Goal: Information Seeking & Learning: Learn about a topic

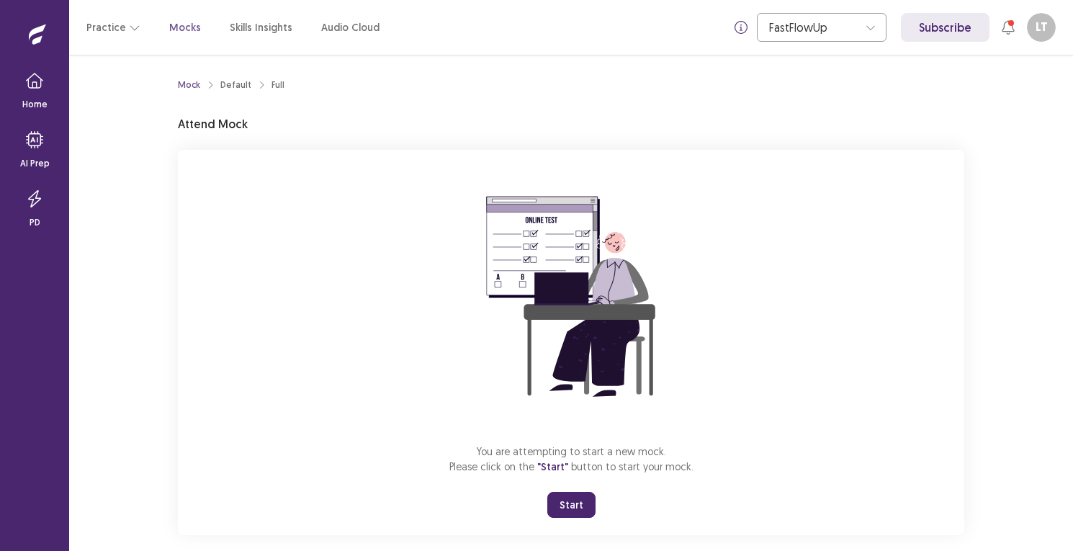
click at [574, 503] on button "Start" at bounding box center [571, 505] width 48 height 26
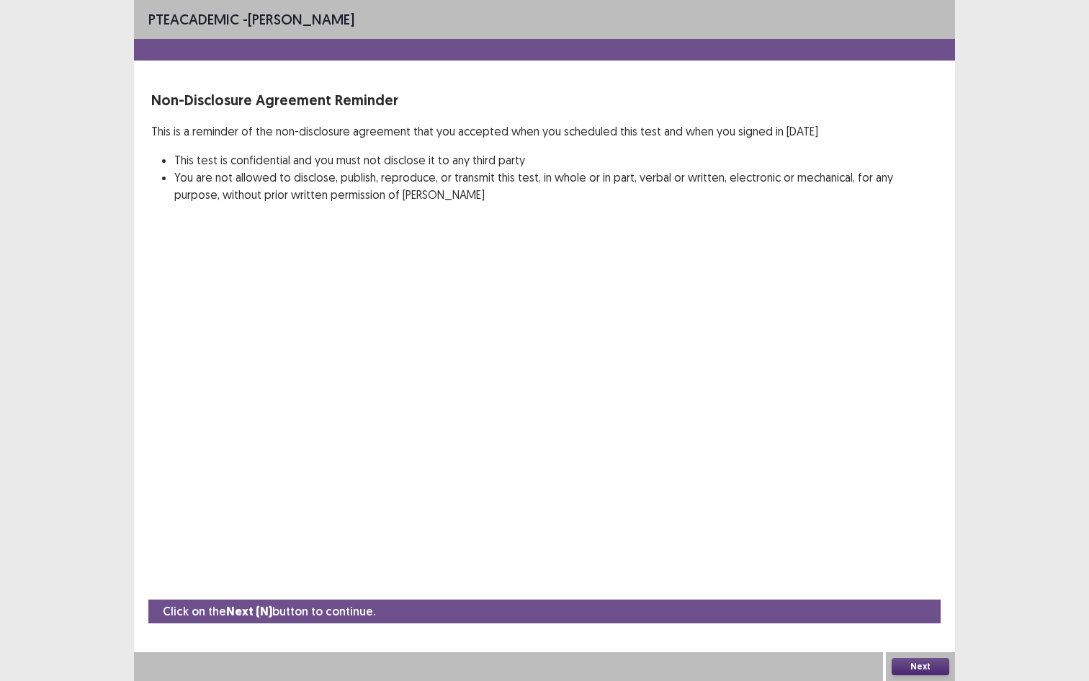
click at [908, 550] on button "Next" at bounding box center [921, 665] width 58 height 17
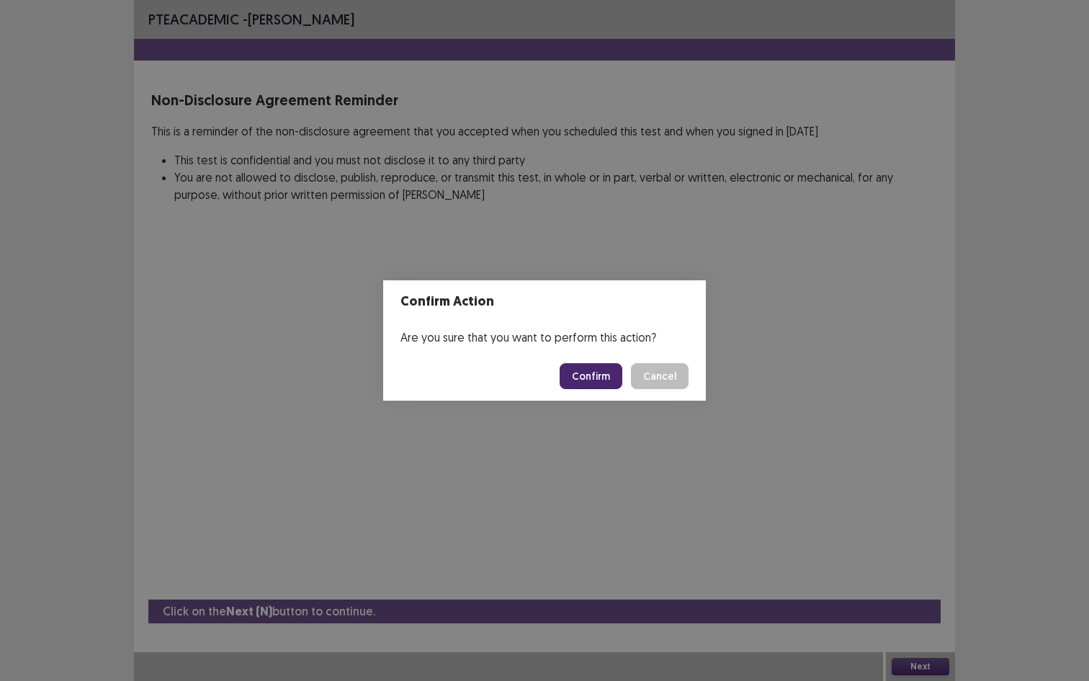
click at [583, 374] on button "Confirm" at bounding box center [591, 376] width 63 height 26
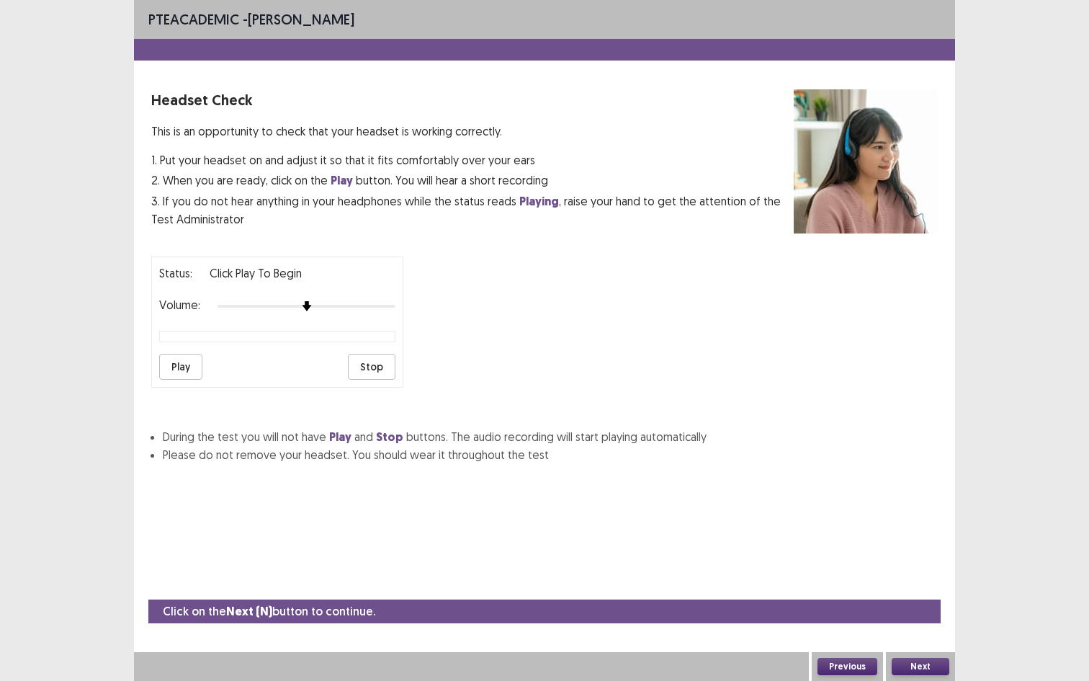
click at [187, 359] on button "Play" at bounding box center [180, 367] width 43 height 26
click at [915, 550] on button "Next" at bounding box center [921, 665] width 58 height 17
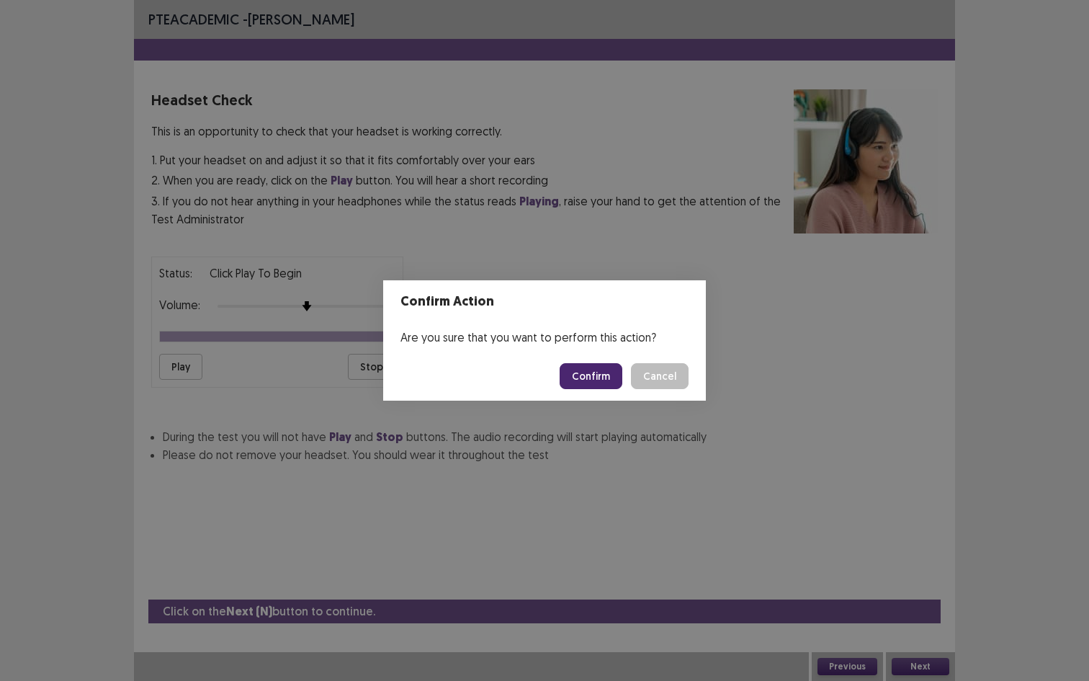
click at [594, 367] on button "Confirm" at bounding box center [591, 376] width 63 height 26
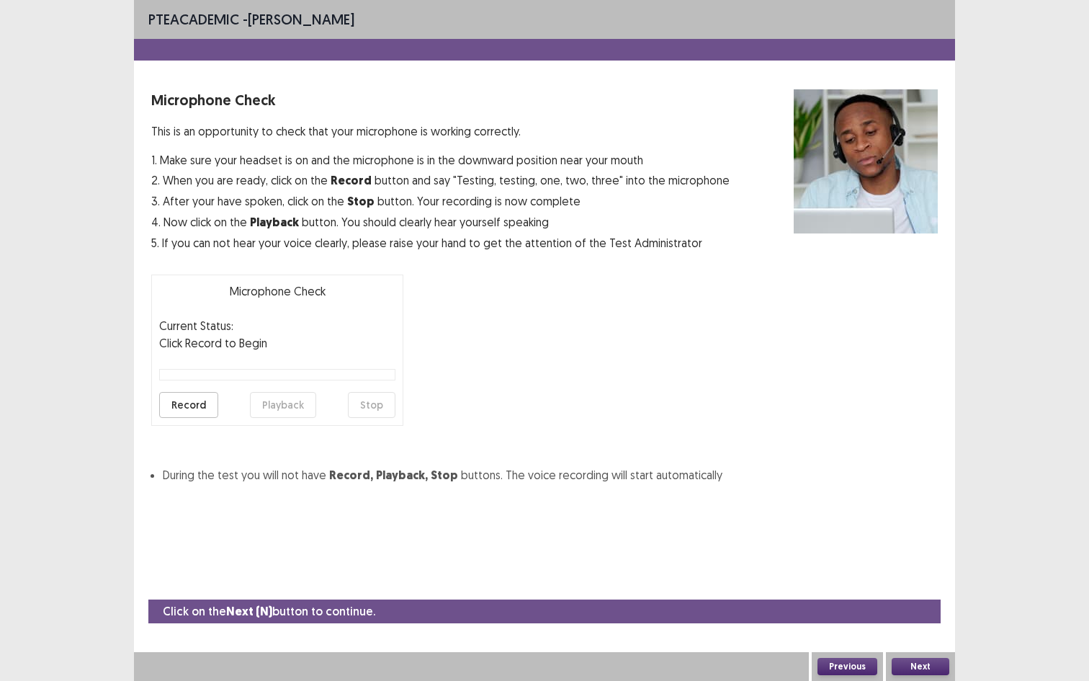
click at [203, 398] on button "Record" at bounding box center [188, 405] width 59 height 26
click at [381, 401] on button "Stop" at bounding box center [372, 405] width 48 height 26
click at [281, 410] on button "Playback" at bounding box center [283, 405] width 66 height 26
click at [921, 550] on button "Next" at bounding box center [921, 665] width 58 height 17
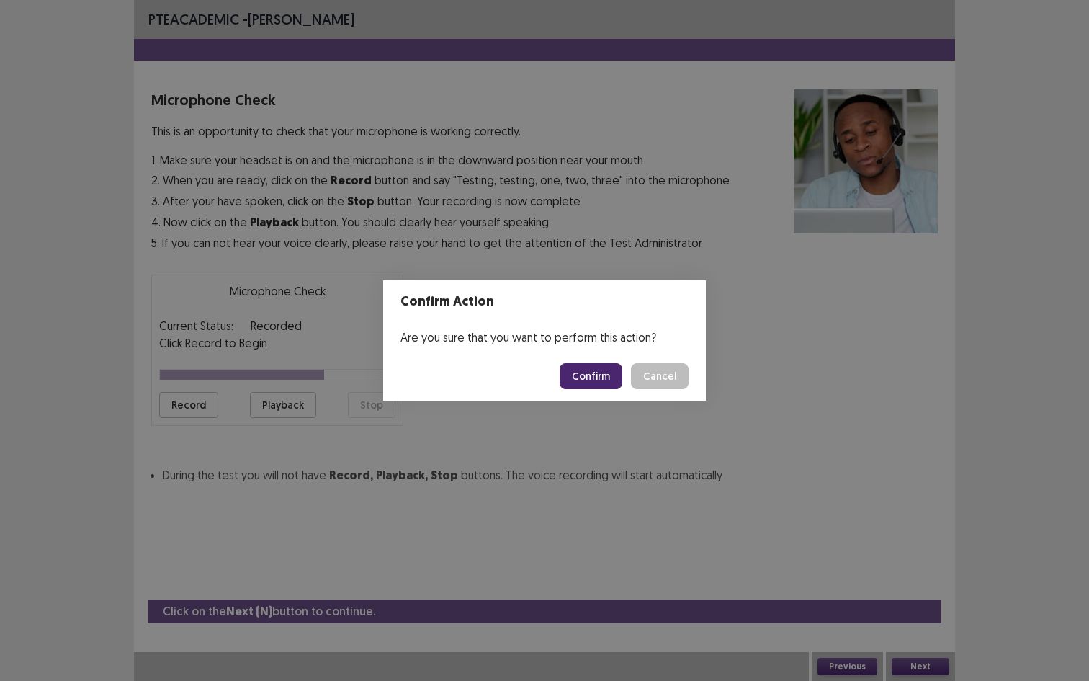
click at [598, 382] on button "Confirm" at bounding box center [591, 376] width 63 height 26
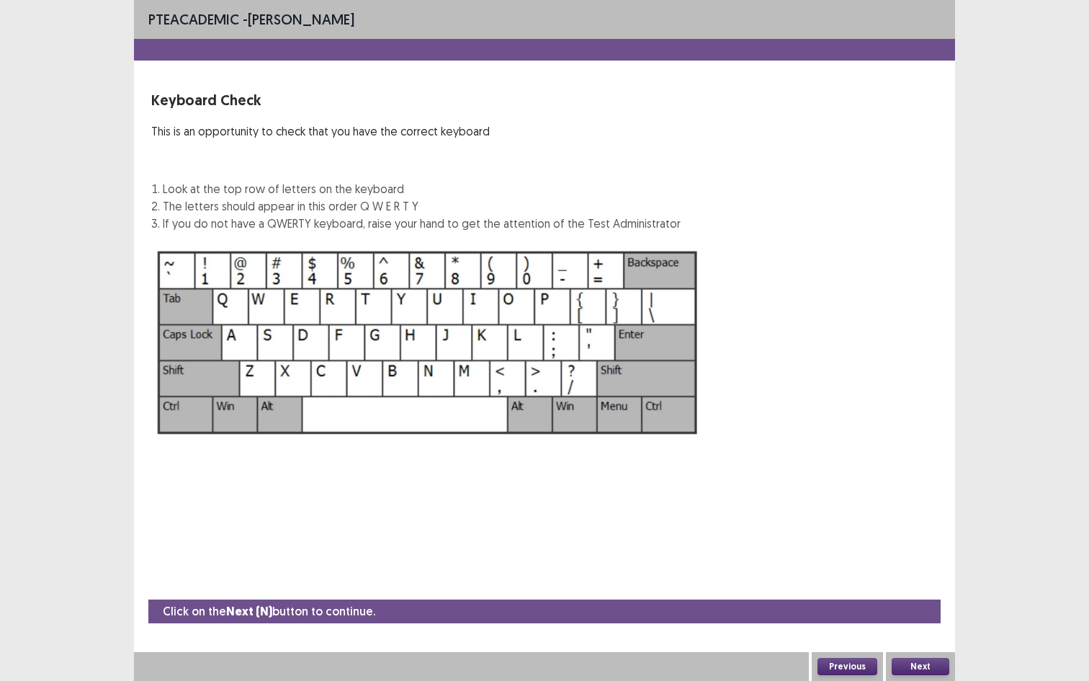
click at [929, 550] on button "Next" at bounding box center [921, 665] width 58 height 17
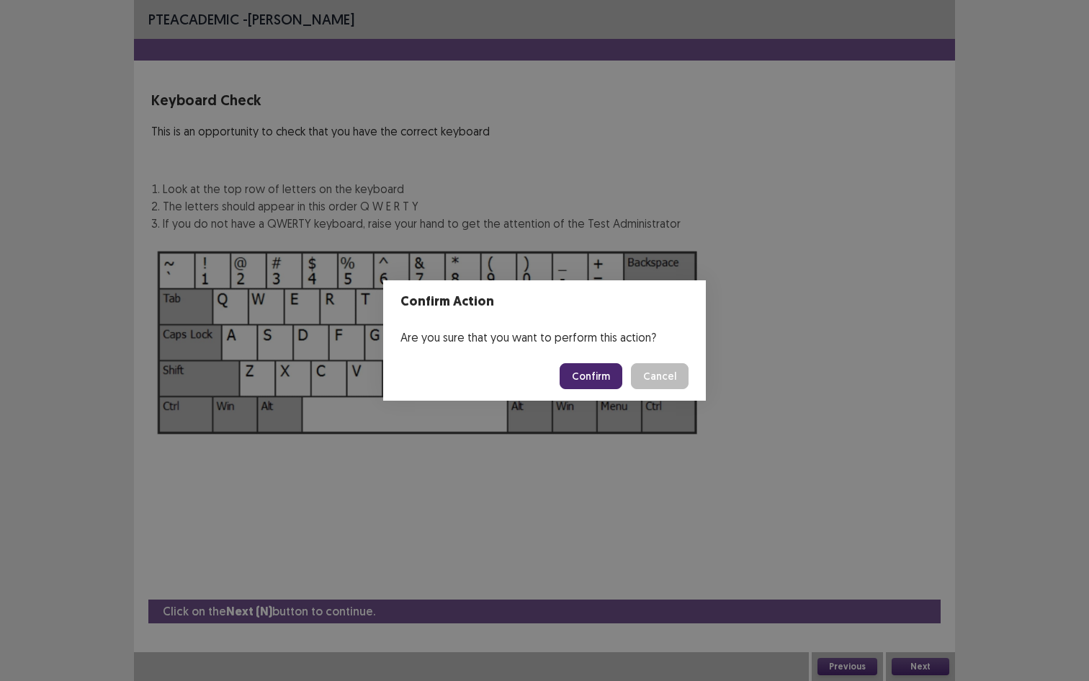
click at [597, 367] on button "Confirm" at bounding box center [591, 376] width 63 height 26
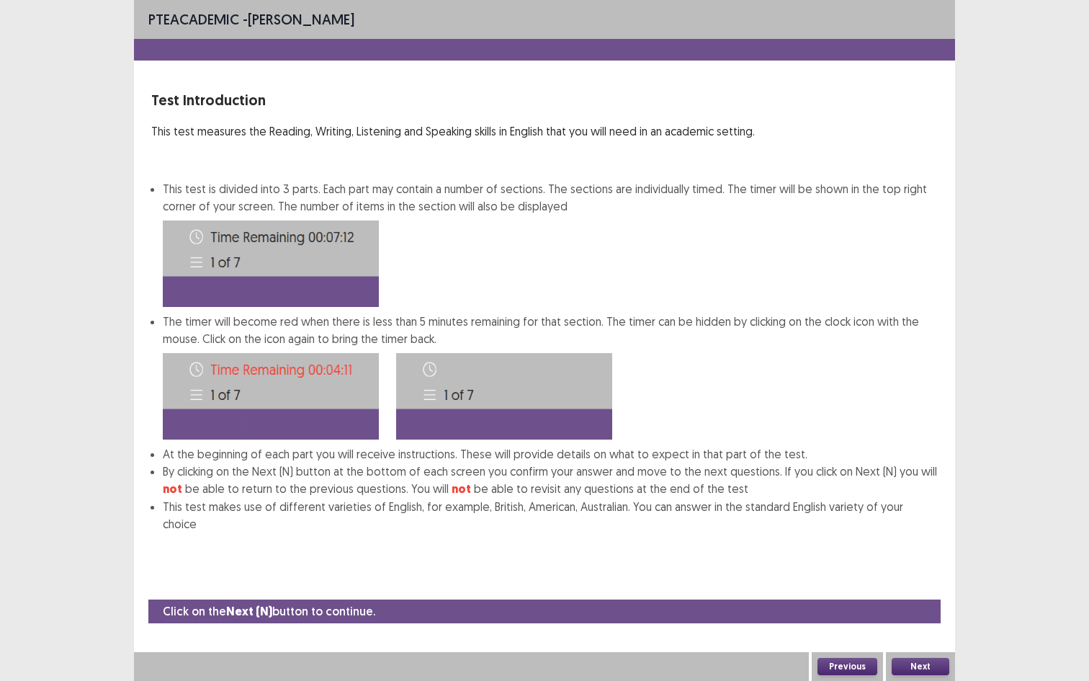
click at [941, 550] on button "Next" at bounding box center [921, 665] width 58 height 17
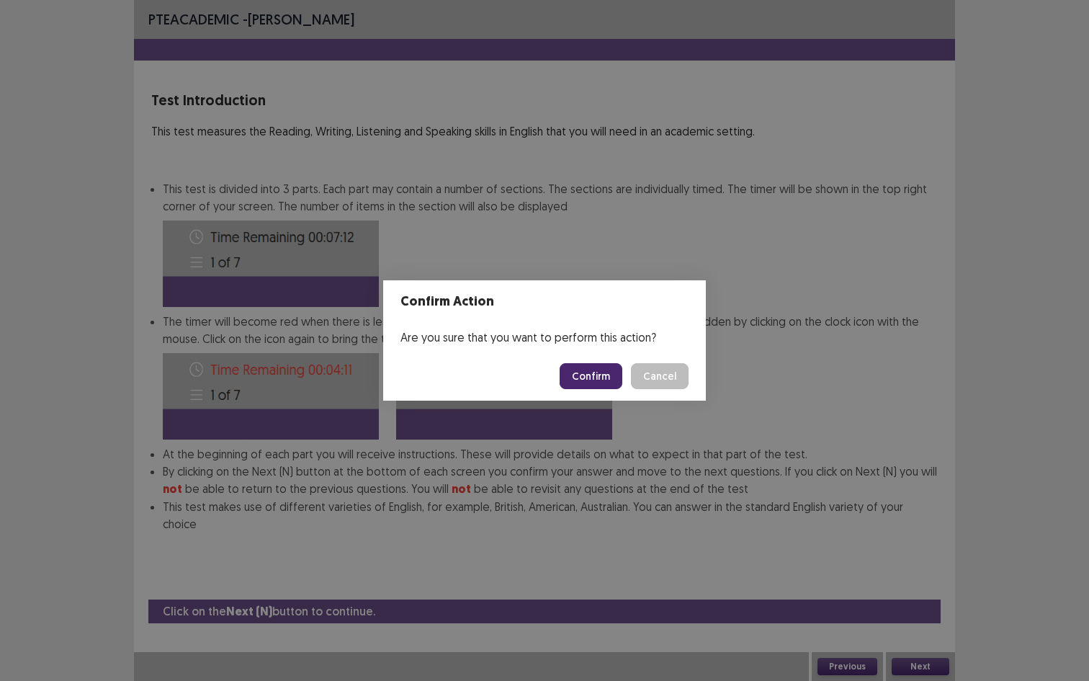
click at [614, 386] on button "Confirm" at bounding box center [591, 376] width 63 height 26
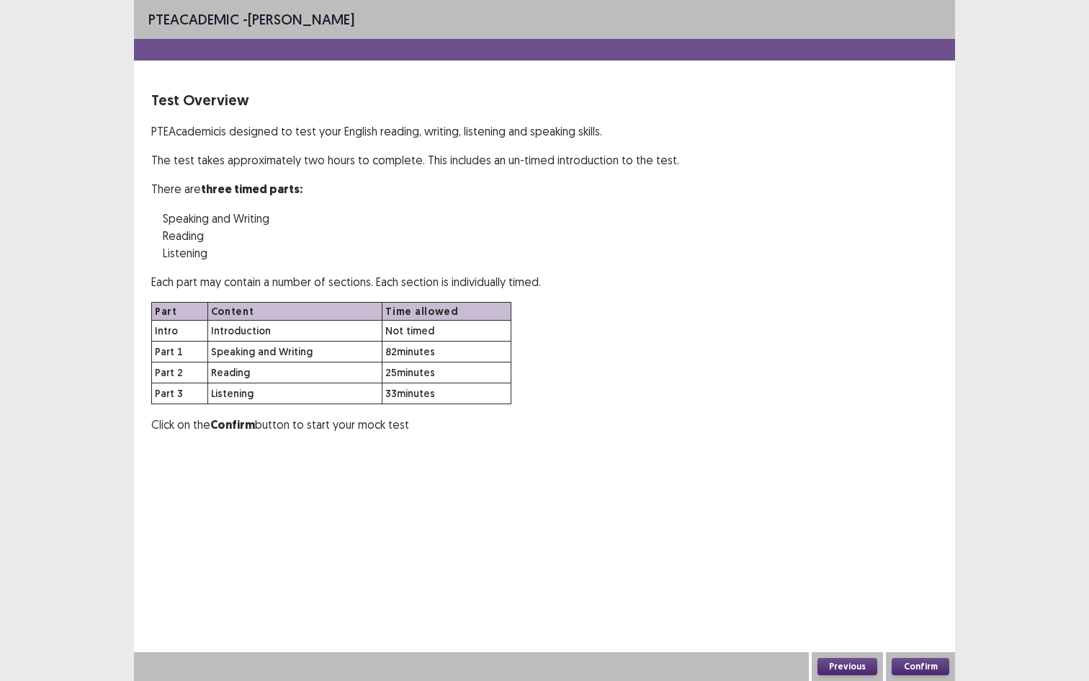
click at [919, 550] on button "Confirm" at bounding box center [921, 665] width 58 height 17
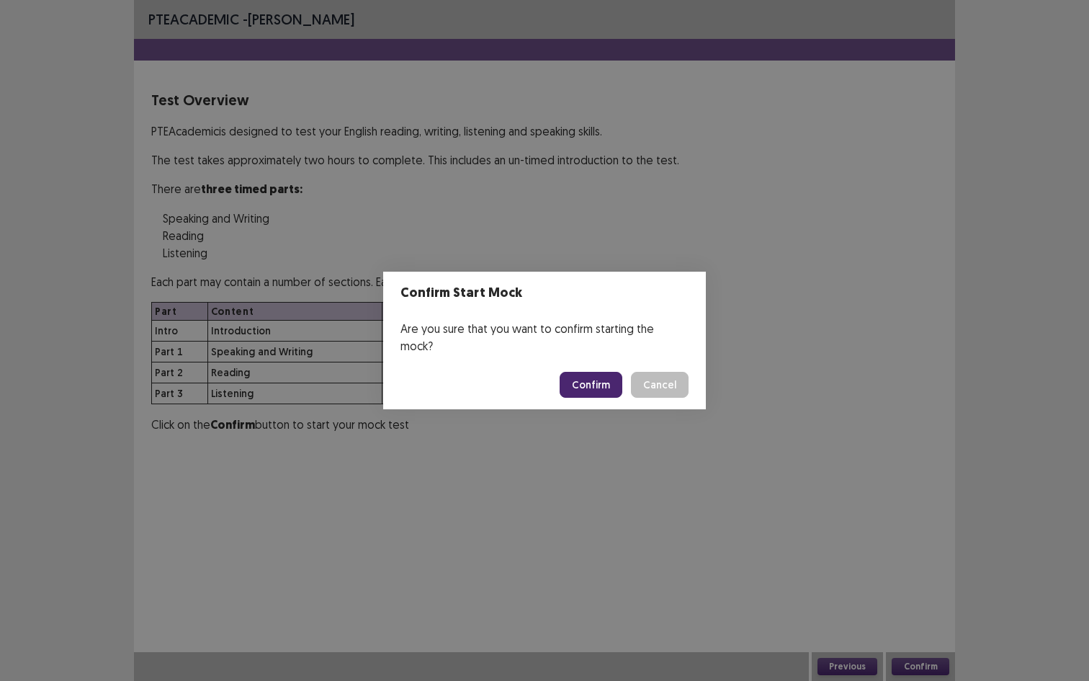
click at [606, 377] on button "Confirm" at bounding box center [591, 385] width 63 height 26
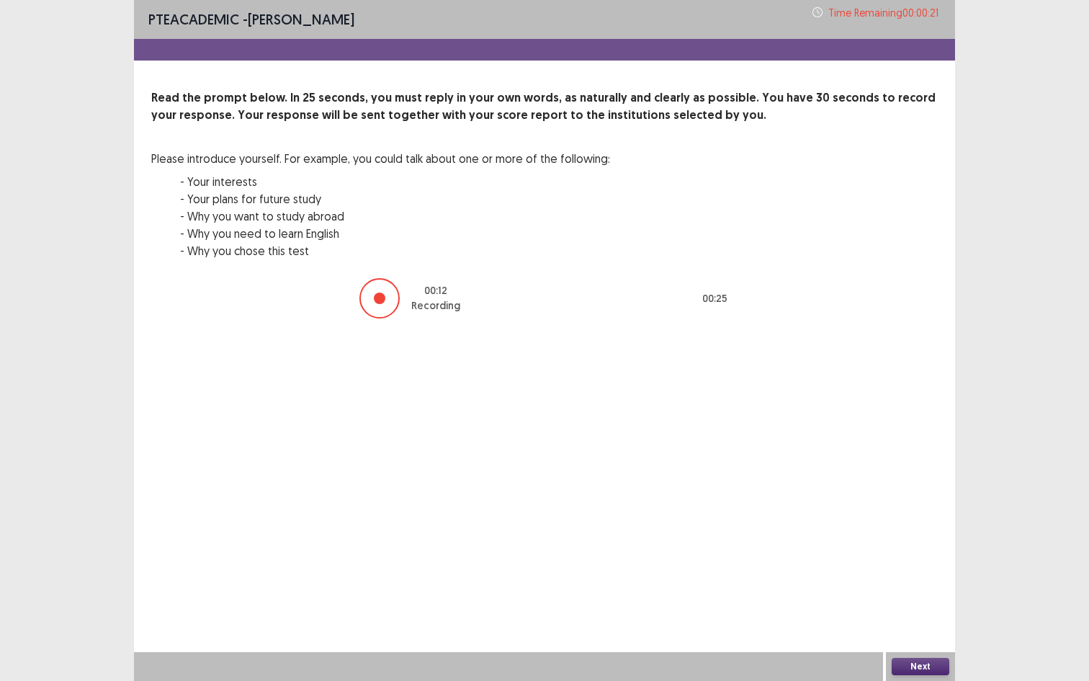
click at [926, 550] on button "Next" at bounding box center [921, 665] width 58 height 17
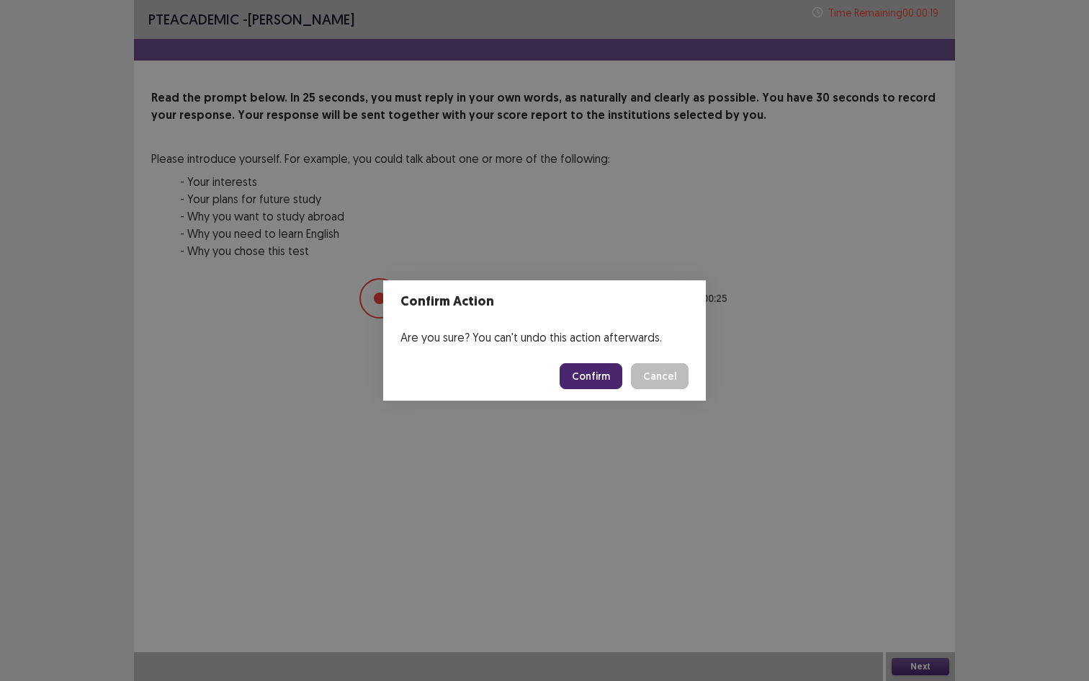
click at [598, 387] on button "Confirm" at bounding box center [591, 376] width 63 height 26
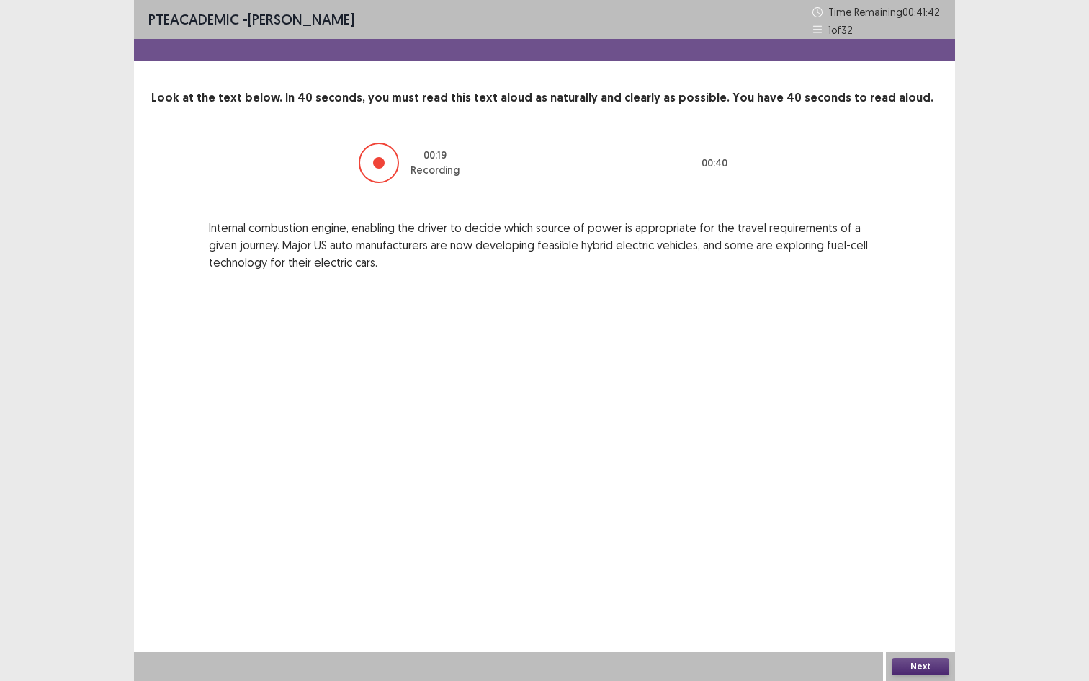
click at [940, 550] on button "Next" at bounding box center [921, 665] width 58 height 17
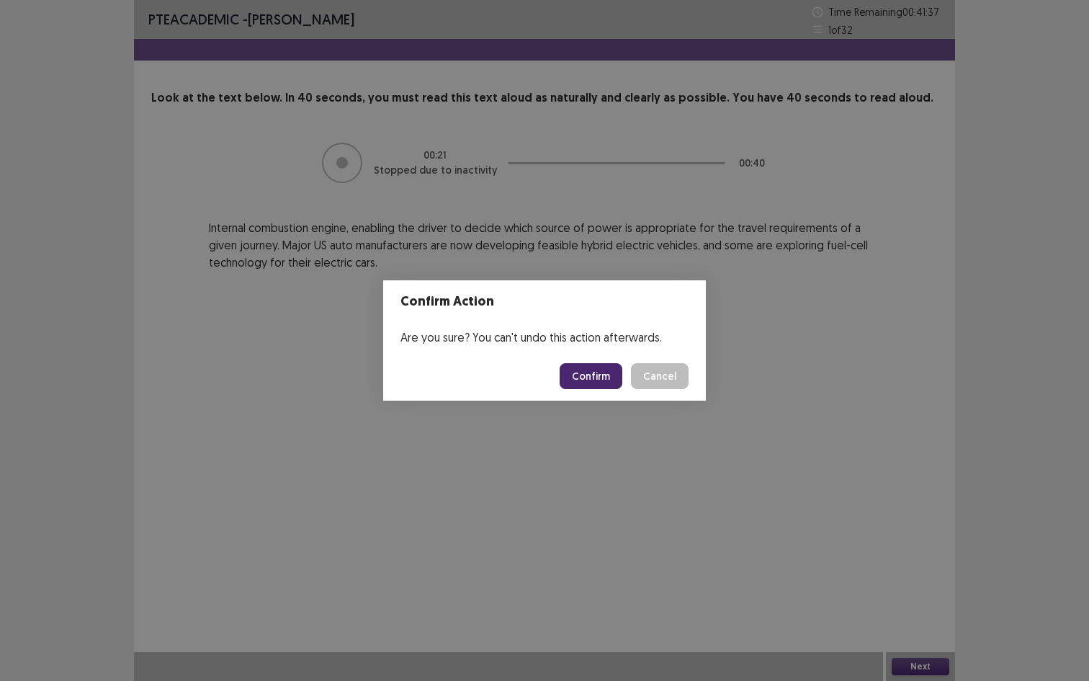
click at [596, 375] on button "Confirm" at bounding box center [591, 376] width 63 height 26
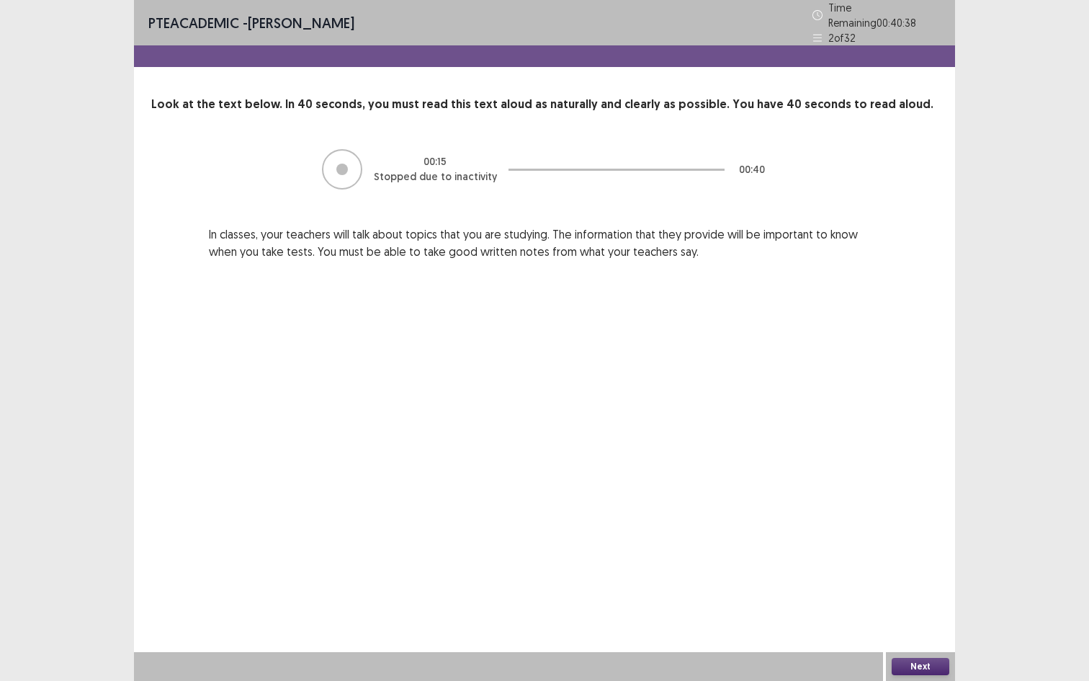
click at [936, 550] on button "Next" at bounding box center [921, 665] width 58 height 17
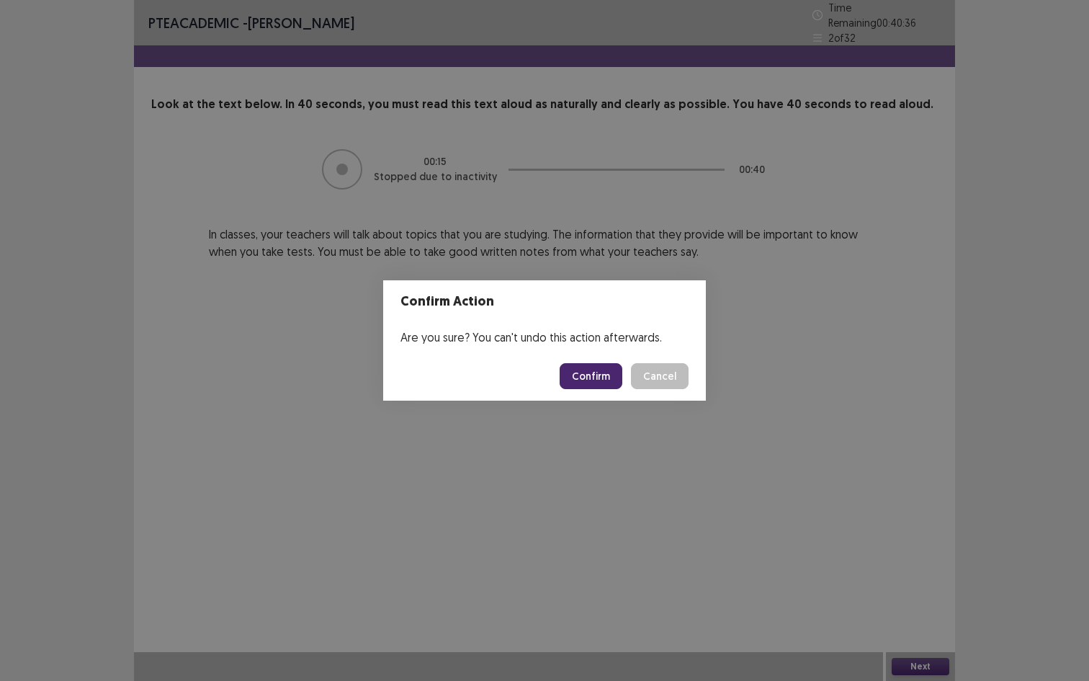
click at [587, 372] on button "Confirm" at bounding box center [591, 376] width 63 height 26
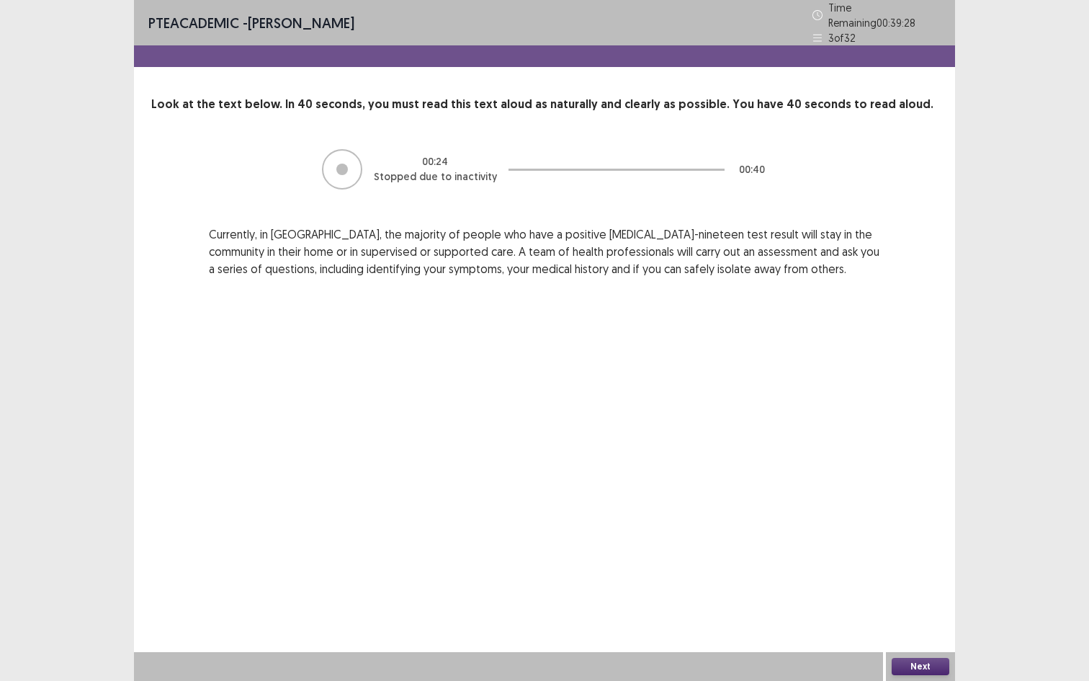
click at [929, 550] on button "Next" at bounding box center [921, 665] width 58 height 17
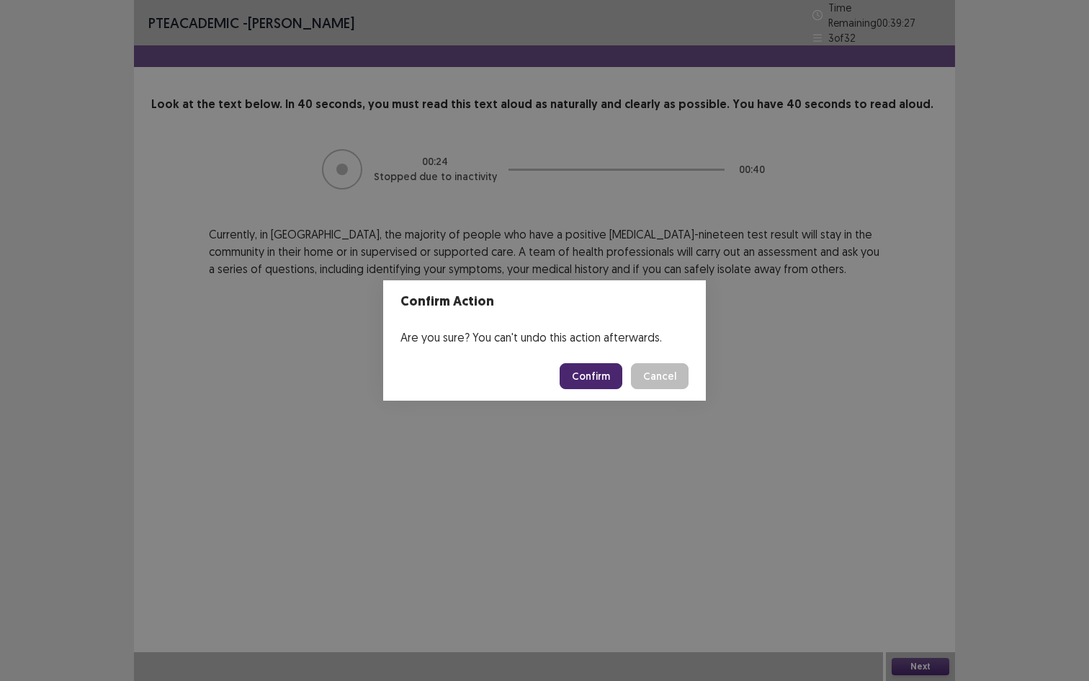
click at [613, 367] on button "Confirm" at bounding box center [591, 376] width 63 height 26
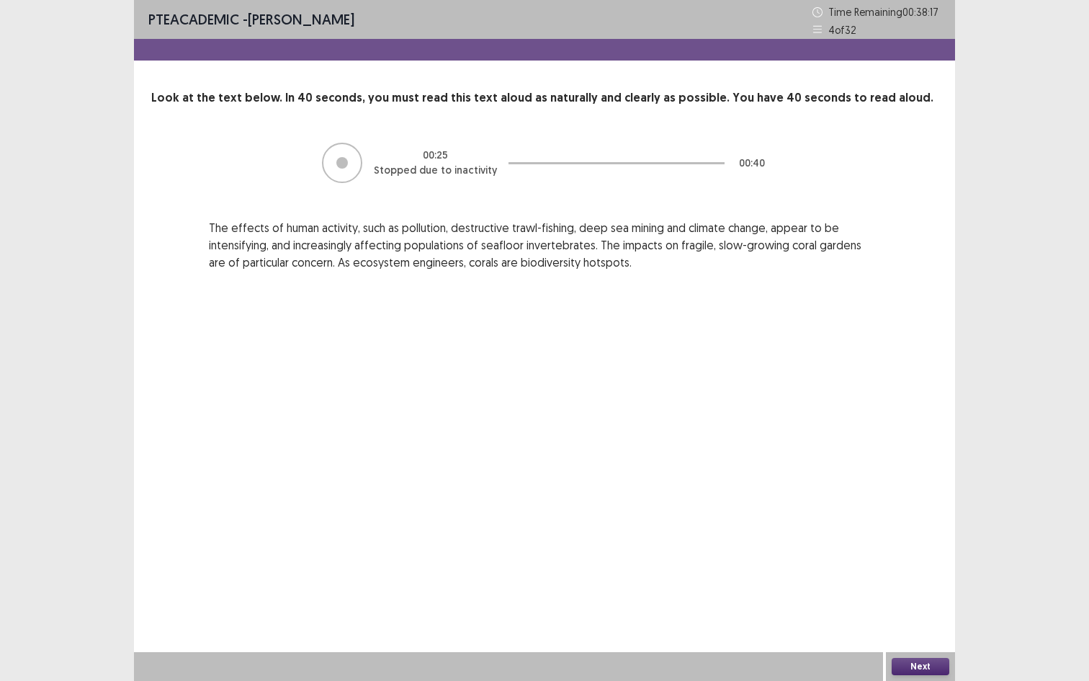
click at [924, 550] on button "Next" at bounding box center [921, 665] width 58 height 17
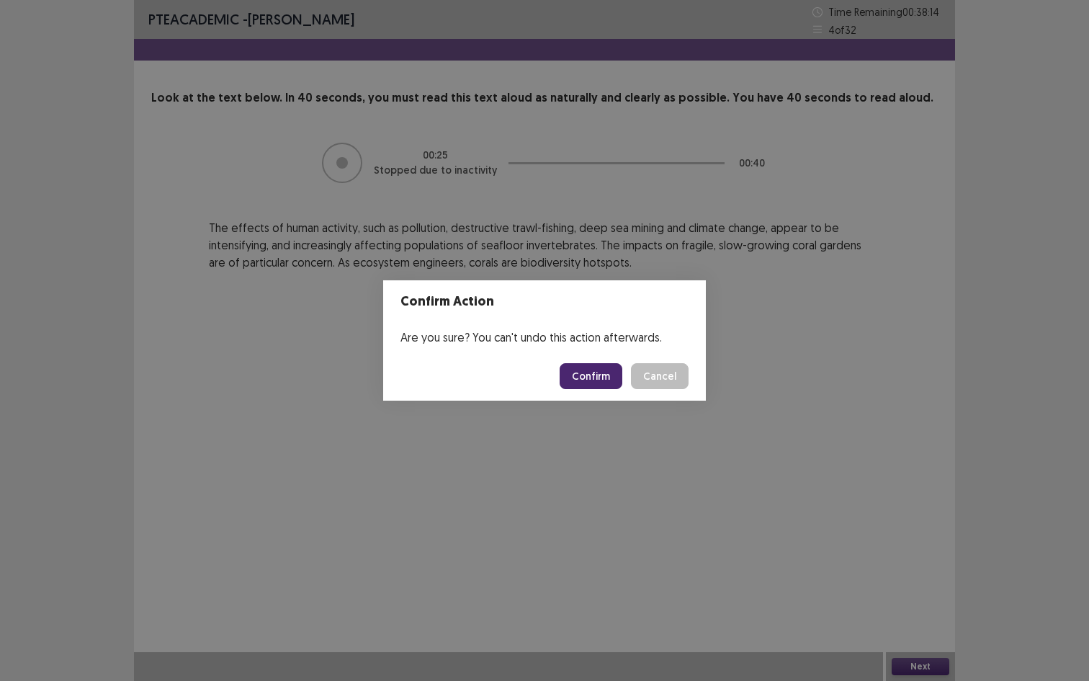
click at [605, 372] on button "Confirm" at bounding box center [591, 376] width 63 height 26
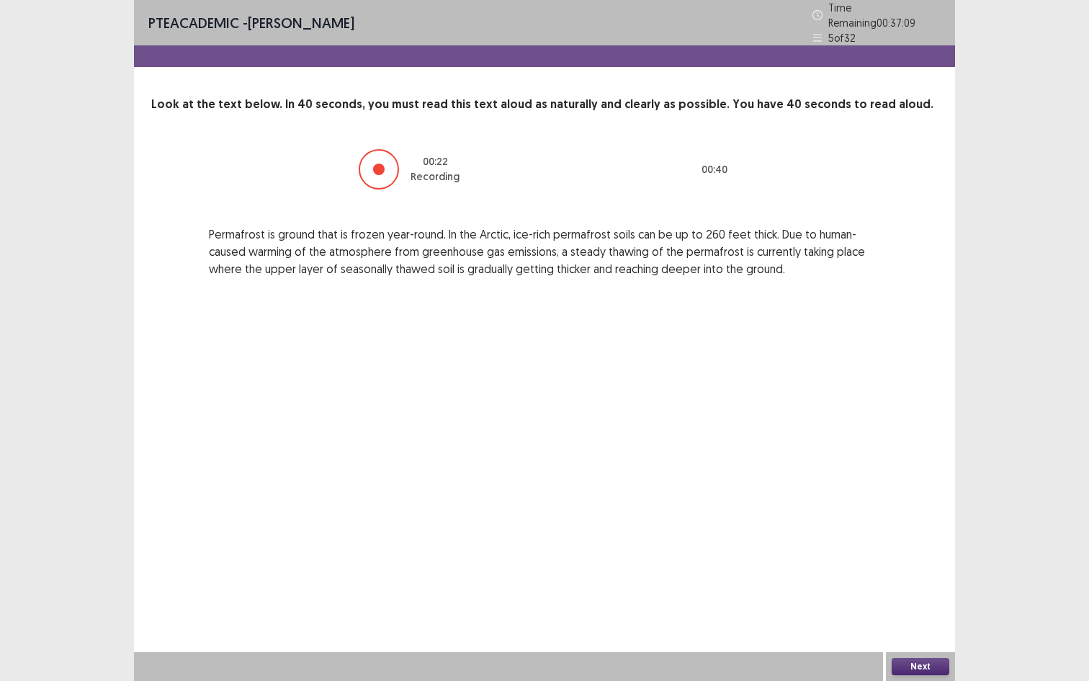
click at [923, 550] on button "Next" at bounding box center [921, 665] width 58 height 17
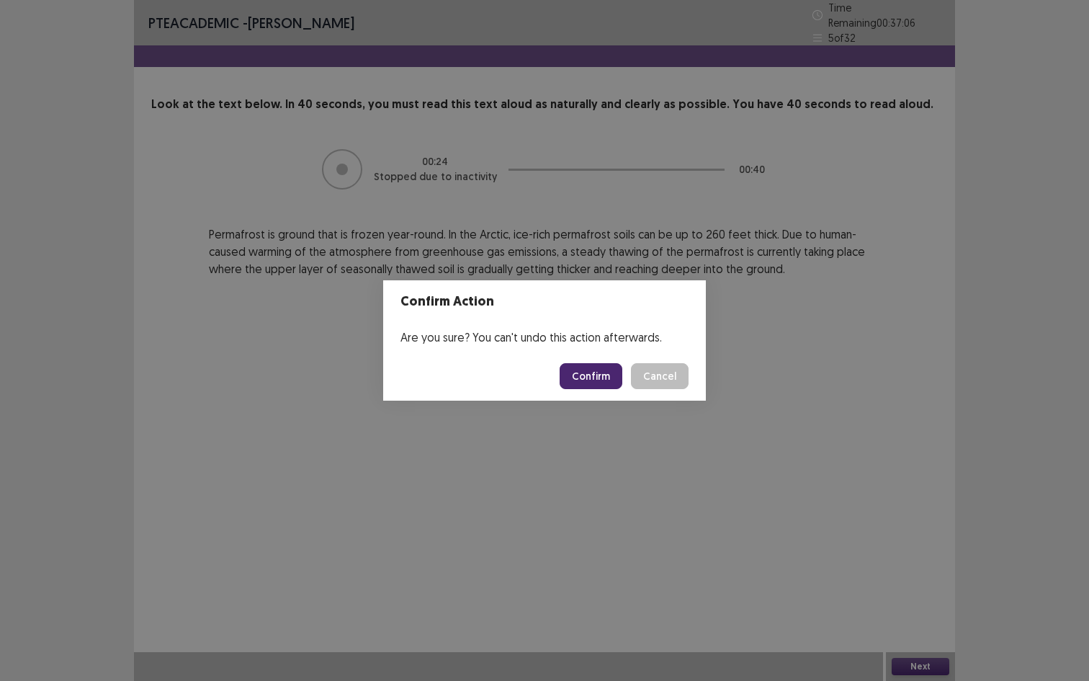
click at [580, 385] on button "Confirm" at bounding box center [591, 376] width 63 height 26
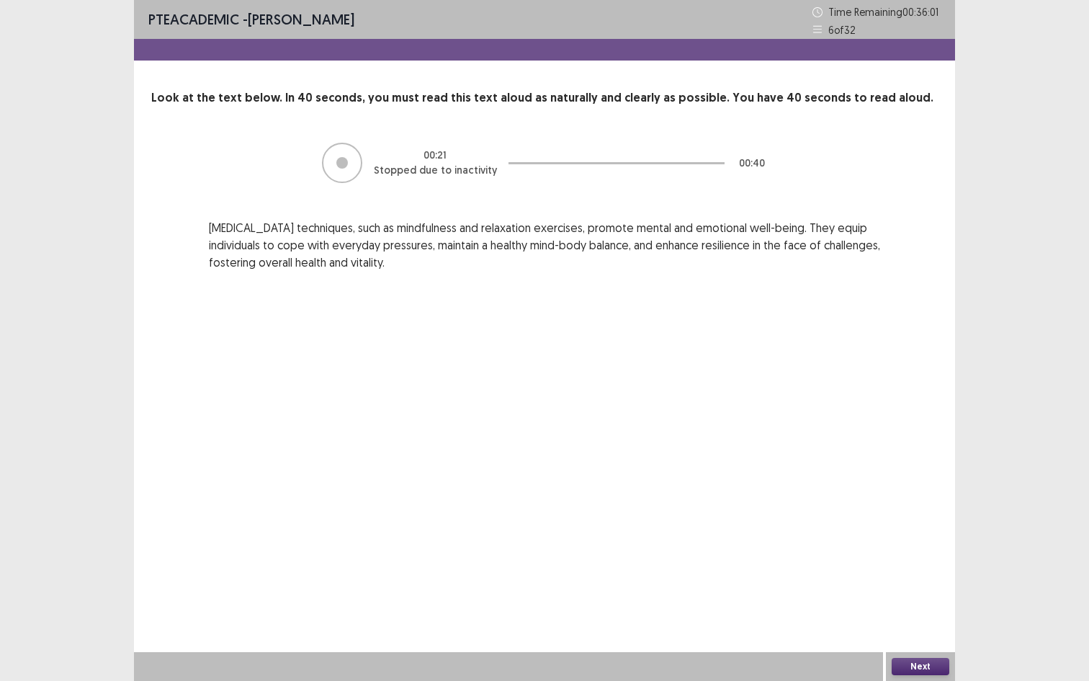
click at [912, 550] on button "Next" at bounding box center [921, 665] width 58 height 17
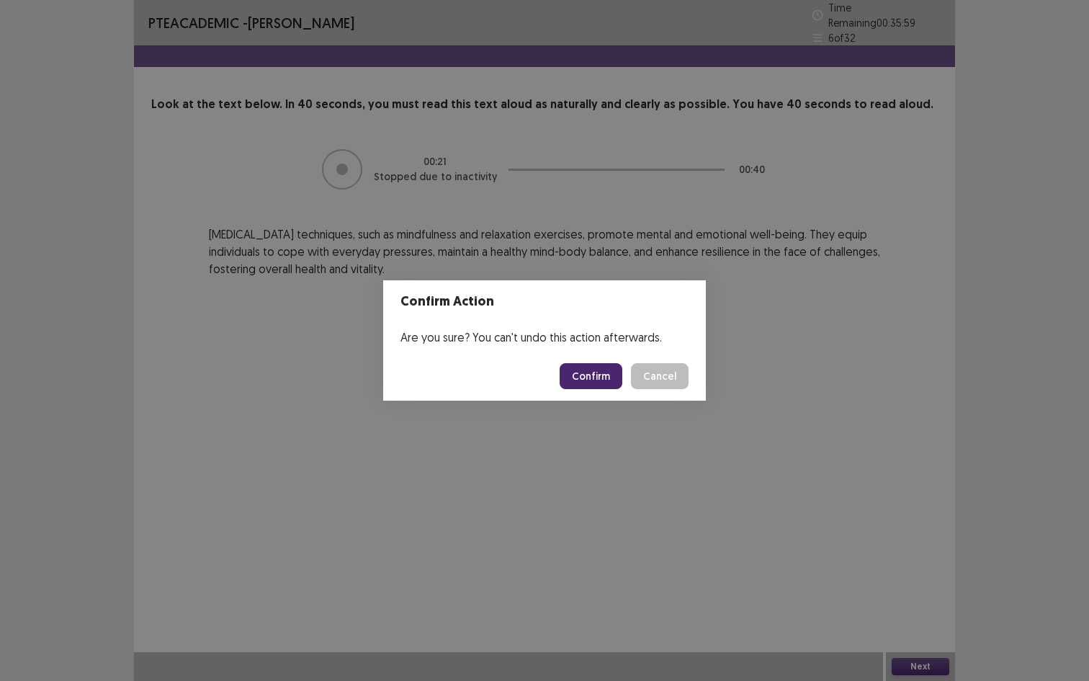
click at [590, 376] on button "Confirm" at bounding box center [591, 376] width 63 height 26
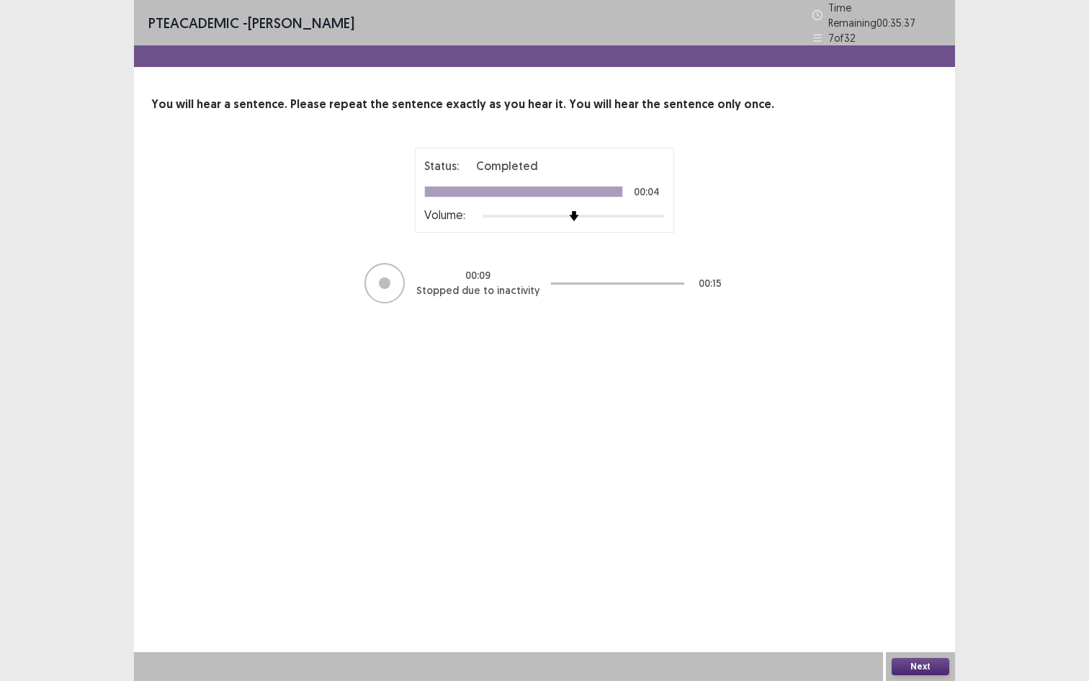
click at [915, 550] on button "Next" at bounding box center [921, 665] width 58 height 17
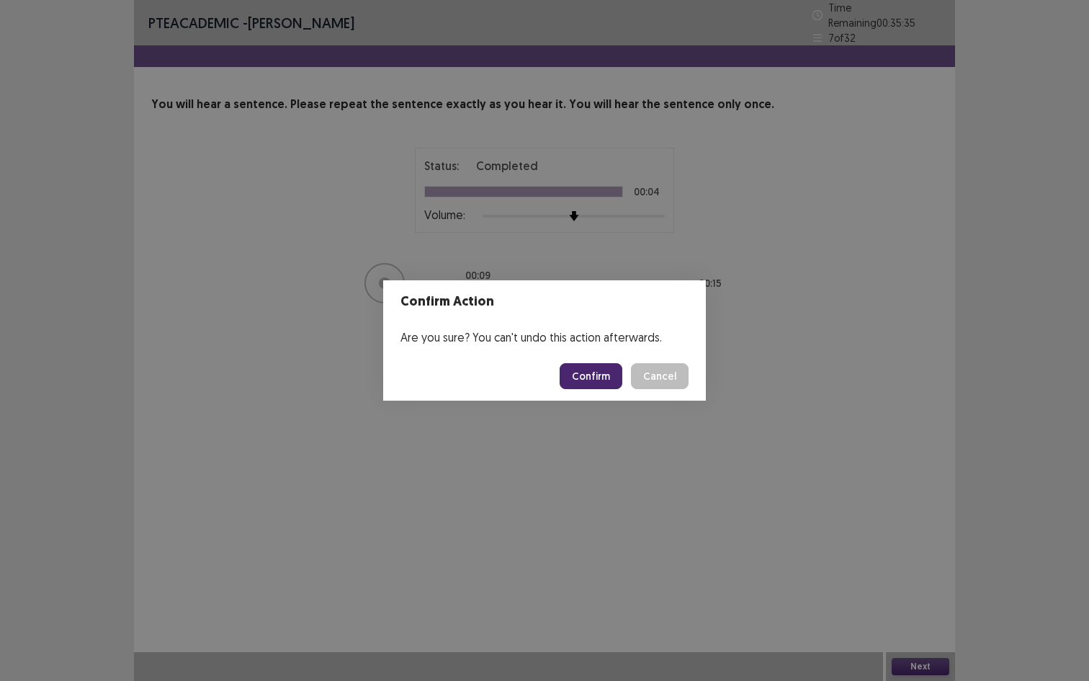
click at [575, 371] on button "Confirm" at bounding box center [591, 376] width 63 height 26
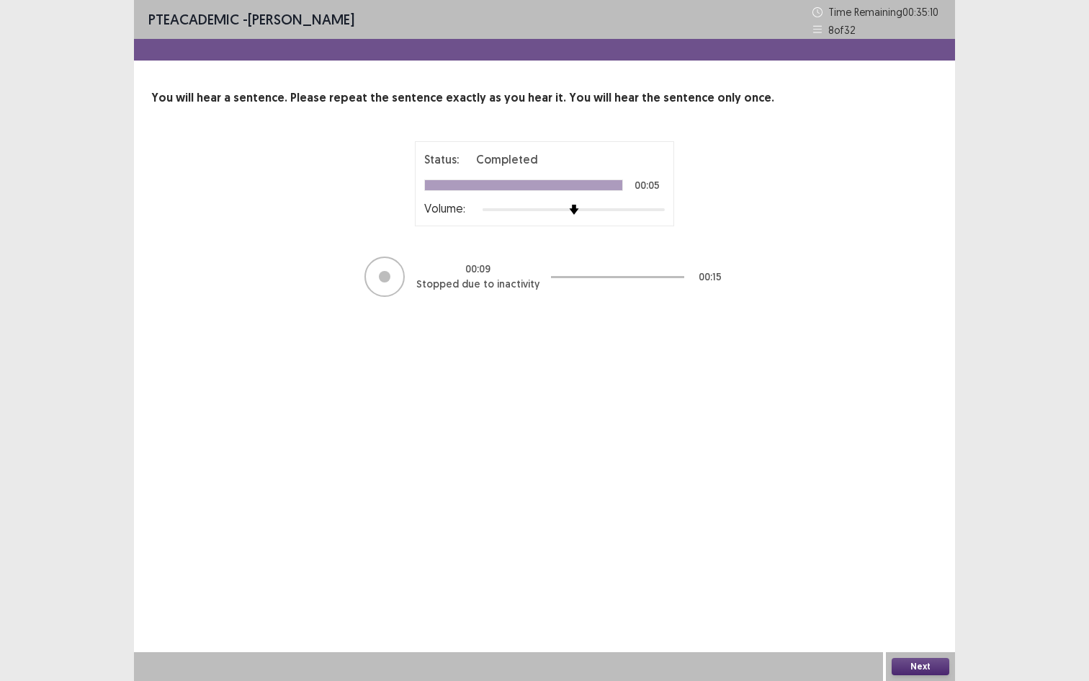
click at [927, 550] on button "Next" at bounding box center [921, 665] width 58 height 17
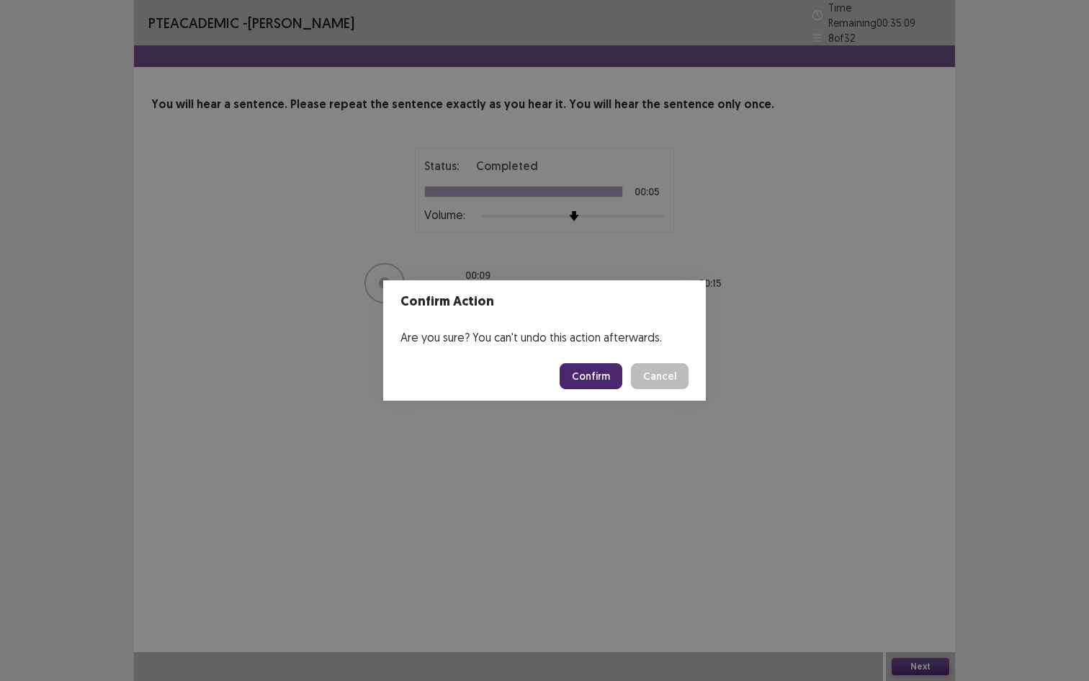
click at [601, 369] on button "Confirm" at bounding box center [591, 376] width 63 height 26
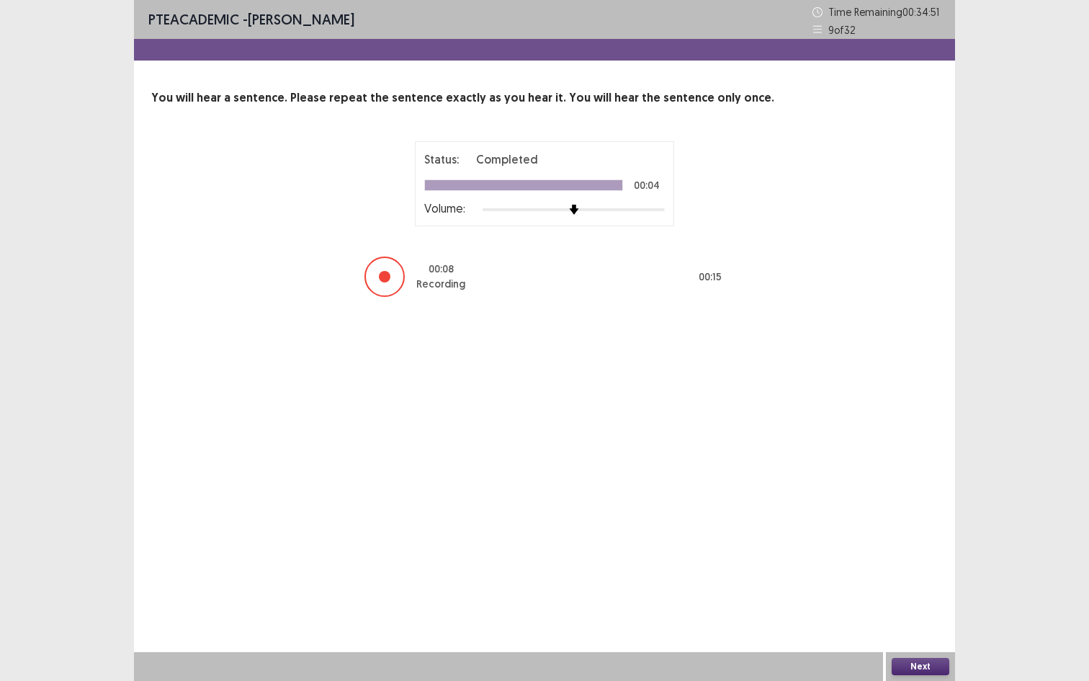
click at [923, 550] on button "Next" at bounding box center [921, 665] width 58 height 17
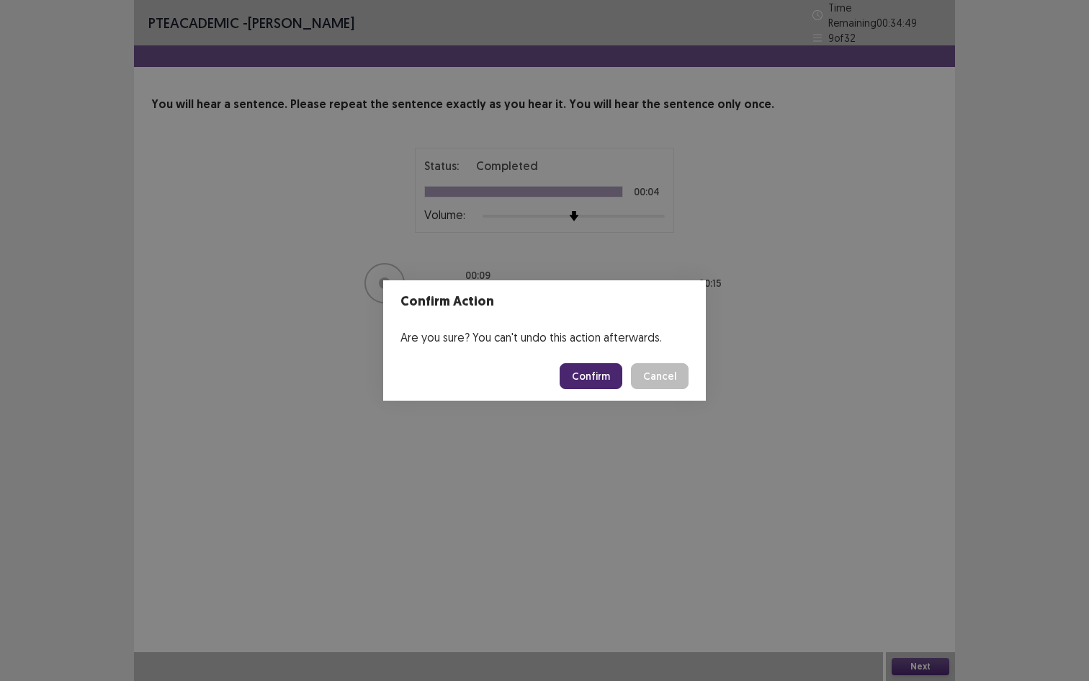
click at [582, 384] on button "Confirm" at bounding box center [591, 376] width 63 height 26
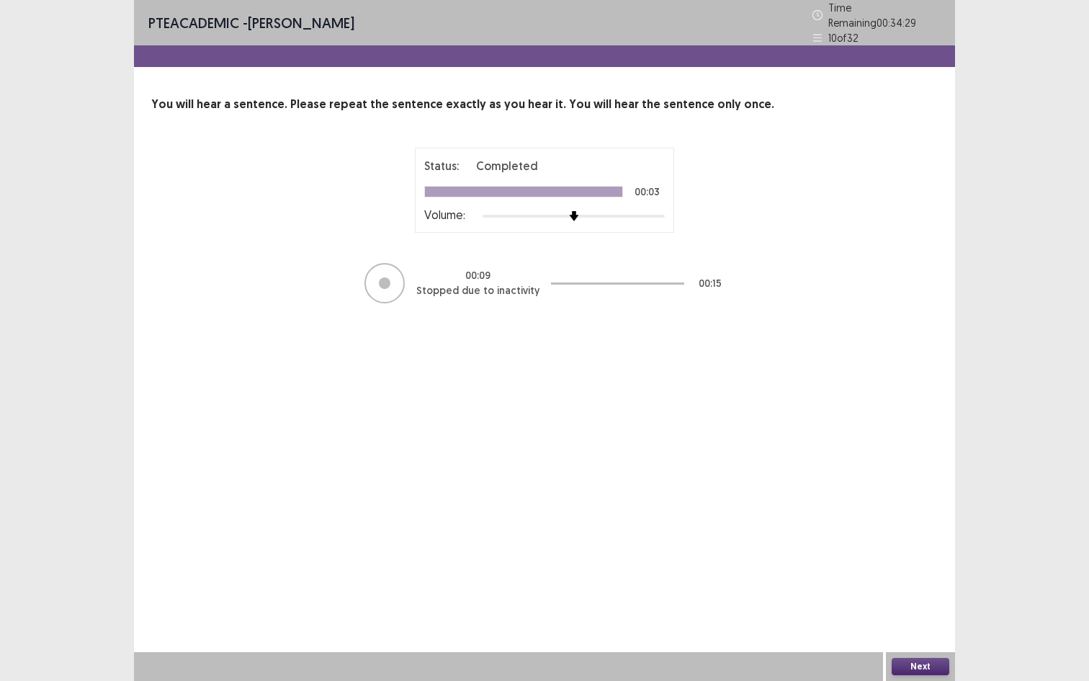
click at [926, 550] on button "Next" at bounding box center [921, 665] width 58 height 17
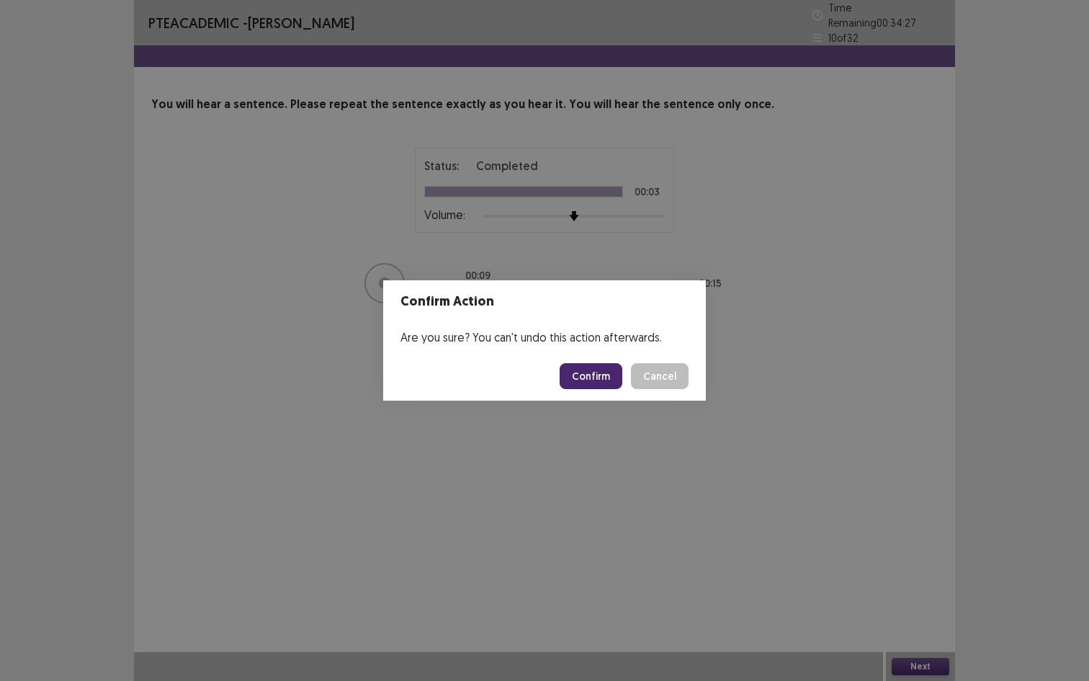
click at [609, 372] on button "Confirm" at bounding box center [591, 376] width 63 height 26
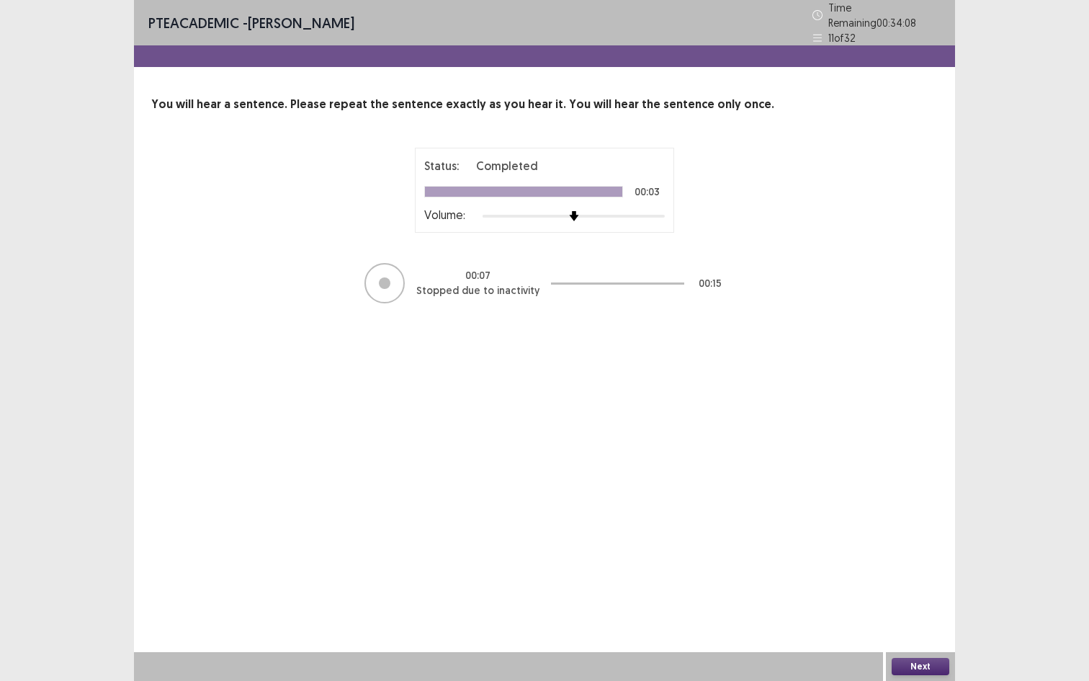
click at [910, 550] on button "Next" at bounding box center [921, 665] width 58 height 17
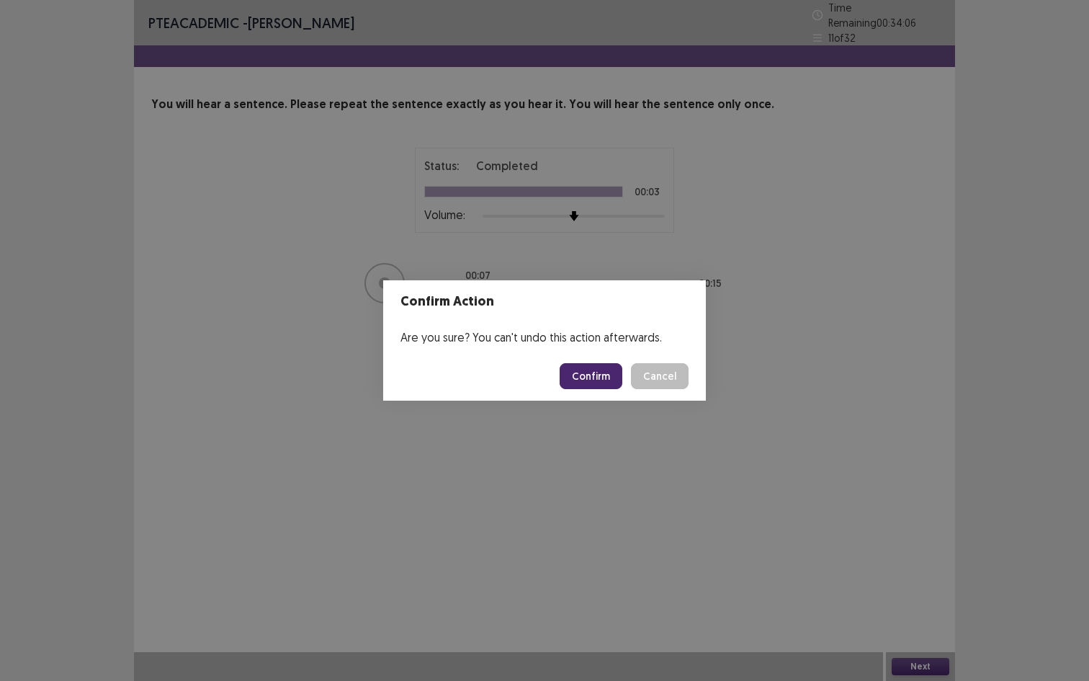
click at [591, 374] on button "Confirm" at bounding box center [591, 376] width 63 height 26
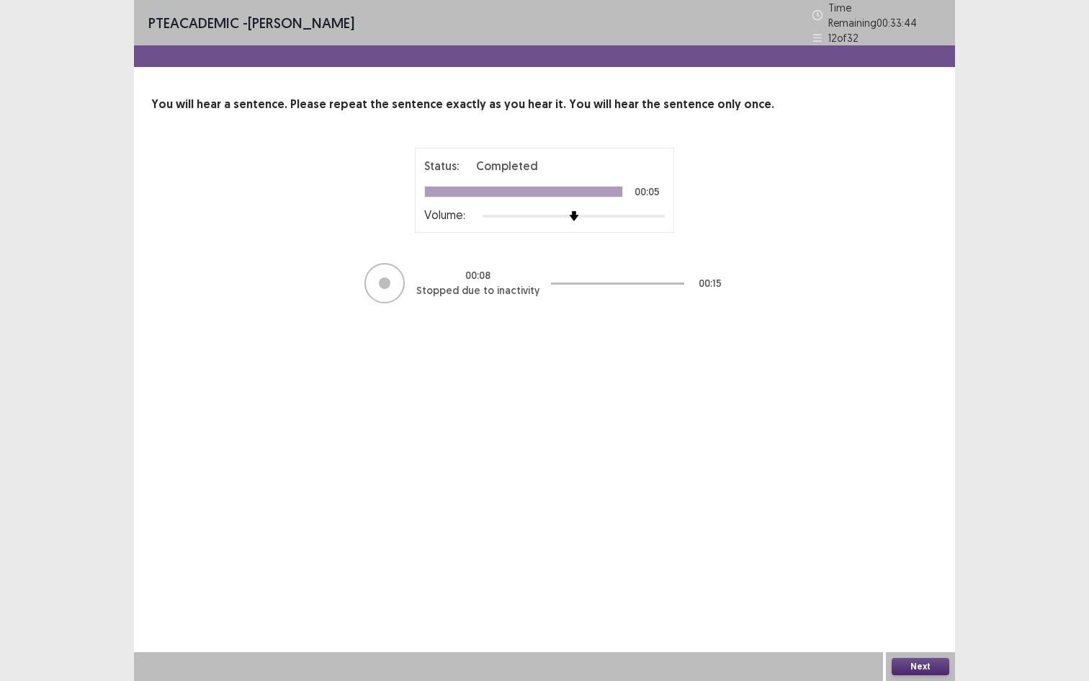
click at [921, 550] on button "Next" at bounding box center [921, 665] width 58 height 17
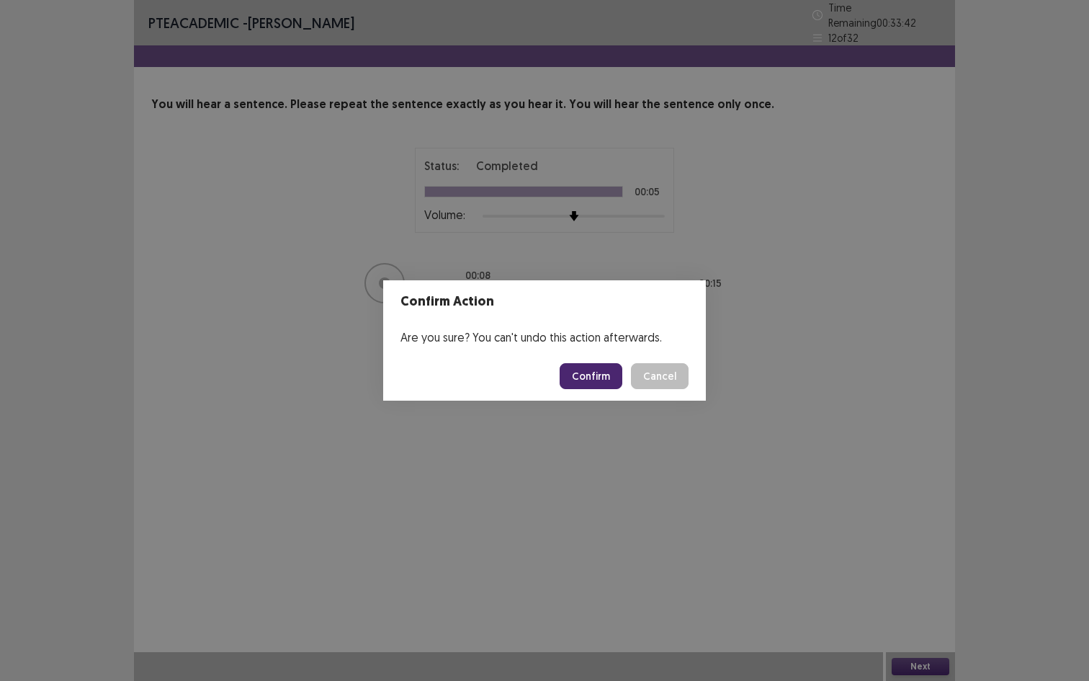
click at [588, 382] on button "Confirm" at bounding box center [591, 376] width 63 height 26
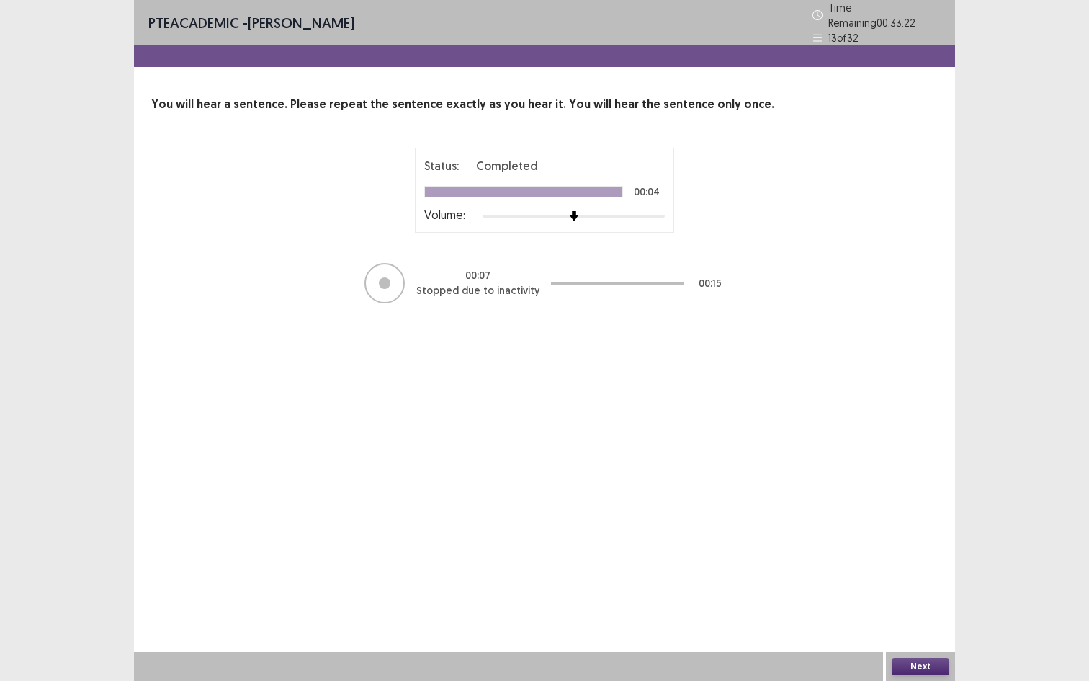
click at [906, 550] on button "Next" at bounding box center [921, 665] width 58 height 17
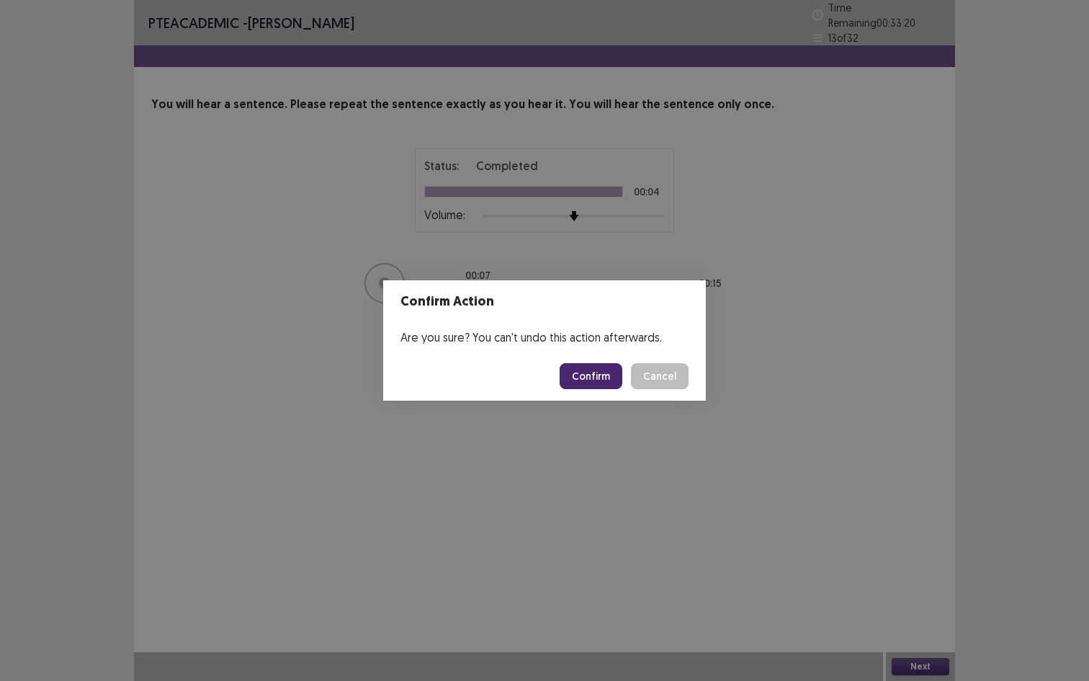
click at [588, 382] on button "Confirm" at bounding box center [591, 376] width 63 height 26
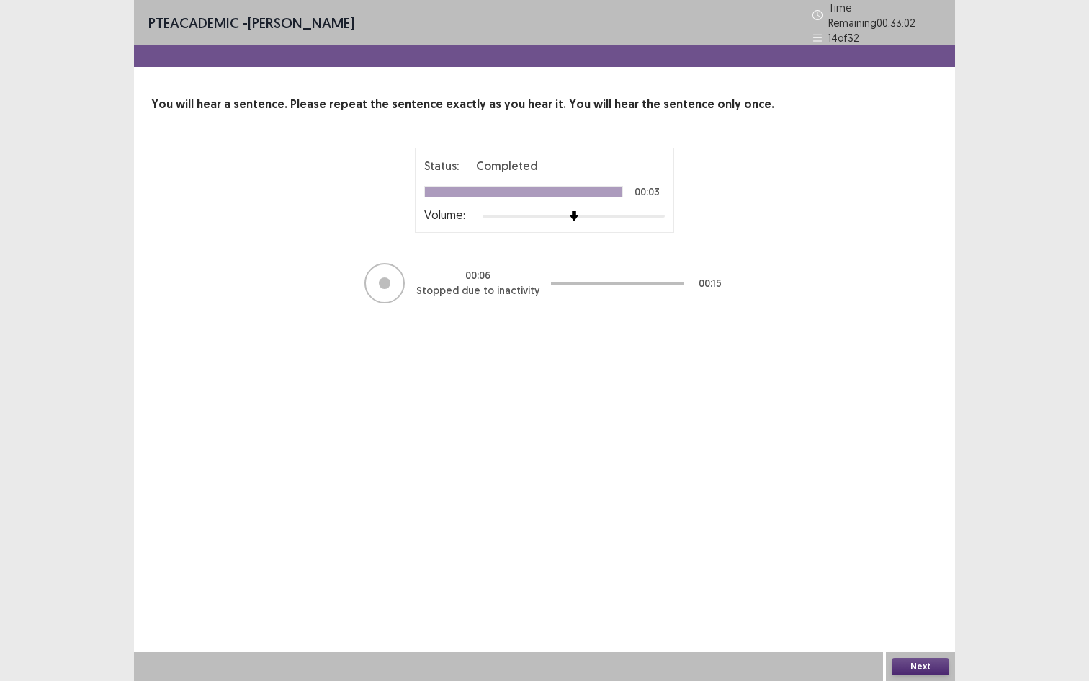
click at [928, 550] on button "Next" at bounding box center [921, 665] width 58 height 17
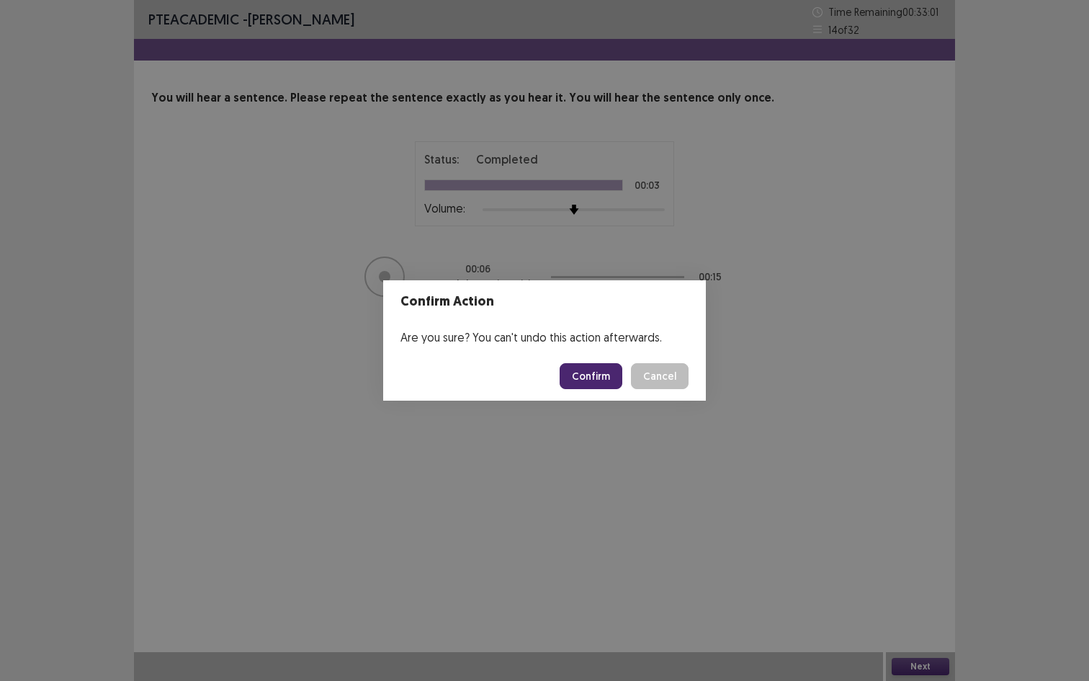
click at [585, 377] on button "Confirm" at bounding box center [591, 376] width 63 height 26
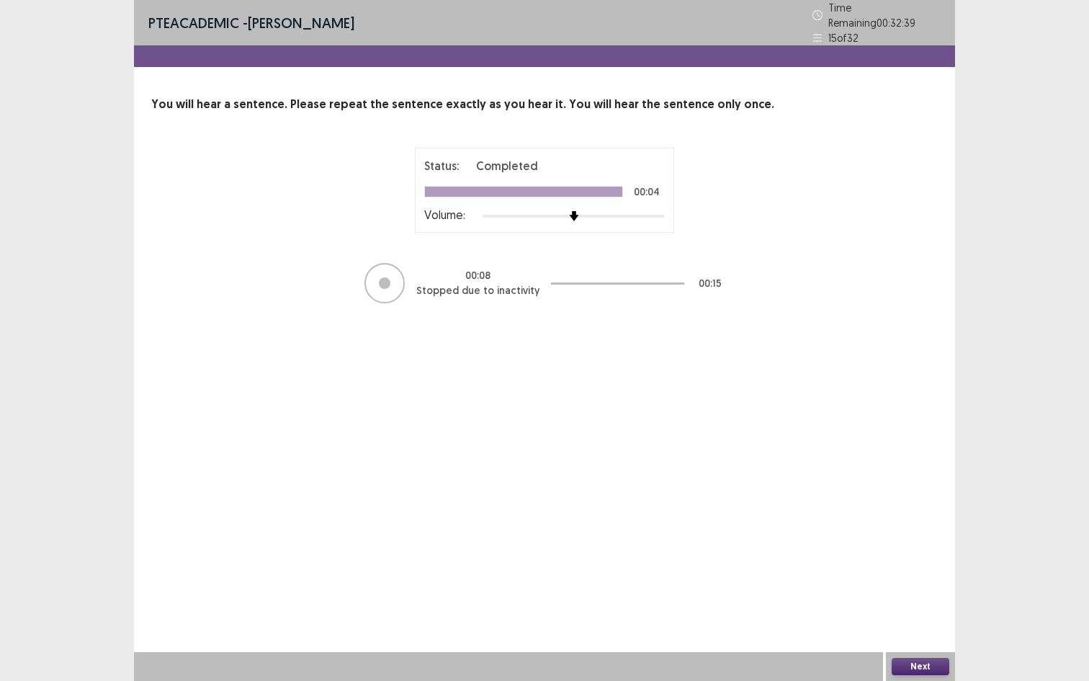
click at [926, 550] on button "Next" at bounding box center [921, 665] width 58 height 17
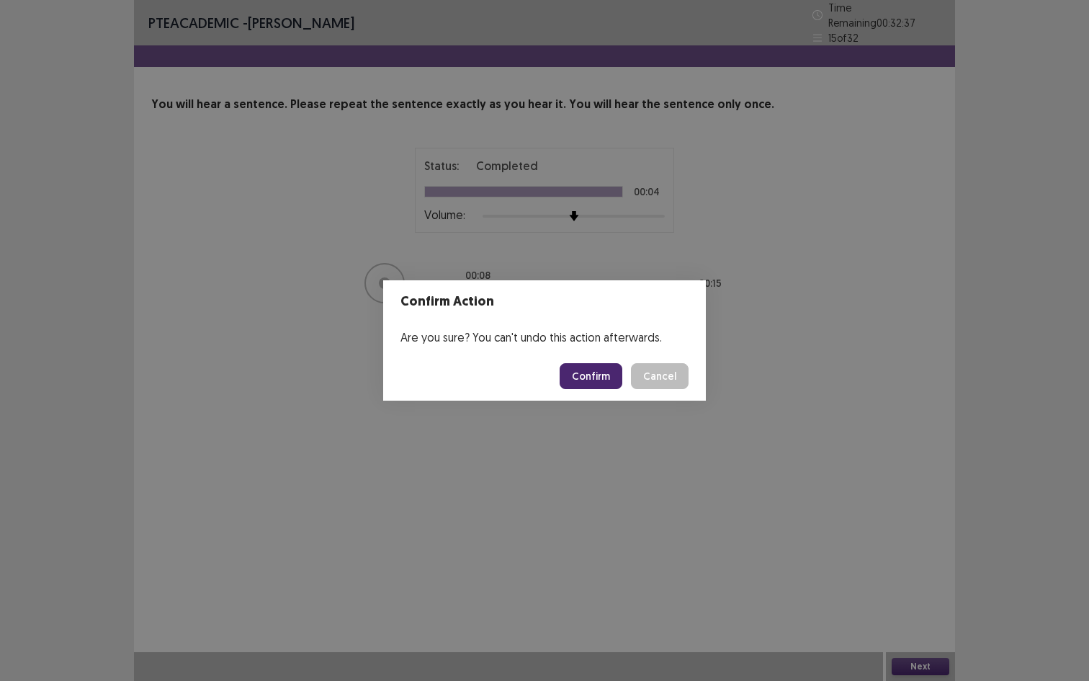
click at [578, 374] on button "Confirm" at bounding box center [591, 376] width 63 height 26
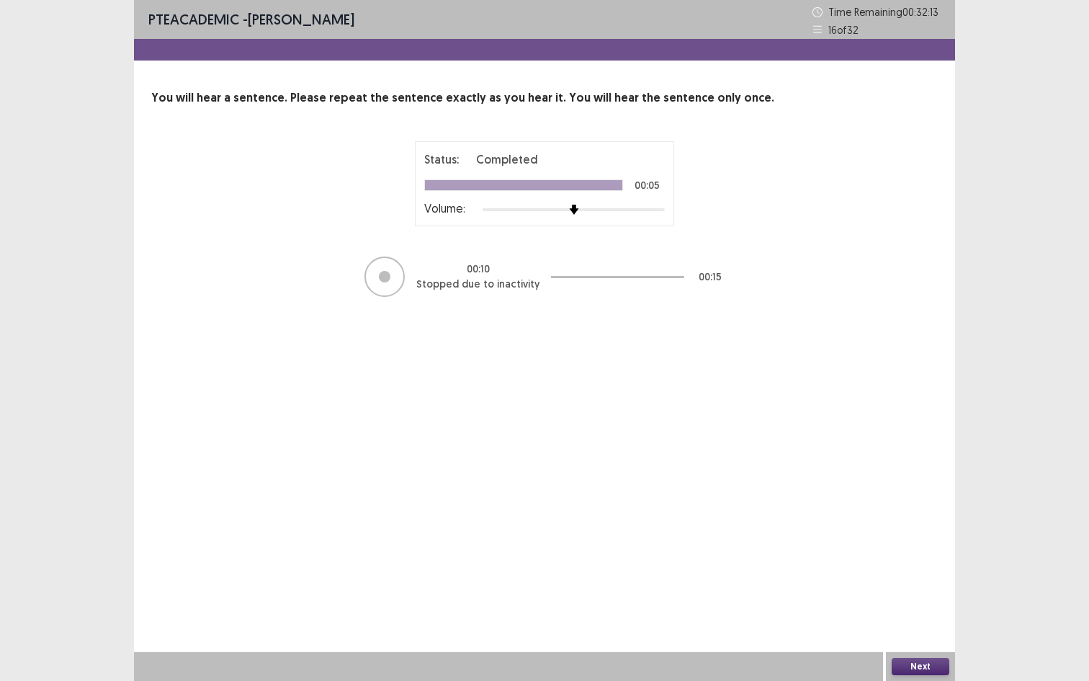
click at [912, 550] on button "Next" at bounding box center [921, 665] width 58 height 17
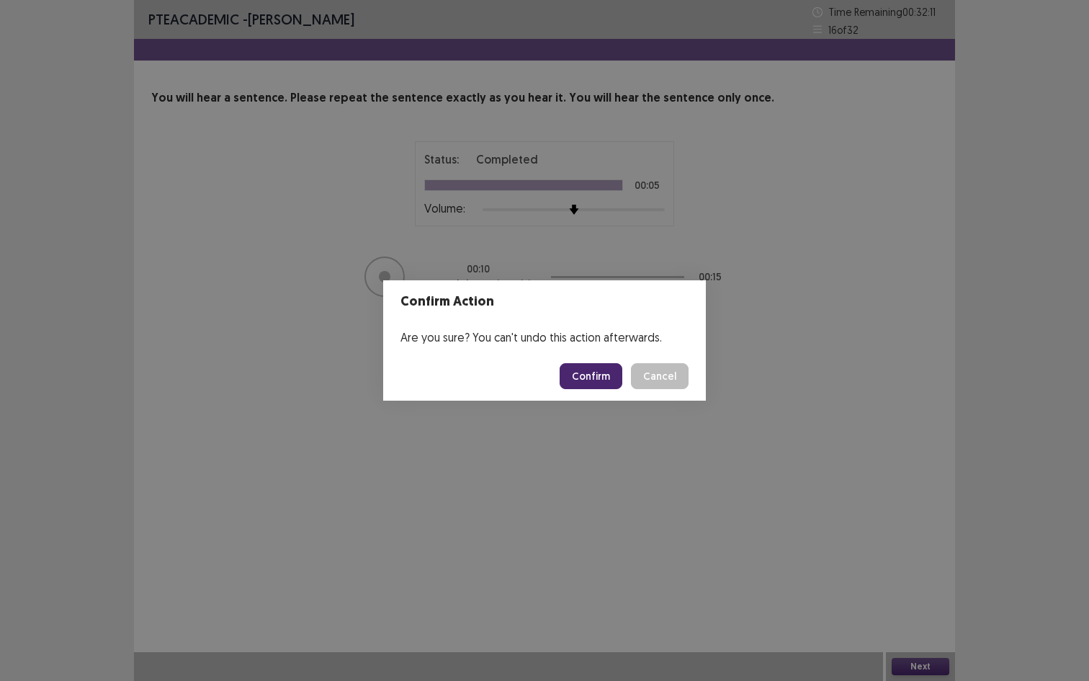
click at [588, 369] on button "Confirm" at bounding box center [591, 376] width 63 height 26
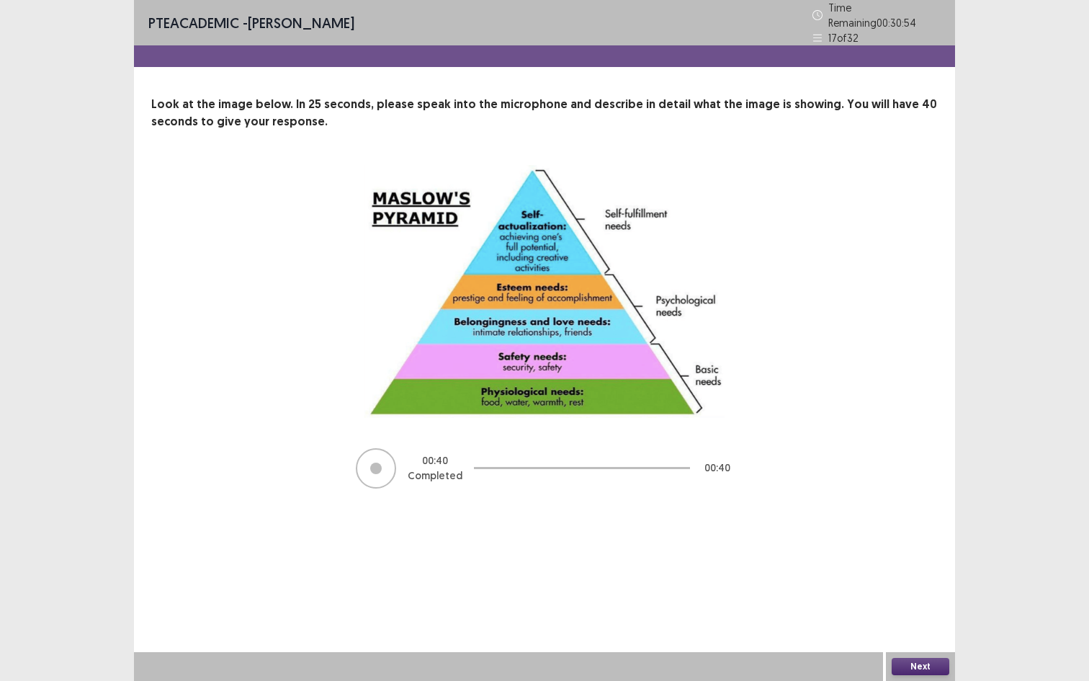
click at [928, 550] on button "Next" at bounding box center [921, 665] width 58 height 17
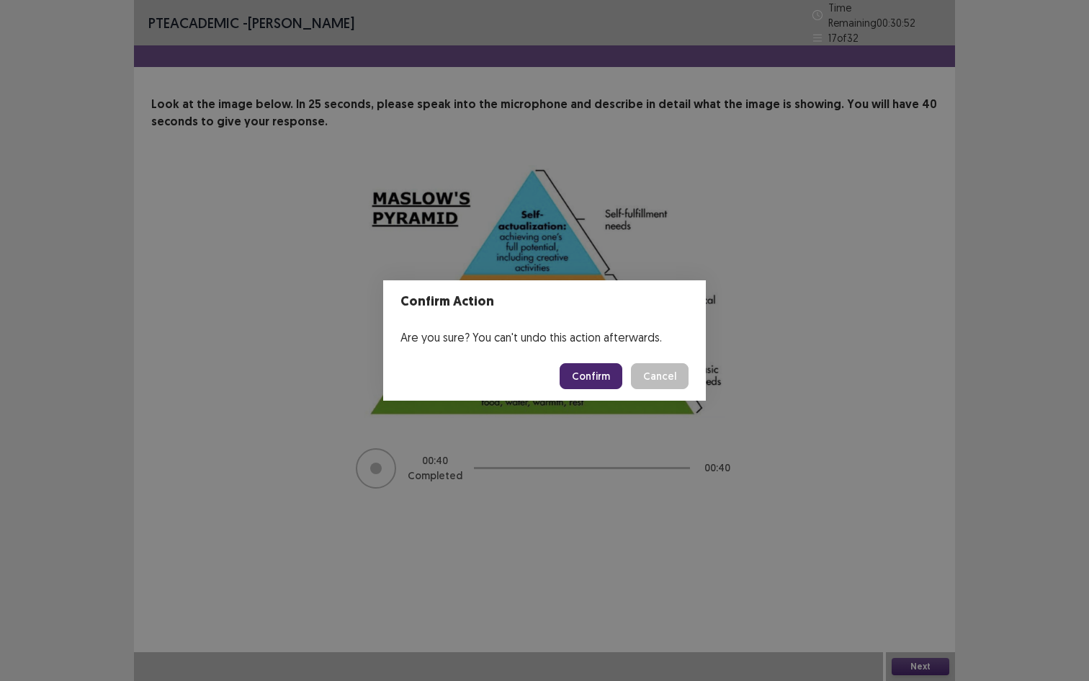
click at [586, 377] on button "Confirm" at bounding box center [591, 376] width 63 height 26
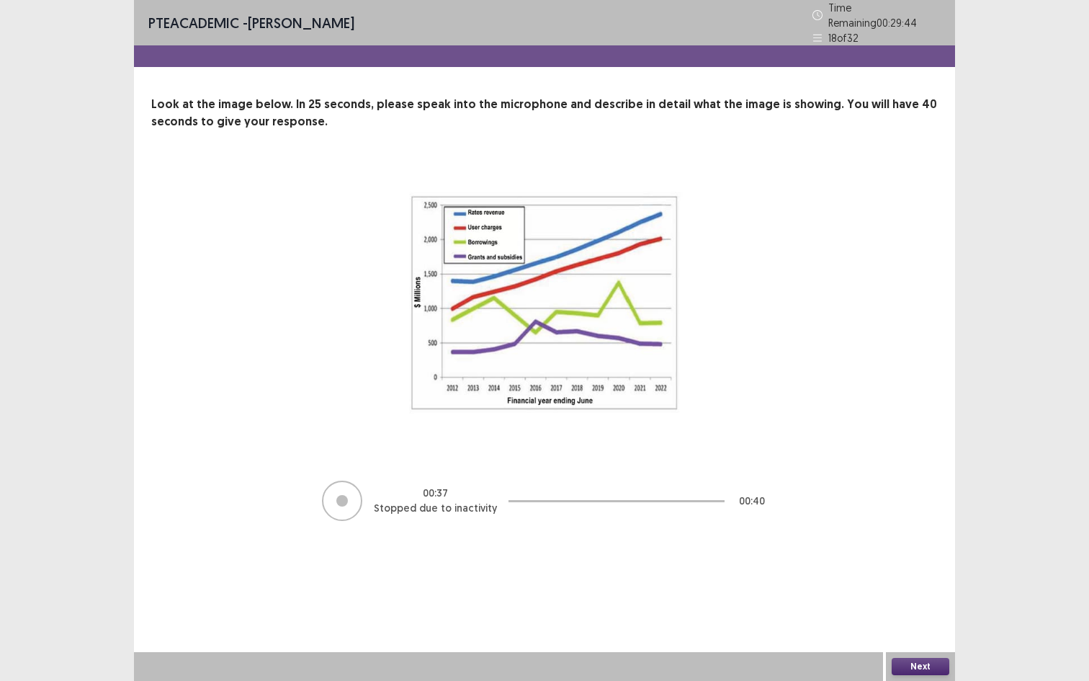
click at [922, 550] on button "Next" at bounding box center [921, 665] width 58 height 17
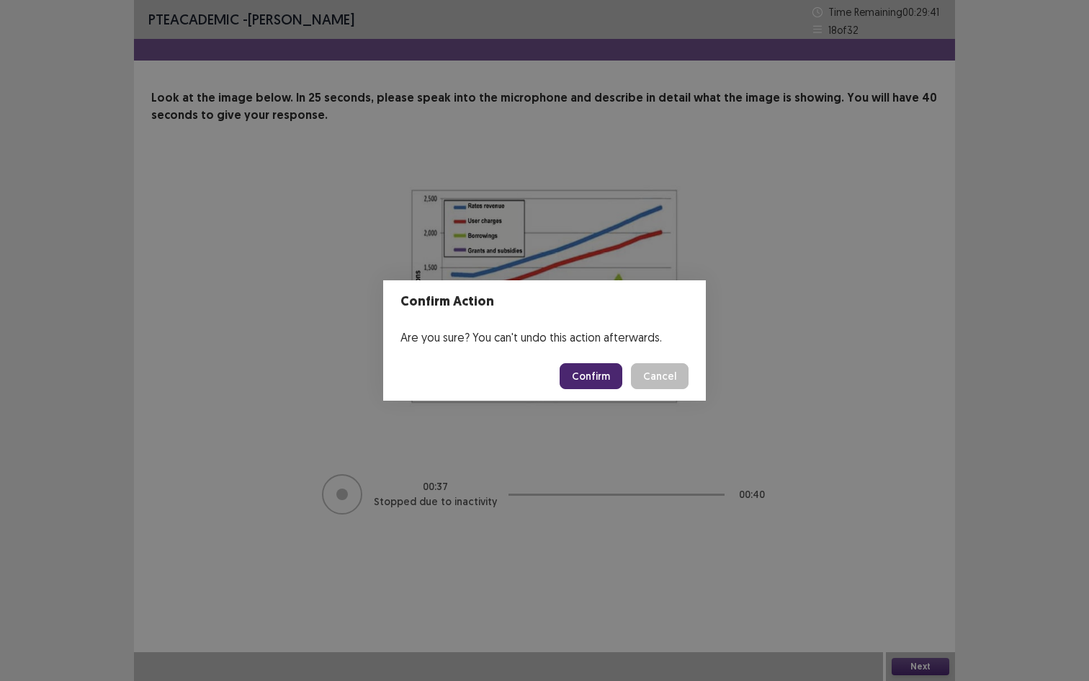
click at [589, 373] on button "Confirm" at bounding box center [591, 376] width 63 height 26
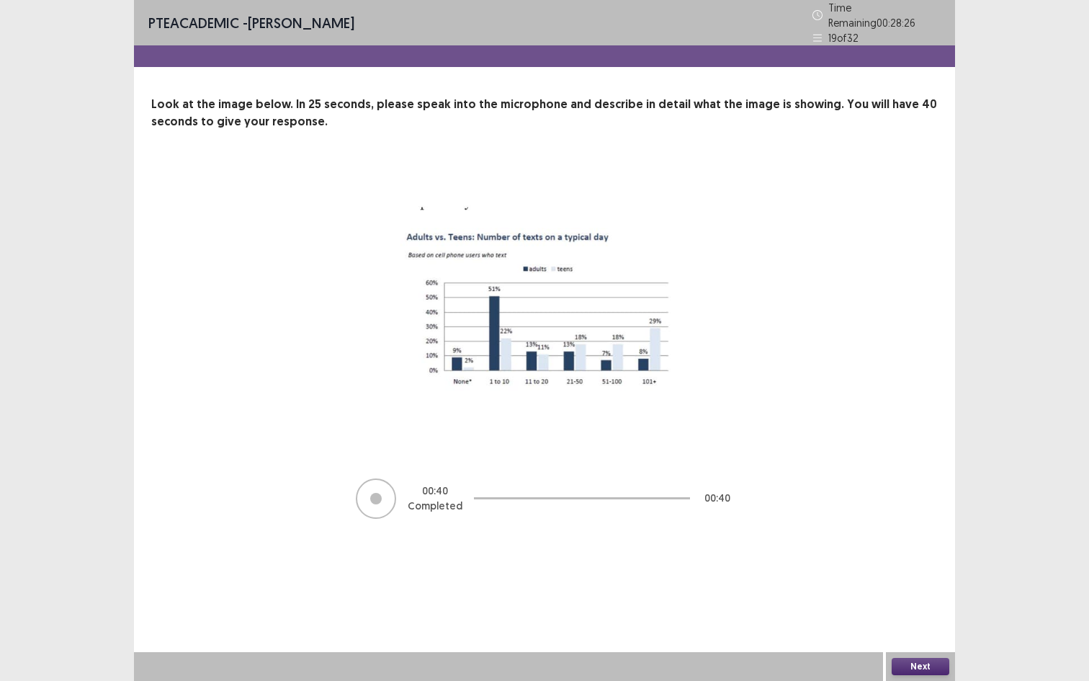
click at [915, 550] on button "Next" at bounding box center [921, 665] width 58 height 17
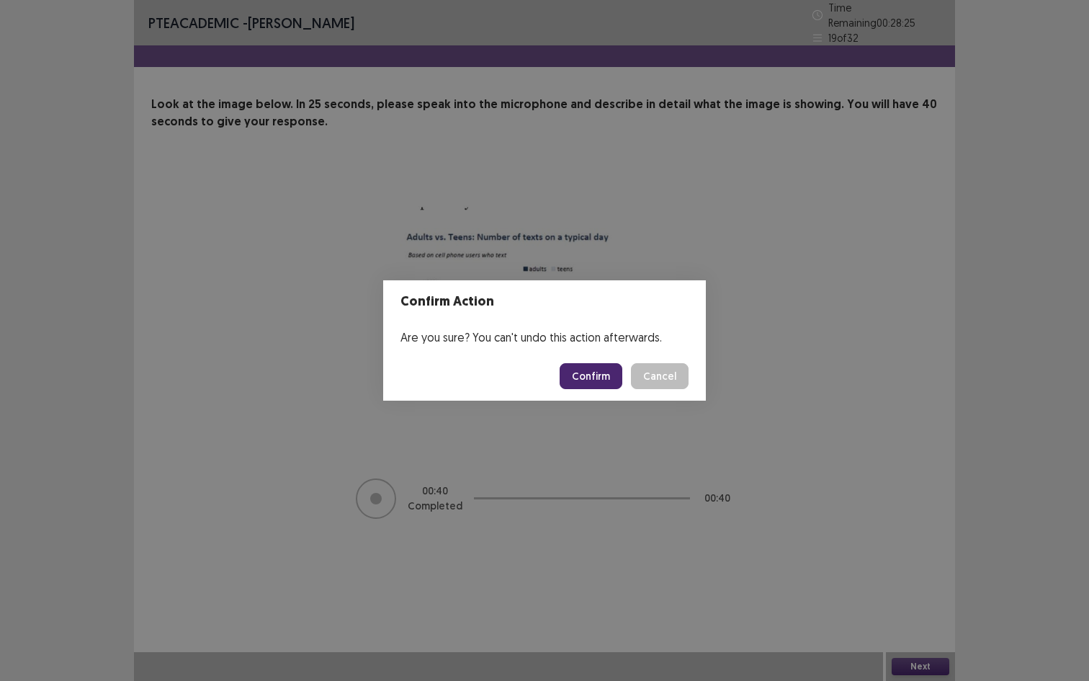
click at [593, 382] on button "Confirm" at bounding box center [591, 376] width 63 height 26
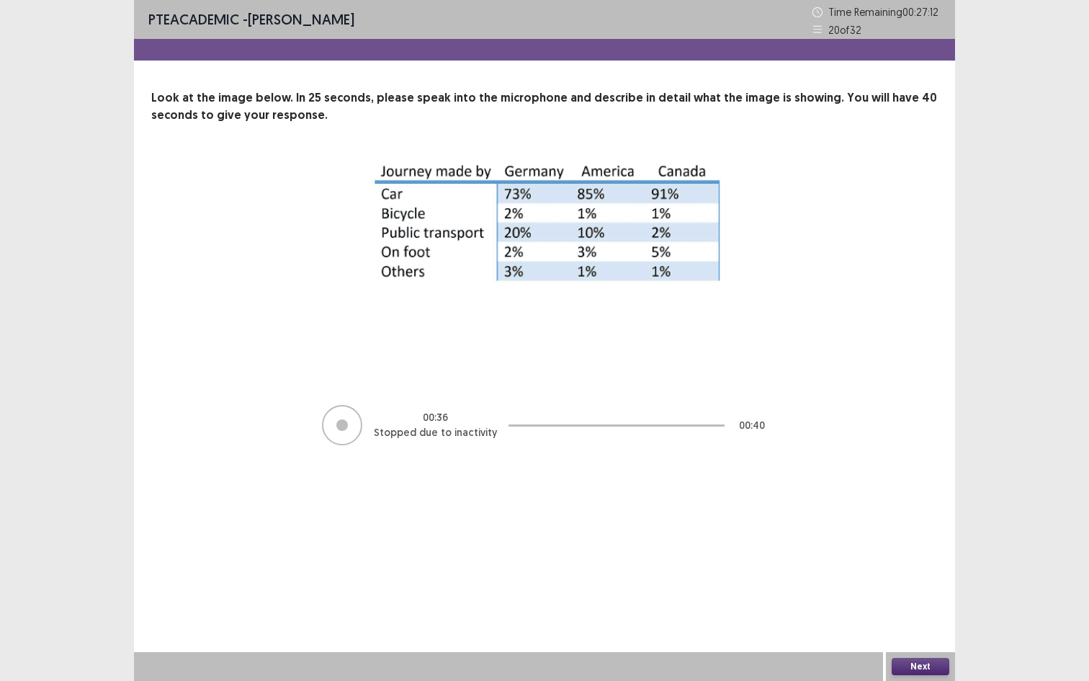
click at [911, 550] on button "Next" at bounding box center [921, 665] width 58 height 17
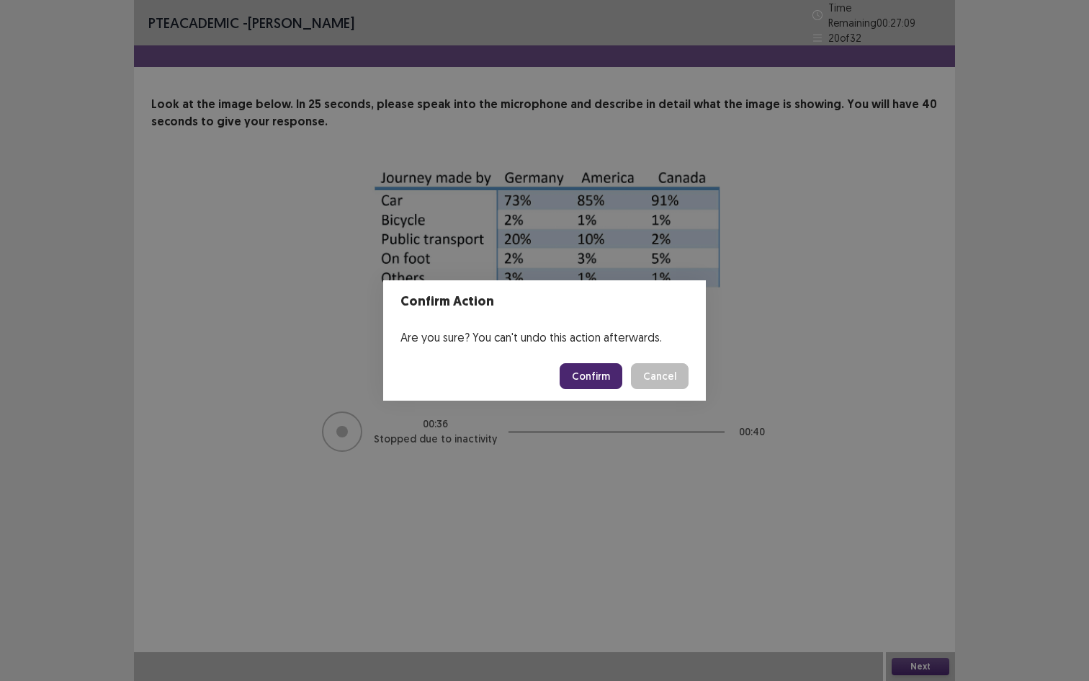
click at [581, 374] on button "Confirm" at bounding box center [591, 376] width 63 height 26
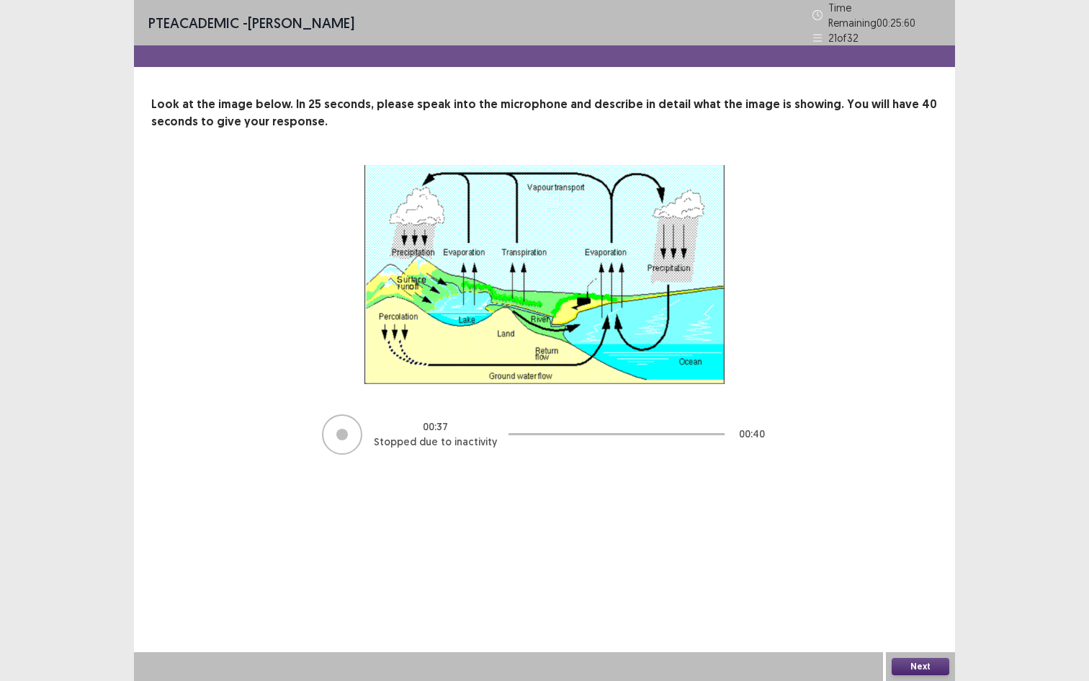
click at [922, 550] on button "Next" at bounding box center [921, 665] width 58 height 17
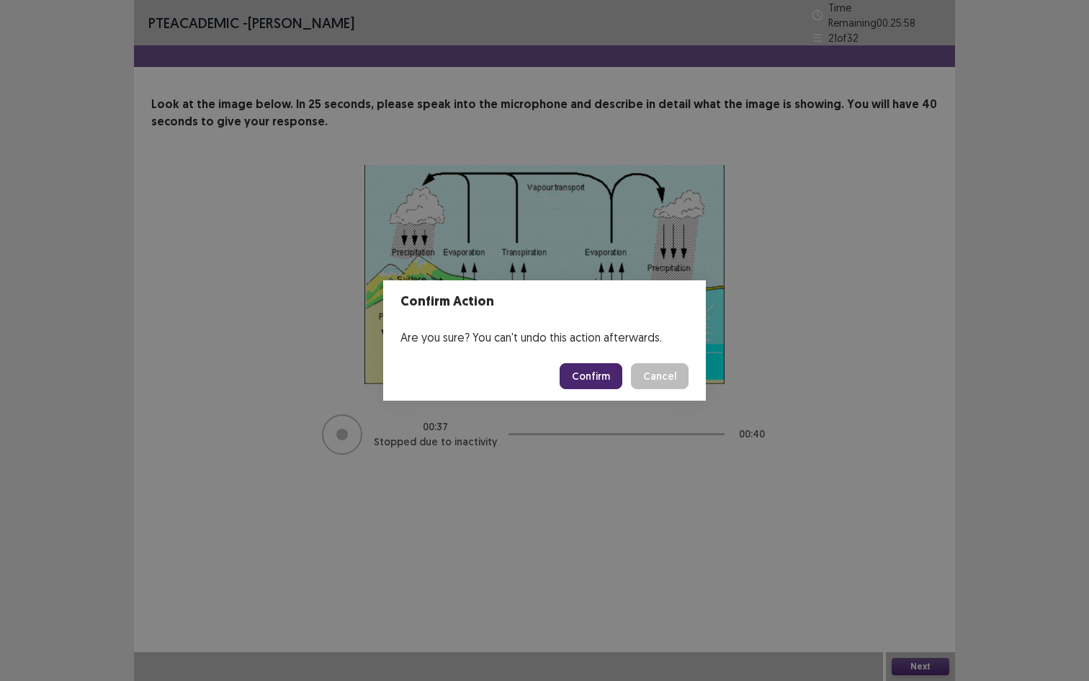
click at [592, 376] on button "Confirm" at bounding box center [591, 376] width 63 height 26
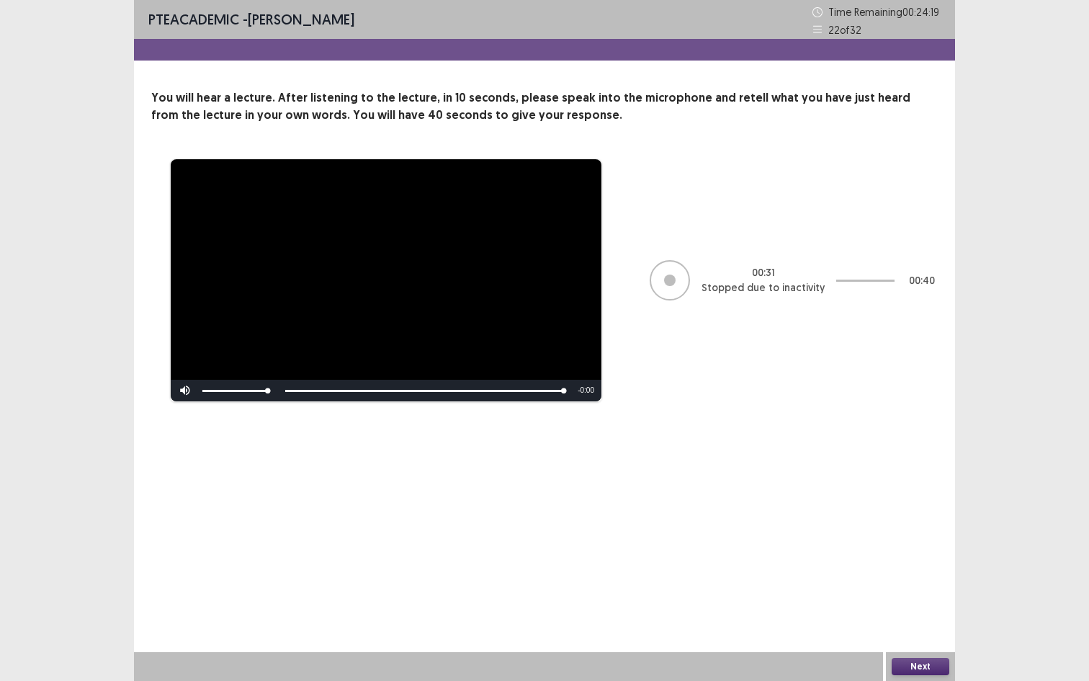
click at [943, 550] on button "Next" at bounding box center [921, 665] width 58 height 17
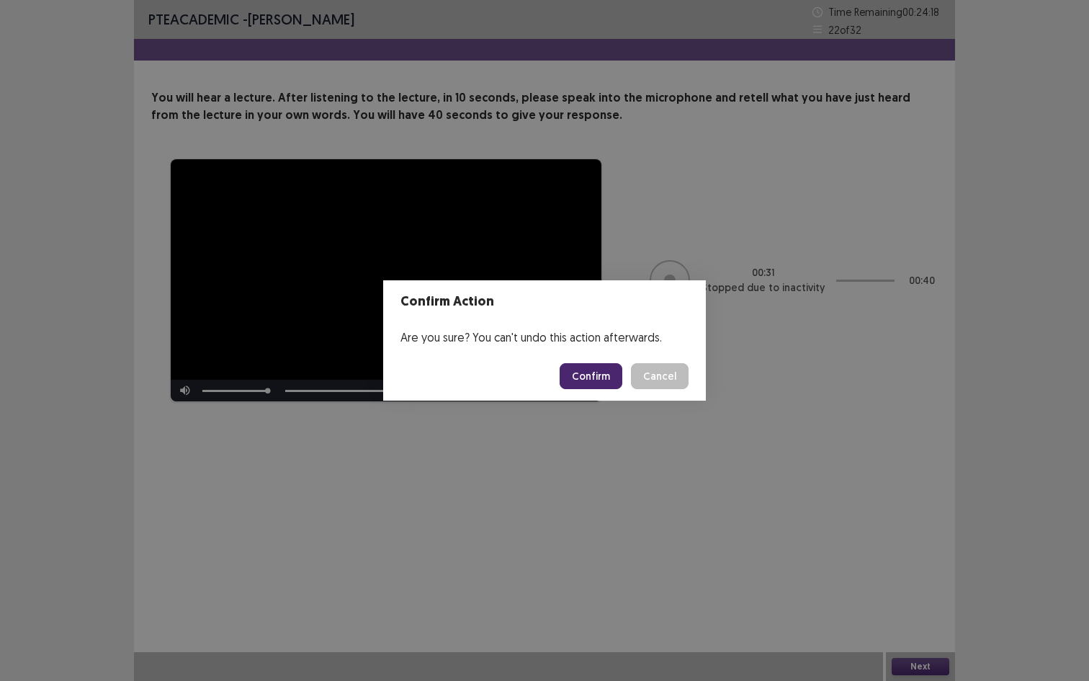
click at [586, 383] on button "Confirm" at bounding box center [591, 376] width 63 height 26
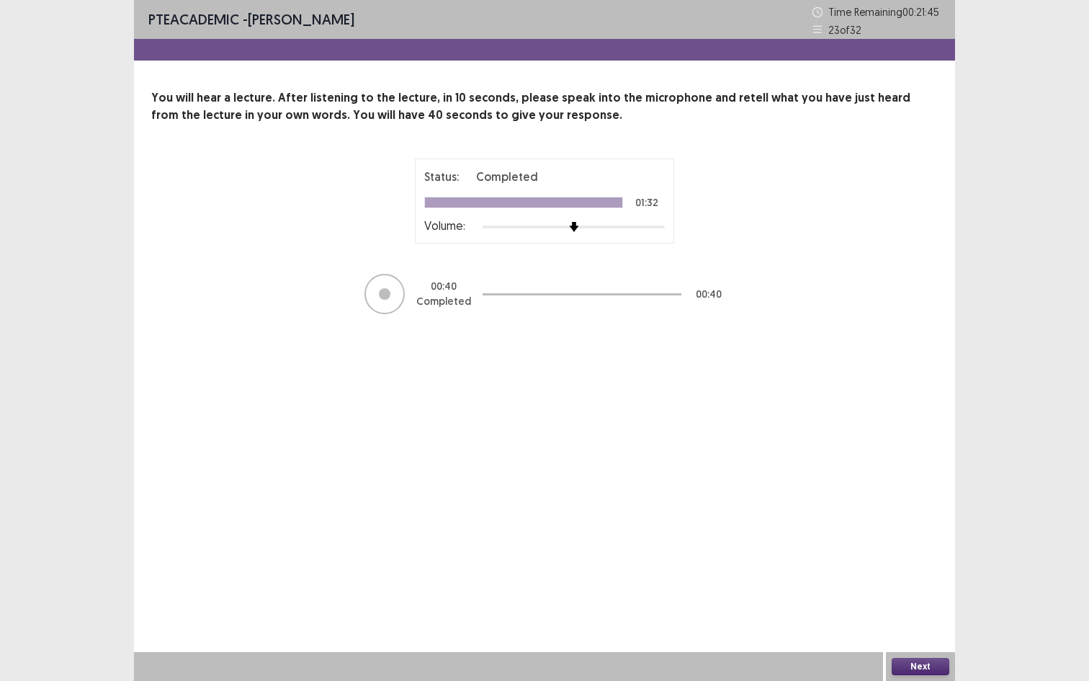
click at [925, 550] on button "Next" at bounding box center [921, 665] width 58 height 17
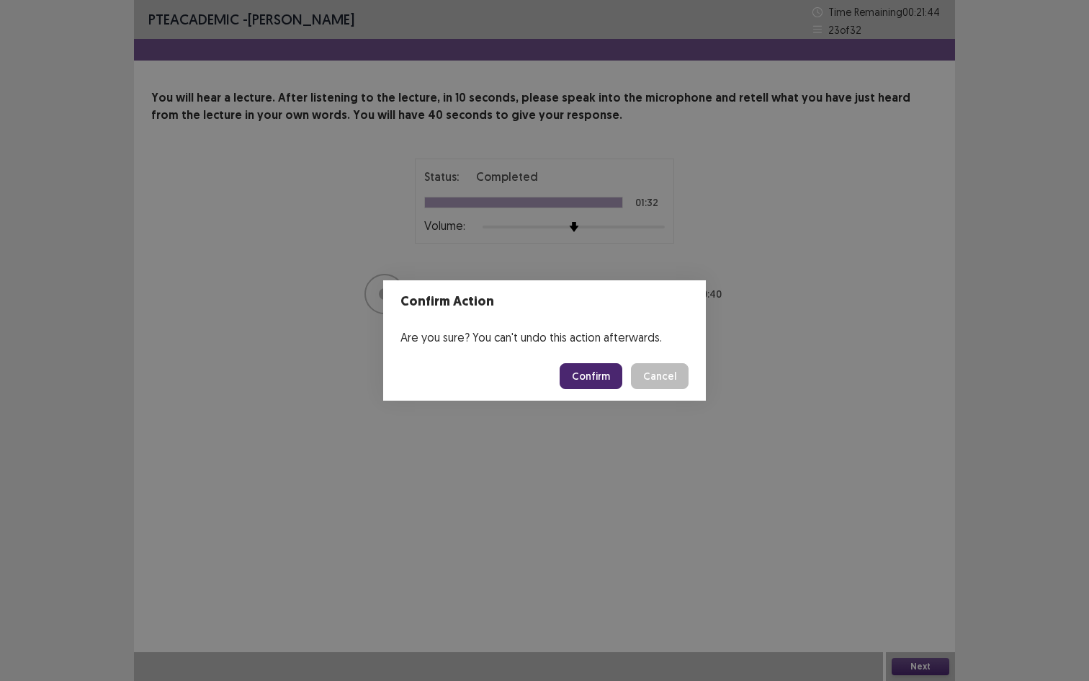
click at [589, 377] on button "Confirm" at bounding box center [591, 376] width 63 height 26
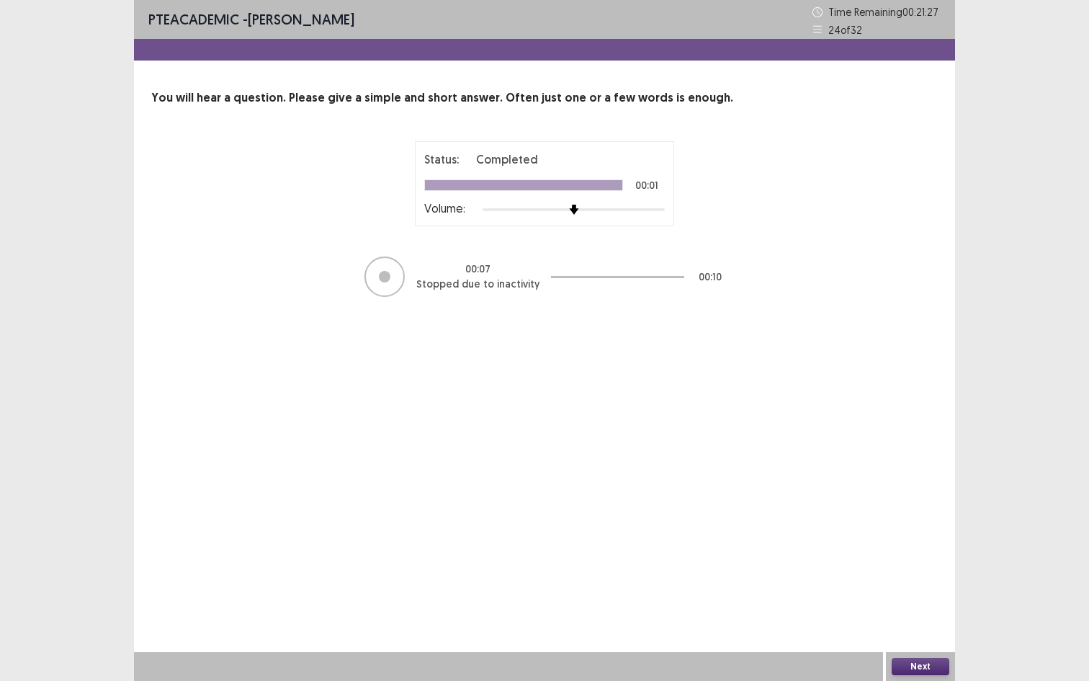
click at [915, 550] on button "Next" at bounding box center [921, 665] width 58 height 17
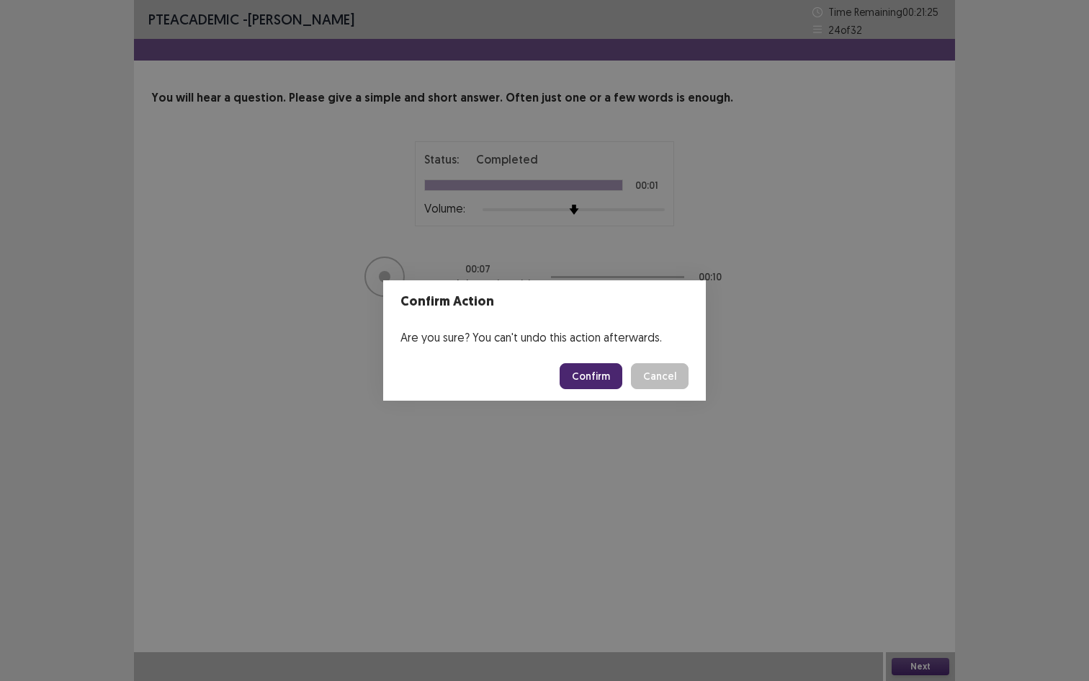
click at [594, 374] on button "Confirm" at bounding box center [591, 376] width 63 height 26
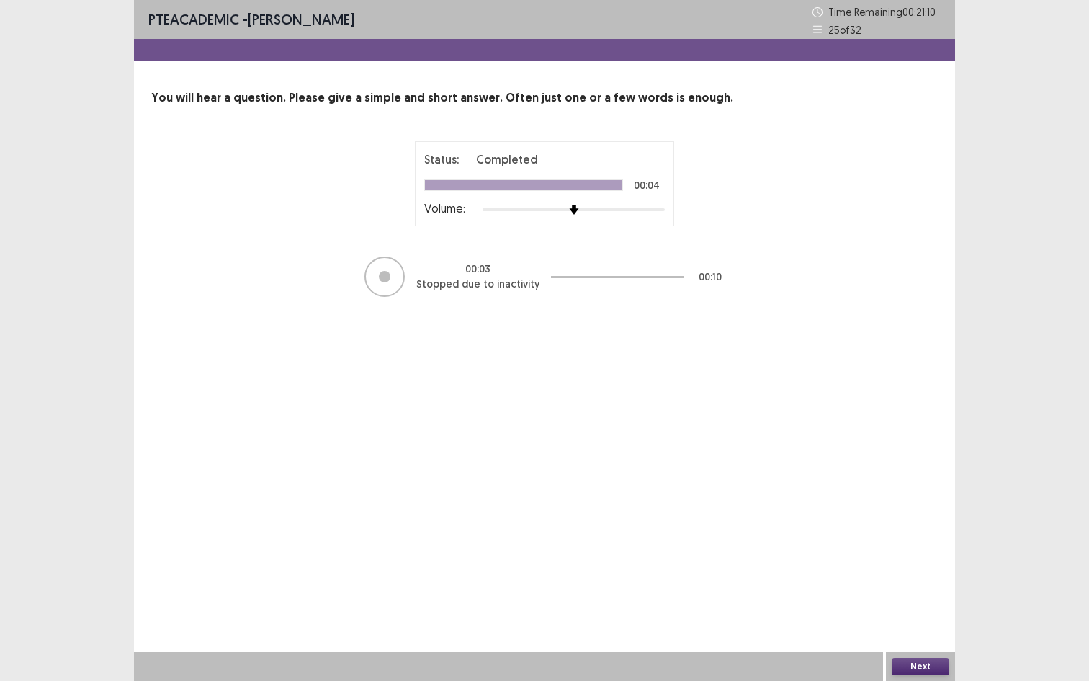
click at [940, 550] on button "Next" at bounding box center [921, 665] width 58 height 17
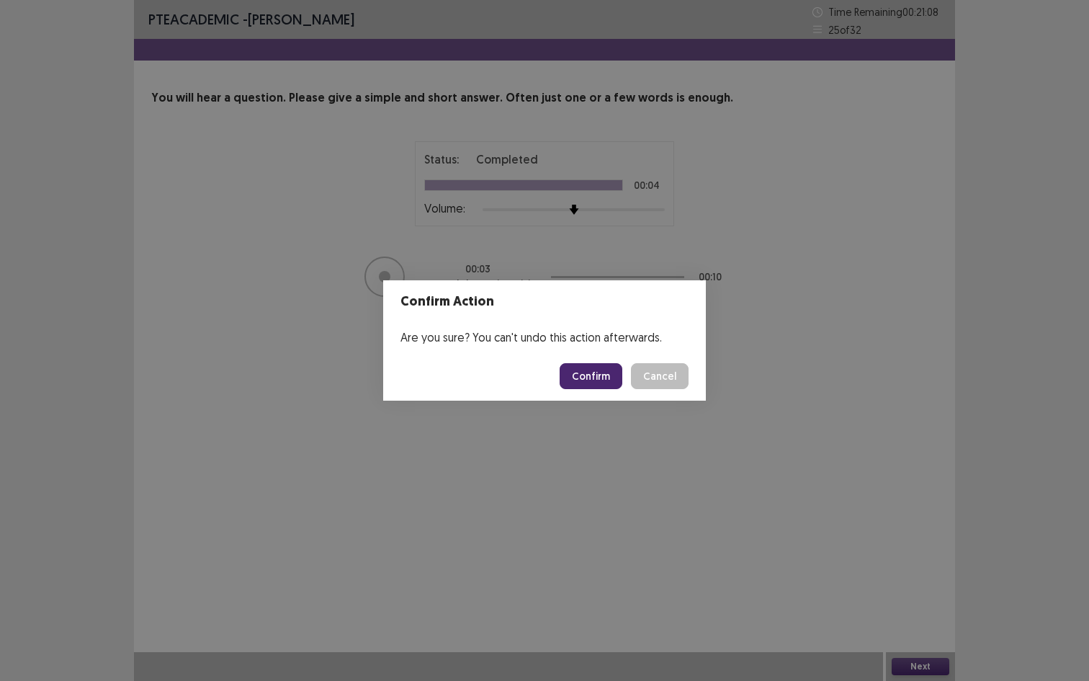
click at [603, 377] on button "Confirm" at bounding box center [591, 376] width 63 height 26
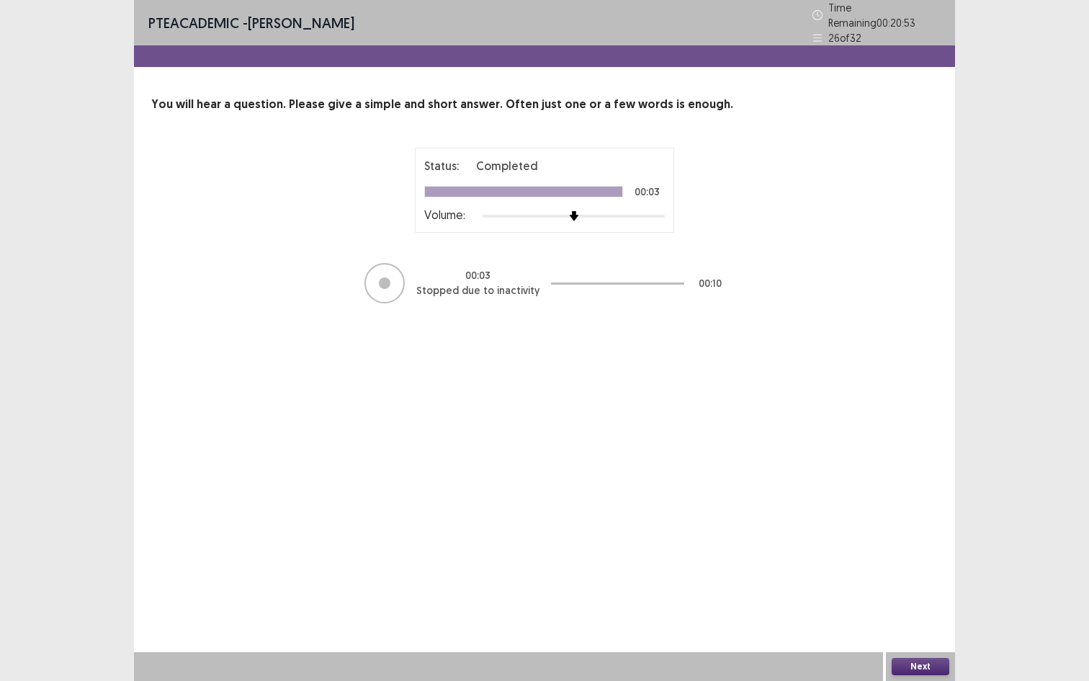
click at [913, 550] on button "Next" at bounding box center [921, 665] width 58 height 17
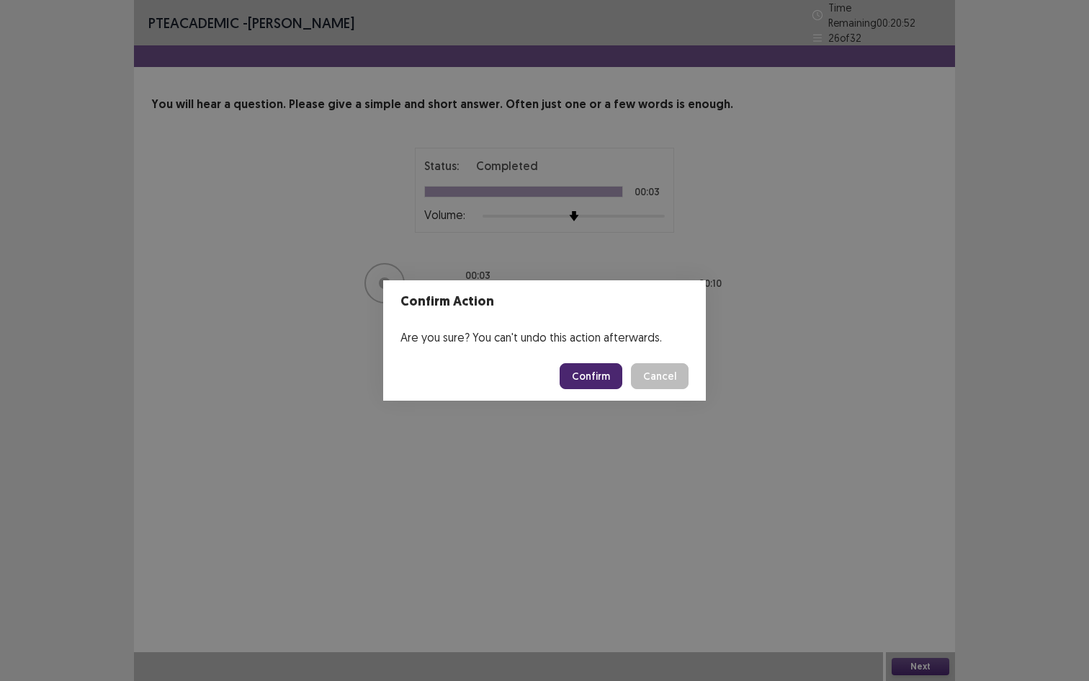
click at [604, 371] on button "Confirm" at bounding box center [591, 376] width 63 height 26
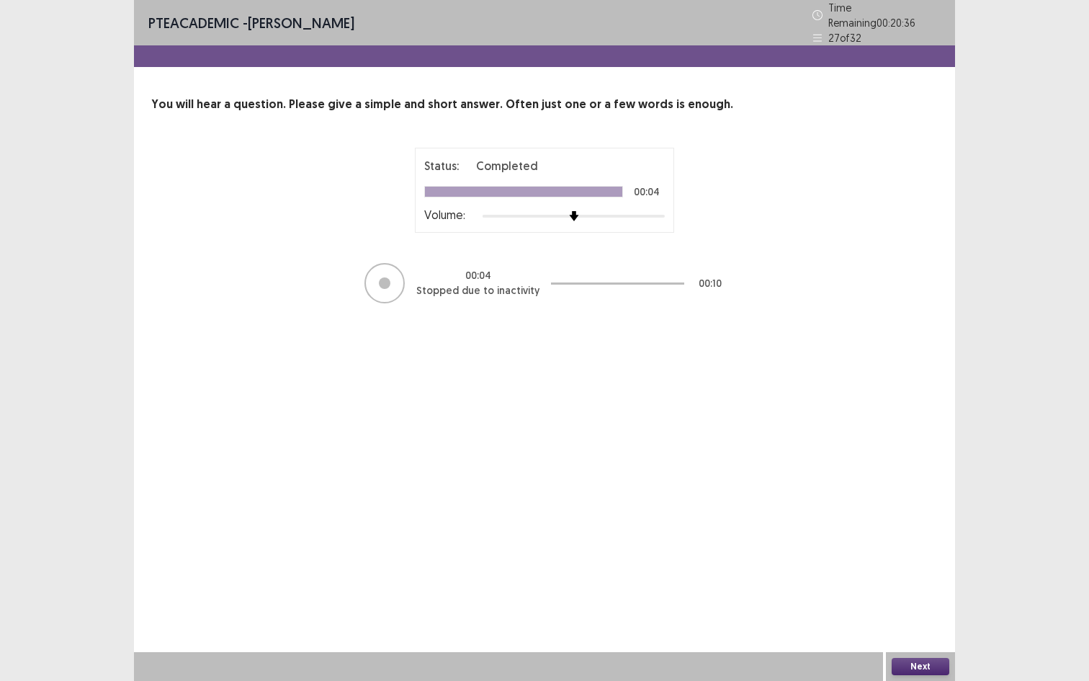
click at [934, 550] on button "Next" at bounding box center [921, 665] width 58 height 17
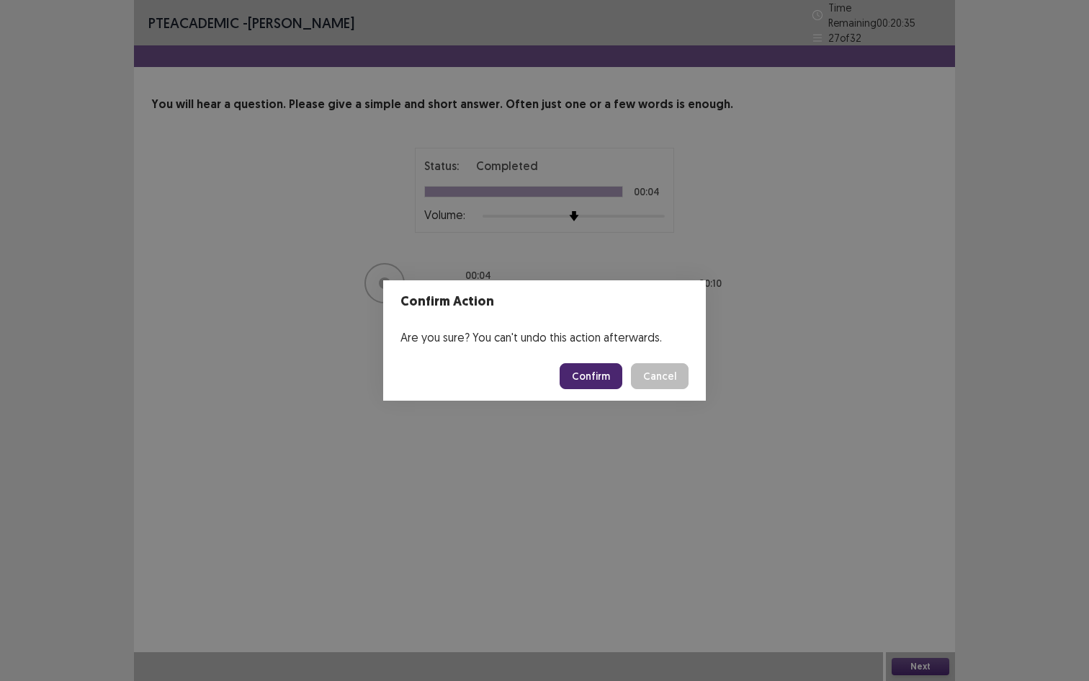
click at [601, 374] on button "Confirm" at bounding box center [591, 376] width 63 height 26
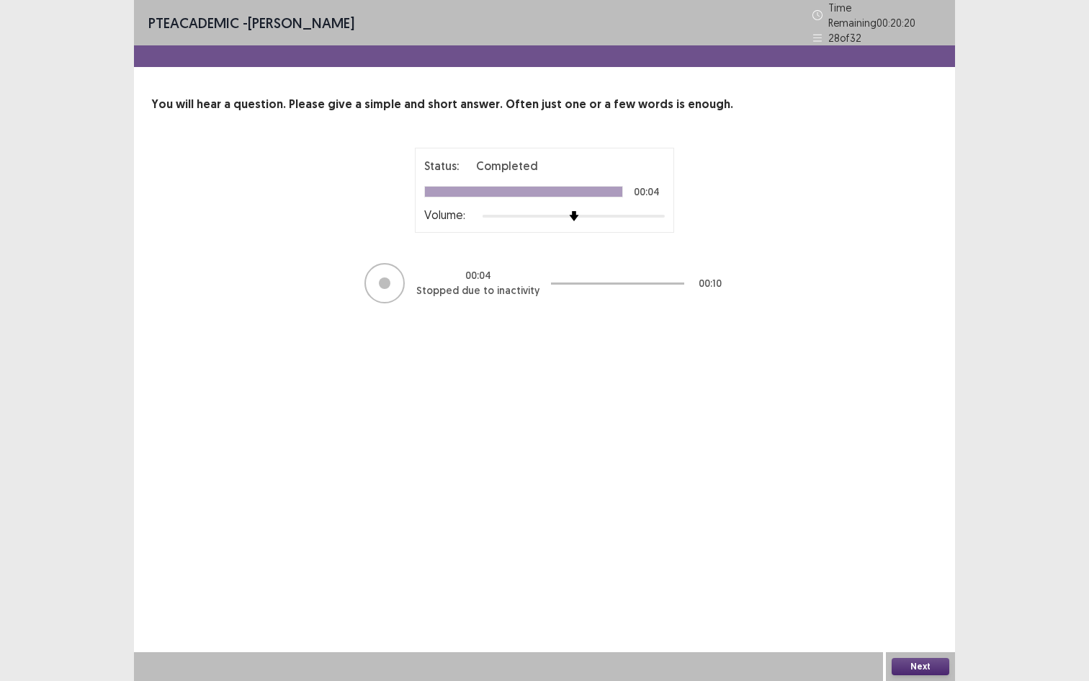
click at [920, 550] on button "Next" at bounding box center [921, 665] width 58 height 17
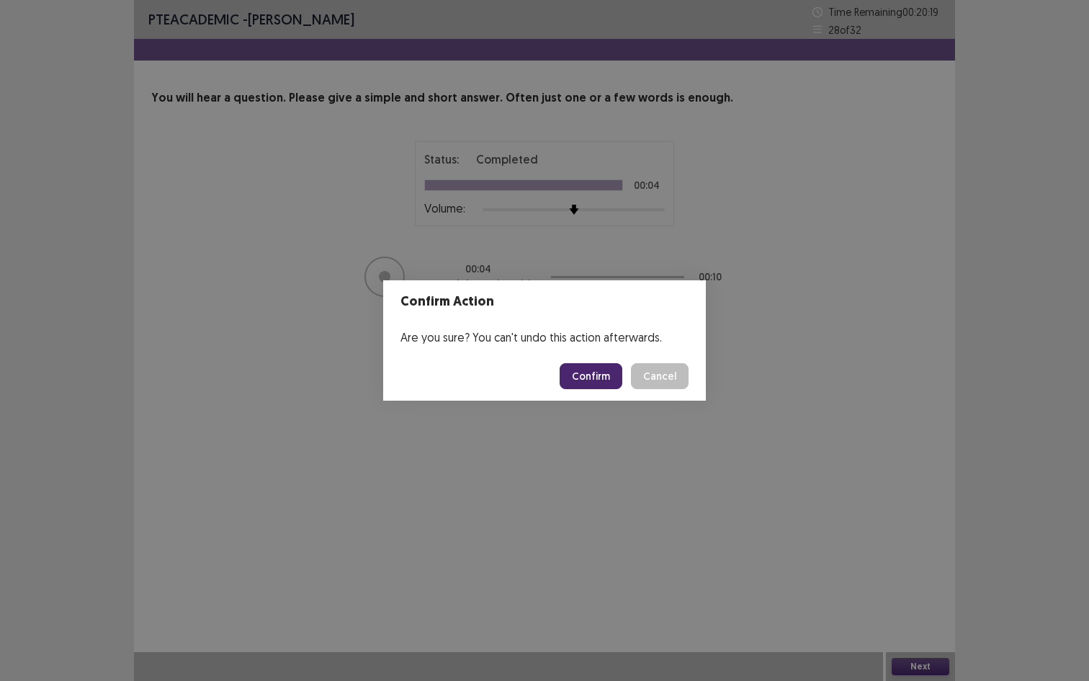
click at [592, 382] on button "Confirm" at bounding box center [591, 376] width 63 height 26
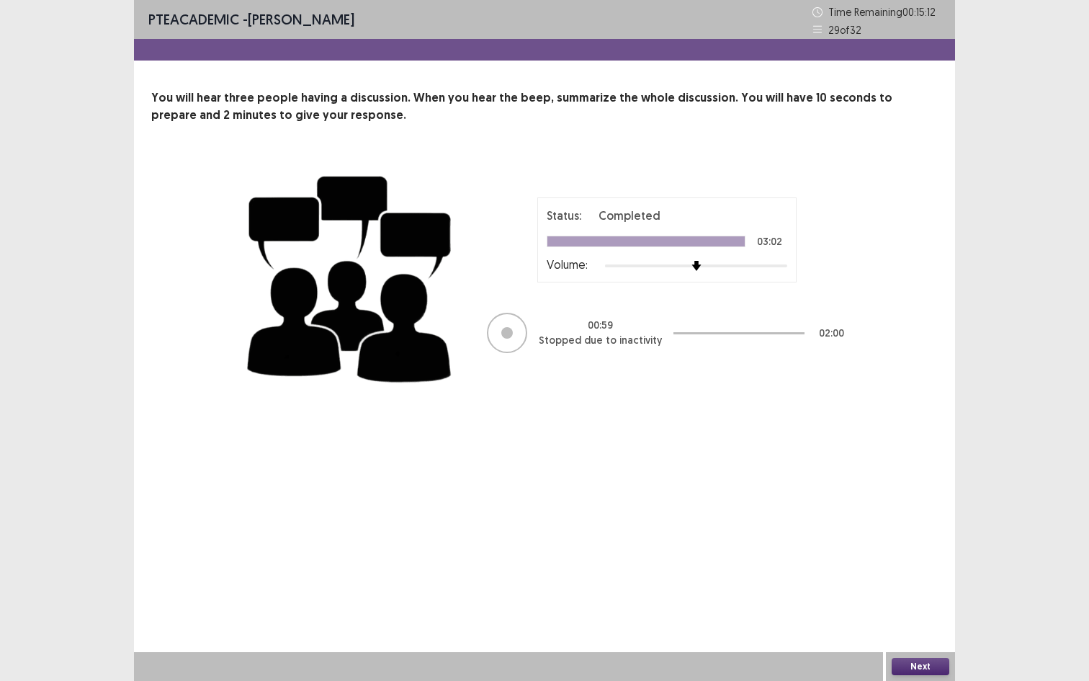
click at [930, 550] on button "Next" at bounding box center [921, 665] width 58 height 17
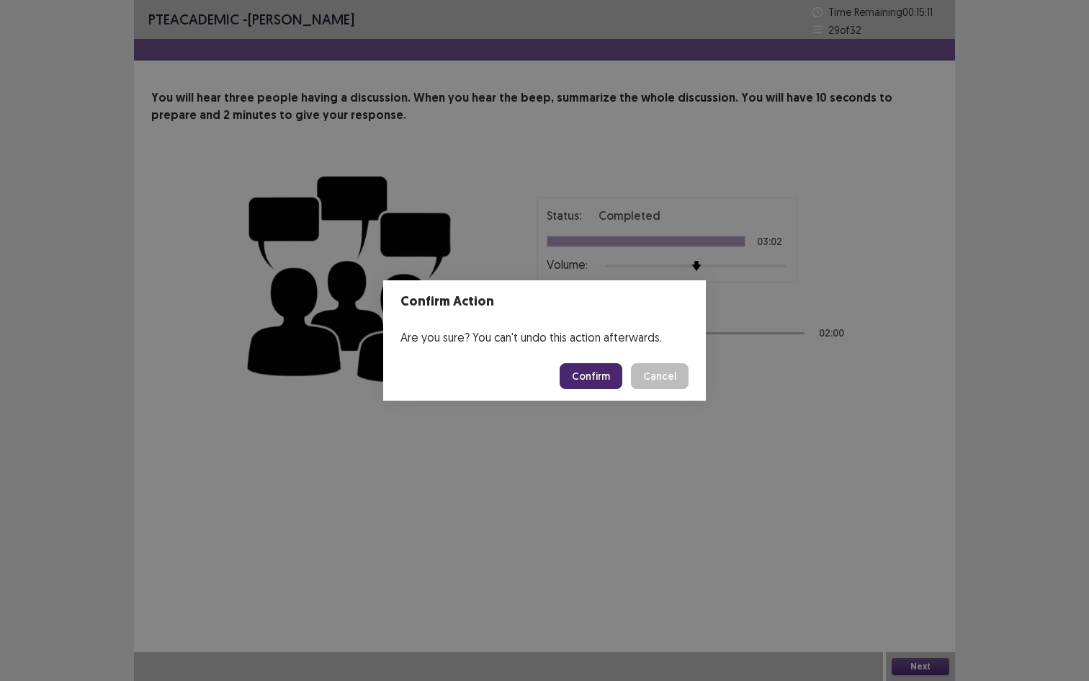
click at [603, 377] on button "Confirm" at bounding box center [591, 376] width 63 height 26
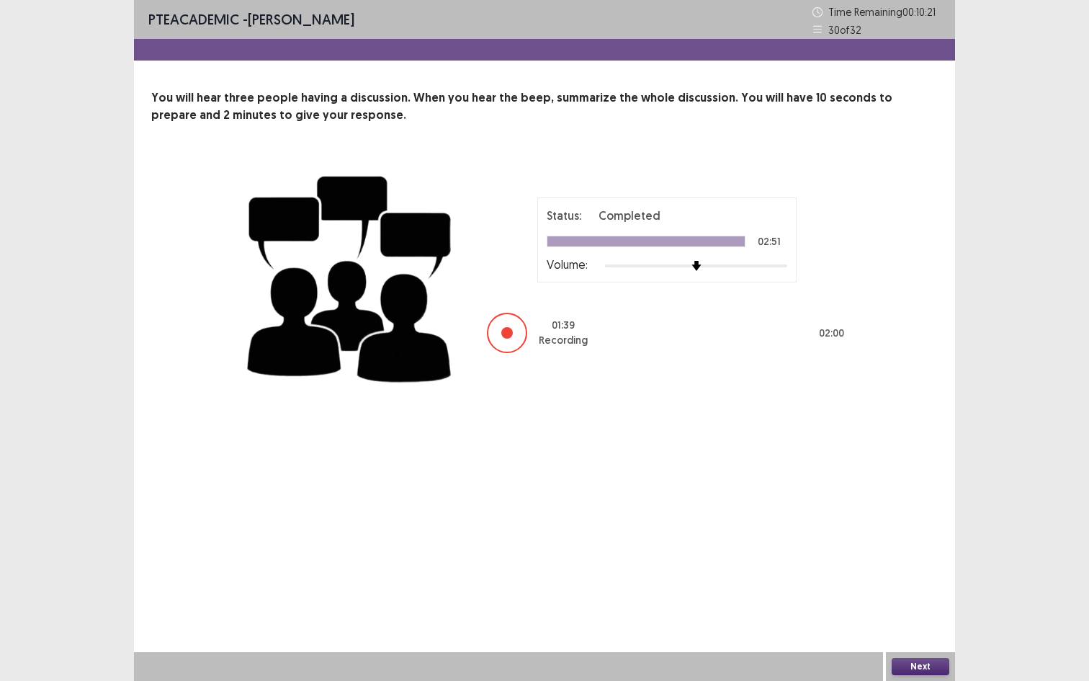
click at [750, 122] on p "You will hear three people having a discussion. When you hear the beep, summari…" at bounding box center [544, 106] width 786 height 35
click at [931, 550] on button "Next" at bounding box center [921, 665] width 58 height 17
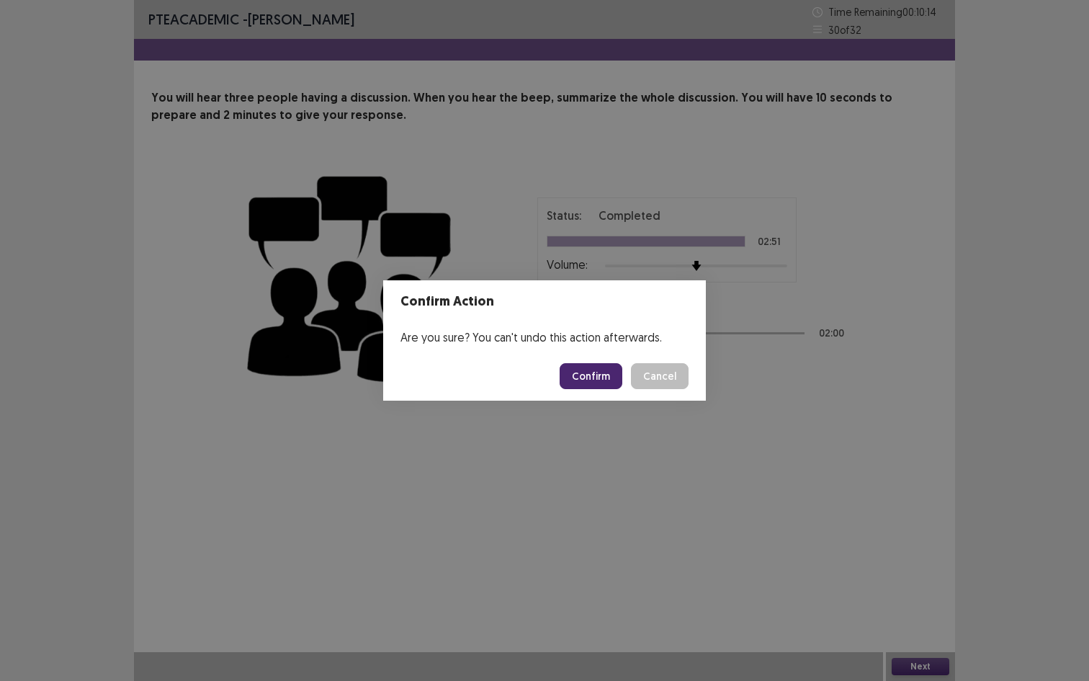
click at [590, 377] on button "Confirm" at bounding box center [591, 376] width 63 height 26
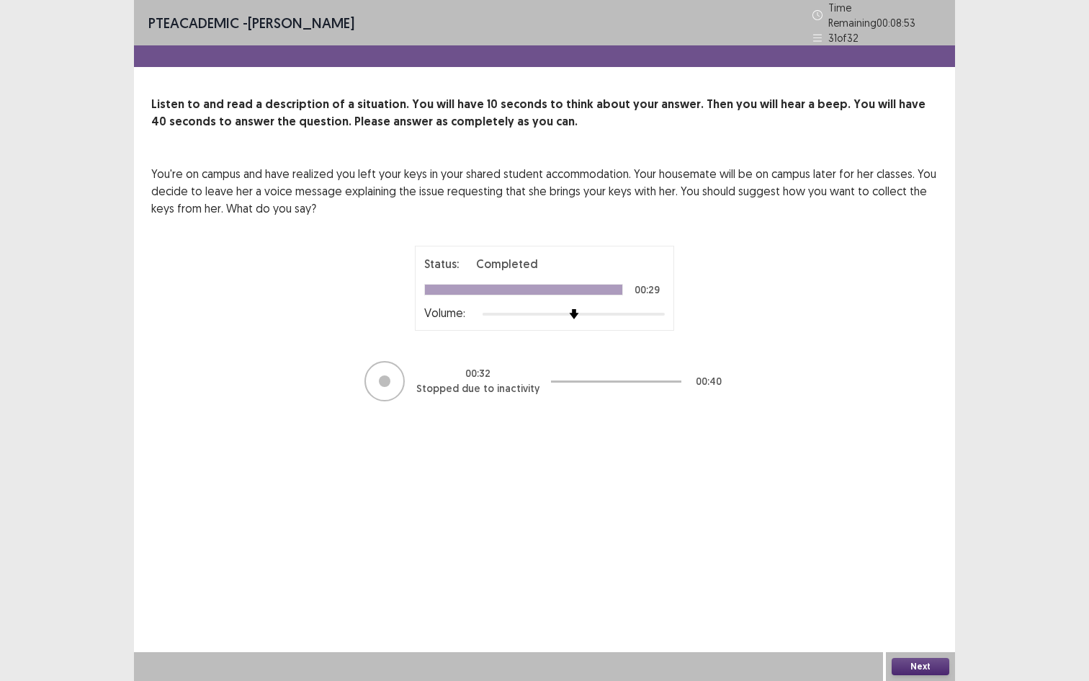
click at [933, 550] on button "Next" at bounding box center [921, 665] width 58 height 17
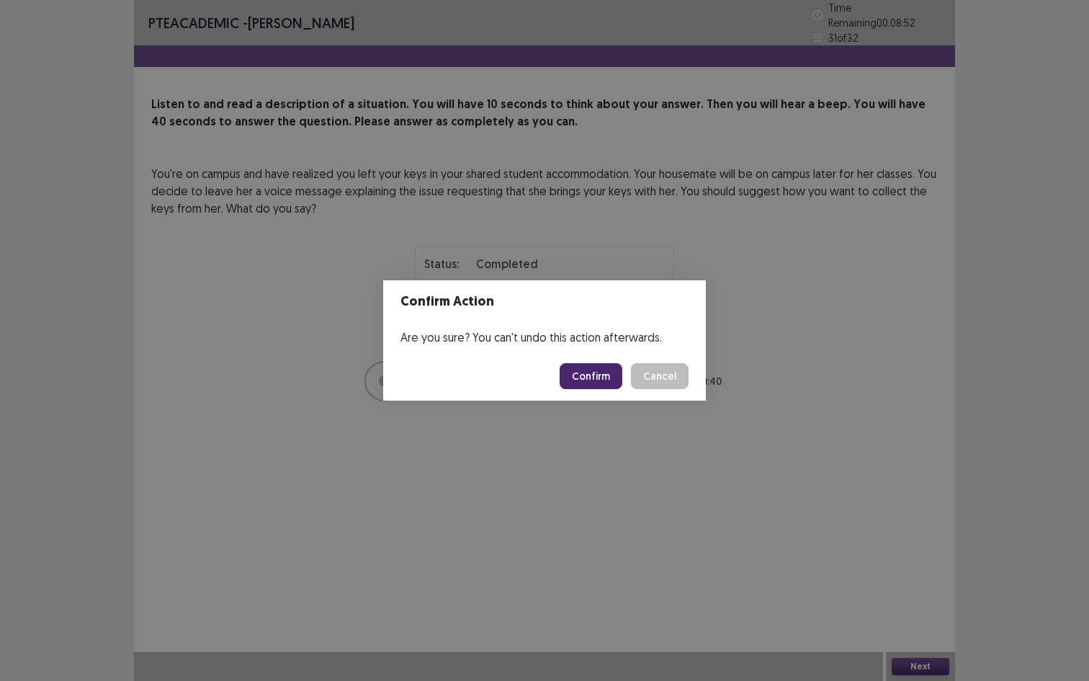
click at [585, 375] on button "Confirm" at bounding box center [591, 376] width 63 height 26
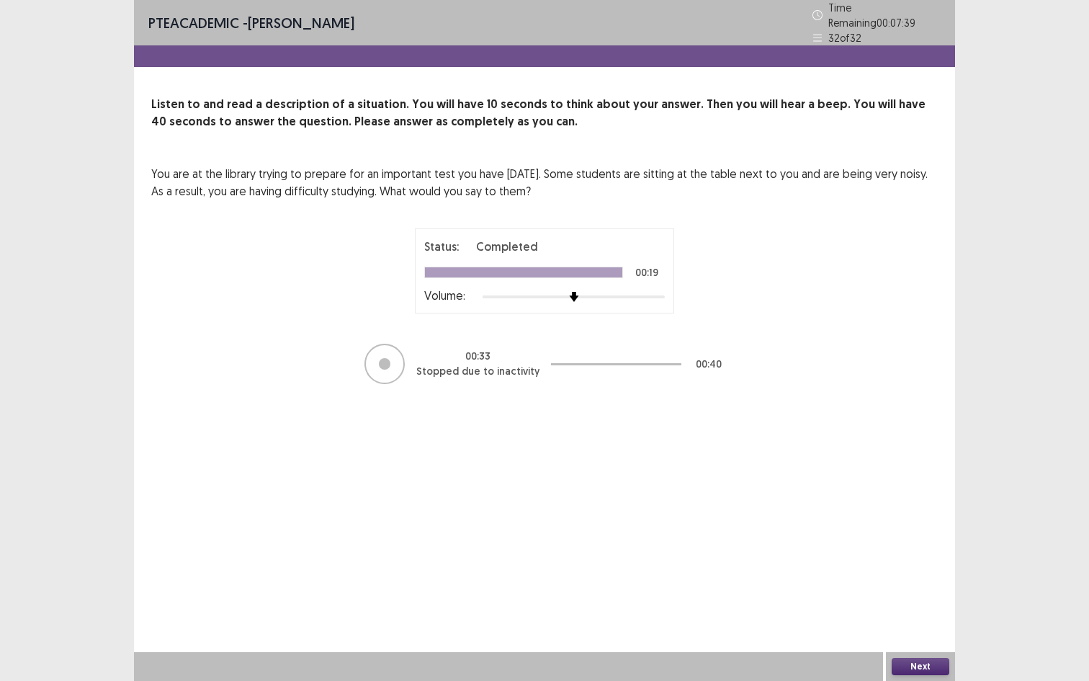
click at [921, 550] on button "Next" at bounding box center [921, 665] width 58 height 17
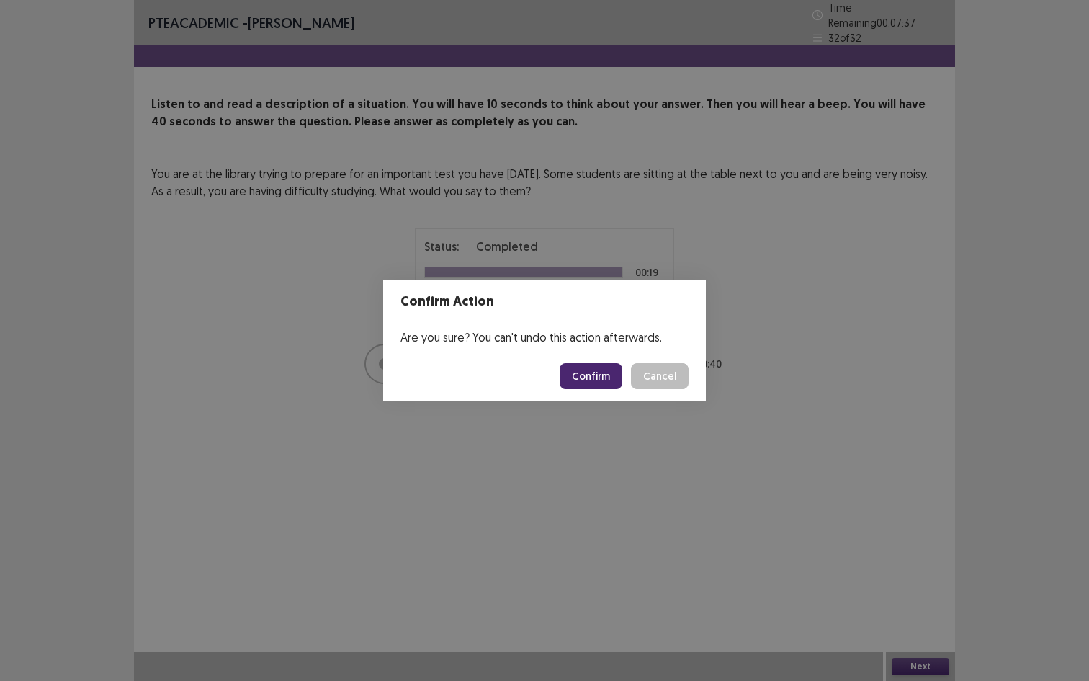
click at [599, 382] on button "Confirm" at bounding box center [591, 376] width 63 height 26
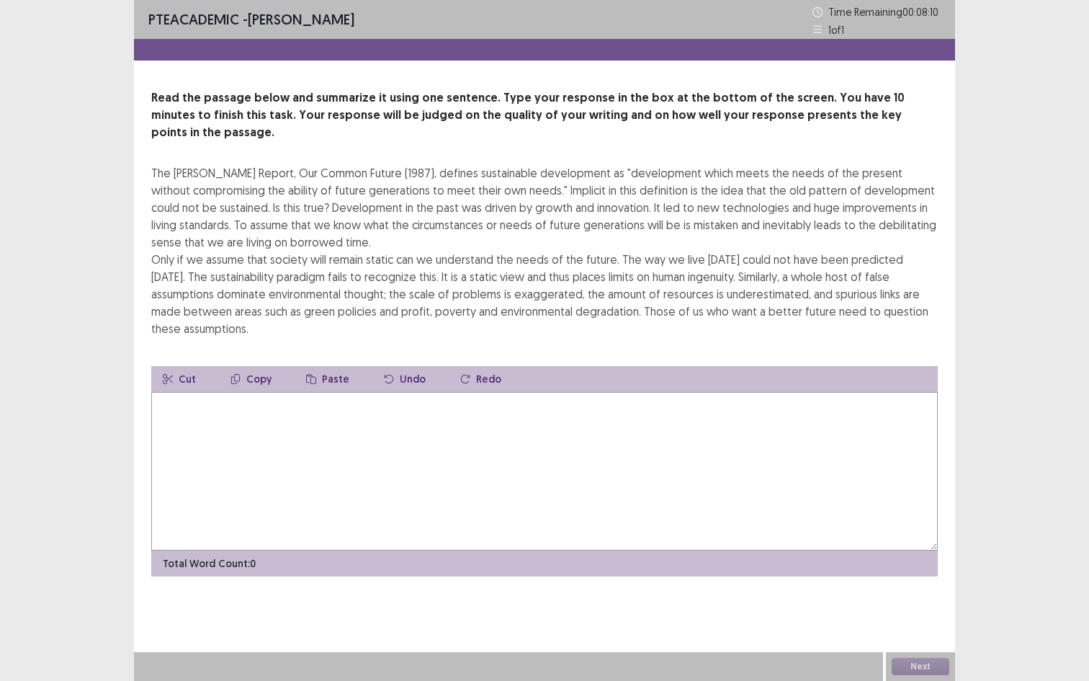
click at [693, 403] on textarea at bounding box center [544, 471] width 786 height 158
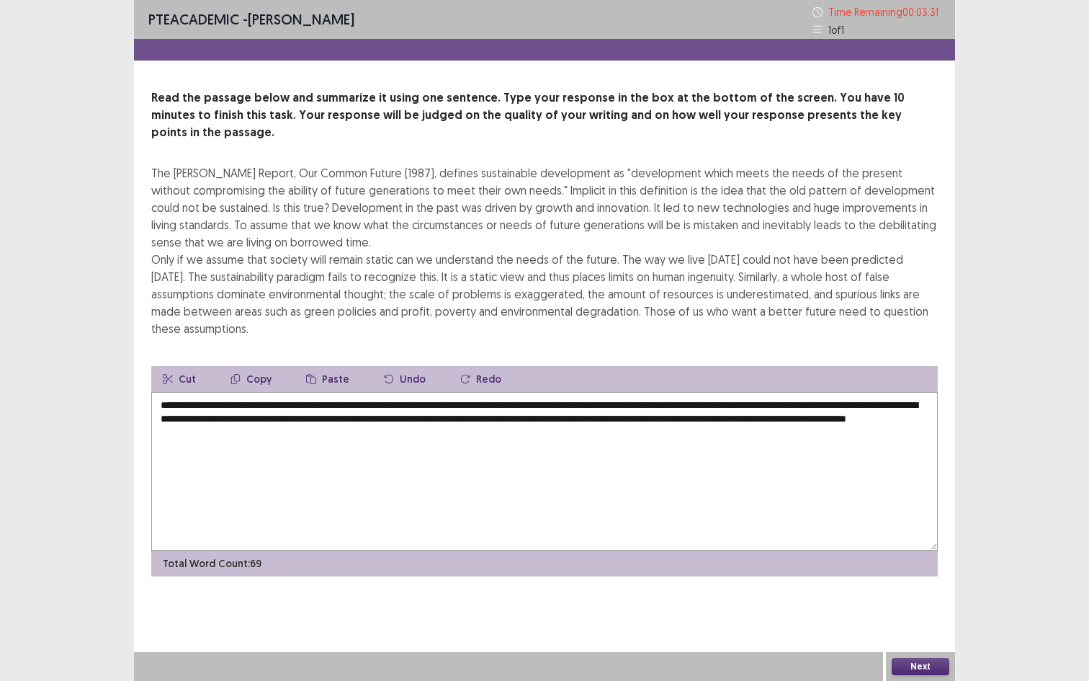
type textarea "**********"
click at [921, 550] on button "Next" at bounding box center [921, 665] width 58 height 17
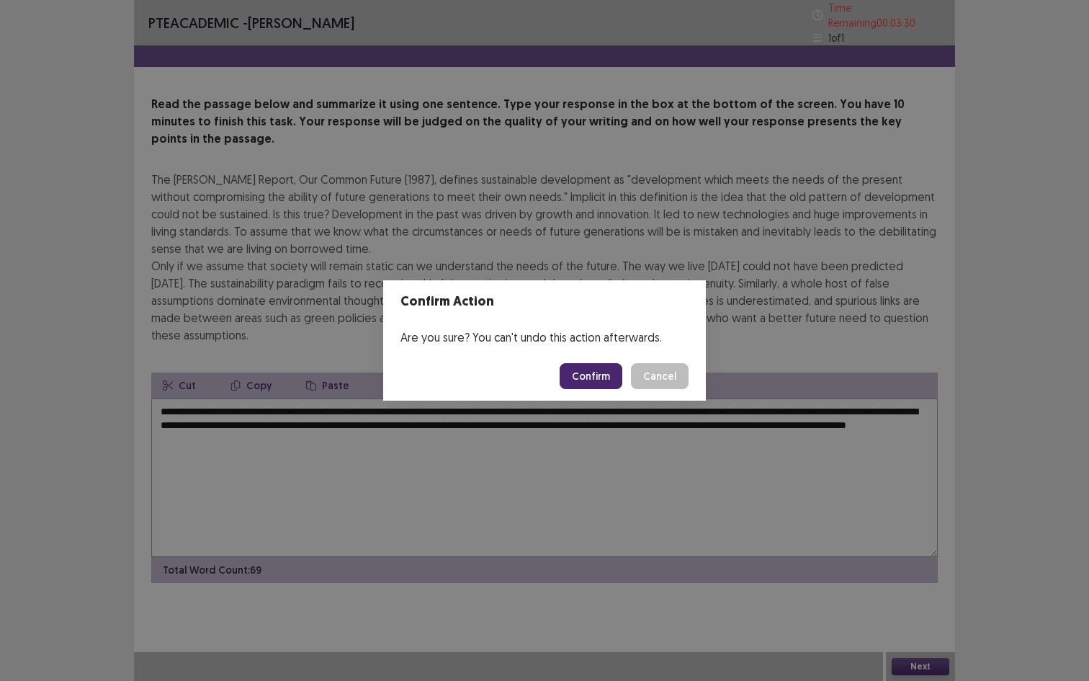
click at [596, 384] on button "Confirm" at bounding box center [591, 376] width 63 height 26
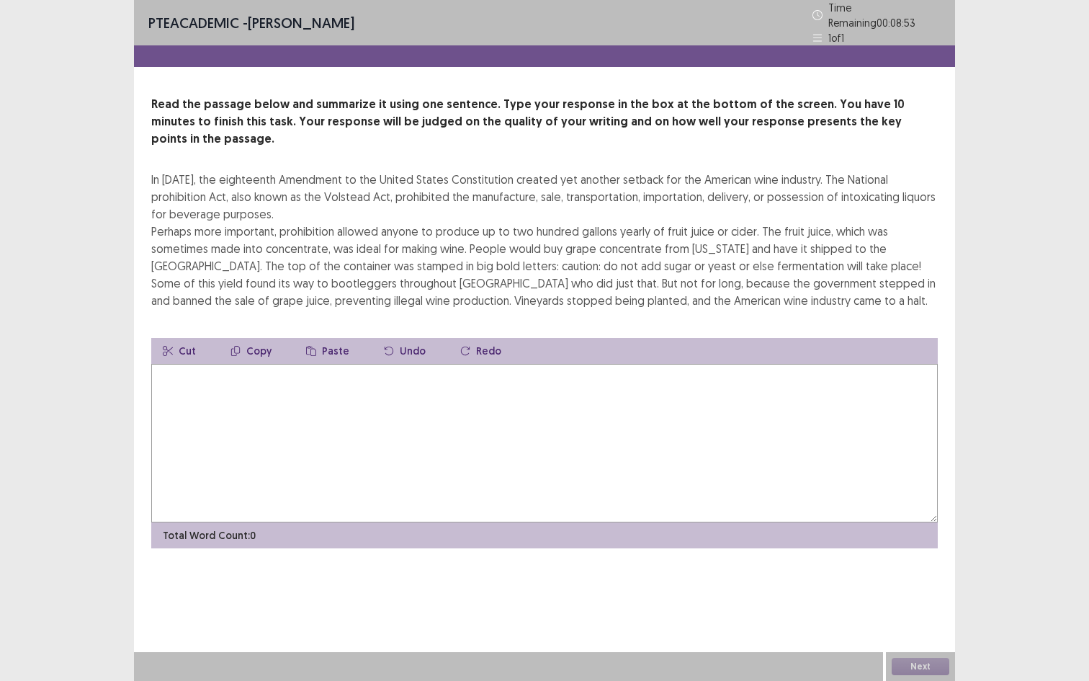
drag, startPoint x: 807, startPoint y: 154, endPoint x: 810, endPoint y: 164, distance: 10.5
click at [810, 171] on div "In [DATE], the eighteenth Amendment to the United States Constitution created y…" at bounding box center [544, 240] width 786 height 138
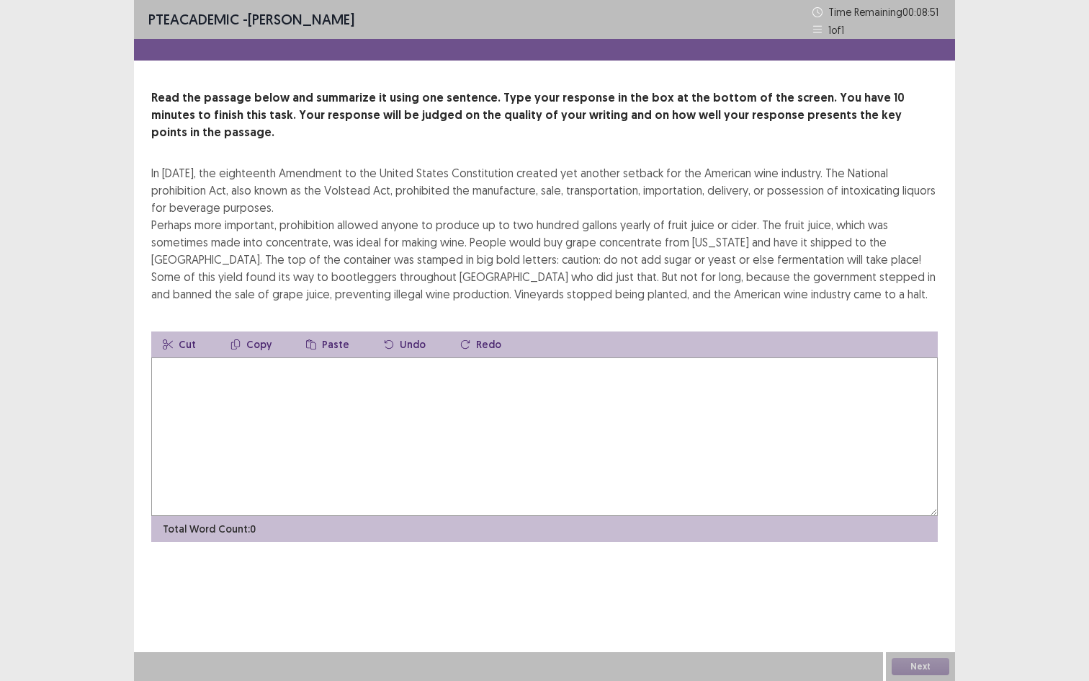
drag, startPoint x: 802, startPoint y: 155, endPoint x: 837, endPoint y: 181, distance: 44.2
click at [837, 181] on div "In [DATE], the eighteenth Amendment to the United States Constitution created y…" at bounding box center [544, 233] width 786 height 138
click at [256, 405] on textarea at bounding box center [544, 436] width 786 height 158
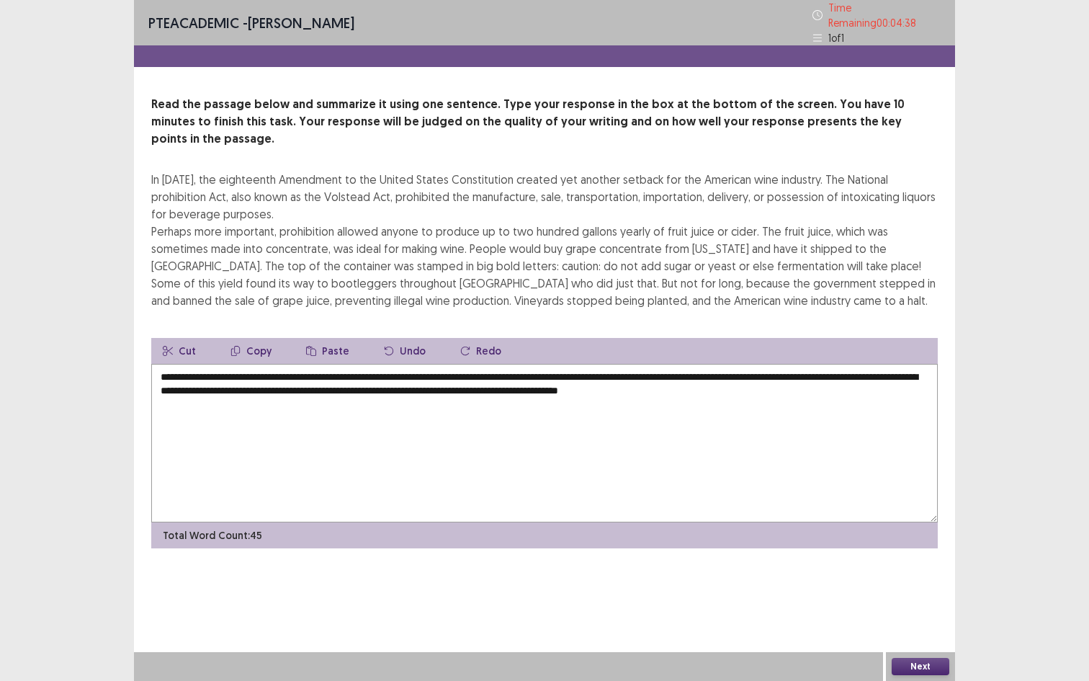
click at [253, 364] on textarea "**********" at bounding box center [544, 443] width 786 height 158
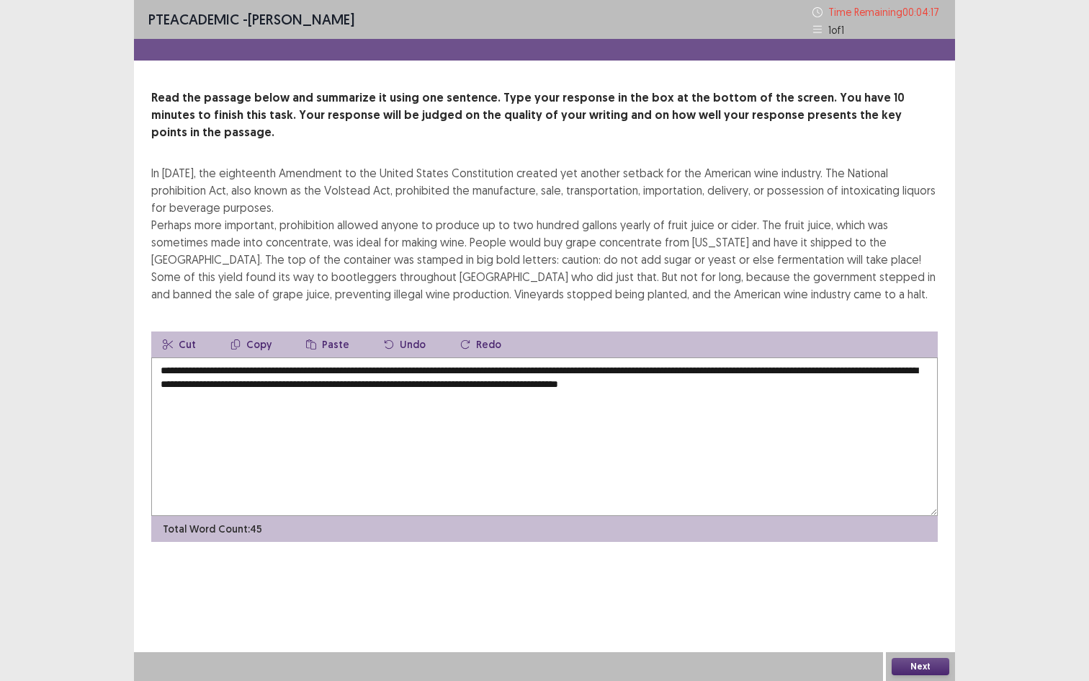
click at [820, 368] on textarea "**********" at bounding box center [544, 436] width 786 height 158
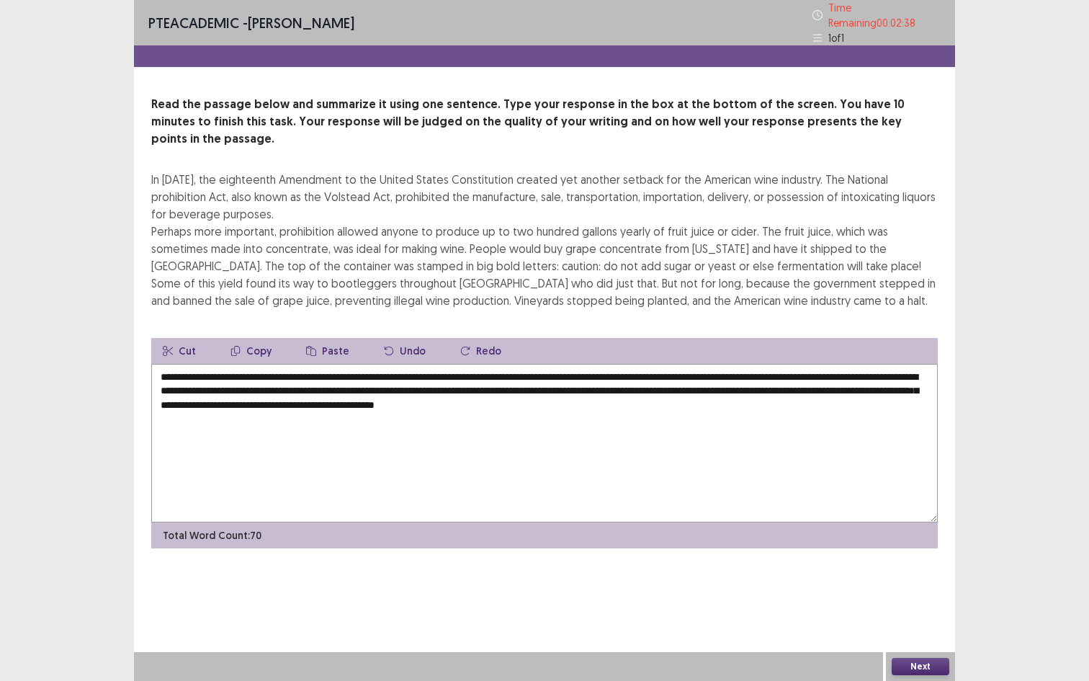
type textarea "**********"
click at [908, 550] on button "Next" at bounding box center [921, 665] width 58 height 17
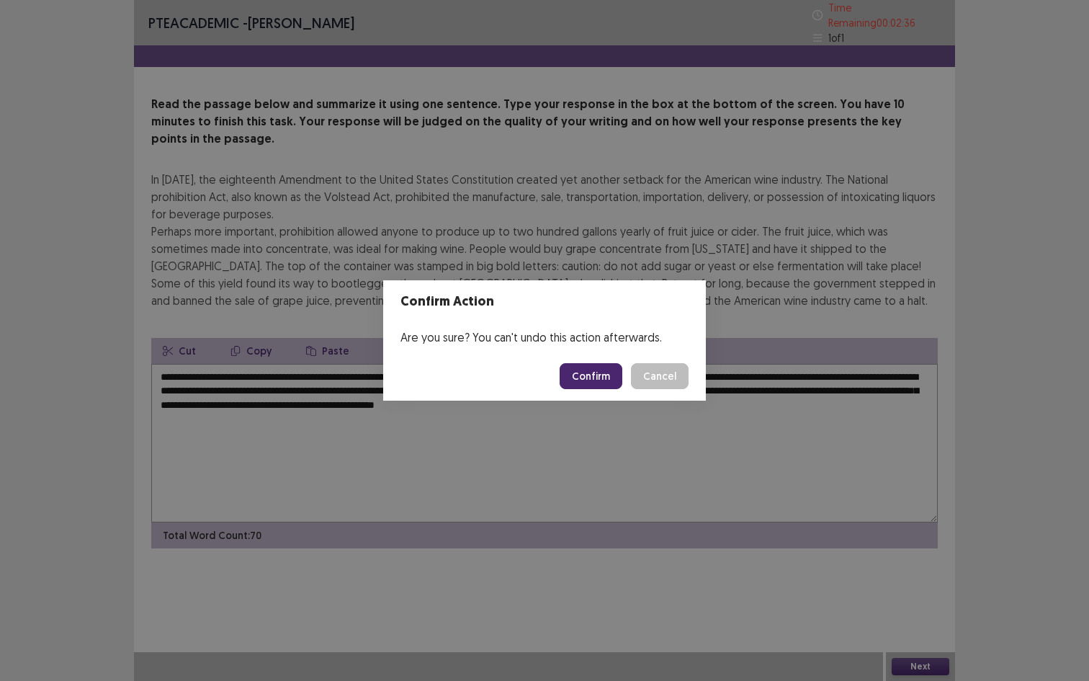
click at [592, 377] on button "Confirm" at bounding box center [591, 376] width 63 height 26
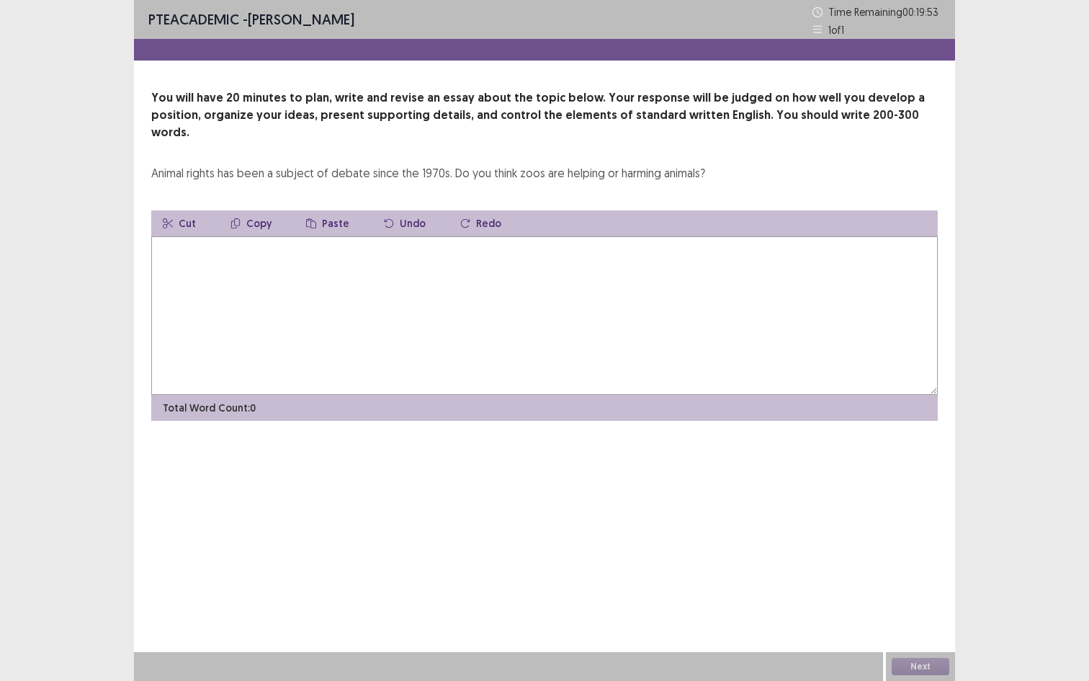
click at [370, 305] on textarea at bounding box center [544, 315] width 786 height 158
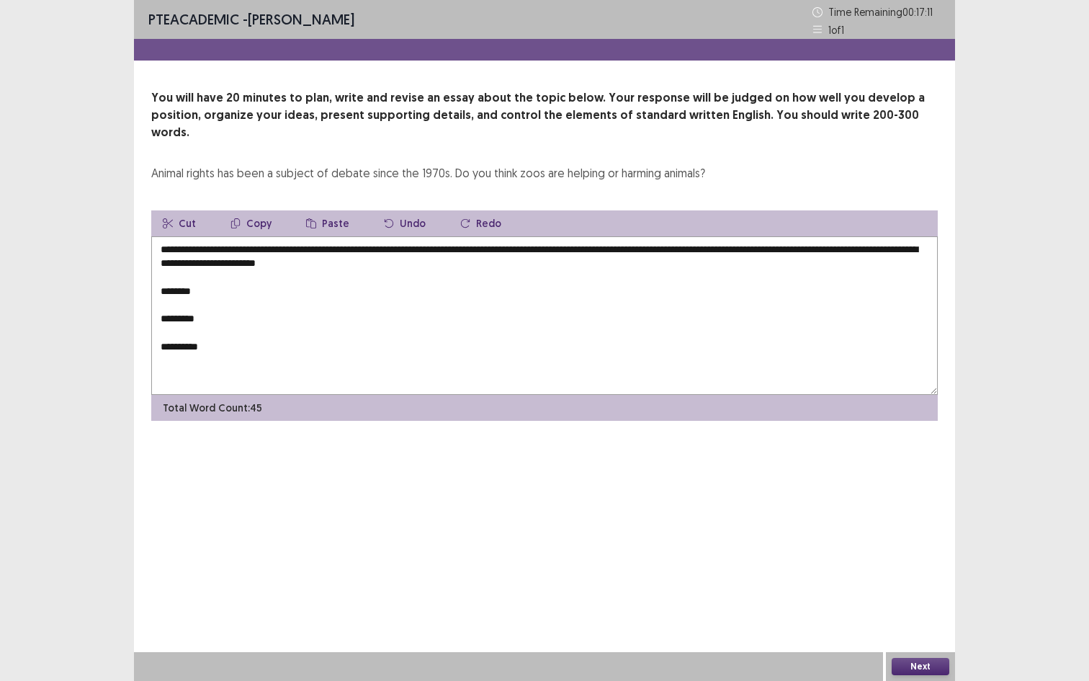
click at [240, 264] on textarea "**********" at bounding box center [544, 315] width 786 height 158
click at [228, 270] on textarea "**********" at bounding box center [544, 315] width 786 height 158
click at [212, 299] on textarea "**********" at bounding box center [544, 315] width 786 height 158
click at [218, 338] on textarea "**********" at bounding box center [544, 315] width 786 height 158
click at [192, 276] on textarea "**********" at bounding box center [544, 315] width 786 height 158
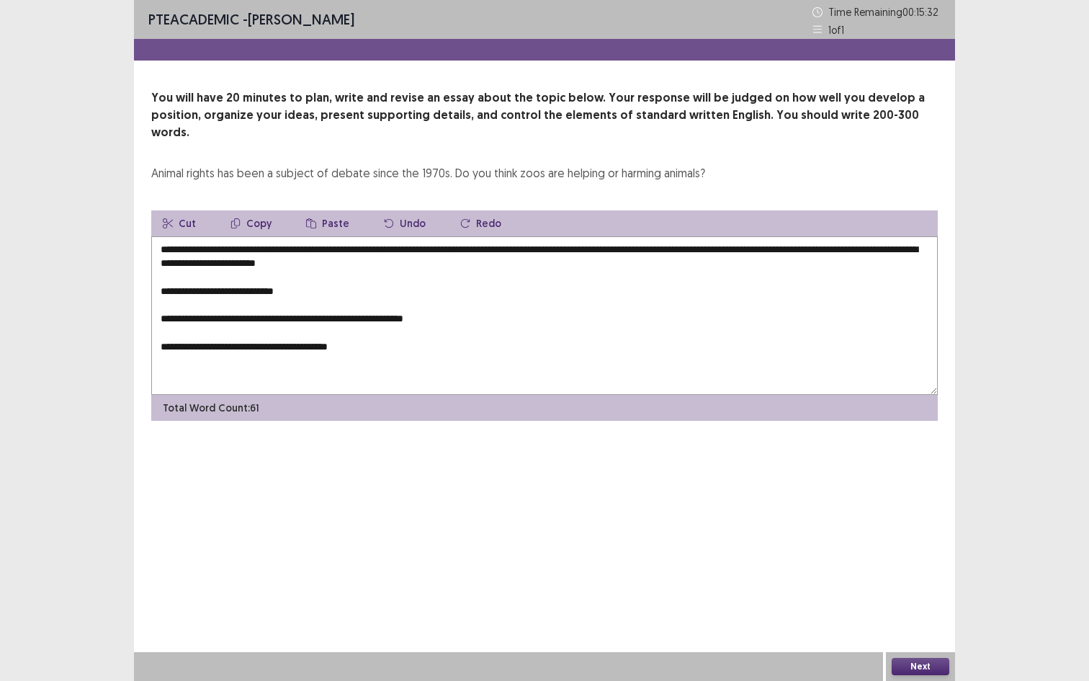
click at [189, 276] on textarea "**********" at bounding box center [544, 315] width 786 height 158
click at [390, 337] on textarea "**********" at bounding box center [544, 315] width 786 height 158
click at [193, 274] on textarea "**********" at bounding box center [544, 315] width 786 height 158
click at [646, 277] on textarea "**********" at bounding box center [544, 315] width 786 height 158
click at [760, 279] on textarea "**********" at bounding box center [544, 315] width 786 height 158
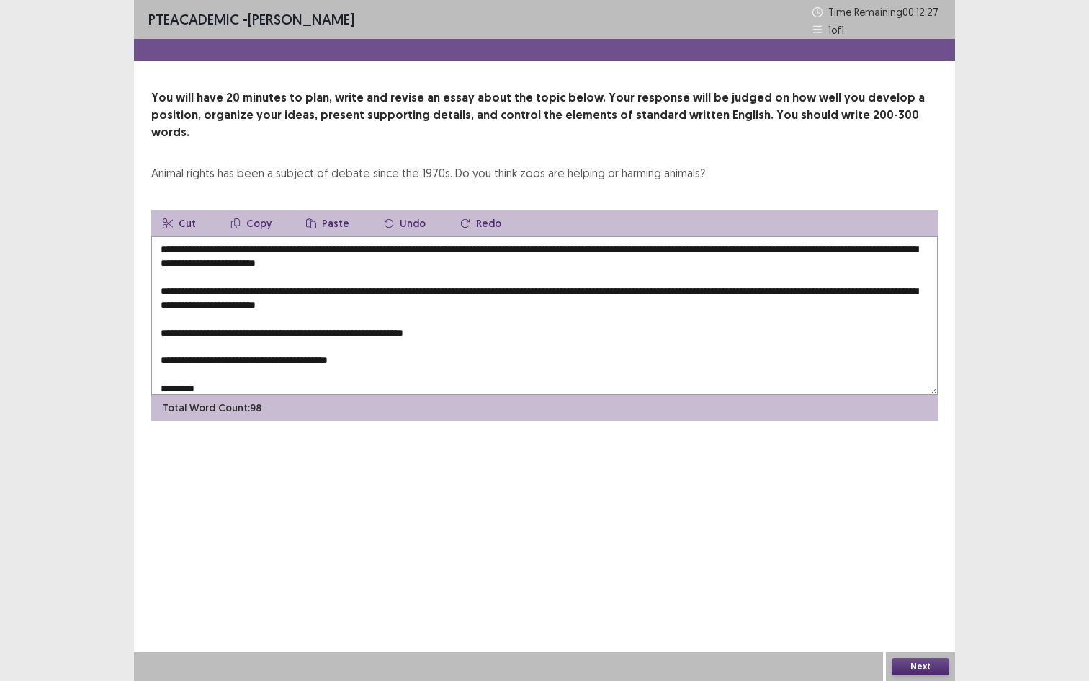
click at [310, 283] on textarea "**********" at bounding box center [544, 315] width 786 height 158
click at [493, 285] on textarea "**********" at bounding box center [544, 315] width 786 height 158
click at [400, 274] on textarea "**********" at bounding box center [544, 315] width 786 height 158
click at [310, 288] on textarea "**********" at bounding box center [544, 315] width 786 height 158
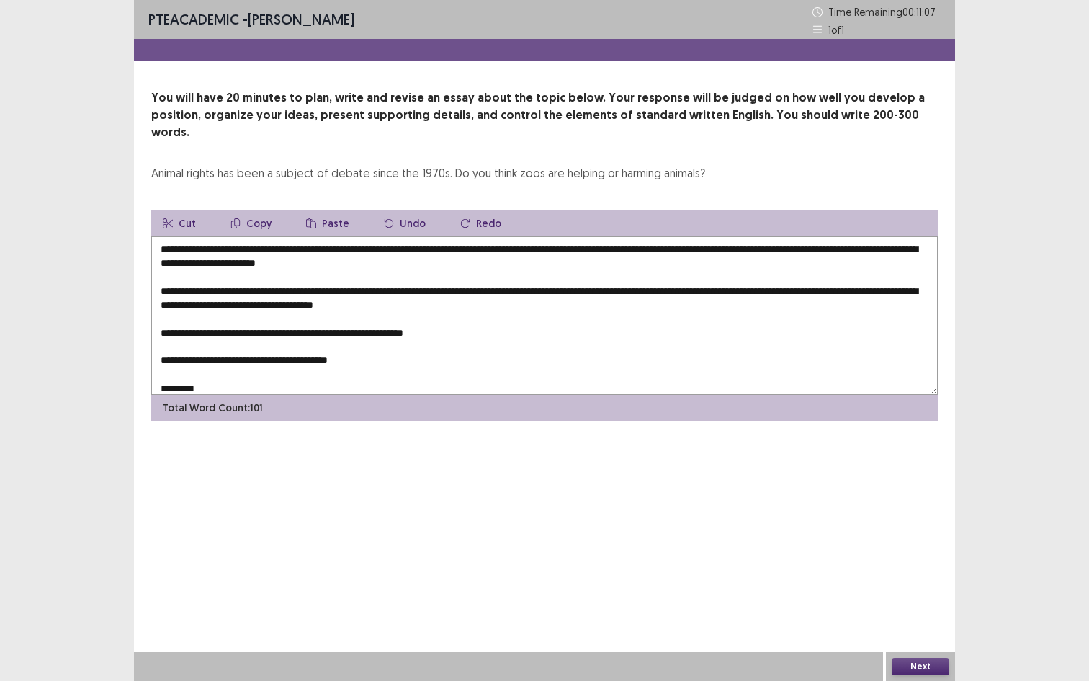
click at [546, 291] on textarea "**********" at bounding box center [544, 315] width 786 height 158
click at [212, 318] on textarea "**********" at bounding box center [544, 315] width 786 height 158
click at [205, 316] on textarea "**********" at bounding box center [544, 315] width 786 height 158
click at [778, 320] on textarea "**********" at bounding box center [544, 315] width 786 height 158
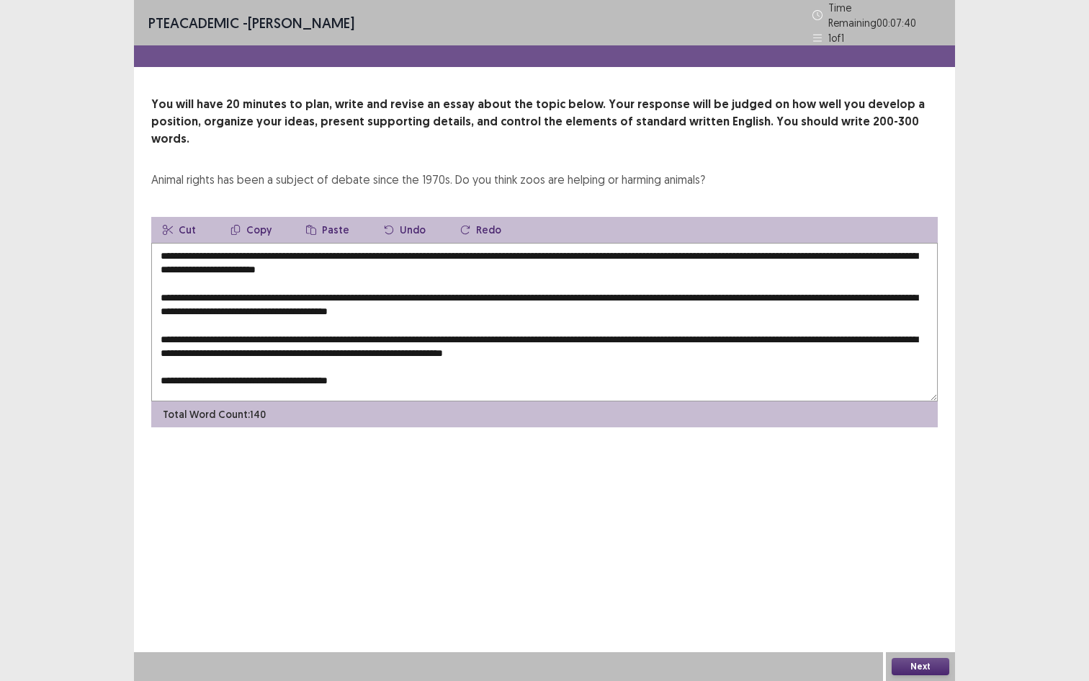
click at [214, 362] on textarea "**********" at bounding box center [544, 322] width 786 height 158
click at [745, 361] on textarea "**********" at bounding box center [544, 322] width 786 height 158
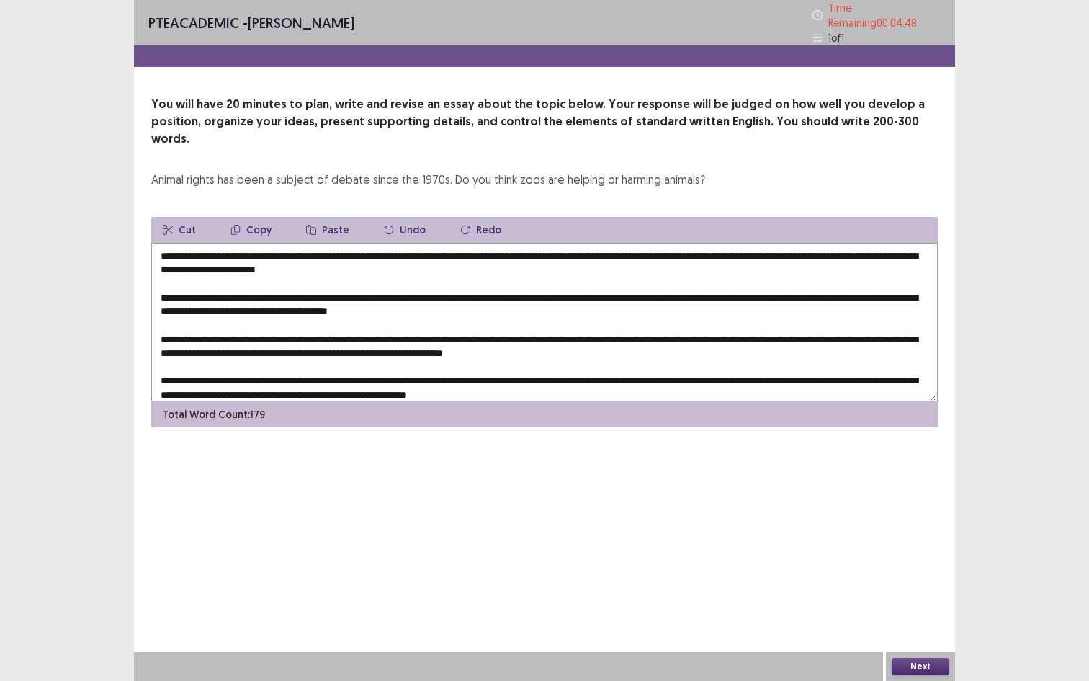
scroll to position [35, 0]
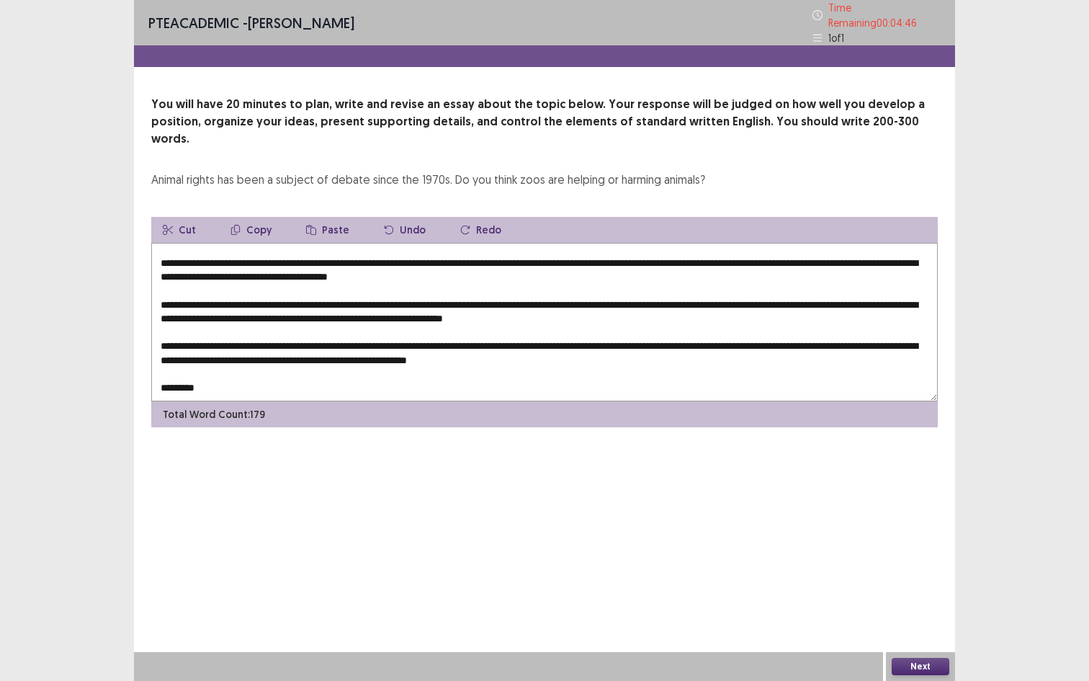
click at [240, 364] on textarea at bounding box center [544, 322] width 786 height 158
click at [658, 364] on textarea at bounding box center [544, 322] width 786 height 158
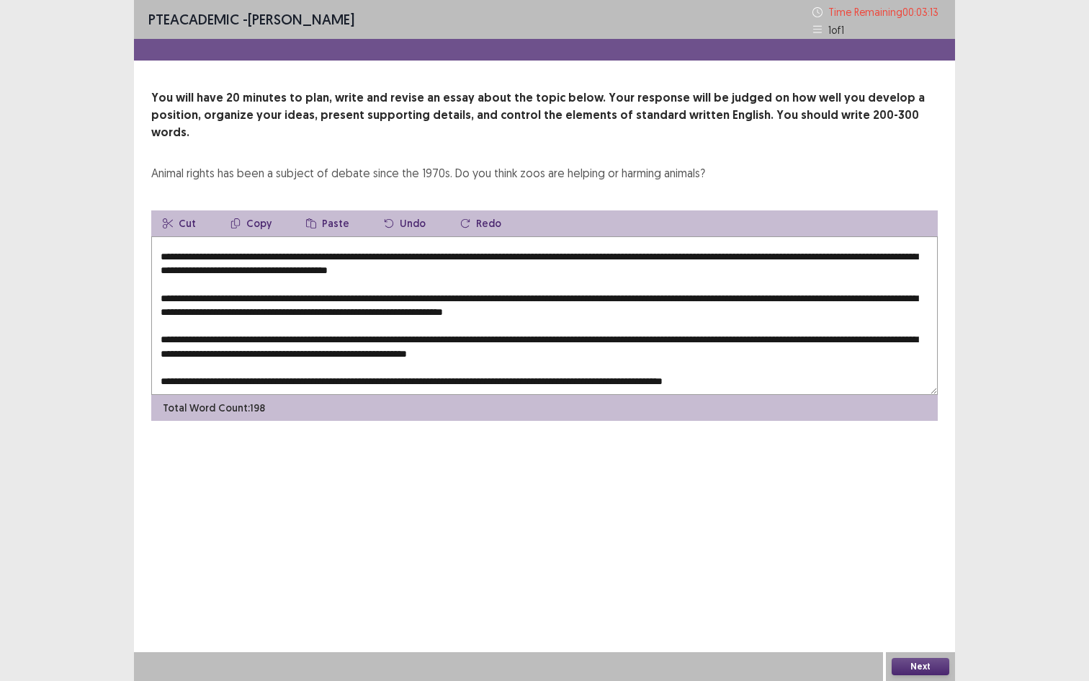
click at [806, 363] on textarea at bounding box center [544, 315] width 786 height 158
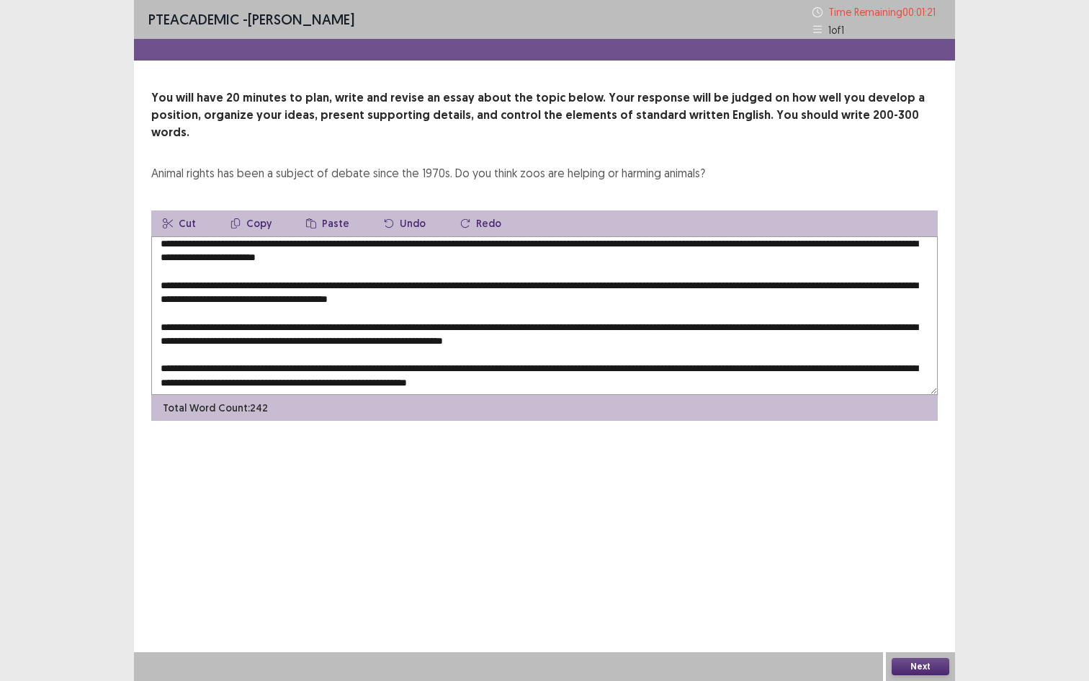
scroll to position [0, 0]
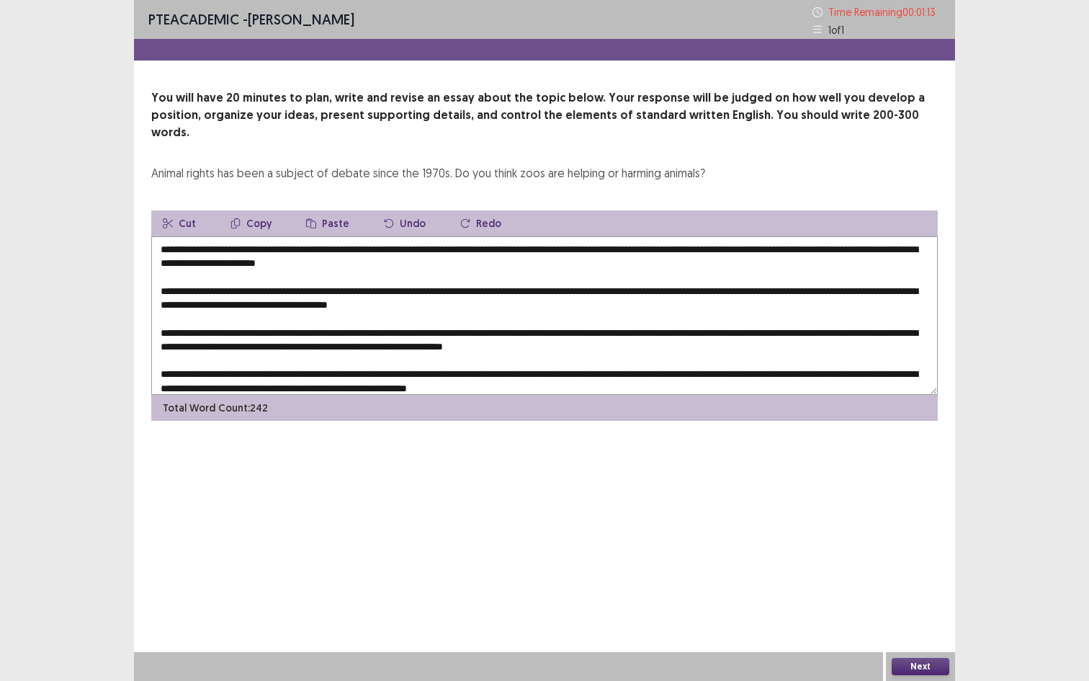
click at [205, 249] on textarea at bounding box center [544, 315] width 786 height 158
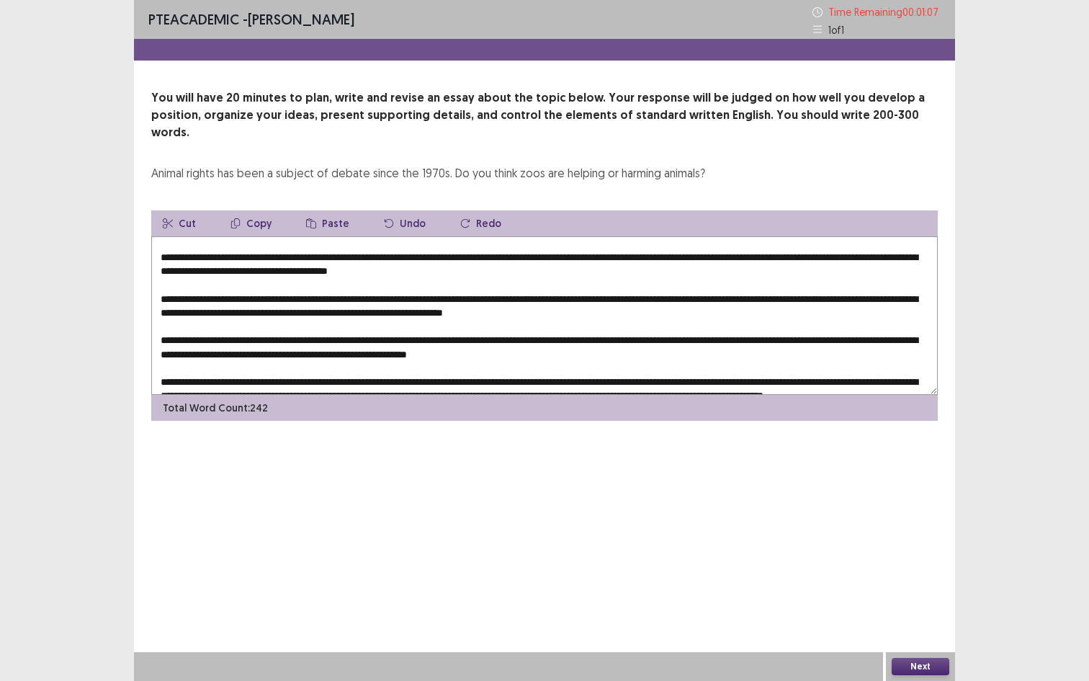
scroll to position [49, 0]
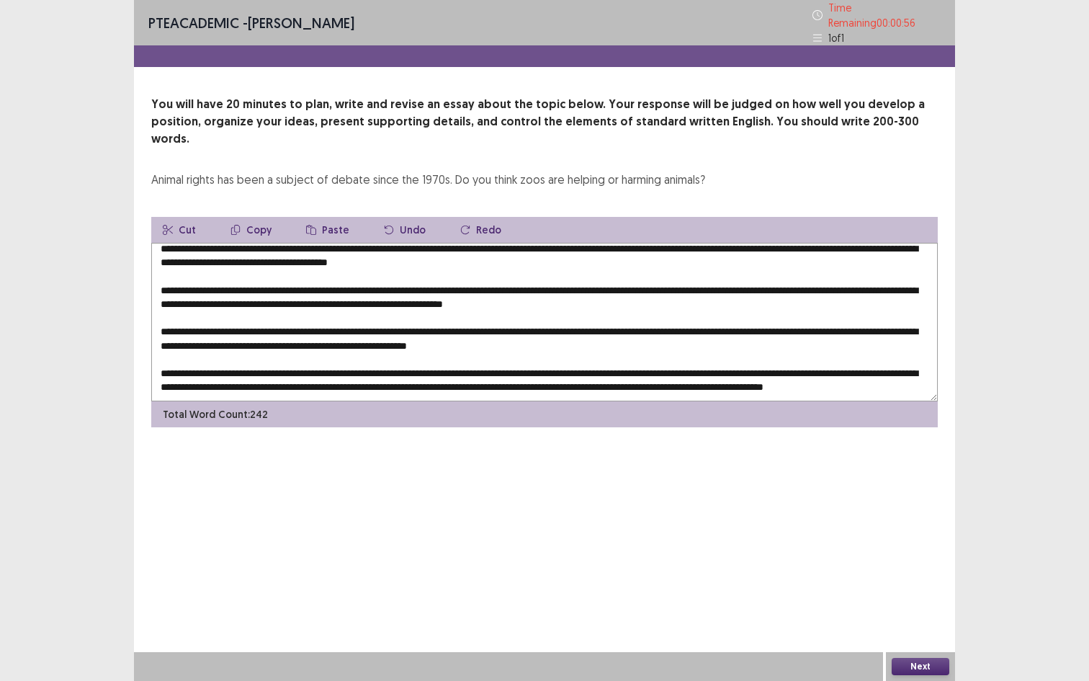
click at [271, 243] on textarea at bounding box center [544, 322] width 786 height 158
drag, startPoint x: 475, startPoint y: 240, endPoint x: 557, endPoint y: 240, distance: 82.8
click at [557, 243] on textarea at bounding box center [544, 322] width 786 height 158
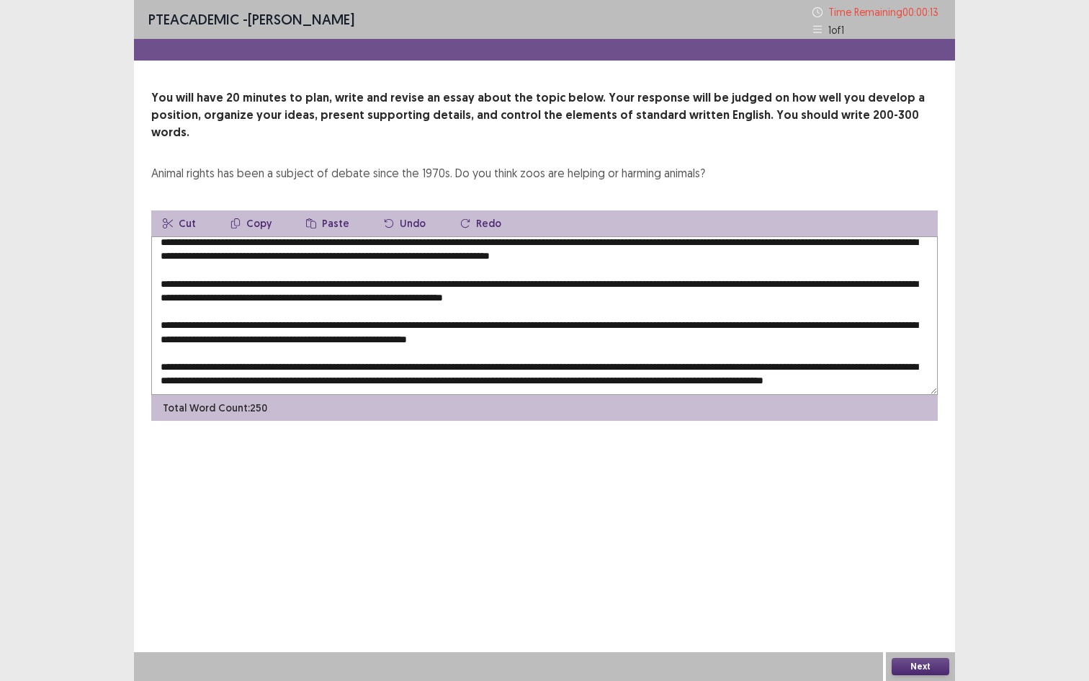
scroll to position [63, 0]
type textarea "**********"
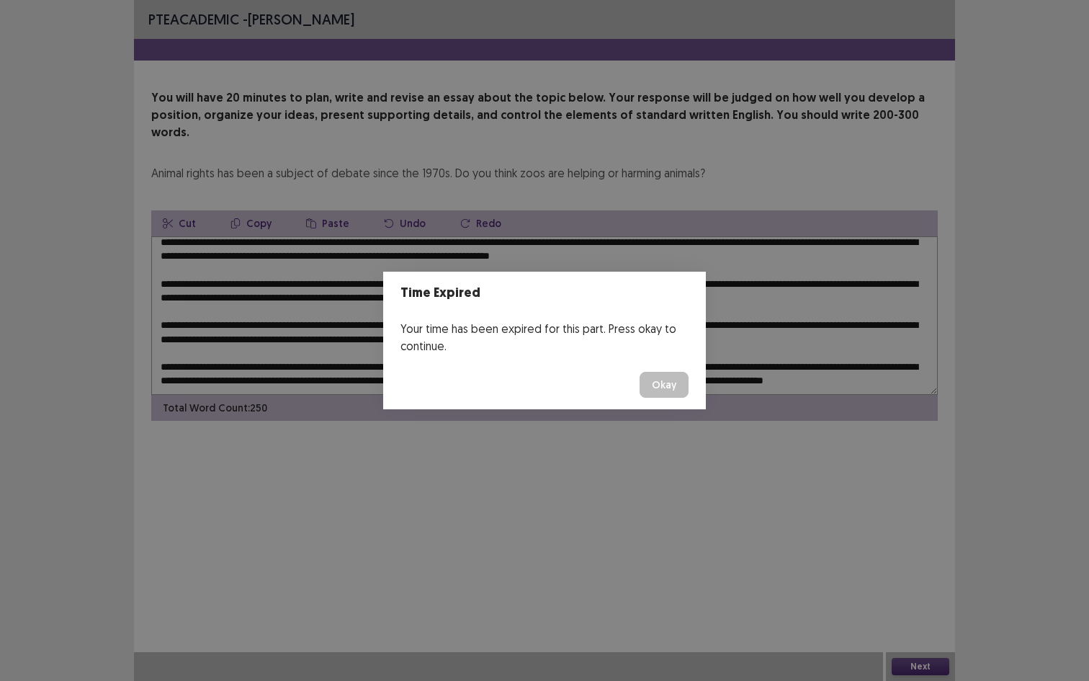
click at [659, 385] on button "Okay" at bounding box center [663, 385] width 49 height 26
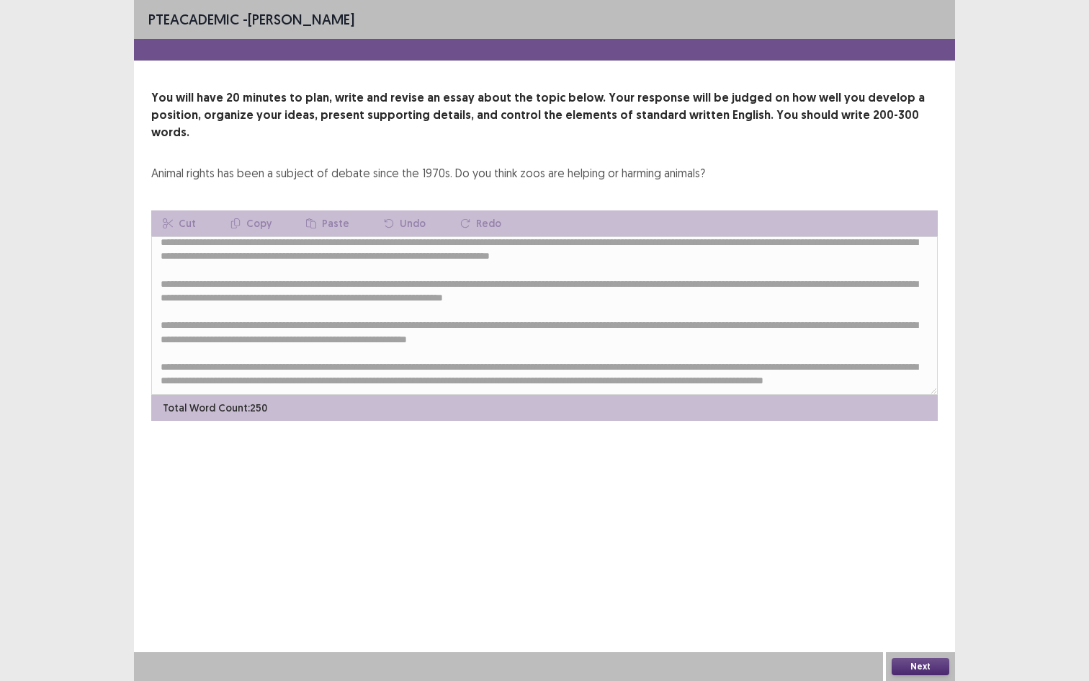
click at [930, 550] on button "Next" at bounding box center [921, 665] width 58 height 17
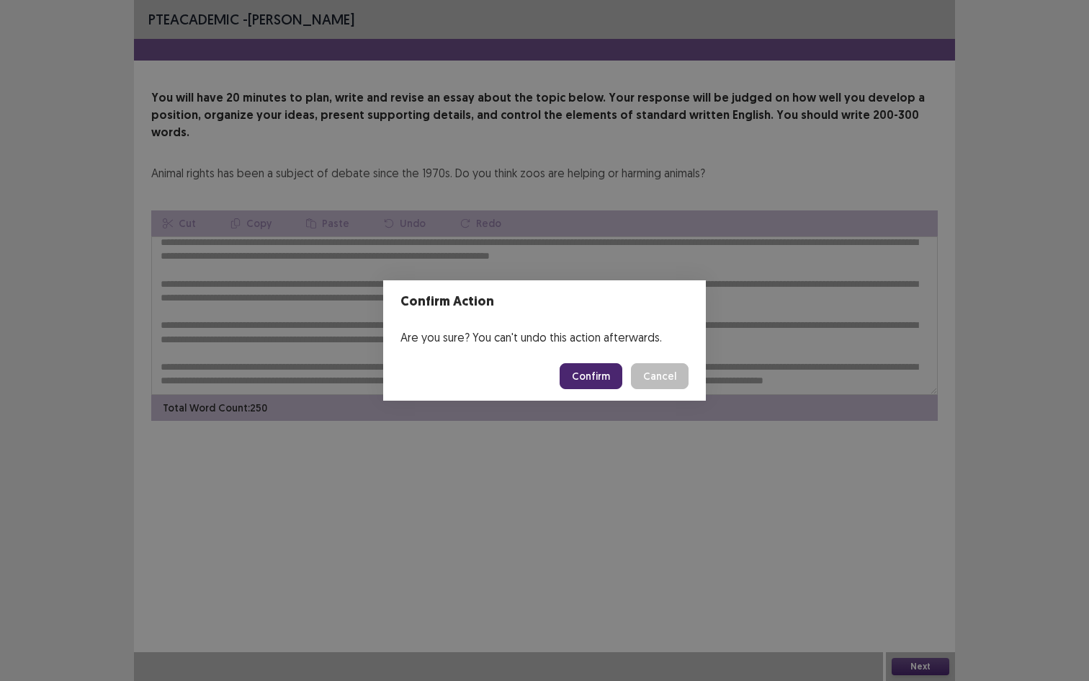
click at [591, 369] on button "Confirm" at bounding box center [591, 376] width 63 height 26
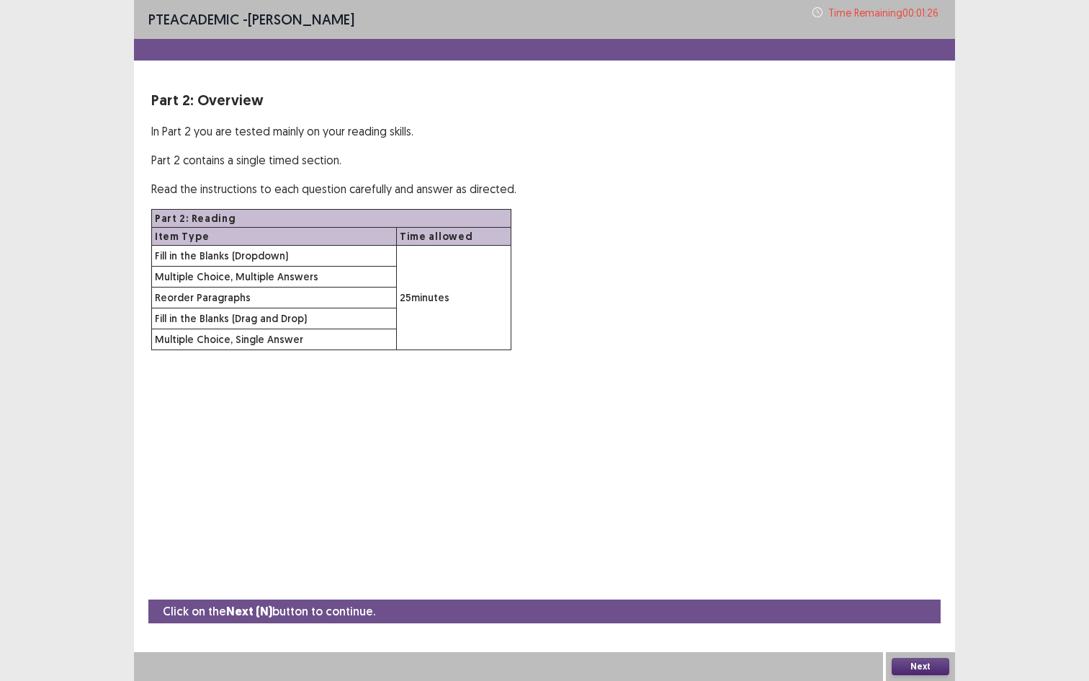
click at [938, 550] on button "Next" at bounding box center [921, 665] width 58 height 17
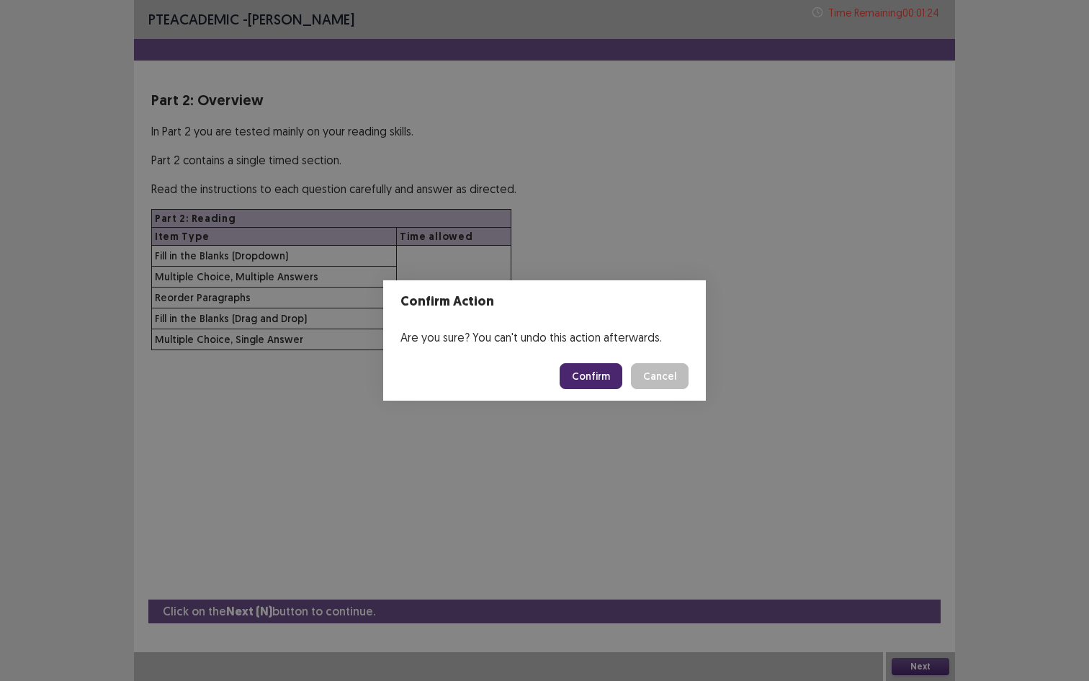
click at [595, 373] on button "Confirm" at bounding box center [591, 376] width 63 height 26
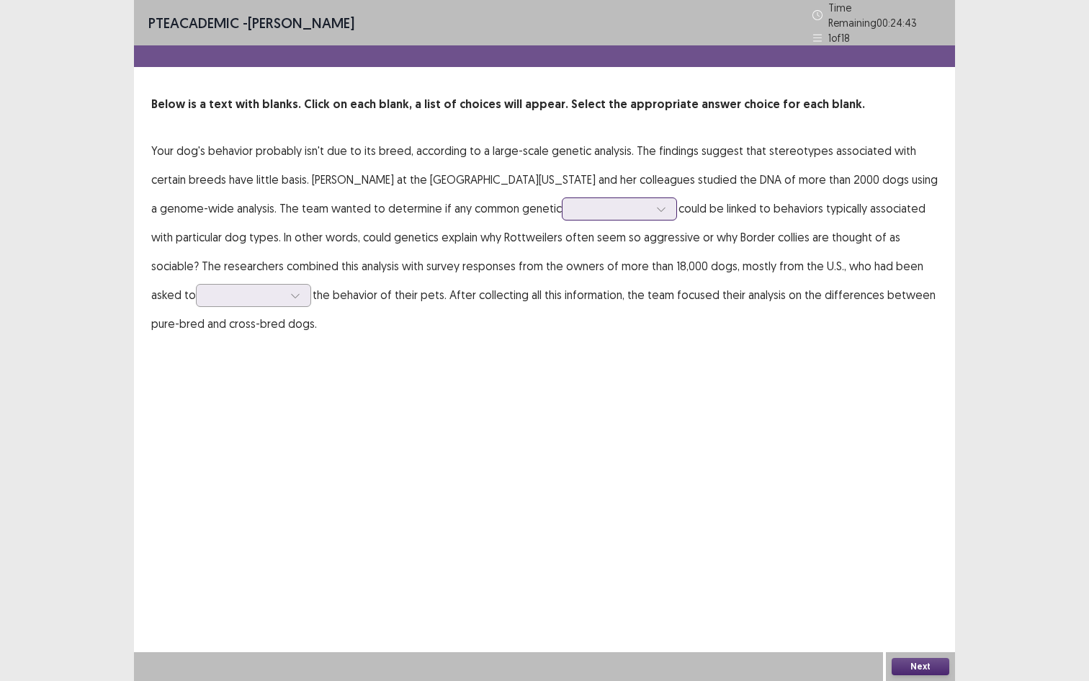
click at [657, 207] on icon at bounding box center [661, 209] width 8 height 4
click at [574, 205] on div at bounding box center [611, 209] width 75 height 14
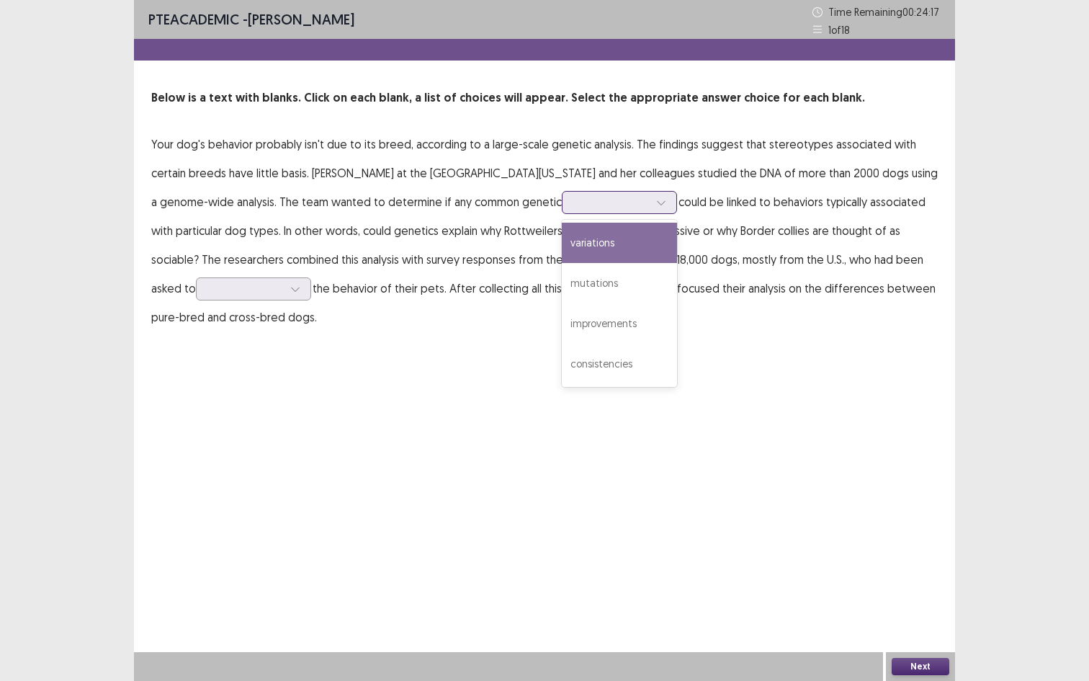
click at [562, 248] on div "variations" at bounding box center [619, 243] width 115 height 40
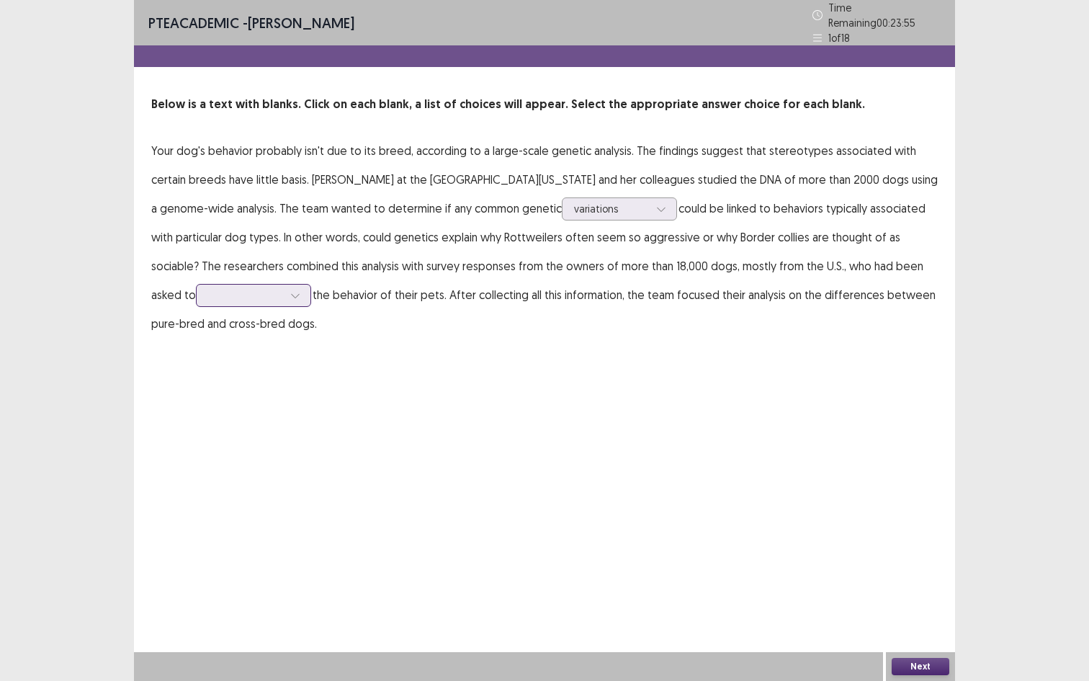
click at [284, 287] on div at bounding box center [295, 295] width 22 height 22
click at [196, 441] on div "detail" at bounding box center [253, 456] width 115 height 40
click at [923, 550] on button "Next" at bounding box center [921, 665] width 58 height 17
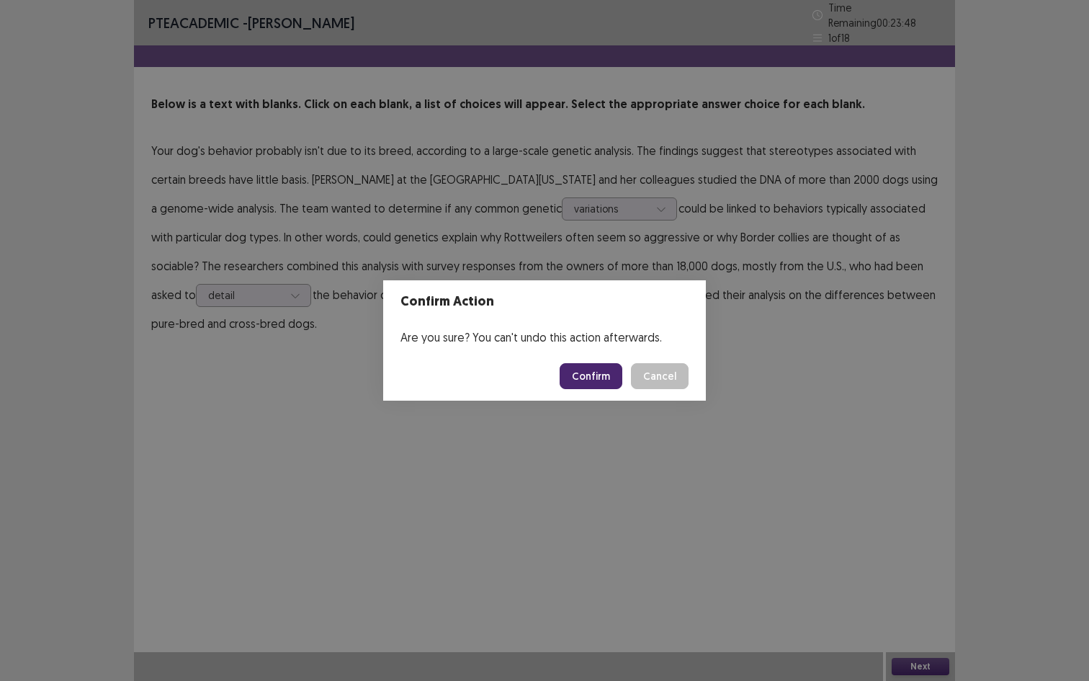
click at [606, 373] on button "Confirm" at bounding box center [591, 376] width 63 height 26
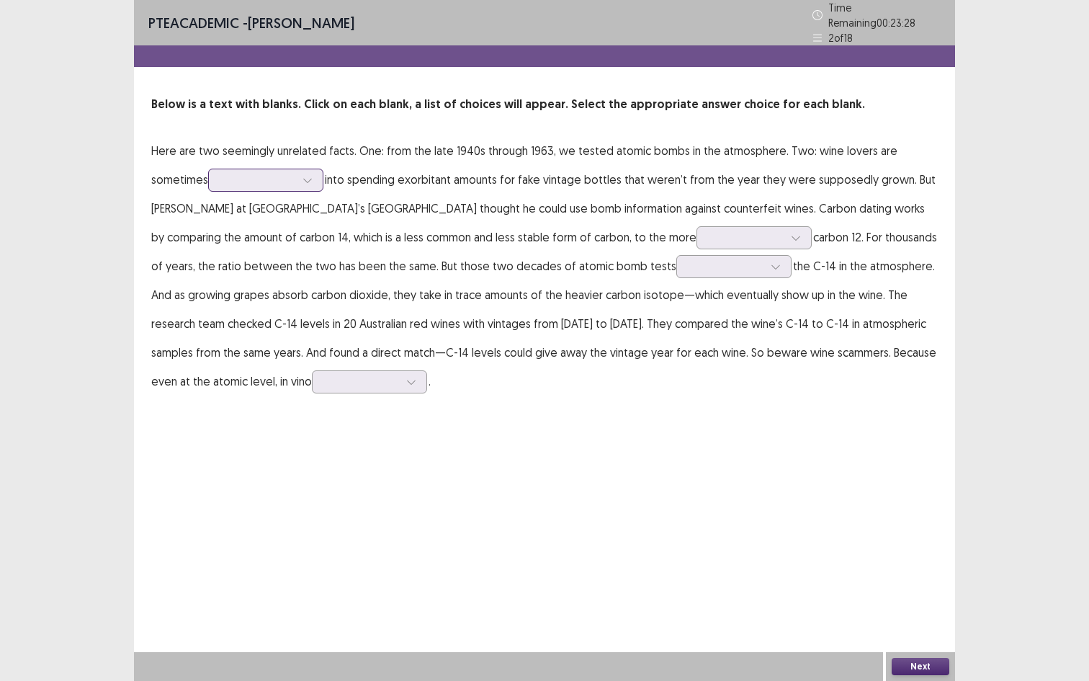
click at [276, 181] on div at bounding box center [258, 179] width 78 height 17
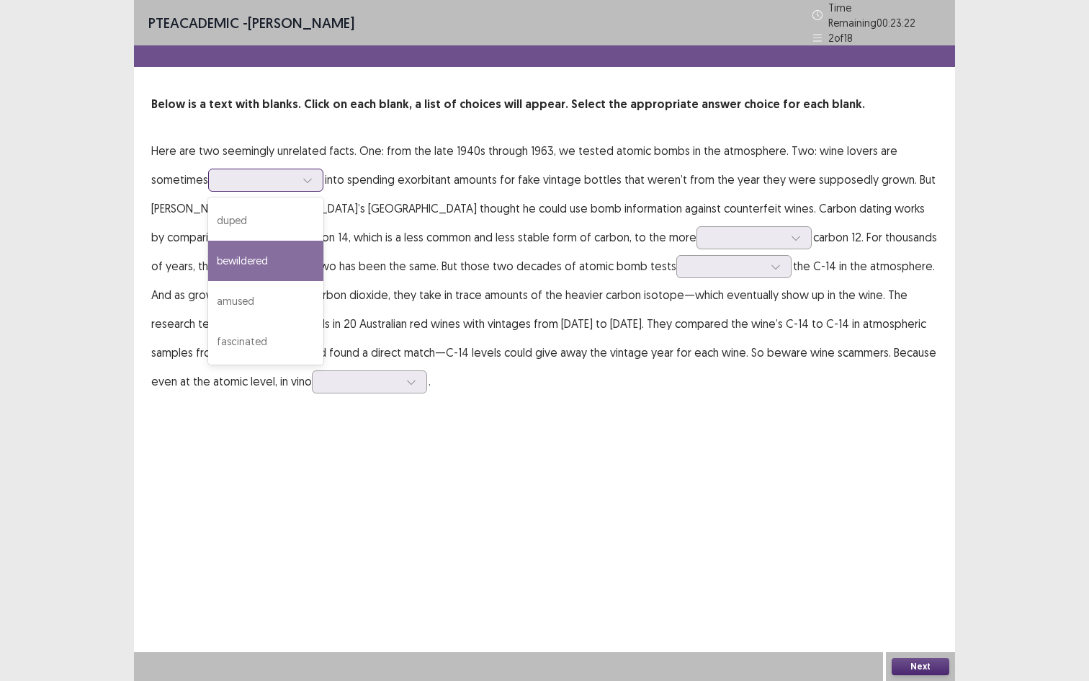
click at [263, 253] on div "bewildered" at bounding box center [265, 261] width 115 height 40
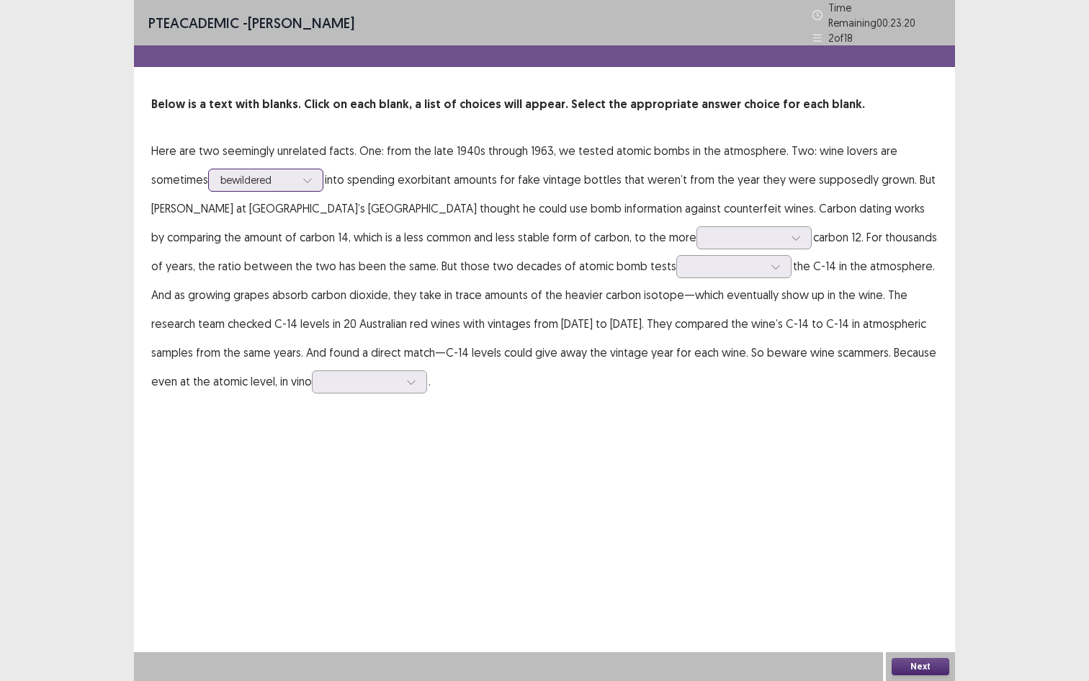
click at [279, 174] on div at bounding box center [257, 180] width 75 height 14
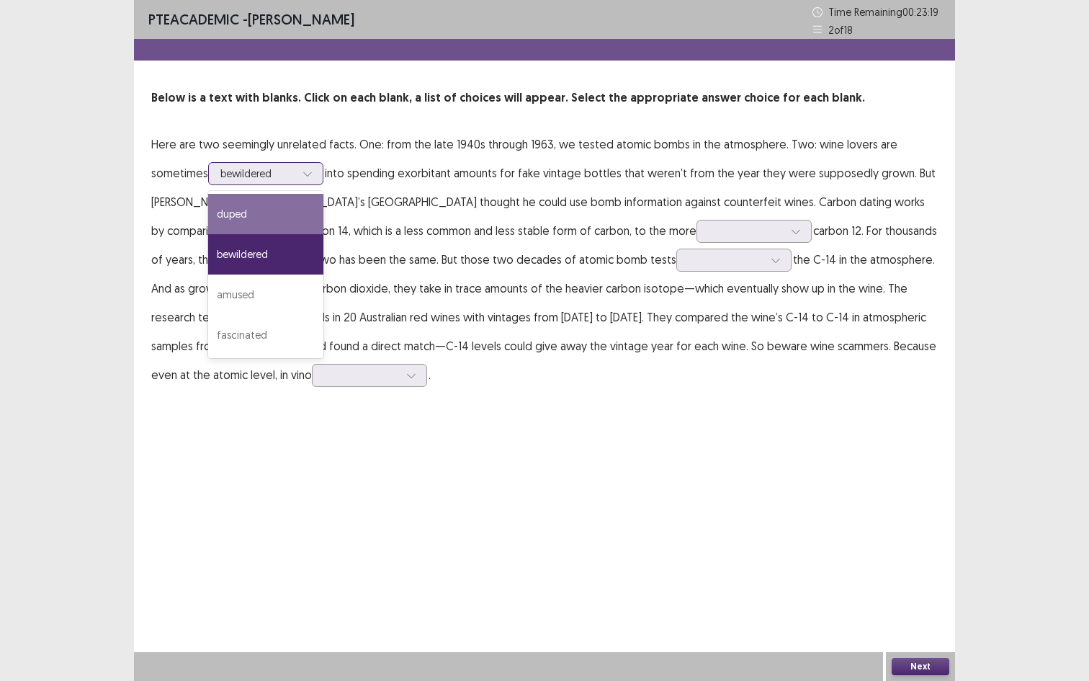
click at [263, 209] on div "duped" at bounding box center [265, 214] width 115 height 40
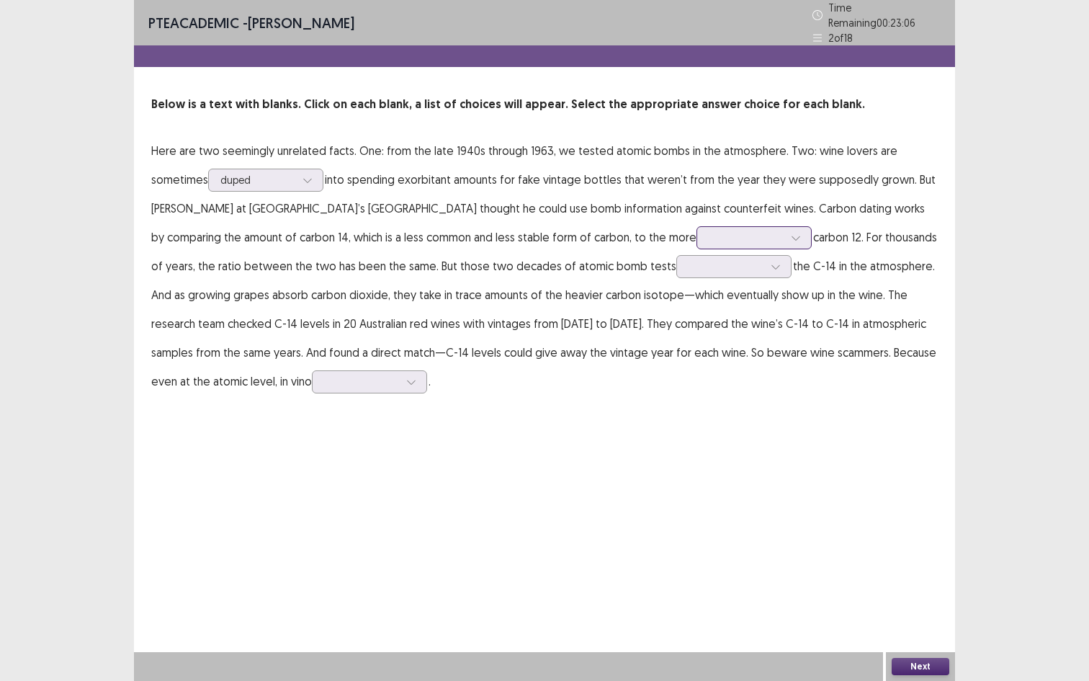
click at [709, 233] on div at bounding box center [746, 237] width 75 height 14
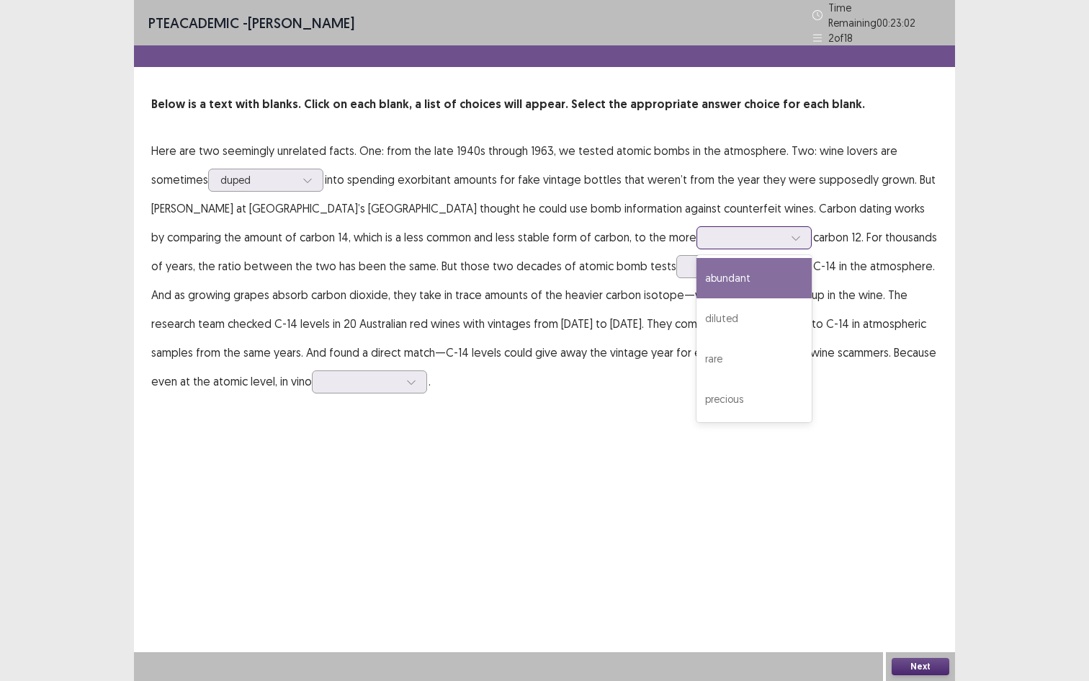
click at [696, 271] on div "abundant" at bounding box center [753, 278] width 115 height 40
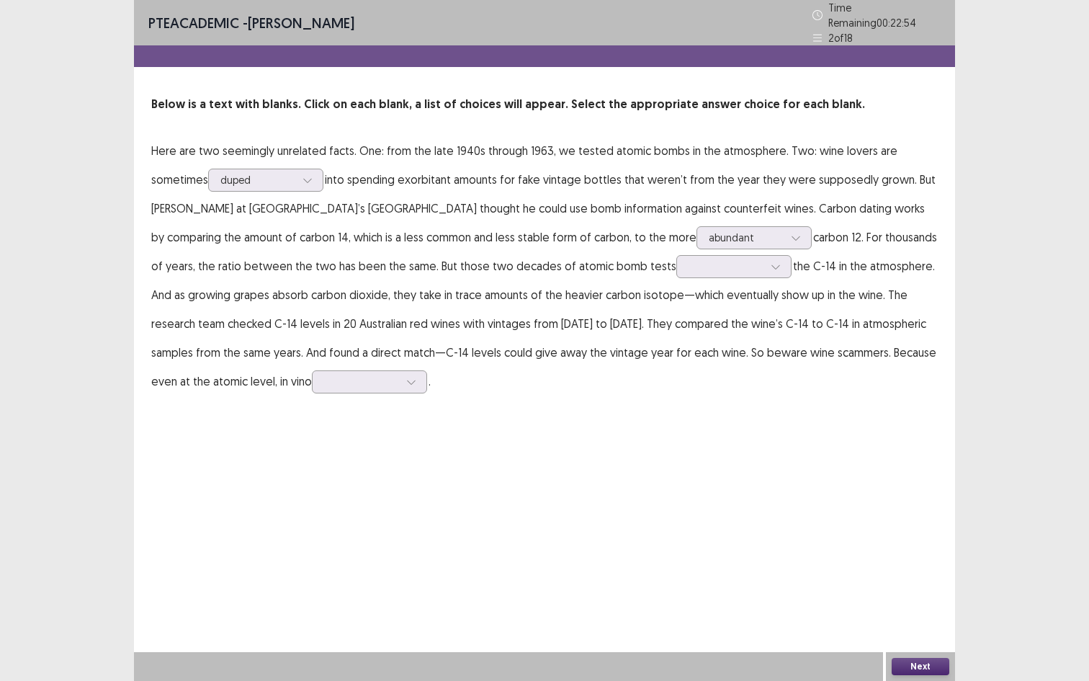
click at [660, 271] on p "Here are two seemingly unrelated facts. One: from the late 1940s through 1963, …" at bounding box center [544, 265] width 786 height 259
click at [688, 262] on div at bounding box center [725, 266] width 75 height 14
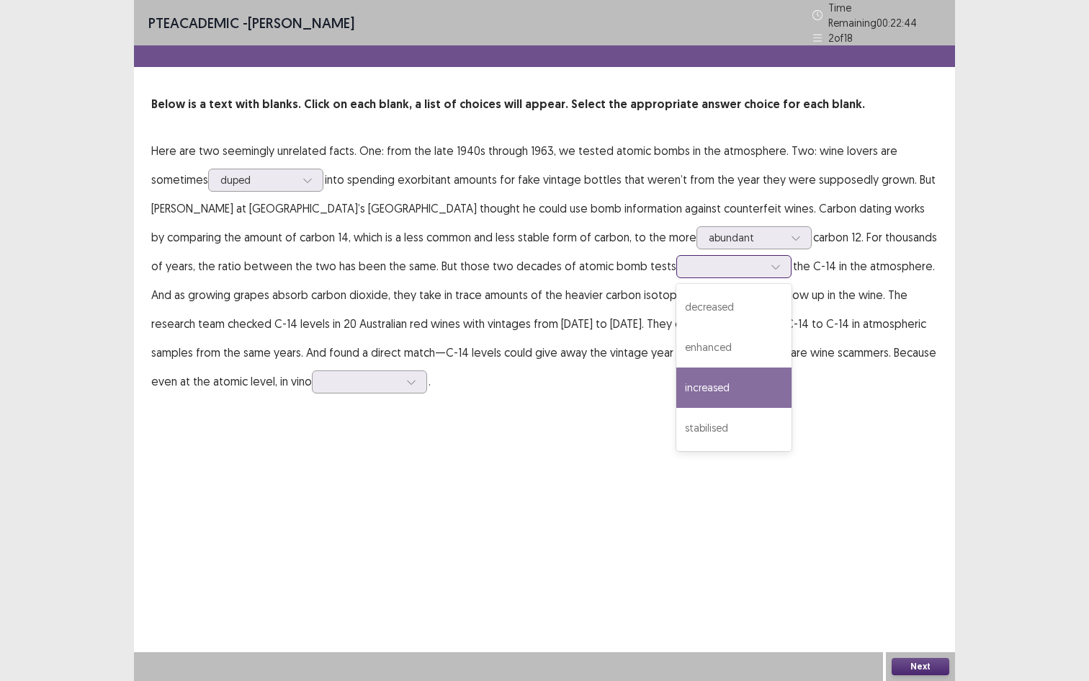
click at [676, 387] on div "increased" at bounding box center [733, 387] width 115 height 40
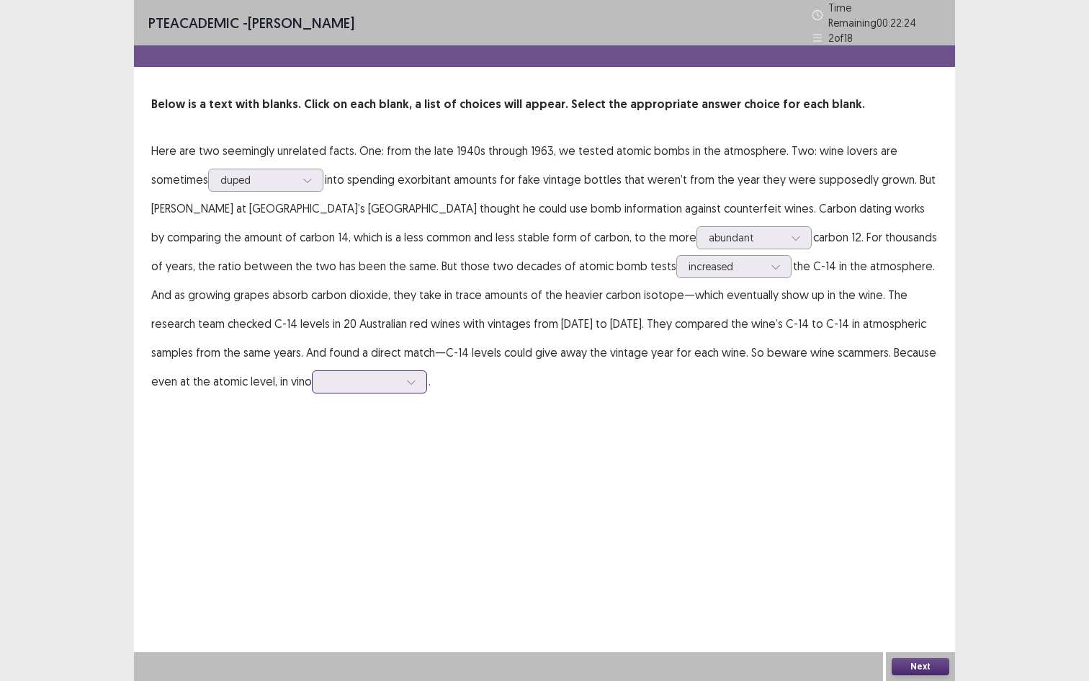
click at [324, 374] on div at bounding box center [361, 381] width 75 height 14
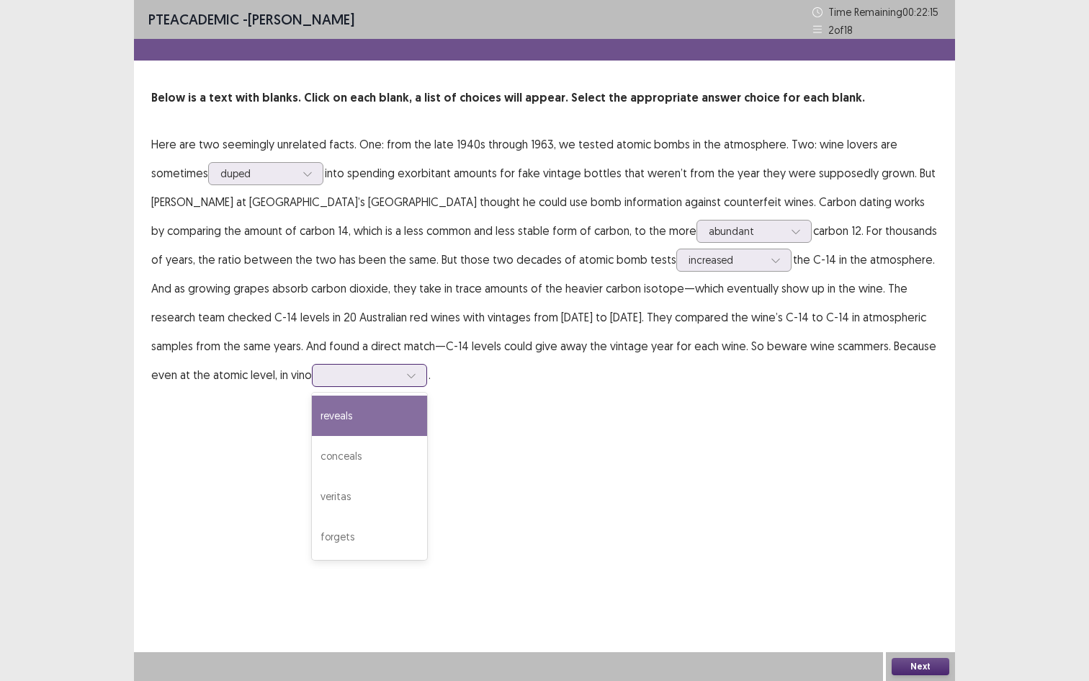
click at [312, 410] on div "reveals" at bounding box center [369, 415] width 115 height 40
click at [925, 550] on button "Next" at bounding box center [921, 665] width 58 height 17
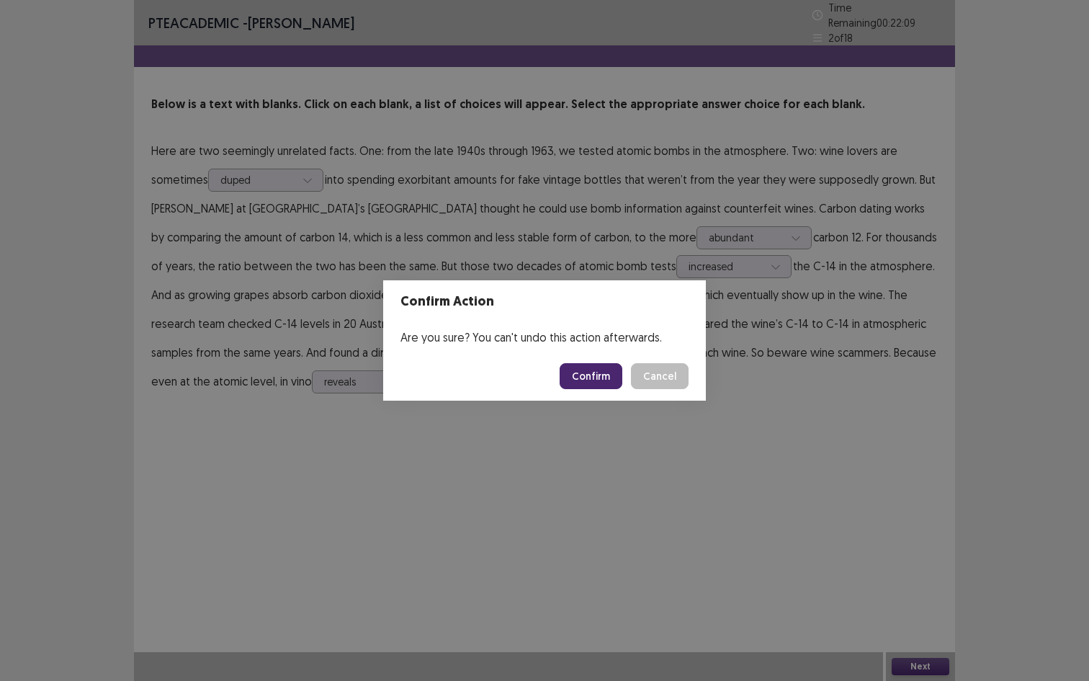
click at [592, 374] on button "Confirm" at bounding box center [591, 376] width 63 height 26
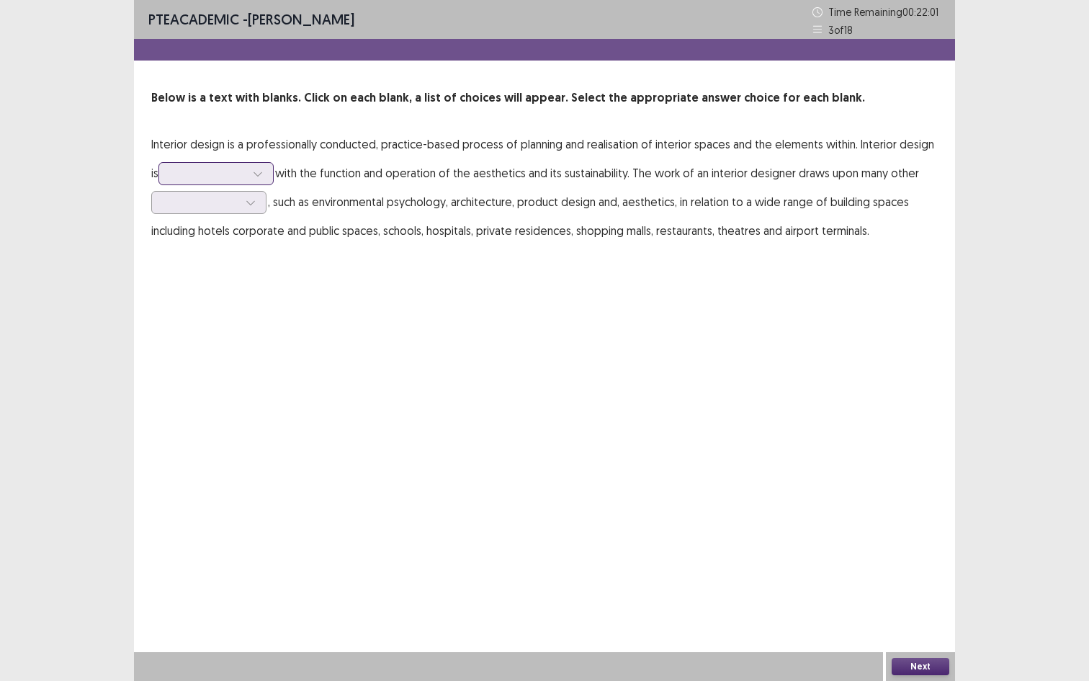
click at [248, 179] on div at bounding box center [258, 174] width 22 height 22
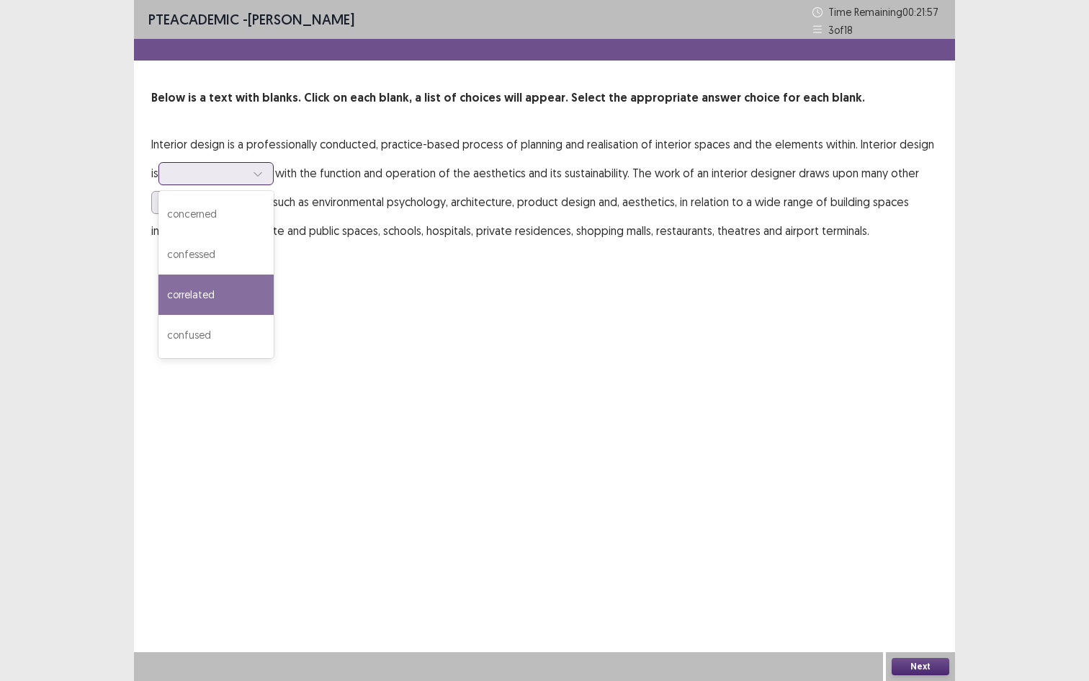
click at [215, 290] on div "correlated" at bounding box center [215, 294] width 115 height 40
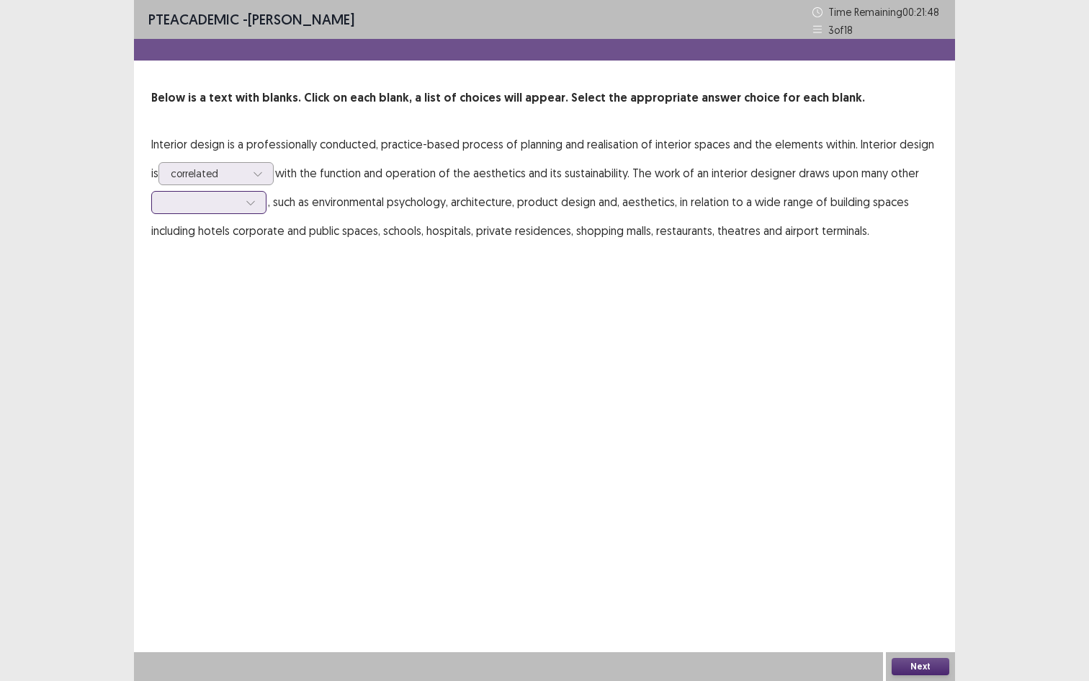
click at [233, 209] on div at bounding box center [200, 202] width 75 height 14
click at [211, 280] on div "disciplines" at bounding box center [208, 283] width 115 height 40
click at [924, 550] on button "Next" at bounding box center [921, 665] width 58 height 17
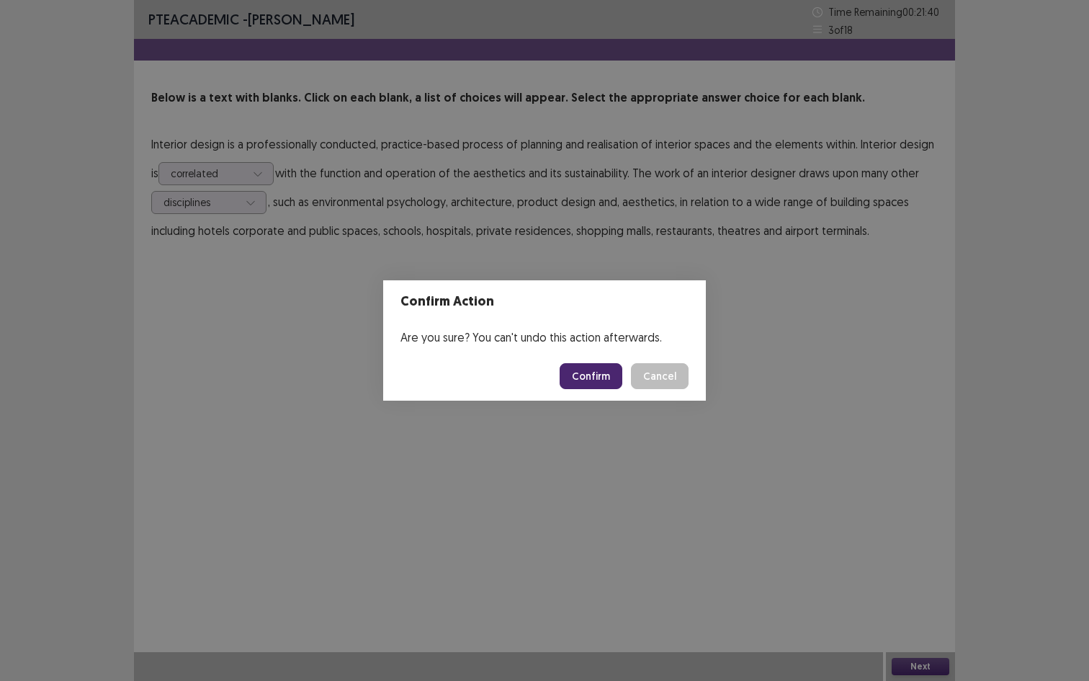
click at [605, 385] on button "Confirm" at bounding box center [591, 376] width 63 height 26
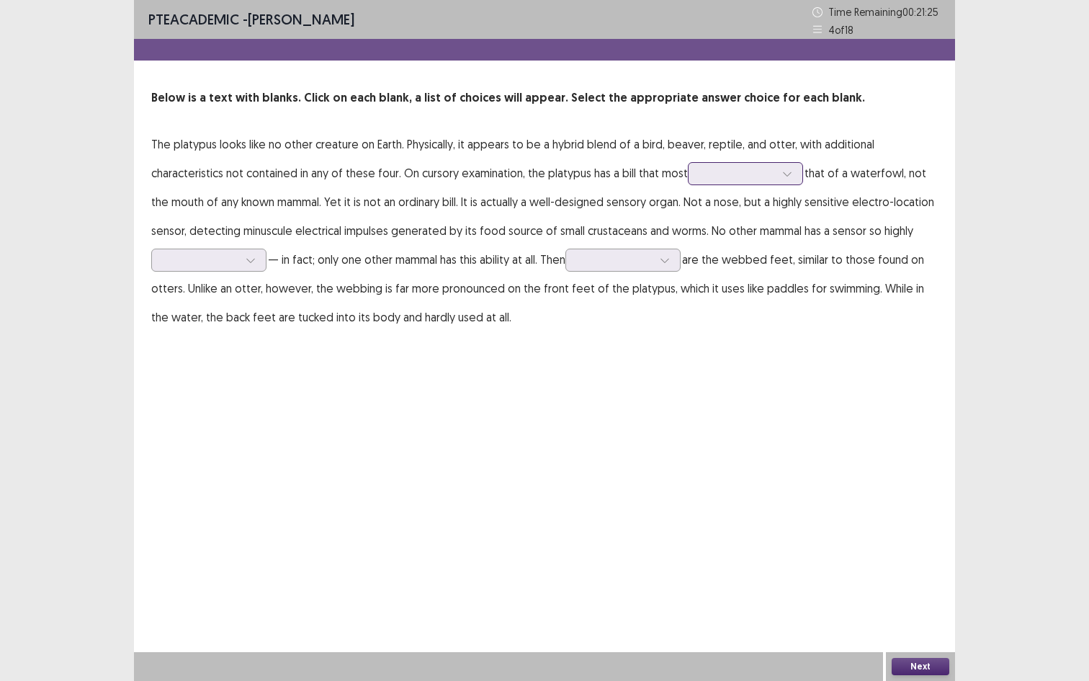
click at [771, 179] on div at bounding box center [737, 173] width 75 height 14
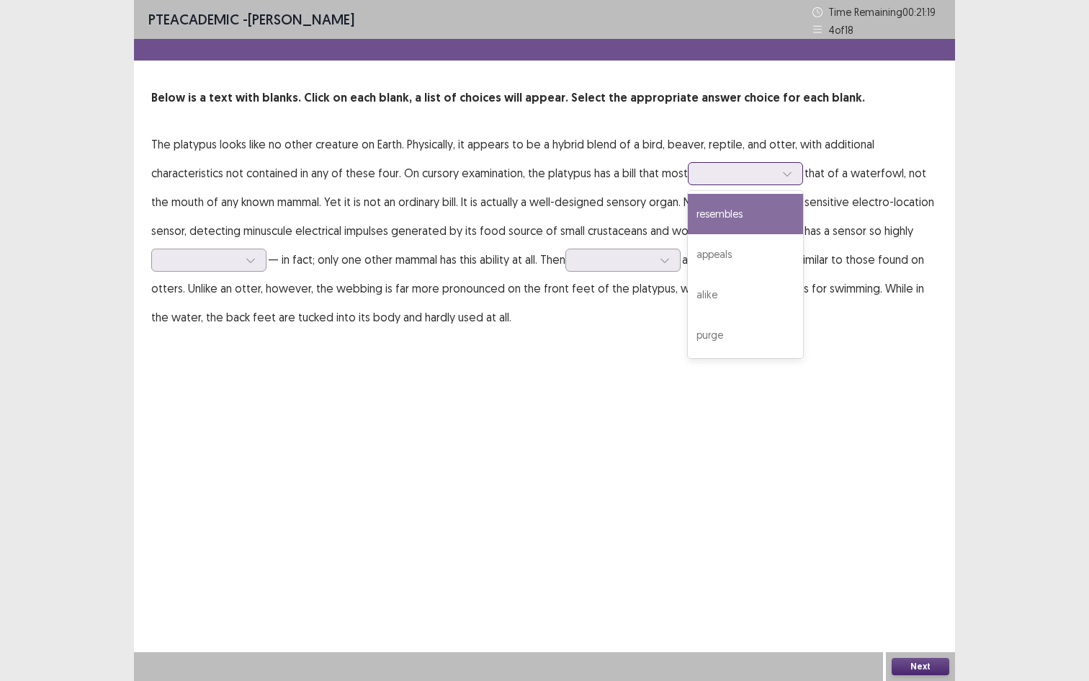
click at [757, 216] on div "resembles" at bounding box center [745, 214] width 115 height 40
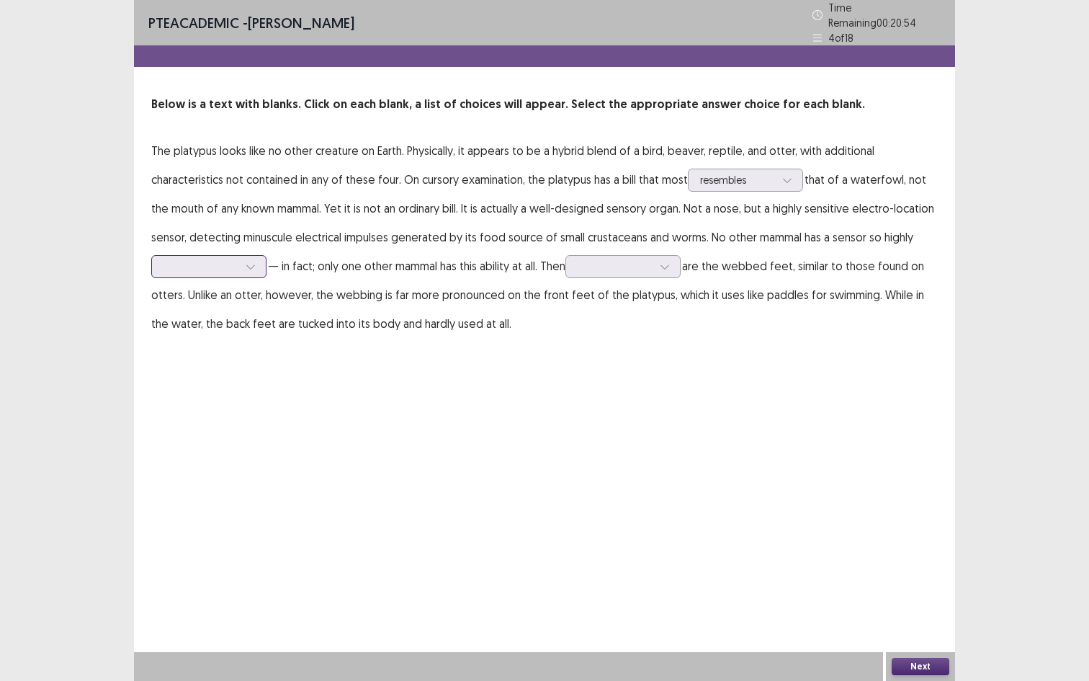
click at [255, 261] on icon at bounding box center [251, 266] width 10 height 10
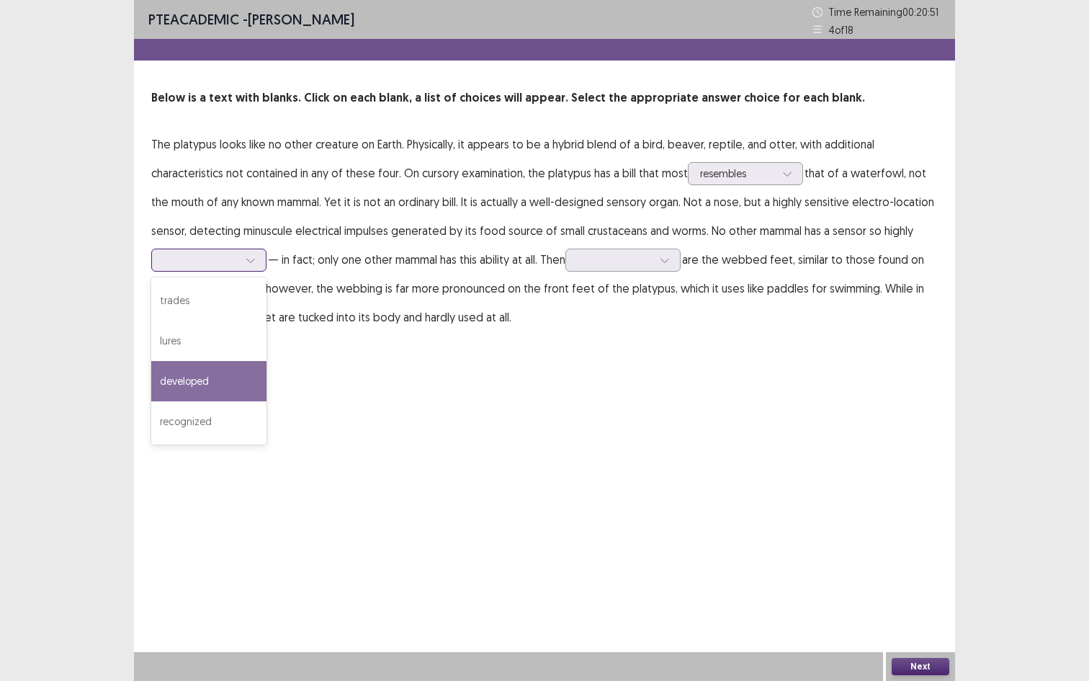
click at [218, 378] on div "developed" at bounding box center [208, 381] width 115 height 40
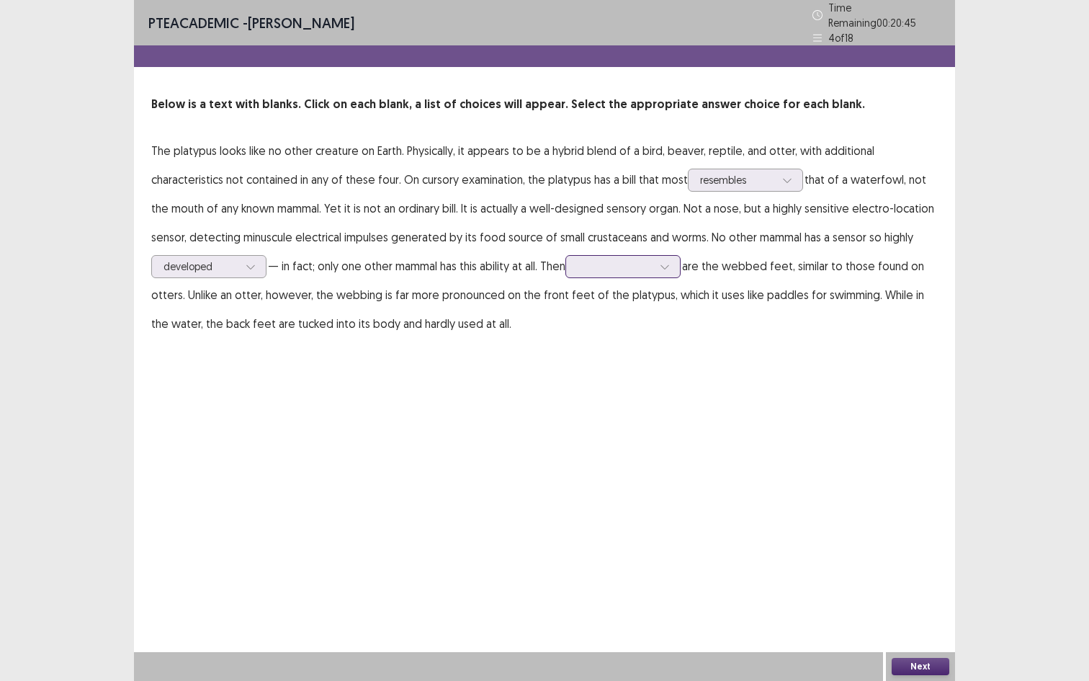
click at [621, 264] on div at bounding box center [615, 266] width 75 height 14
click at [606, 341] on div "there" at bounding box center [622, 347] width 115 height 40
click at [930, 550] on button "Next" at bounding box center [921, 665] width 58 height 17
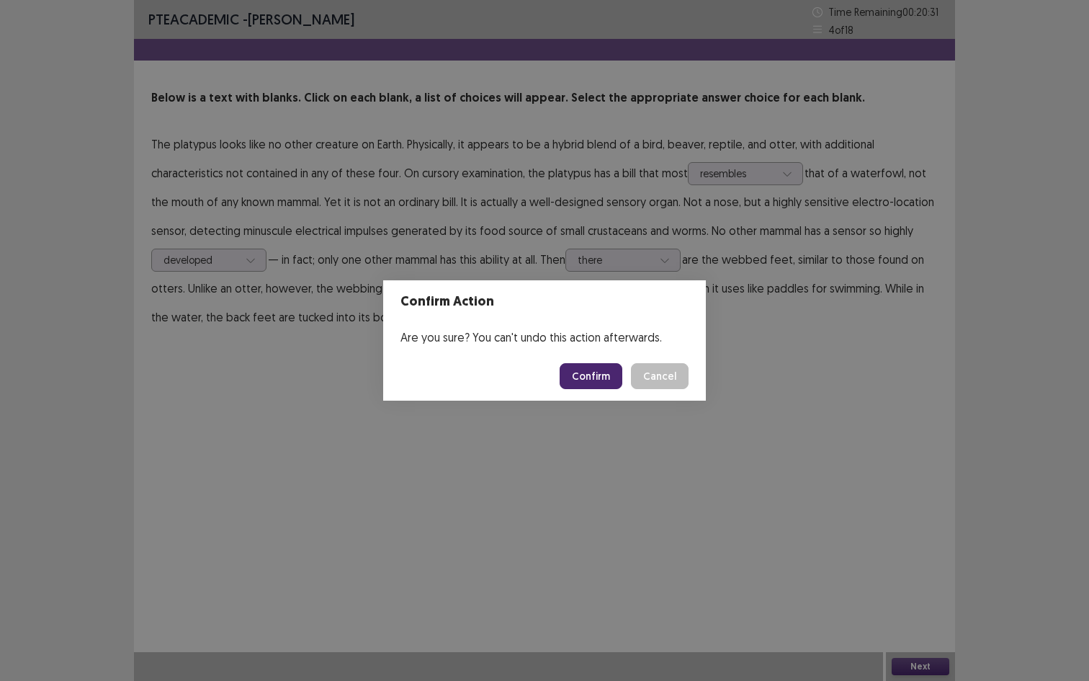
click at [594, 387] on button "Confirm" at bounding box center [591, 376] width 63 height 26
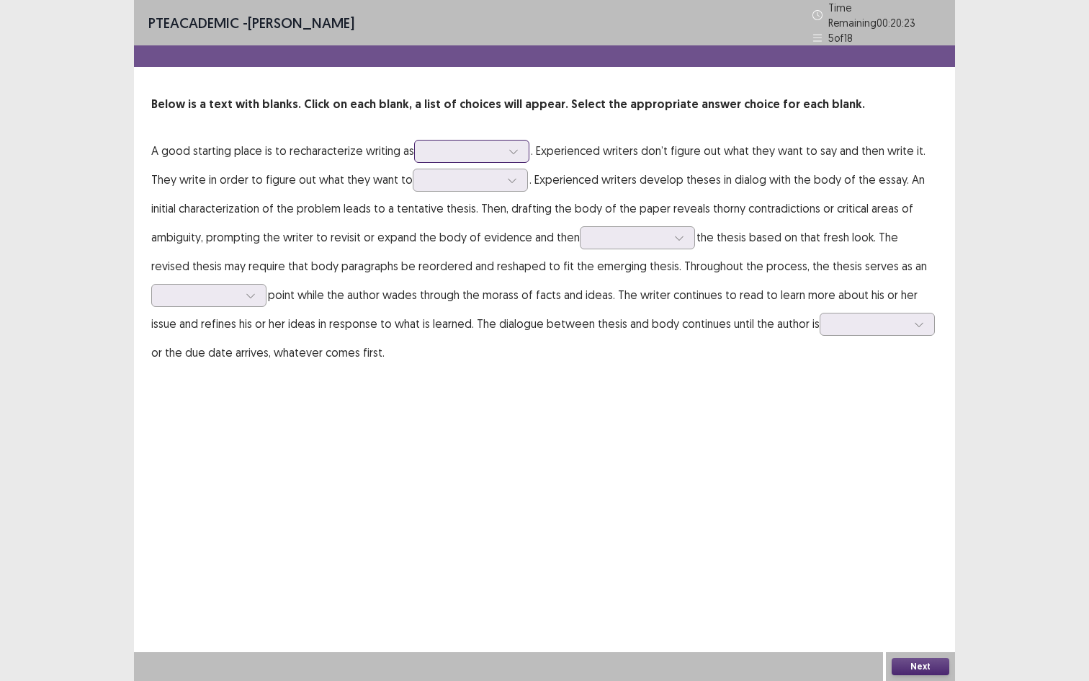
click at [465, 147] on div at bounding box center [463, 151] width 75 height 14
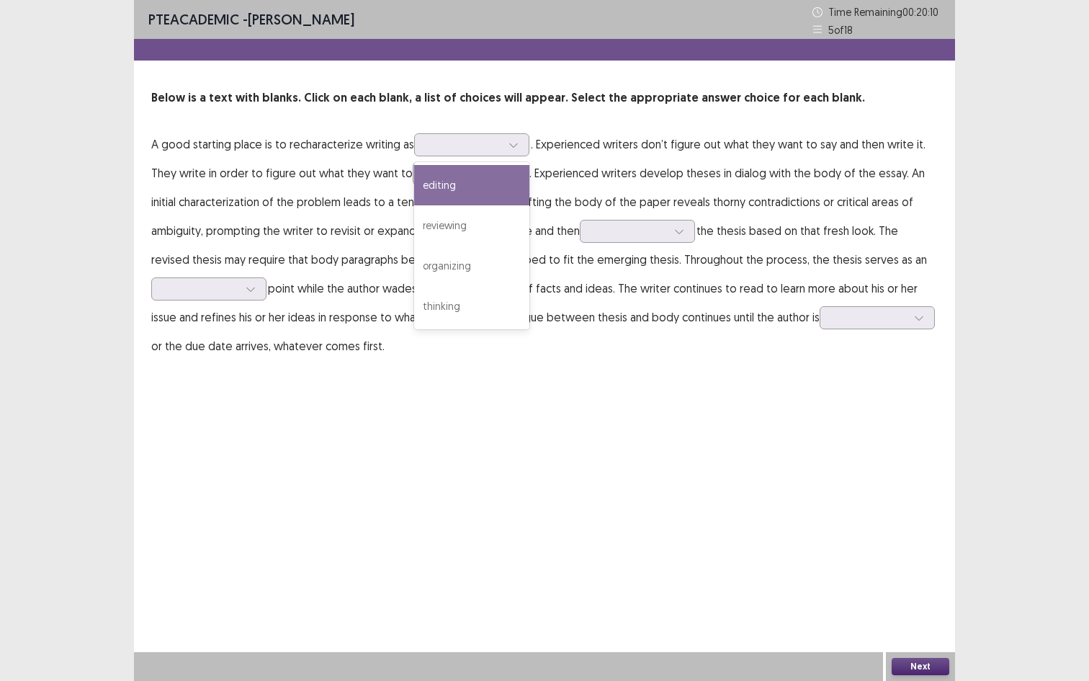
click at [338, 200] on p "A good starting place is to recharacterize writing as editing, 1 of 4. 4 result…" at bounding box center [544, 245] width 786 height 230
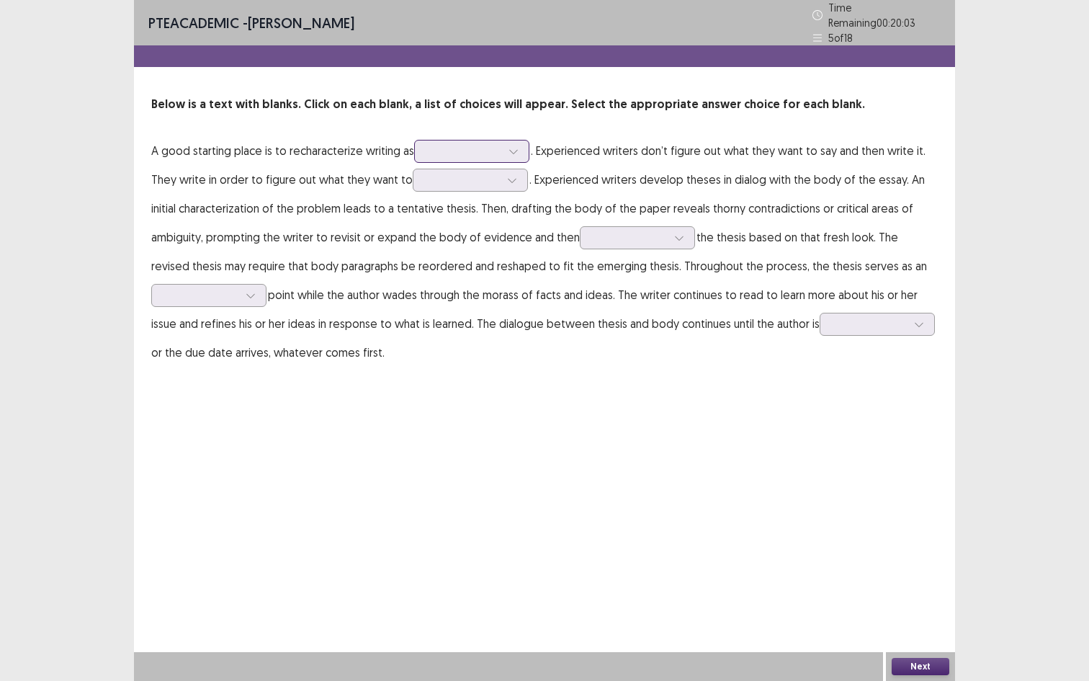
click at [449, 144] on div at bounding box center [463, 151] width 75 height 14
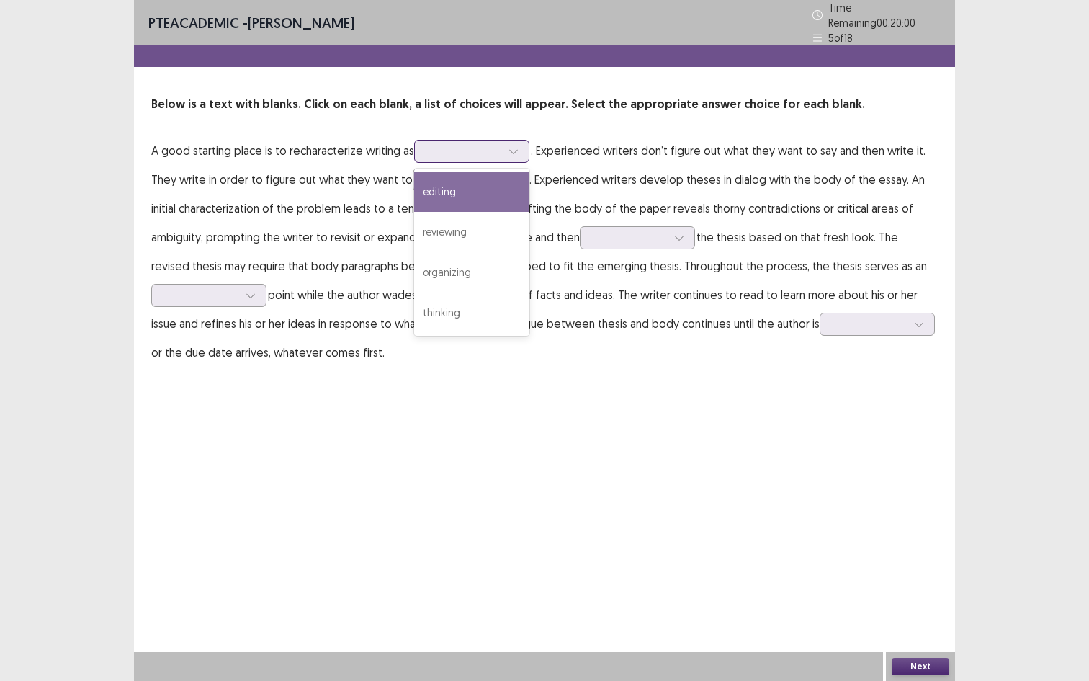
click at [449, 179] on div "editing" at bounding box center [471, 191] width 115 height 40
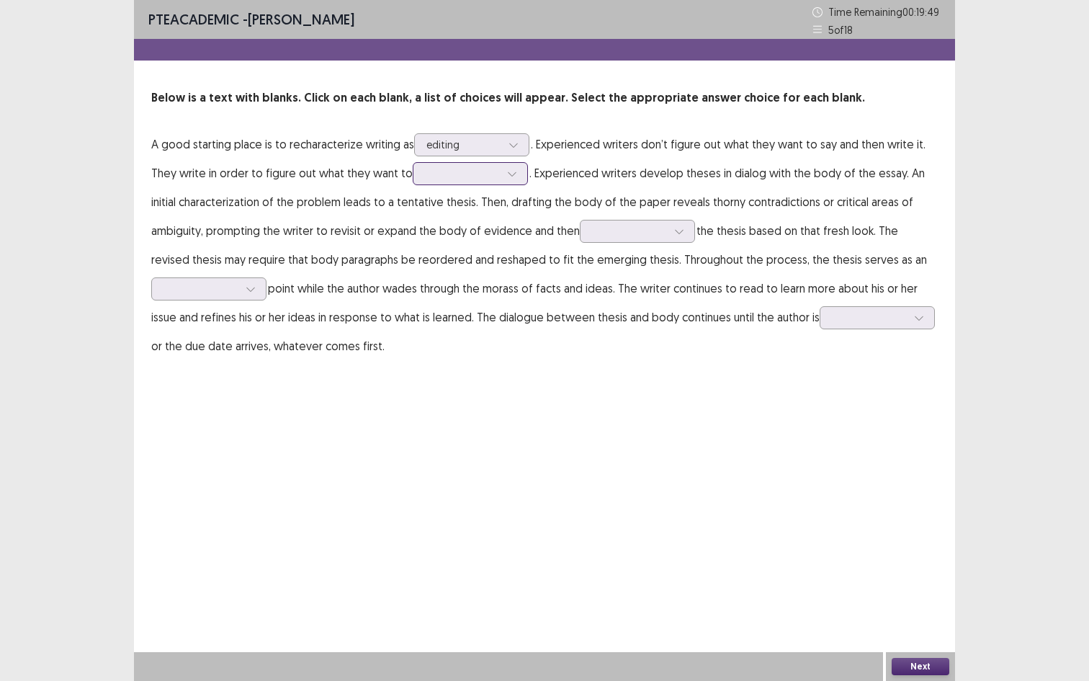
click at [454, 178] on div at bounding box center [462, 173] width 75 height 14
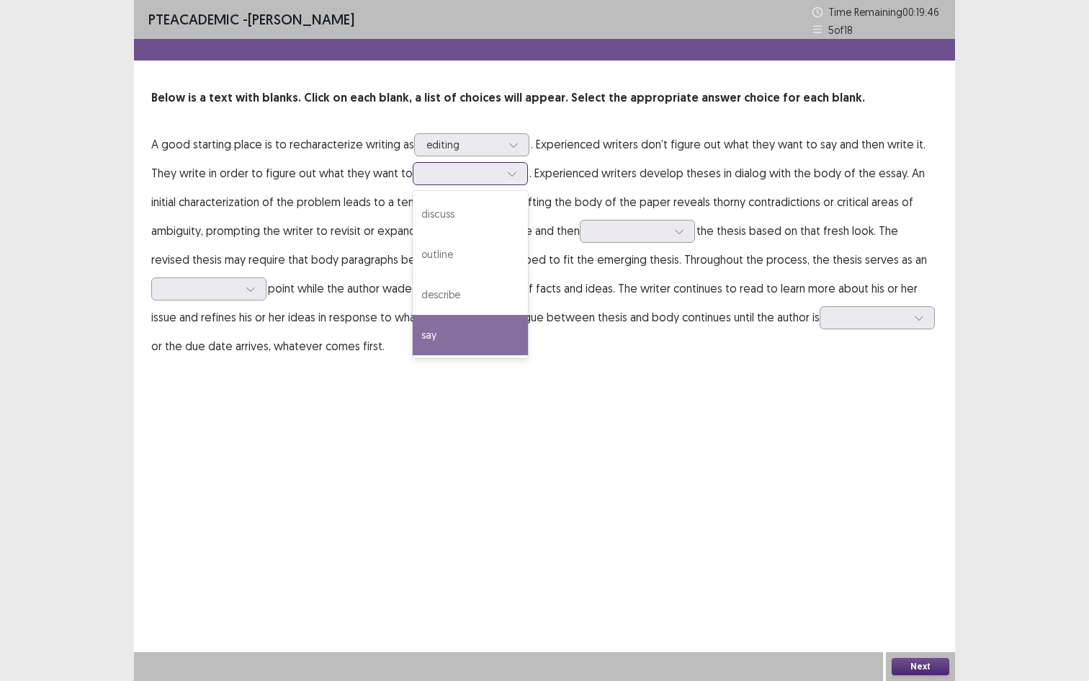
click at [441, 341] on div "say" at bounding box center [470, 335] width 115 height 40
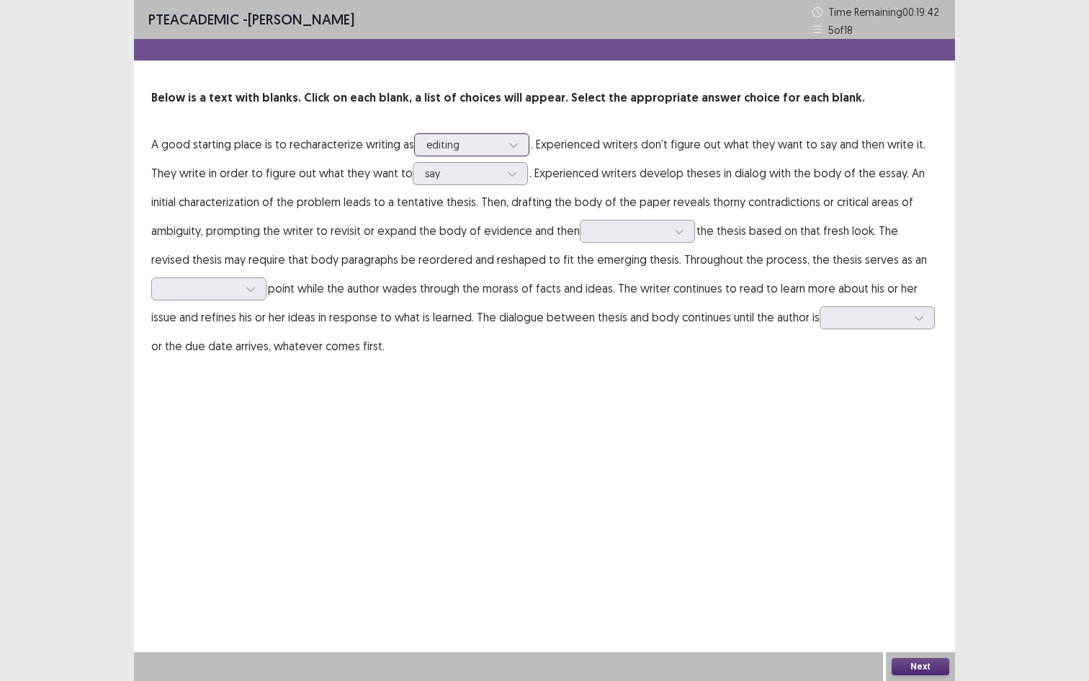
click at [487, 154] on div "editing" at bounding box center [463, 145] width 75 height 22
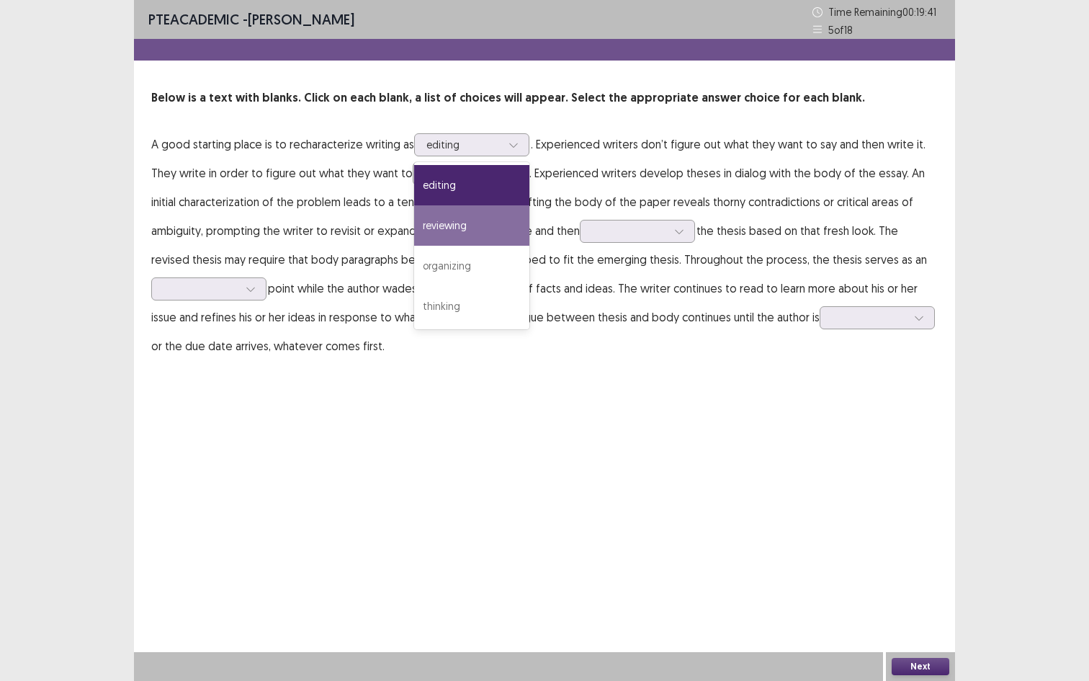
click at [348, 198] on p "A good starting place is to recharacterize writing as reviewing, 2 of 4. 4 resu…" at bounding box center [544, 245] width 786 height 230
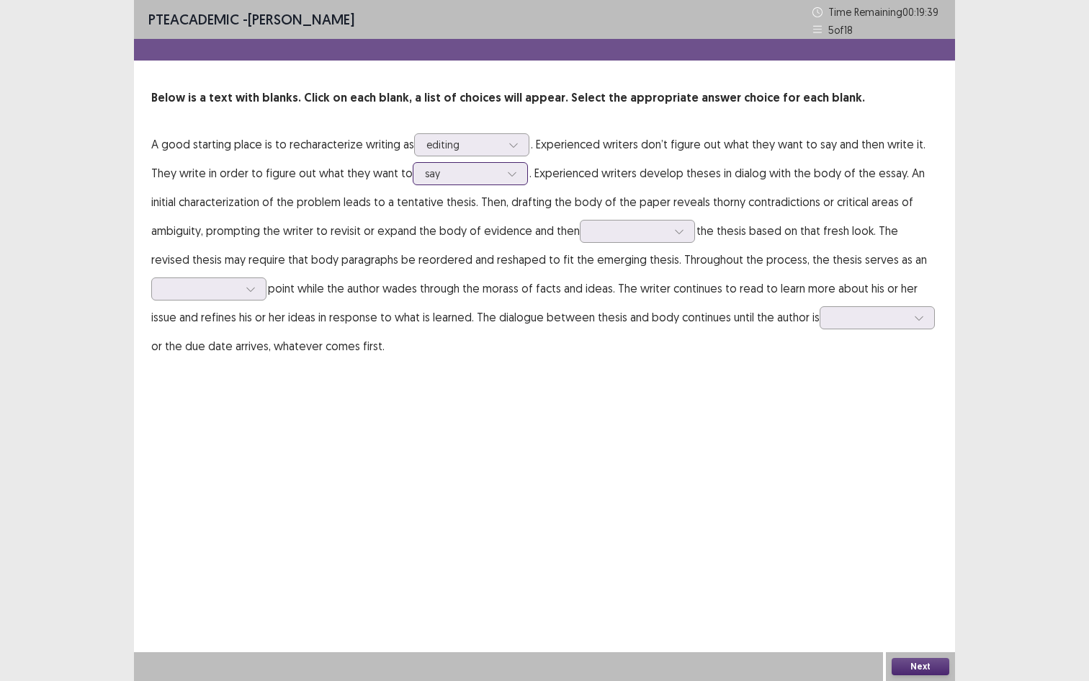
click at [467, 177] on div at bounding box center [462, 173] width 75 height 14
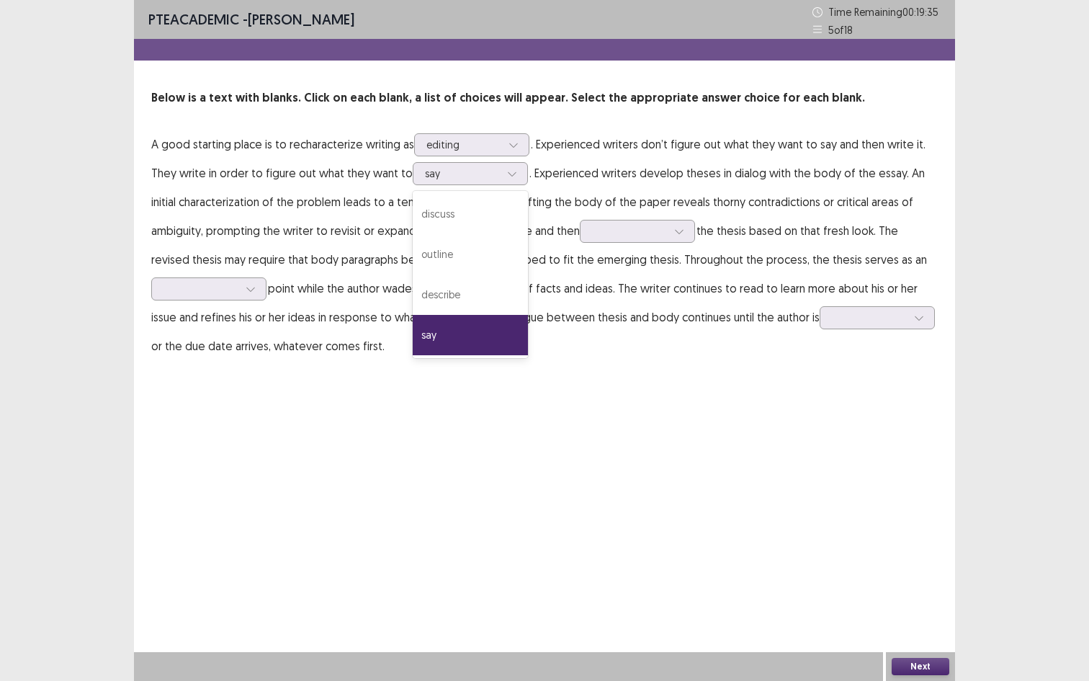
click at [561, 405] on div "PTE academic - [PERSON_NAME] Time Remaining 00 : 19 : 35 5 of 18 Below is a tex…" at bounding box center [544, 340] width 821 height 681
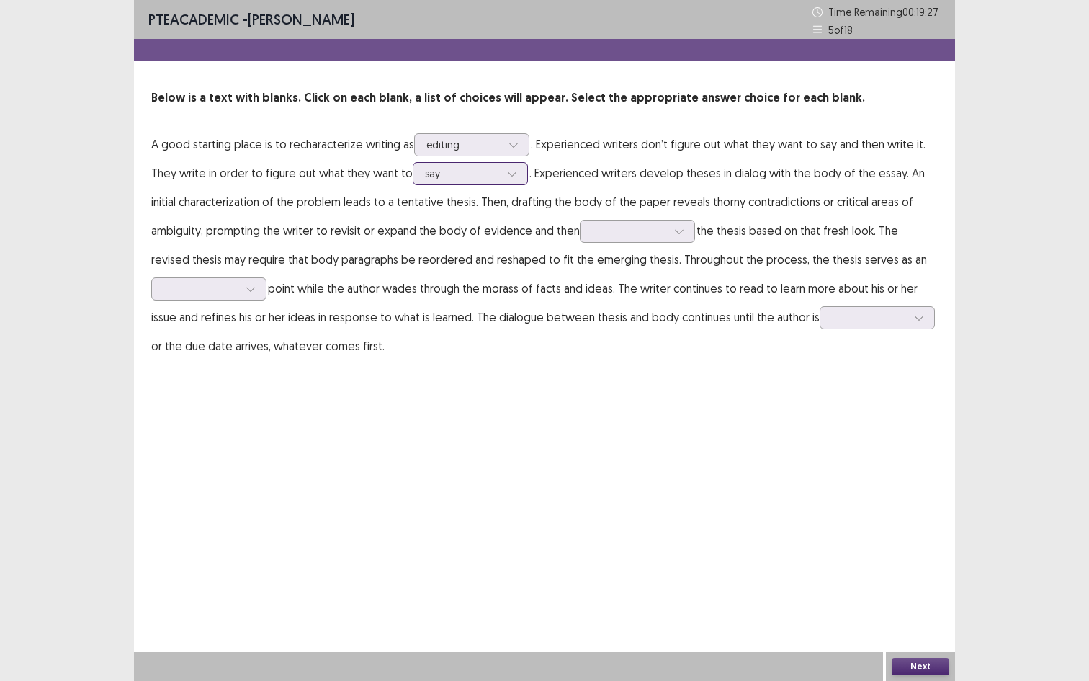
click at [507, 177] on icon at bounding box center [512, 174] width 10 height 10
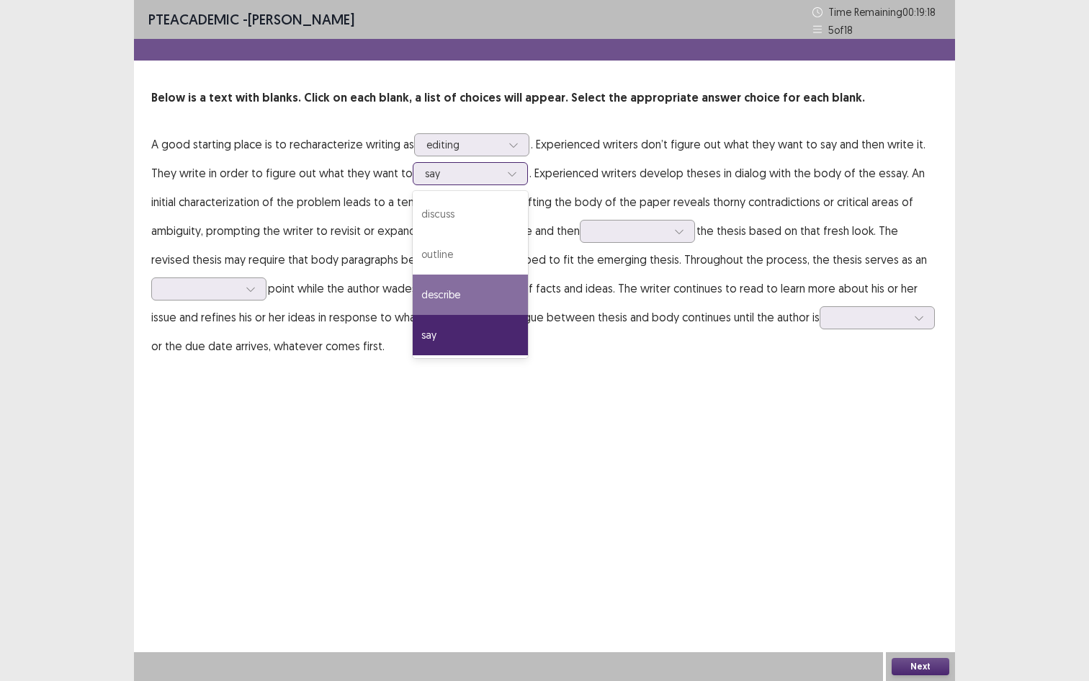
click at [456, 280] on div "describe" at bounding box center [470, 294] width 115 height 40
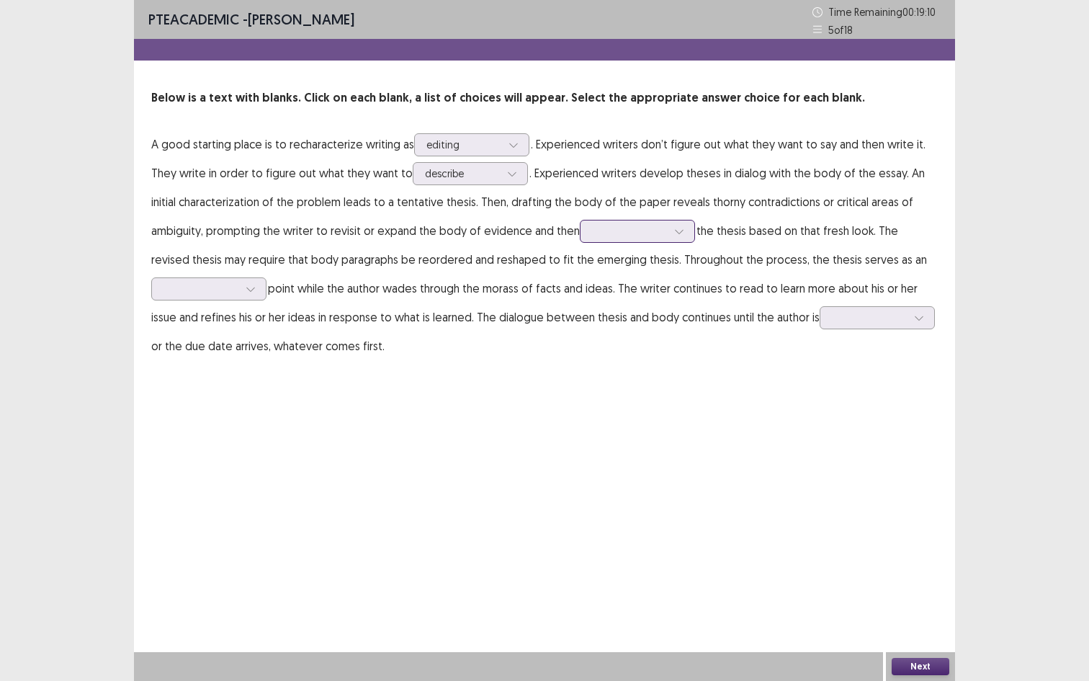
click at [654, 230] on div at bounding box center [629, 231] width 75 height 14
click at [637, 279] on div "validate" at bounding box center [637, 271] width 115 height 40
click at [241, 294] on div at bounding box center [251, 289] width 22 height 22
click at [220, 336] on div "anchor" at bounding box center [208, 329] width 115 height 40
click at [251, 292] on icon at bounding box center [251, 289] width 10 height 10
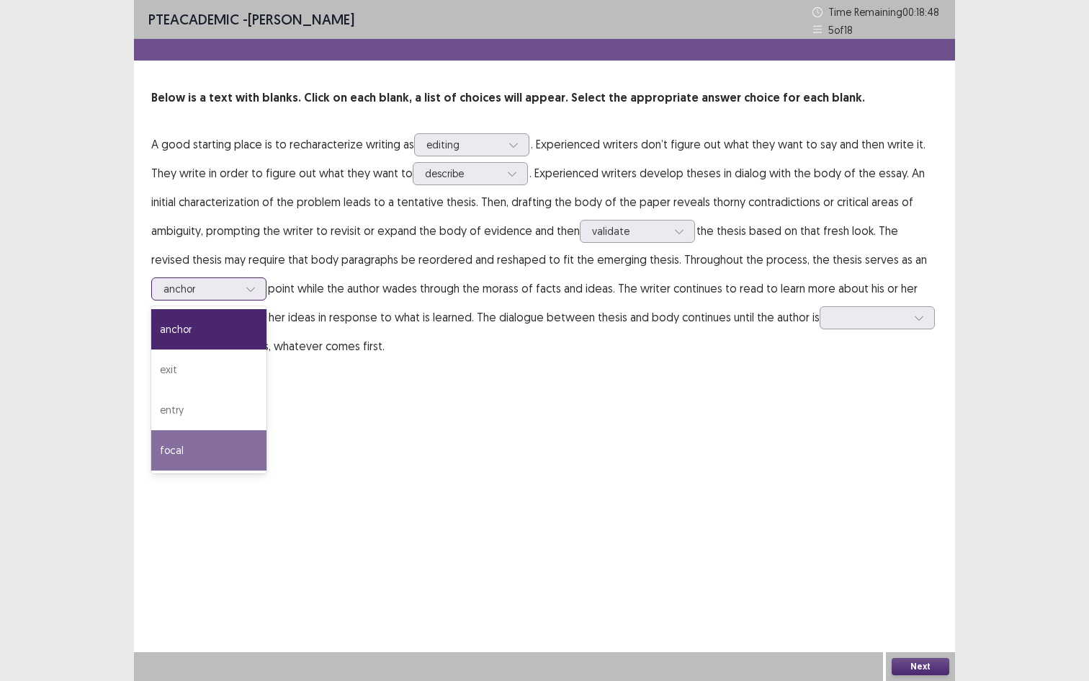
click at [187, 447] on div "focal" at bounding box center [208, 450] width 115 height 40
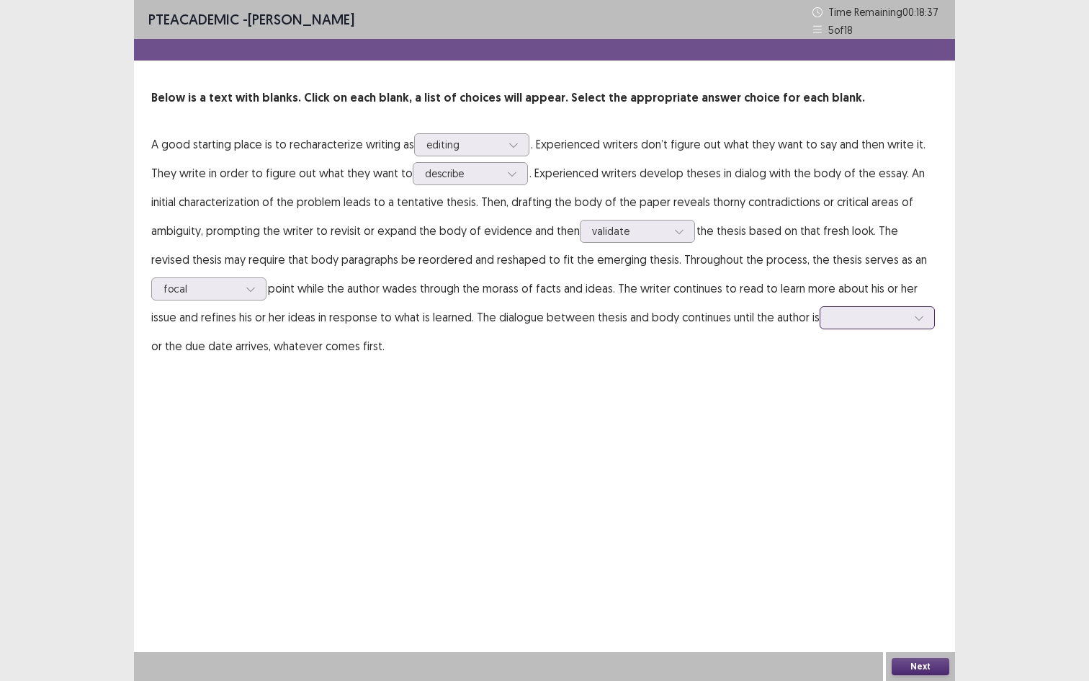
click at [866, 328] on div at bounding box center [877, 317] width 115 height 23
click at [845, 441] on div "satisfied" at bounding box center [877, 438] width 115 height 40
click at [853, 313] on div at bounding box center [869, 317] width 75 height 14
click at [834, 435] on div "satisfied" at bounding box center [877, 438] width 115 height 40
click at [490, 148] on div at bounding box center [463, 145] width 75 height 14
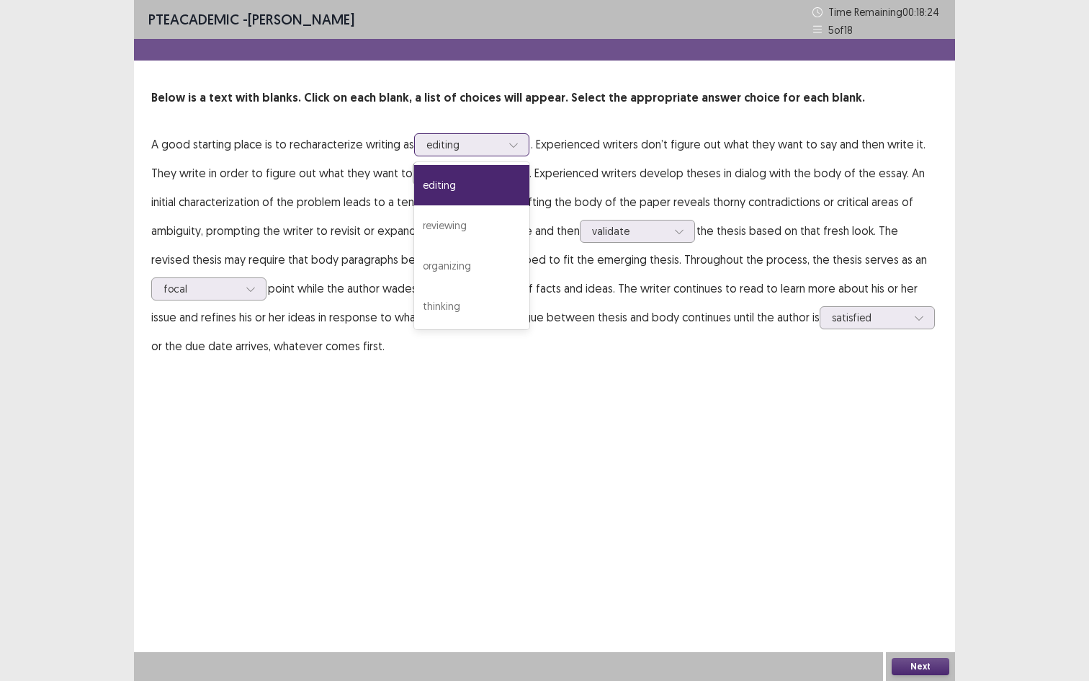
click at [473, 188] on div "editing" at bounding box center [471, 185] width 115 height 40
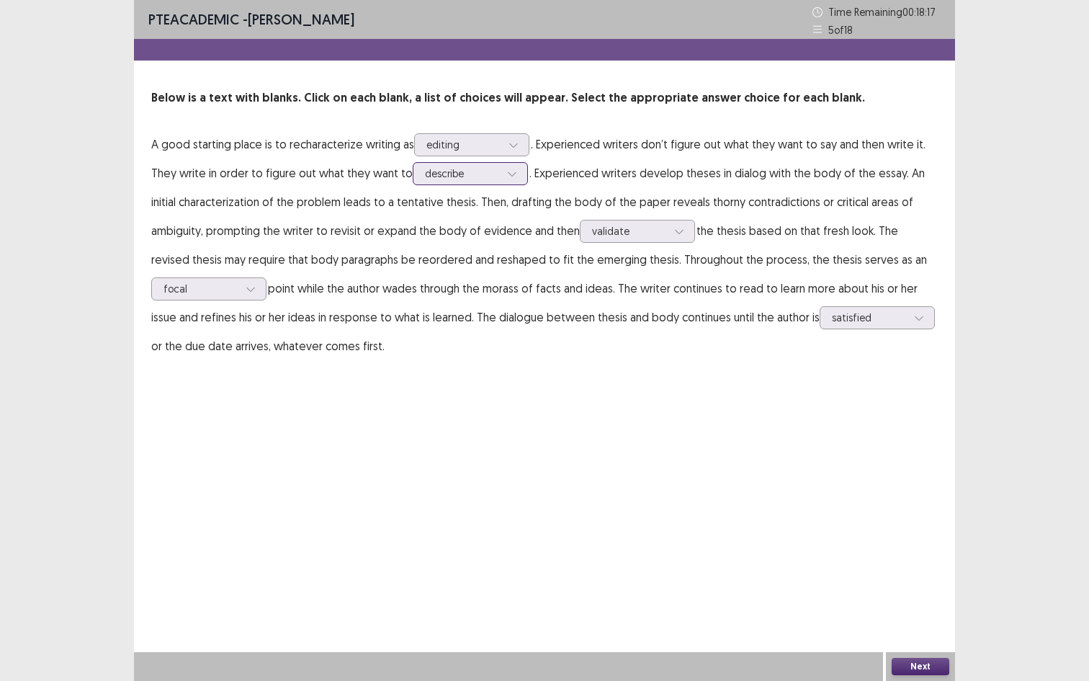
click at [471, 167] on div at bounding box center [462, 173] width 75 height 14
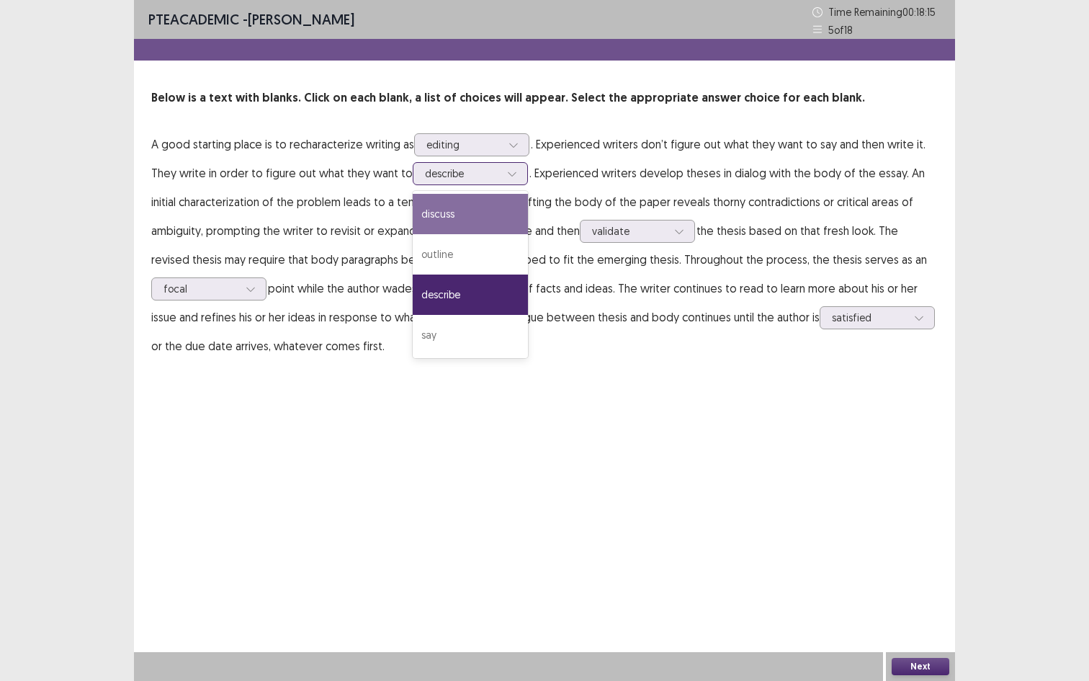
click at [465, 210] on div "discuss" at bounding box center [470, 214] width 115 height 40
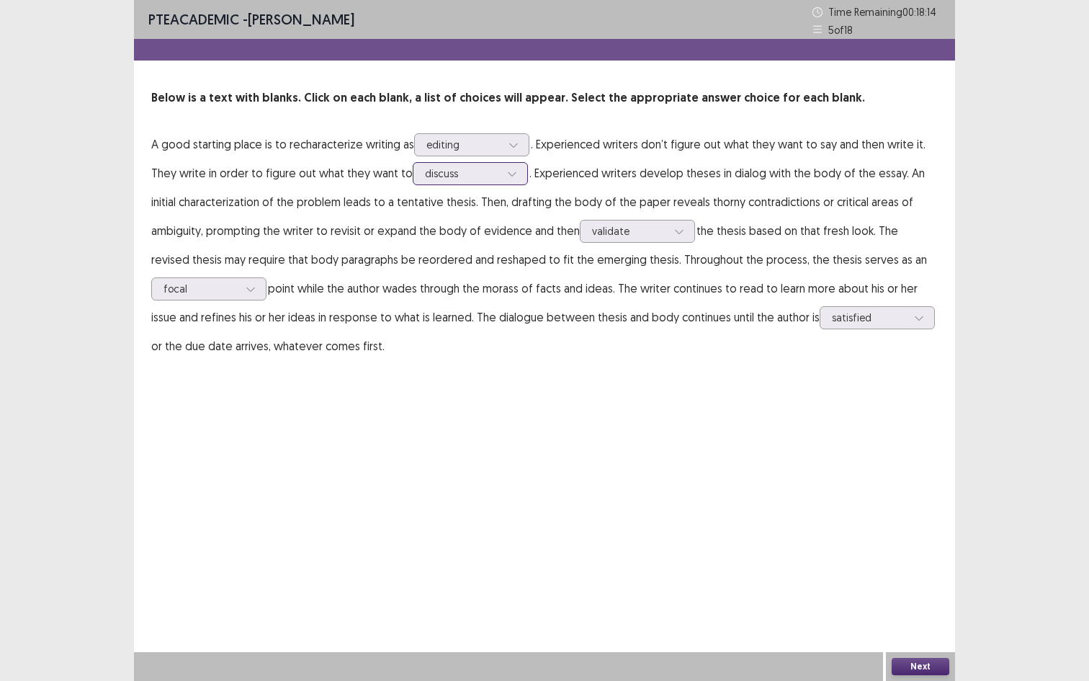
click at [470, 181] on div "discuss" at bounding box center [462, 174] width 75 height 22
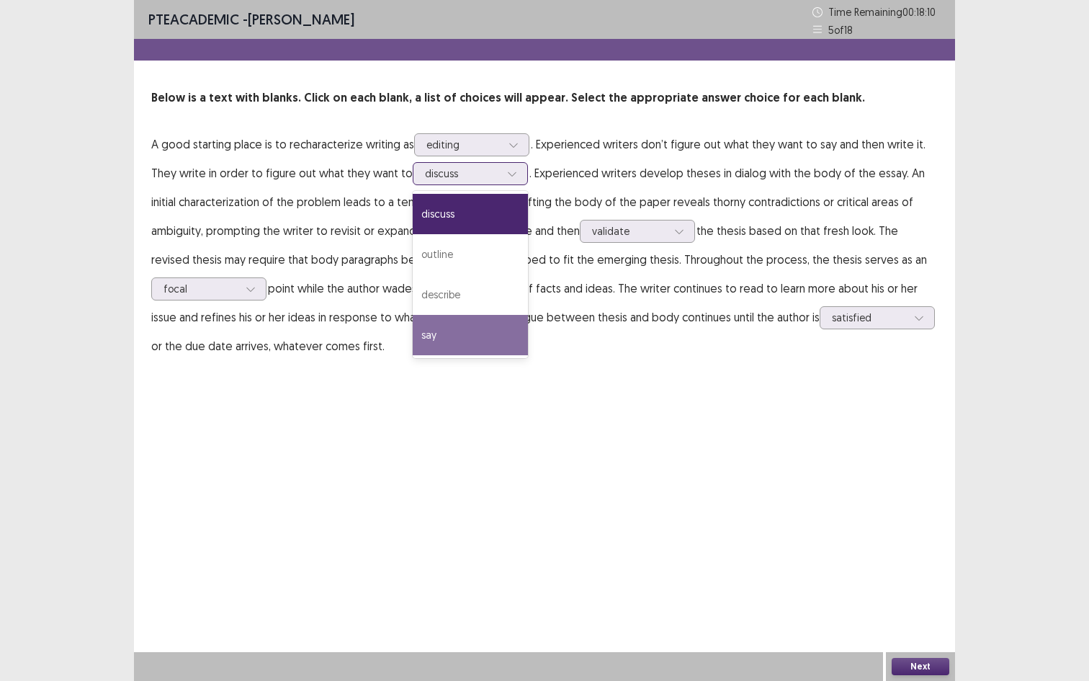
click at [437, 328] on div "say" at bounding box center [470, 335] width 115 height 40
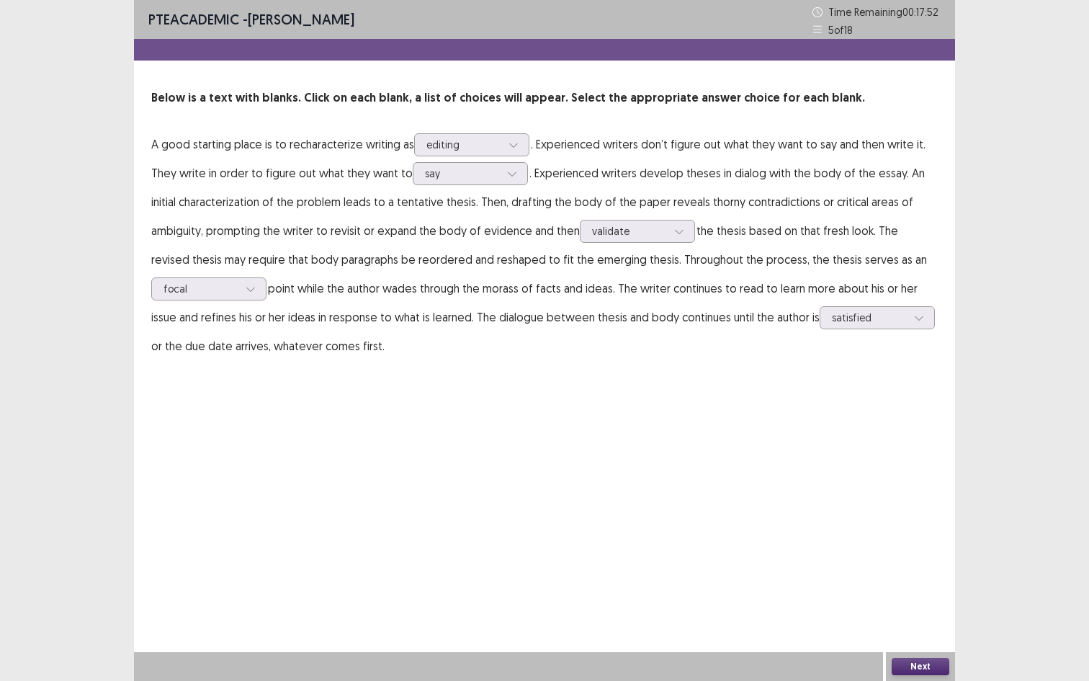
click at [914, 550] on button "Next" at bounding box center [921, 665] width 58 height 17
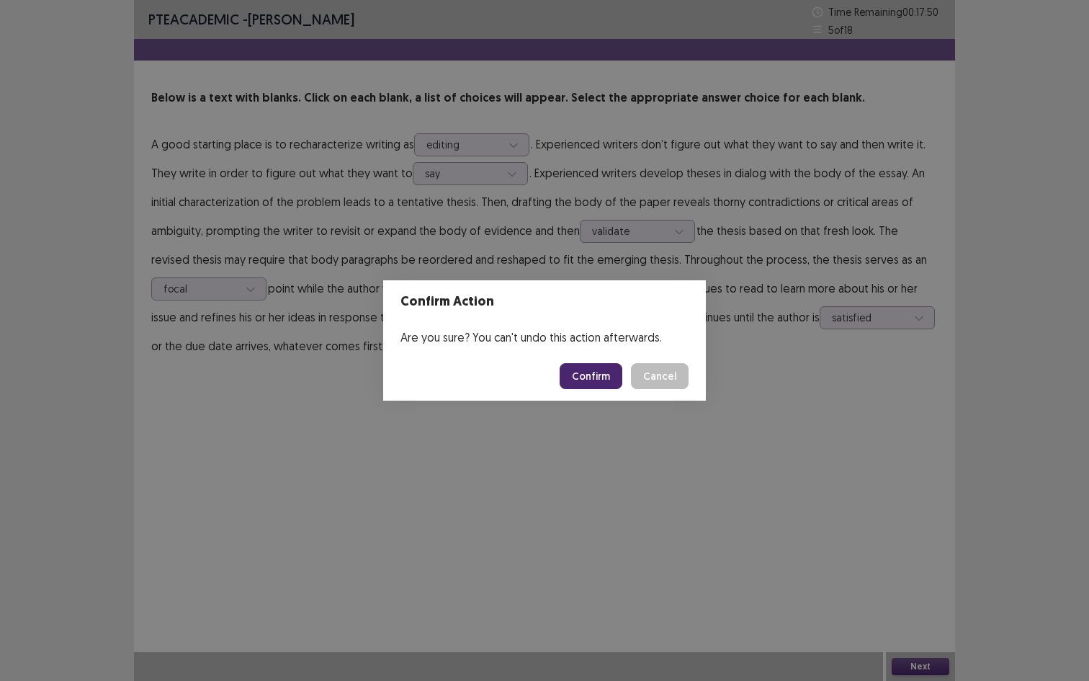
click at [603, 374] on button "Confirm" at bounding box center [591, 376] width 63 height 26
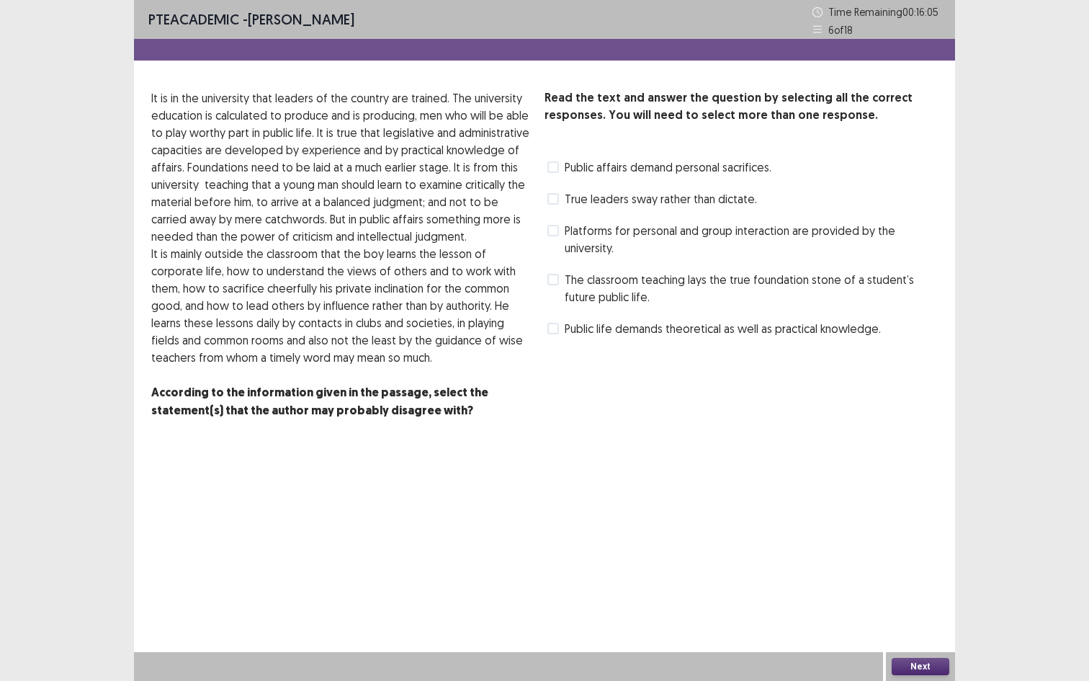
click at [669, 199] on span "True leaders sway rather than dictate." at bounding box center [661, 198] width 192 height 17
click at [629, 249] on span "Platforms for personal and group interaction are provided by the university." at bounding box center [751, 239] width 373 height 35
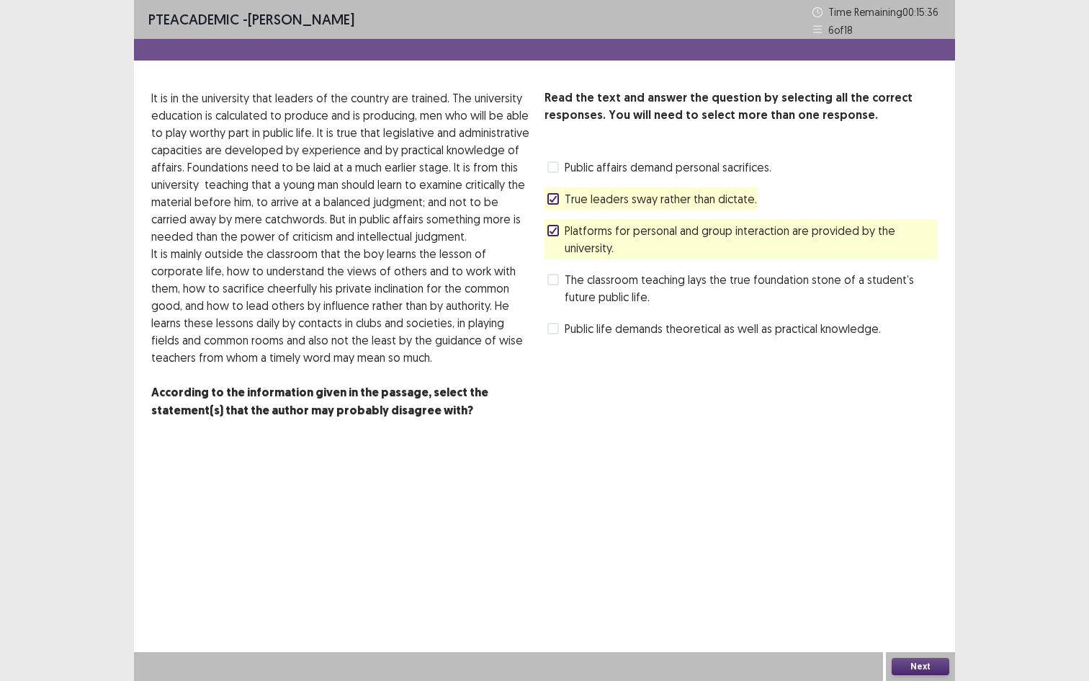
click at [920, 550] on button "Next" at bounding box center [921, 665] width 58 height 17
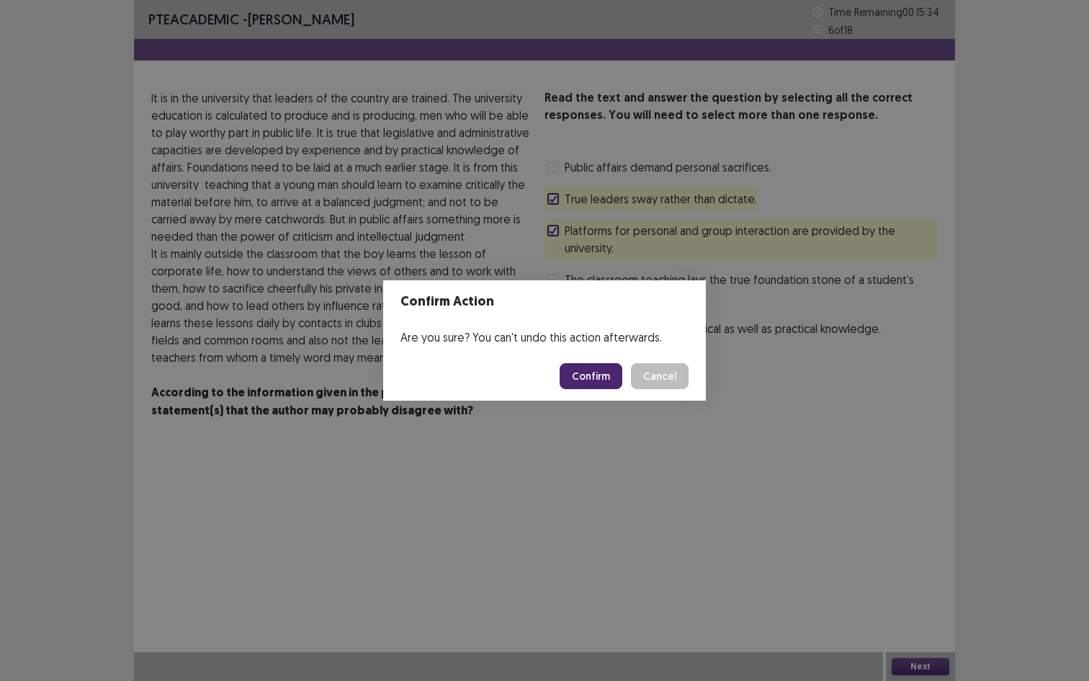
click at [596, 378] on button "Confirm" at bounding box center [591, 376] width 63 height 26
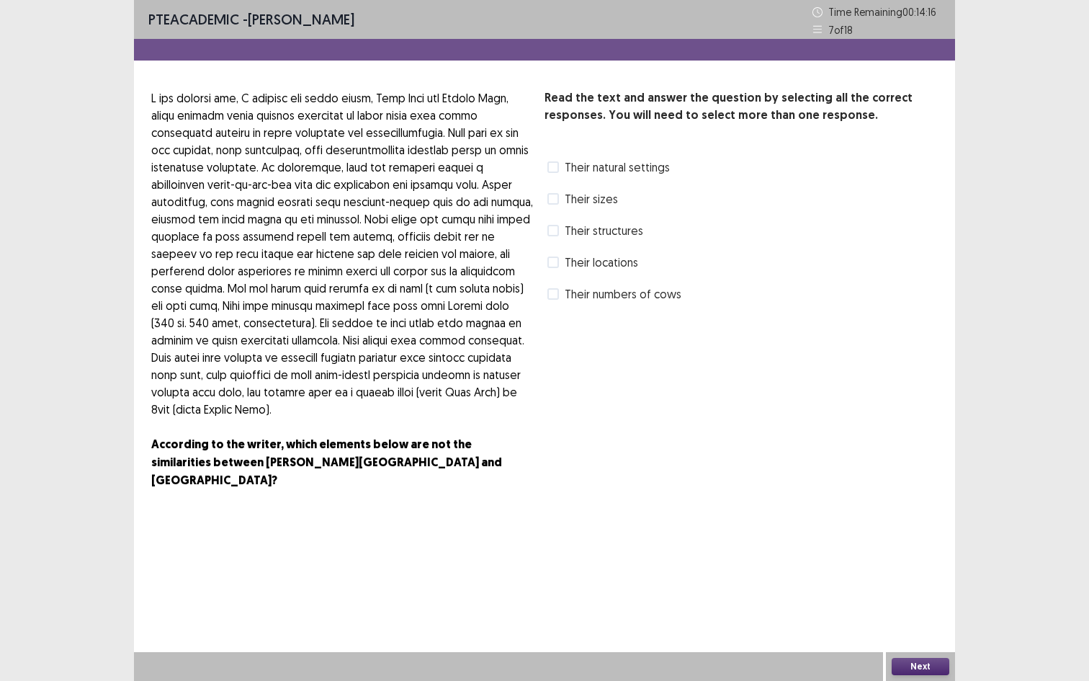
click at [639, 298] on span "Their numbers of cows" at bounding box center [623, 293] width 117 height 17
click at [623, 251] on div "Their locations" at bounding box center [591, 262] width 94 height 23
click at [623, 261] on span "Their locations" at bounding box center [601, 261] width 73 height 17
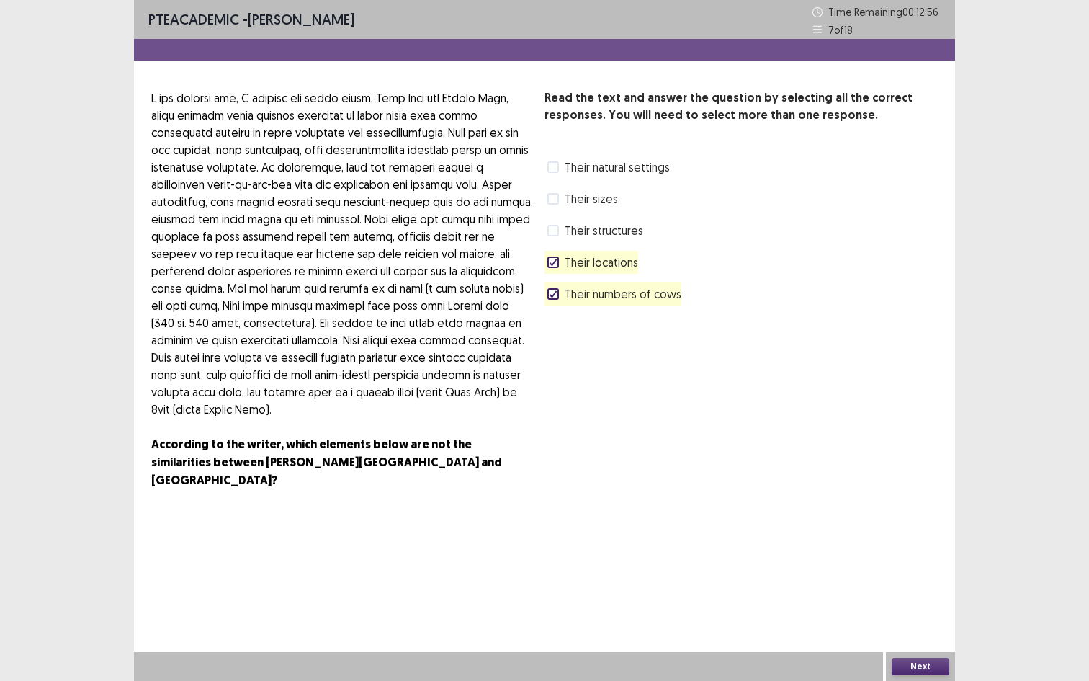
click at [927, 550] on div "Next" at bounding box center [920, 666] width 69 height 29
click at [923, 550] on button "Next" at bounding box center [921, 665] width 58 height 17
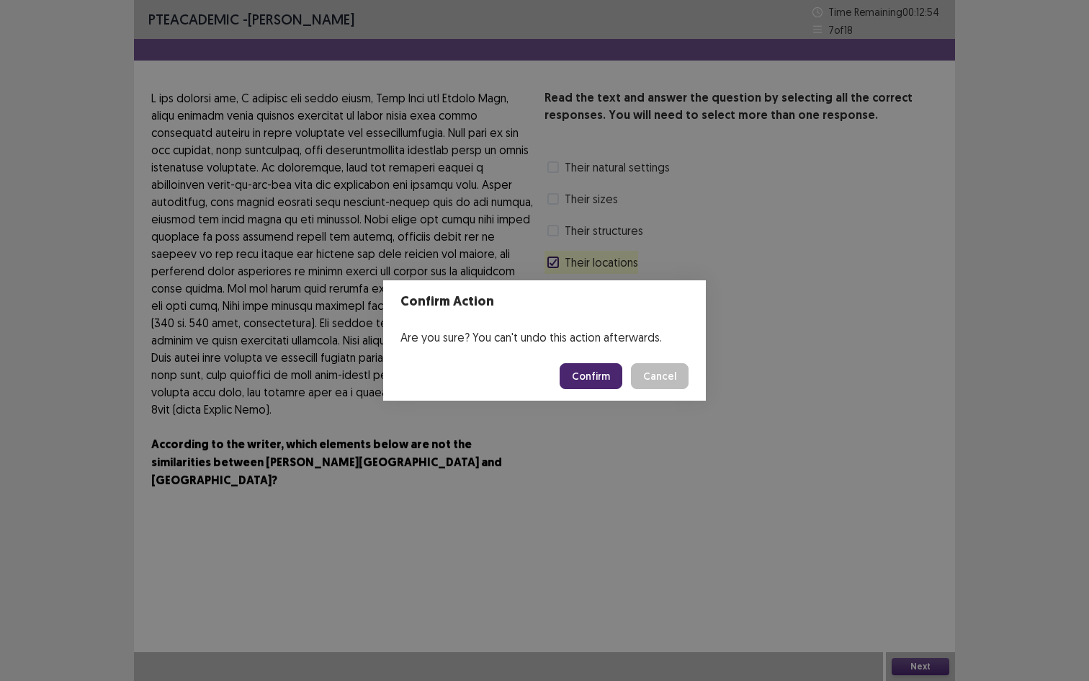
click at [607, 374] on button "Confirm" at bounding box center [591, 376] width 63 height 26
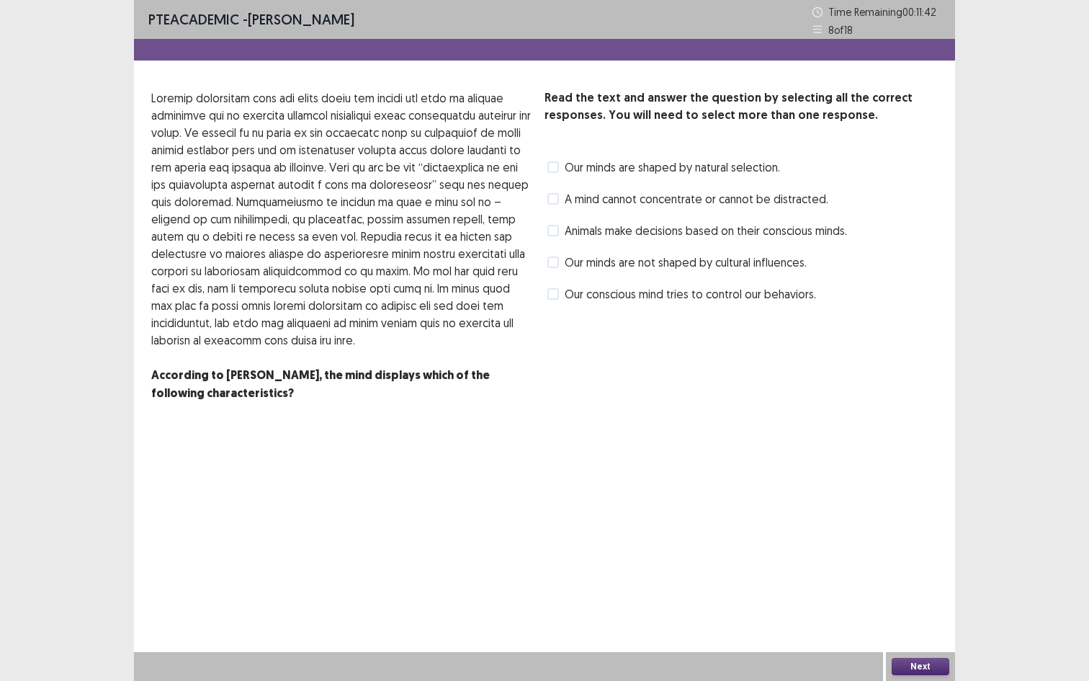
click at [633, 202] on span "A mind cannot concentrate or cannot be distracted." at bounding box center [697, 198] width 264 height 17
click at [655, 171] on span "Our minds are shaped by natural selection." at bounding box center [672, 166] width 215 height 17
click at [653, 299] on span "Our conscious mind tries to control our behaviors." at bounding box center [690, 293] width 251 height 17
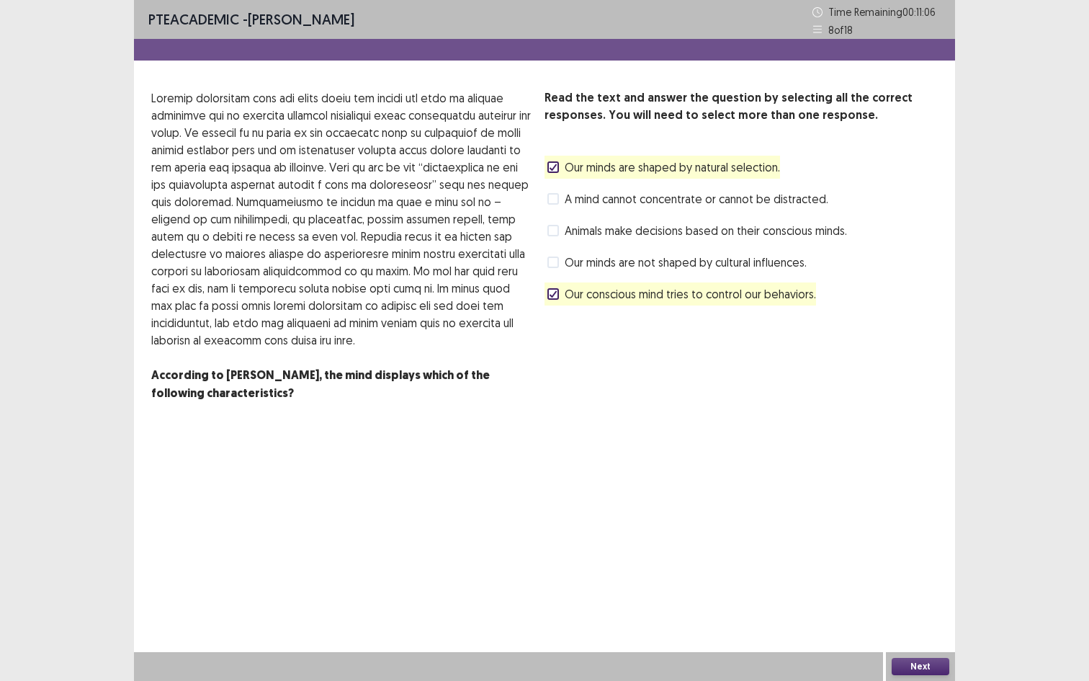
click at [928, 550] on button "Next" at bounding box center [921, 665] width 58 height 17
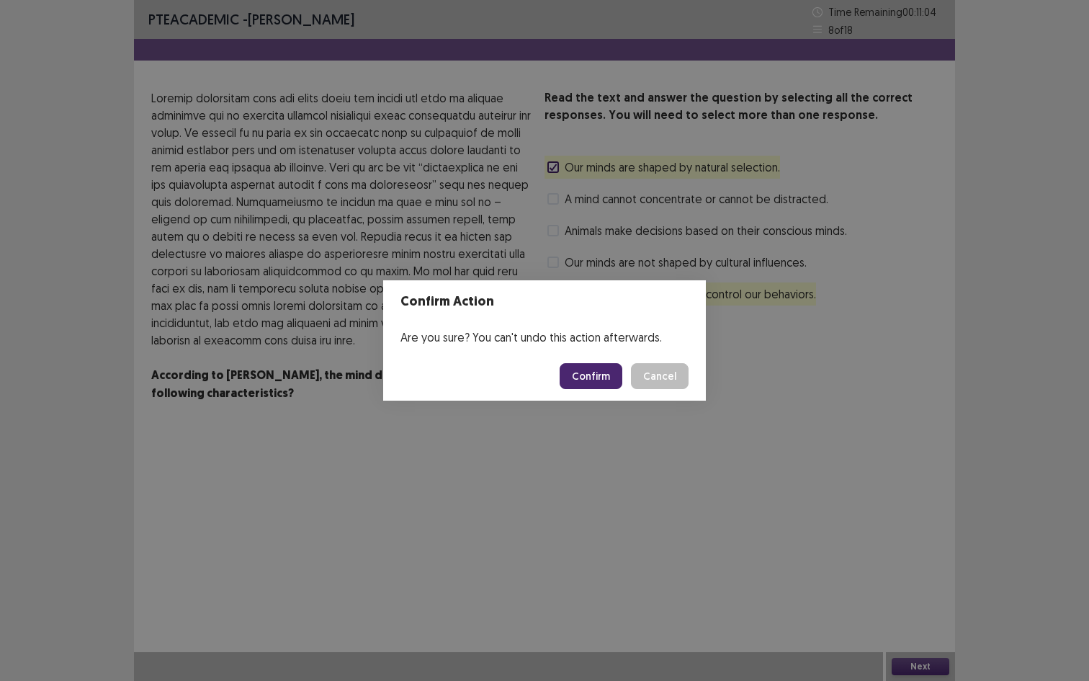
click at [593, 371] on button "Confirm" at bounding box center [591, 376] width 63 height 26
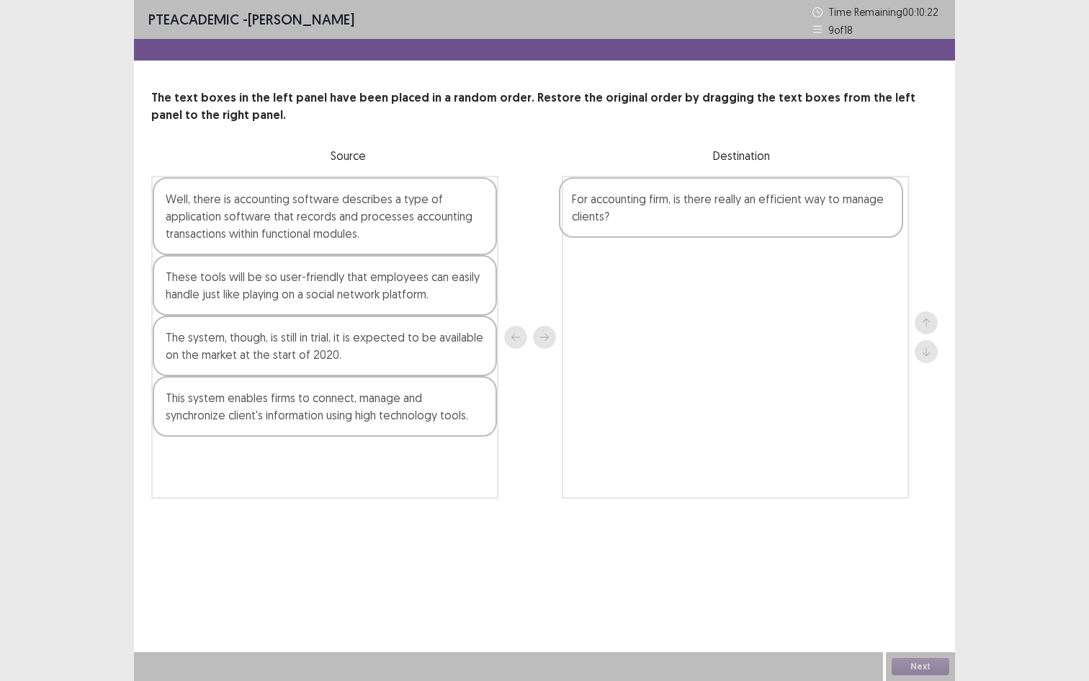
drag, startPoint x: 390, startPoint y: 488, endPoint x: 814, endPoint y: 224, distance: 498.8
click at [814, 224] on div "Well, there is accounting software describes a type of application software tha…" at bounding box center [544, 337] width 786 height 323
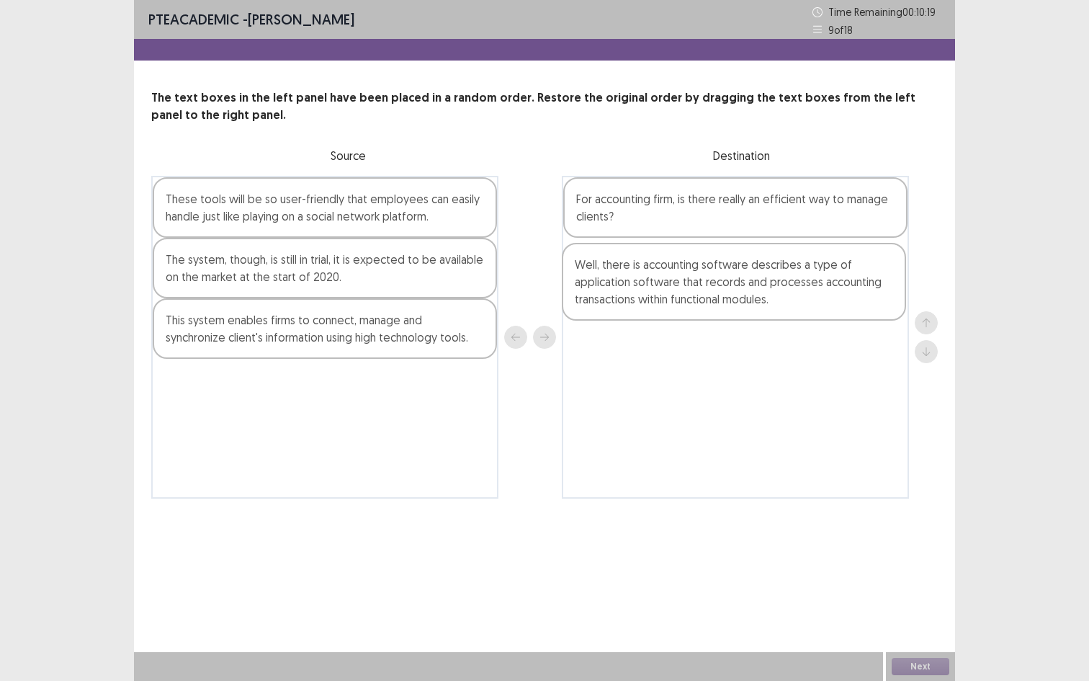
drag, startPoint x: 270, startPoint y: 233, endPoint x: 688, endPoint y: 299, distance: 422.8
click at [688, 299] on div "Well, there is accounting software describes a type of application software tha…" at bounding box center [544, 337] width 786 height 323
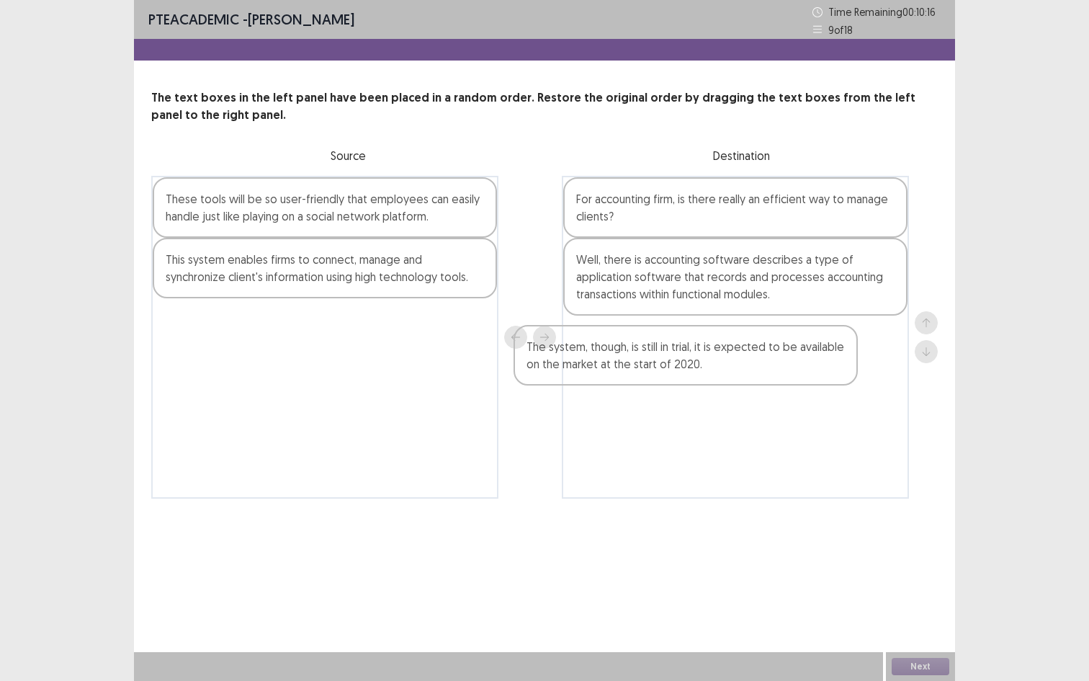
drag, startPoint x: 416, startPoint y: 278, endPoint x: 794, endPoint y: 358, distance: 386.4
click at [794, 358] on div "These tools will be so user-friendly that employees can easily handle just like…" at bounding box center [544, 337] width 786 height 323
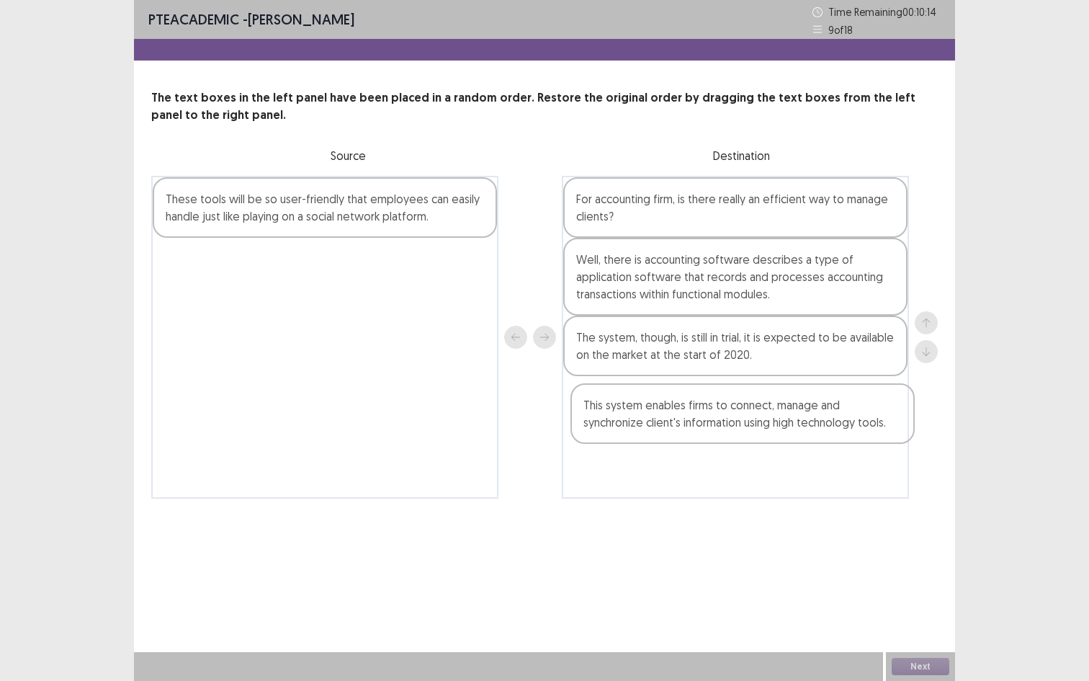
drag, startPoint x: 336, startPoint y: 270, endPoint x: 762, endPoint y: 418, distance: 451.2
click at [762, 418] on div "These tools will be so user-friendly that employees can easily handle just like…" at bounding box center [544, 337] width 786 height 323
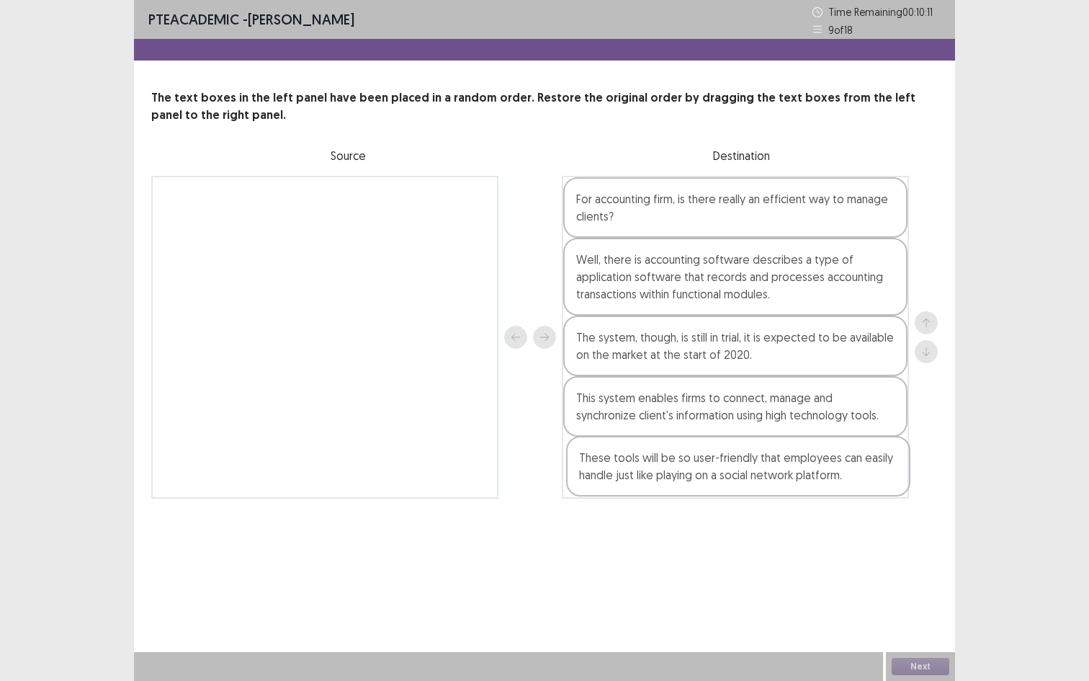
drag, startPoint x: 260, startPoint y: 201, endPoint x: 681, endPoint y: 459, distance: 494.3
click at [681, 459] on div "These tools will be so user-friendly that employees can easily handle just like…" at bounding box center [544, 337] width 786 height 323
click at [934, 550] on div "Next" at bounding box center [920, 666] width 69 height 29
click at [922, 550] on button "Next" at bounding box center [921, 665] width 58 height 17
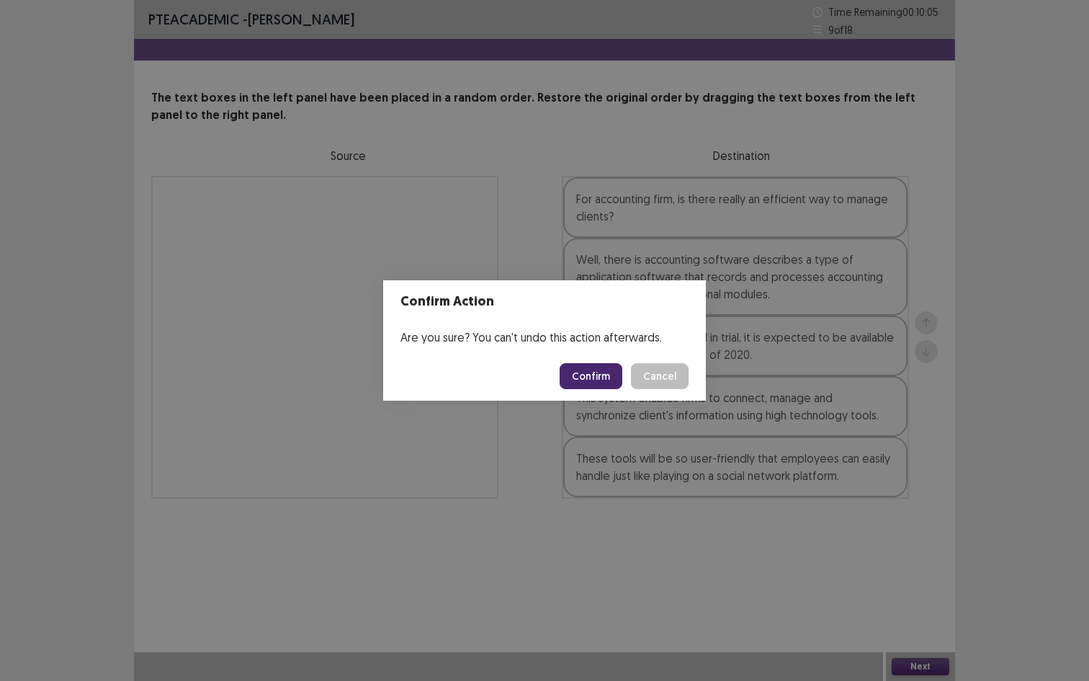
click at [601, 377] on button "Confirm" at bounding box center [591, 376] width 63 height 26
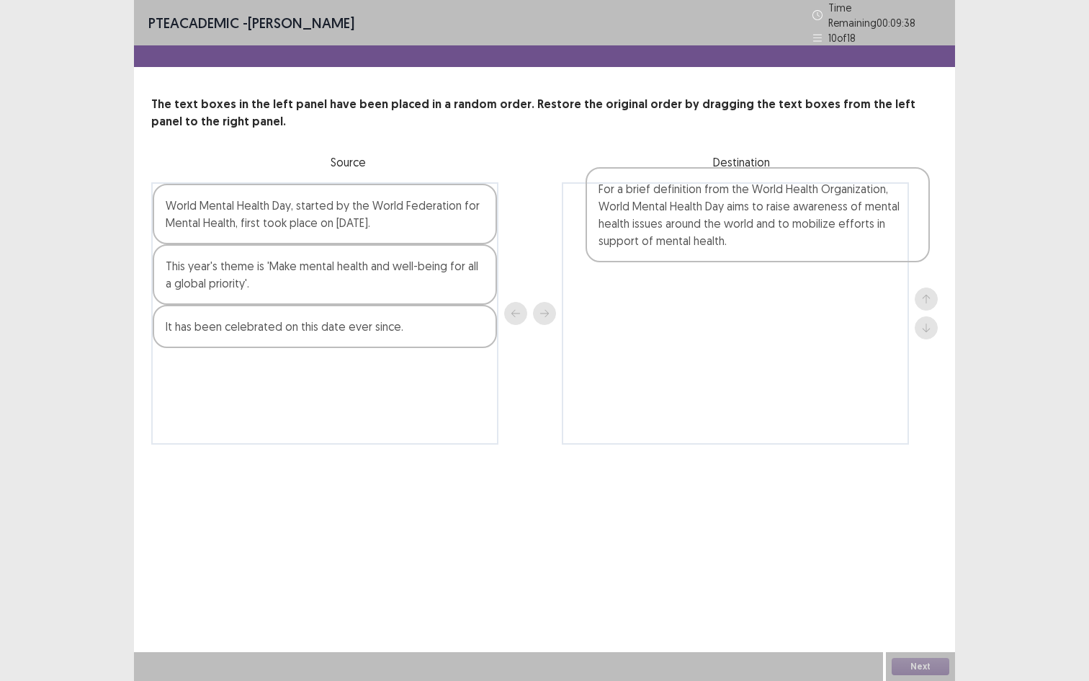
drag, startPoint x: 341, startPoint y: 225, endPoint x: 787, endPoint y: 215, distance: 446.6
click at [787, 215] on div "For a brief definition from the World Health Organization, World Mental Health …" at bounding box center [544, 313] width 786 height 262
click at [257, 331] on div "It has been celebrated on this date ever since." at bounding box center [325, 326] width 344 height 43
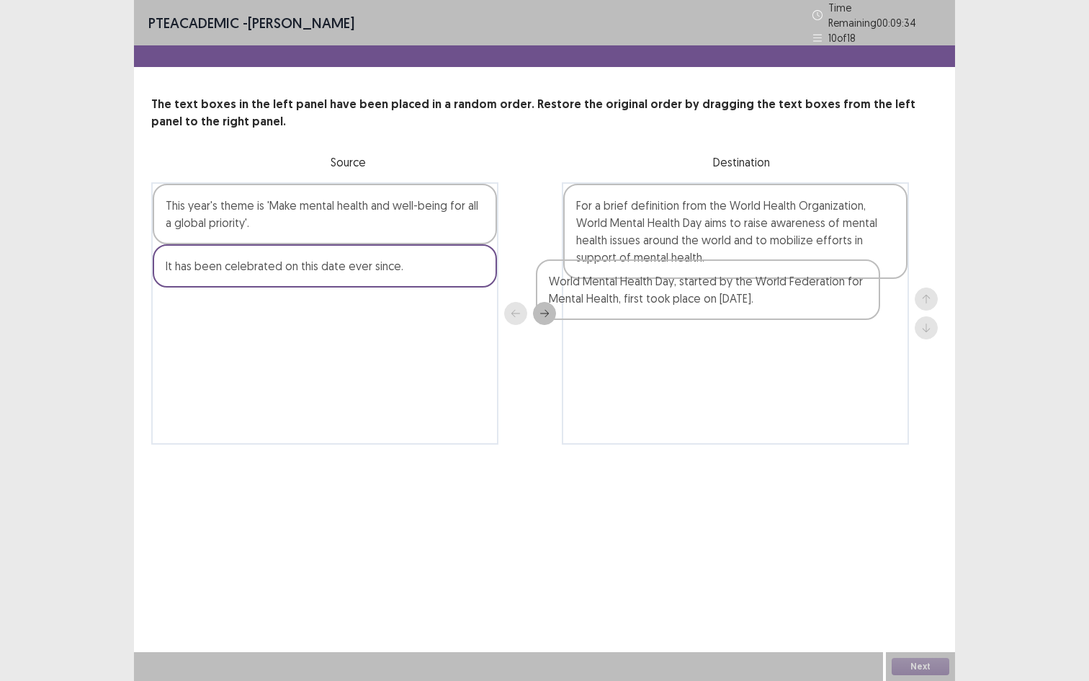
drag, startPoint x: 255, startPoint y: 223, endPoint x: 644, endPoint y: 305, distance: 397.5
click at [644, 305] on div "World Mental Health Day, started by the World Federation for Mental Health, fir…" at bounding box center [544, 313] width 786 height 262
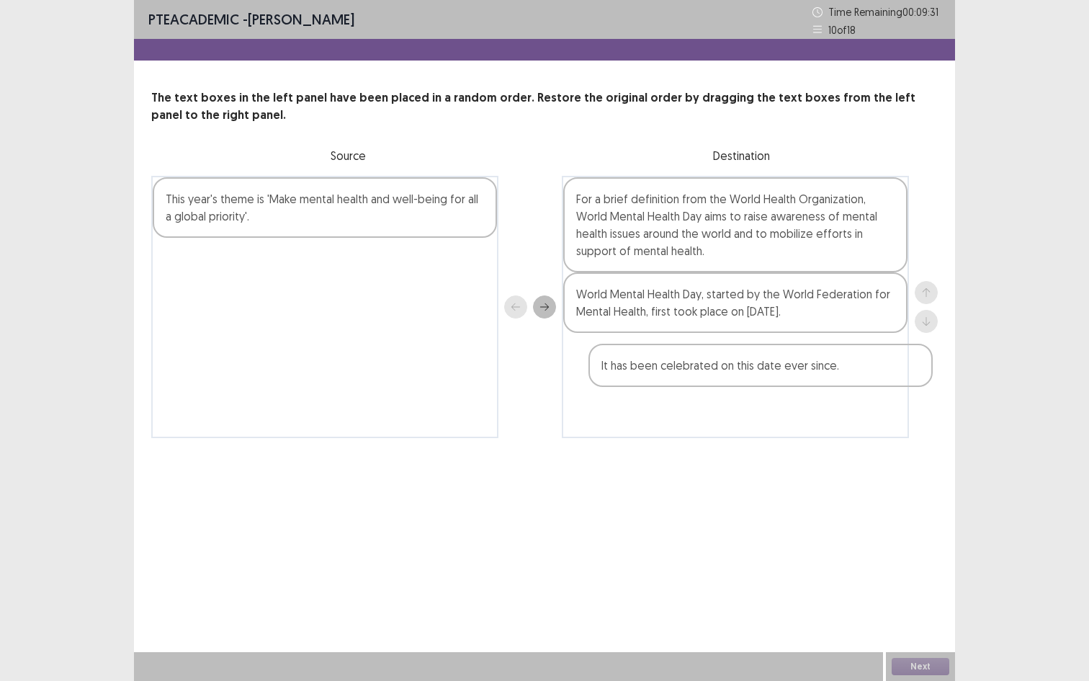
drag, startPoint x: 329, startPoint y: 262, endPoint x: 770, endPoint y: 367, distance: 453.1
click at [770, 367] on div "This year's theme is 'Make mental health and well-being for all a global priori…" at bounding box center [544, 307] width 786 height 262
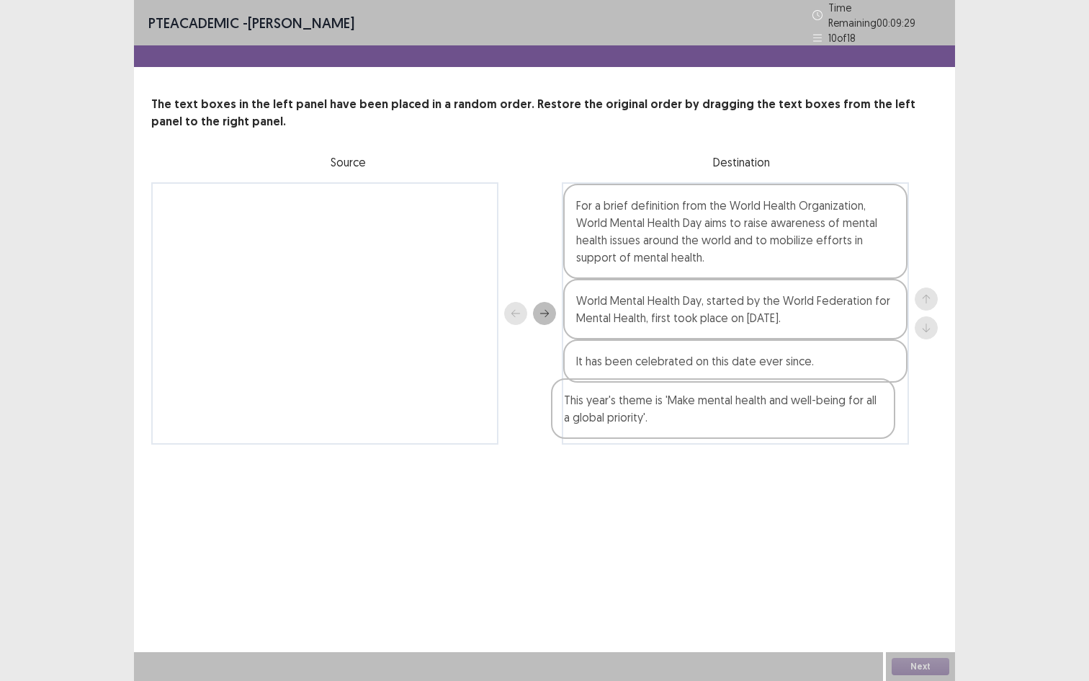
drag, startPoint x: 354, startPoint y: 202, endPoint x: 760, endPoint y: 406, distance: 454.4
click at [760, 406] on div "This year's theme is 'Make mental health and well-being for all a global priori…" at bounding box center [544, 313] width 786 height 262
click at [933, 550] on button "Next" at bounding box center [921, 665] width 58 height 17
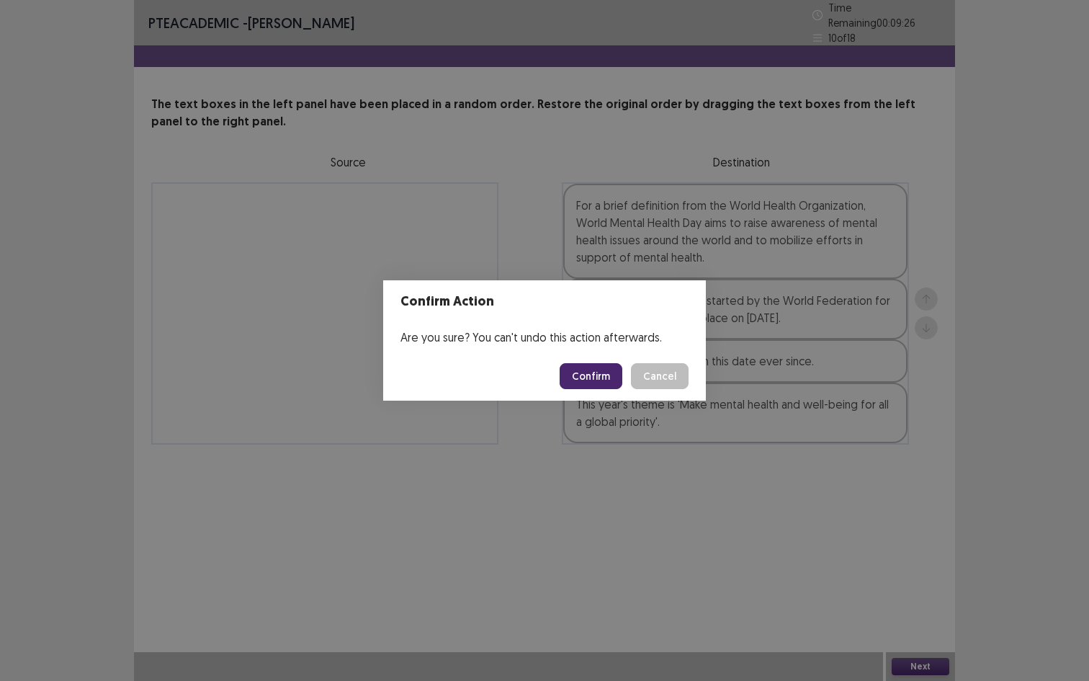
click at [588, 373] on button "Confirm" at bounding box center [591, 376] width 63 height 26
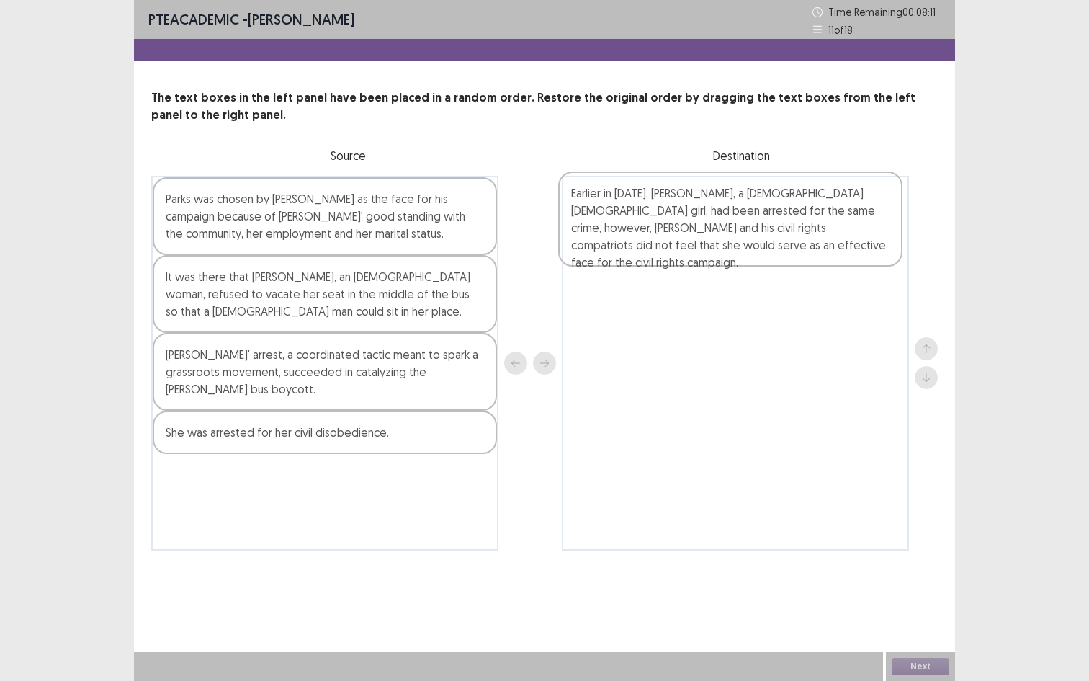
drag, startPoint x: 412, startPoint y: 460, endPoint x: 822, endPoint y: 222, distance: 474.1
click at [822, 222] on div "Parks was chosen by [PERSON_NAME] as the face for his campaign because of [PERS…" at bounding box center [544, 363] width 786 height 374
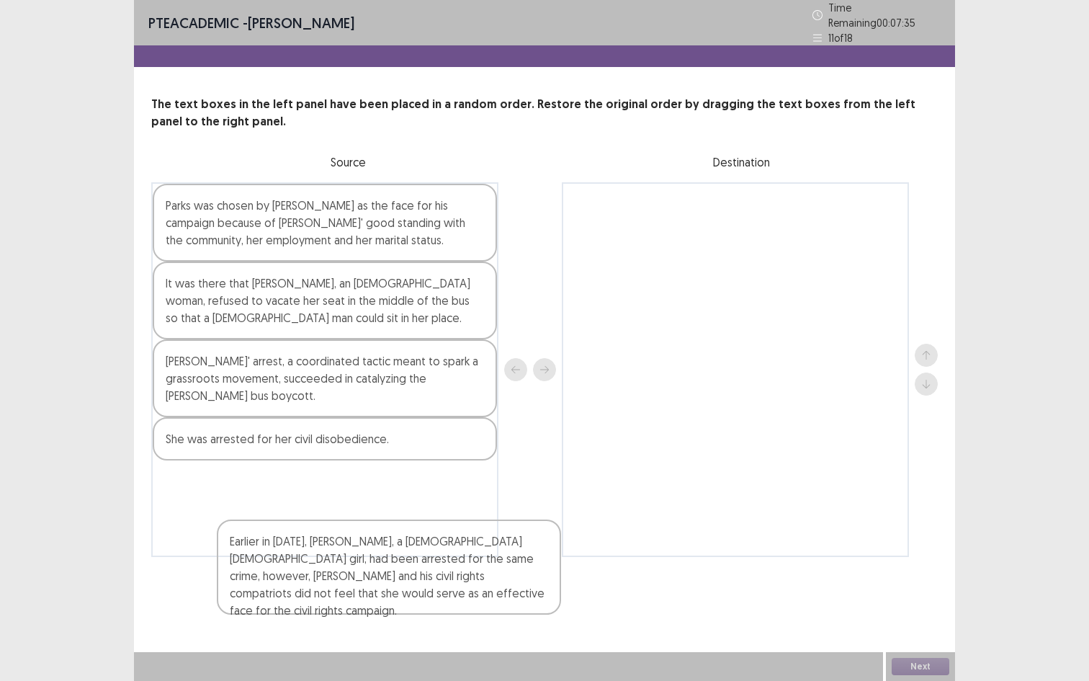
drag, startPoint x: 688, startPoint y: 255, endPoint x: 321, endPoint y: 588, distance: 495.6
click at [321, 550] on div "PTE academic - [PERSON_NAME] Time Remaining 00 : 07 : 35 11 of 18 The text boxe…" at bounding box center [544, 340] width 821 height 681
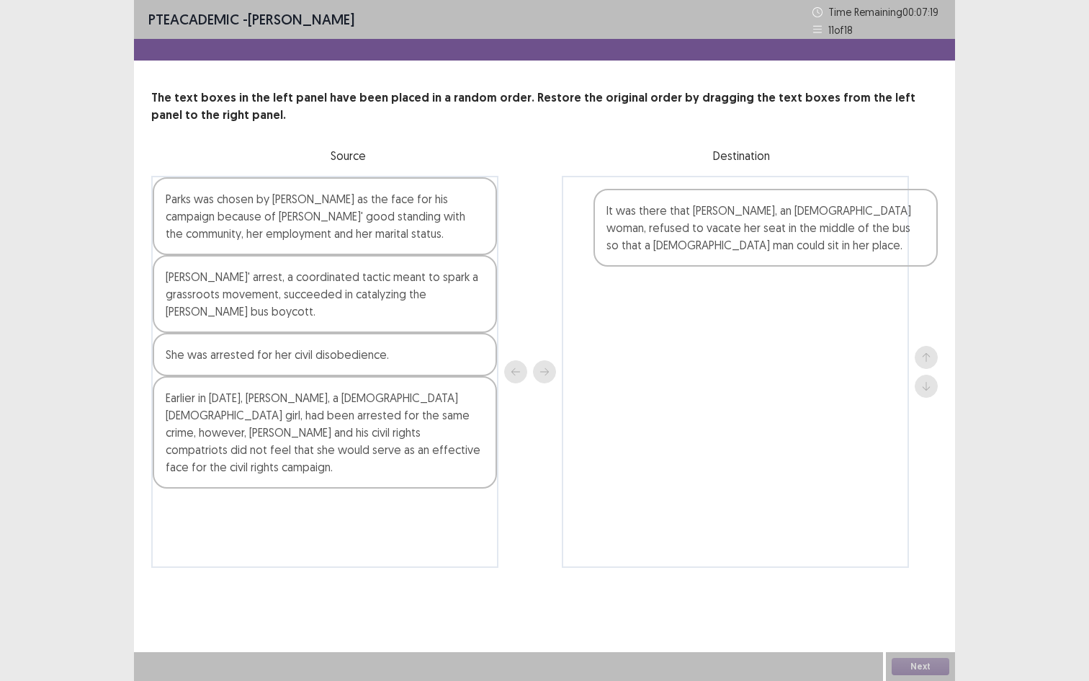
drag, startPoint x: 354, startPoint y: 315, endPoint x: 796, endPoint y: 247, distance: 448.1
click at [796, 248] on div "Parks was chosen by [PERSON_NAME] as the face for his campaign because of [PERS…" at bounding box center [544, 372] width 786 height 392
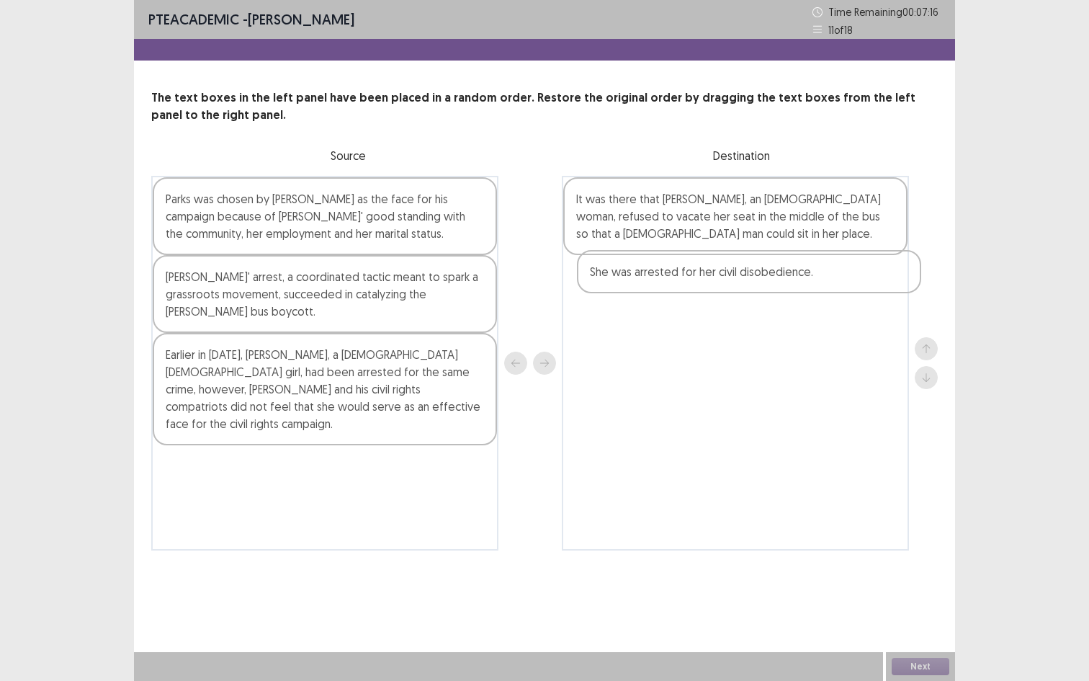
drag, startPoint x: 392, startPoint y: 360, endPoint x: 816, endPoint y: 276, distance: 431.8
click at [816, 276] on div "Parks was chosen by [PERSON_NAME] as the face for his campaign because of [PERS…" at bounding box center [544, 363] width 786 height 374
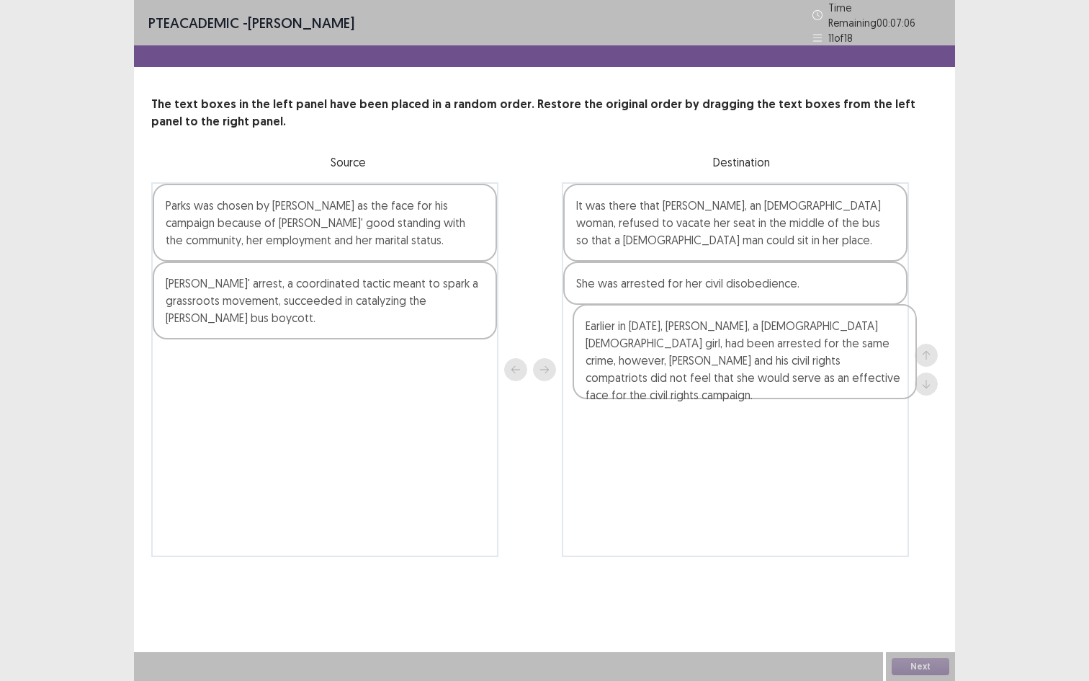
drag, startPoint x: 365, startPoint y: 401, endPoint x: 789, endPoint y: 372, distance: 425.1
click at [789, 372] on div "Parks was chosen by [PERSON_NAME] as the face for his campaign because of [PERS…" at bounding box center [544, 369] width 786 height 374
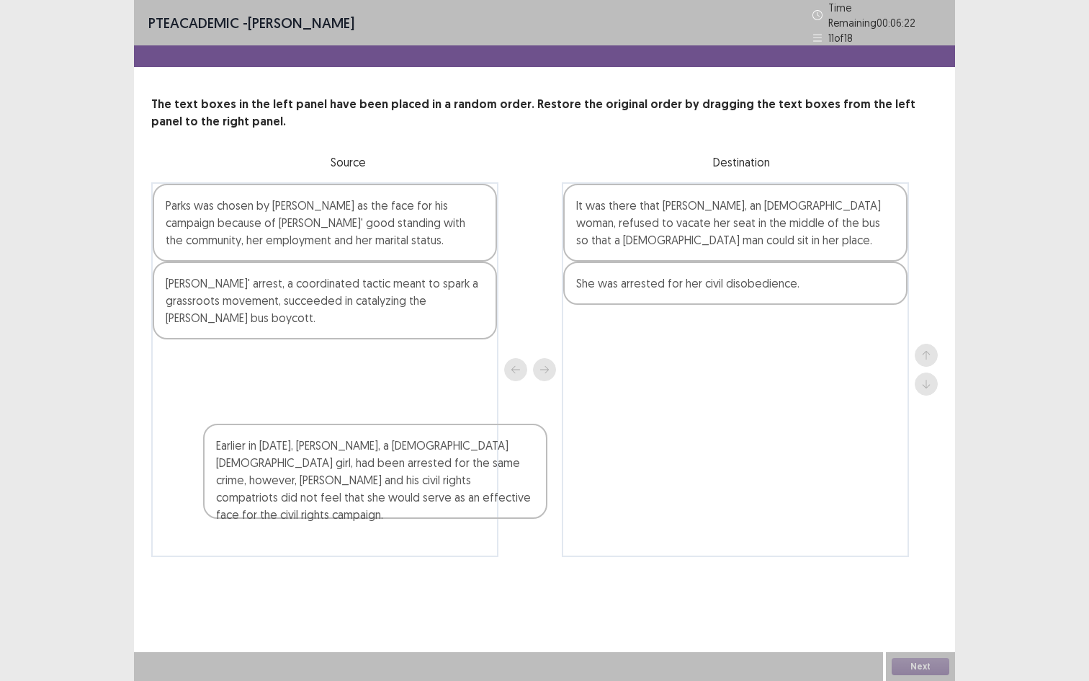
drag, startPoint x: 664, startPoint y: 333, endPoint x: 297, endPoint y: 459, distance: 387.6
click at [297, 459] on div "Parks was chosen by [PERSON_NAME] as the face for his campaign because of [PERS…" at bounding box center [544, 369] width 786 height 374
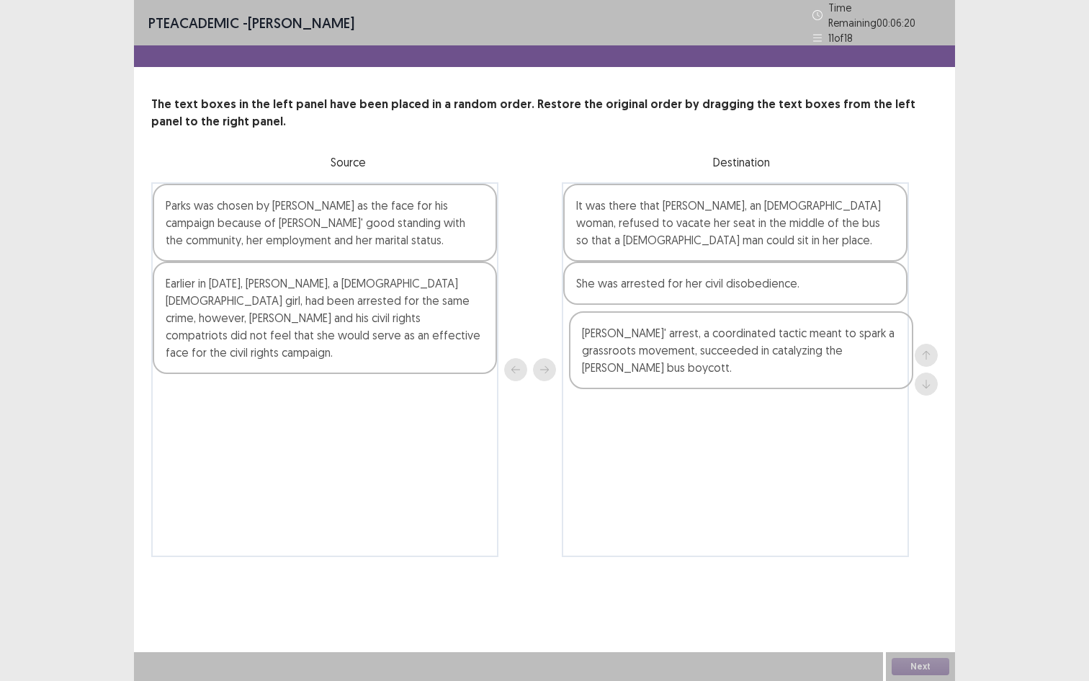
drag, startPoint x: 293, startPoint y: 315, endPoint x: 719, endPoint y: 371, distance: 429.9
click at [719, 371] on div "Parks was chosen by [PERSON_NAME] as the face for his campaign because of [PERS…" at bounding box center [544, 369] width 786 height 374
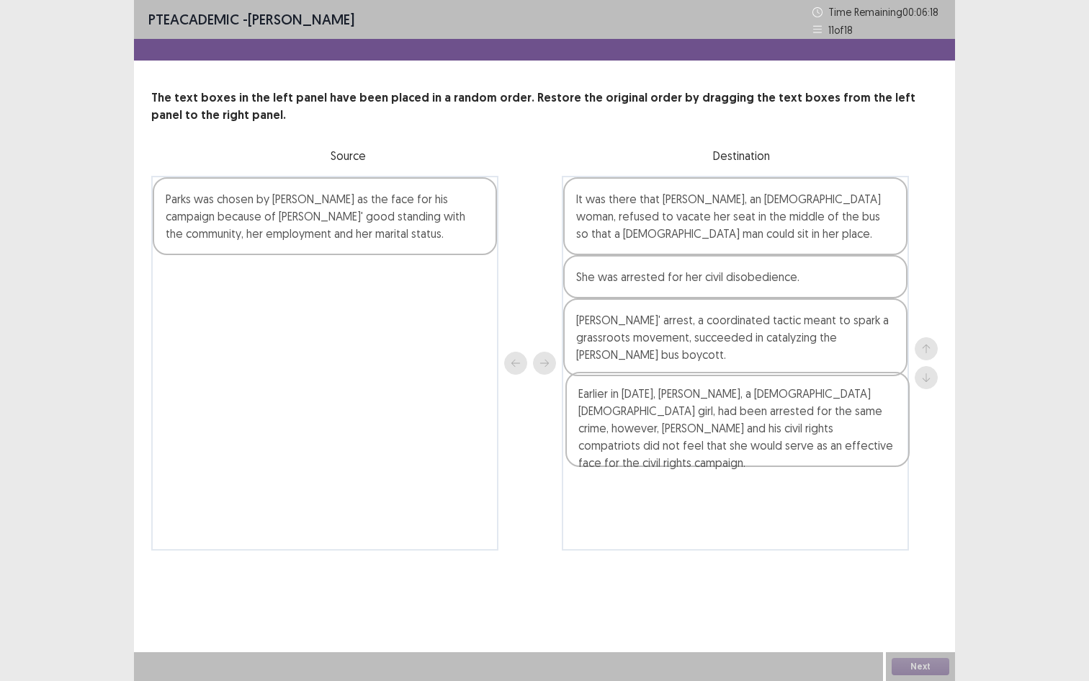
drag, startPoint x: 389, startPoint y: 302, endPoint x: 811, endPoint y: 418, distance: 437.6
click at [811, 418] on div "Parks was chosen by [PERSON_NAME] as the face for his campaign because of [PERS…" at bounding box center [544, 363] width 786 height 374
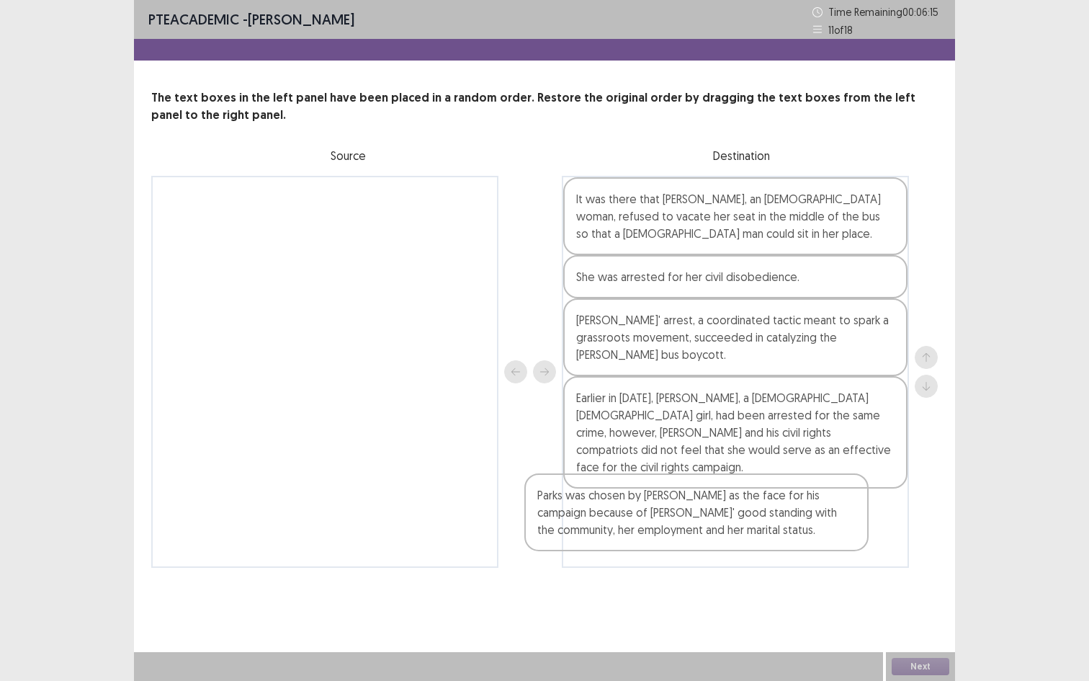
drag, startPoint x: 328, startPoint y: 207, endPoint x: 712, endPoint y: 508, distance: 488.2
click at [712, 508] on div "Parks was chosen by [PERSON_NAME] as the face for his campaign because of [PERS…" at bounding box center [544, 372] width 786 height 392
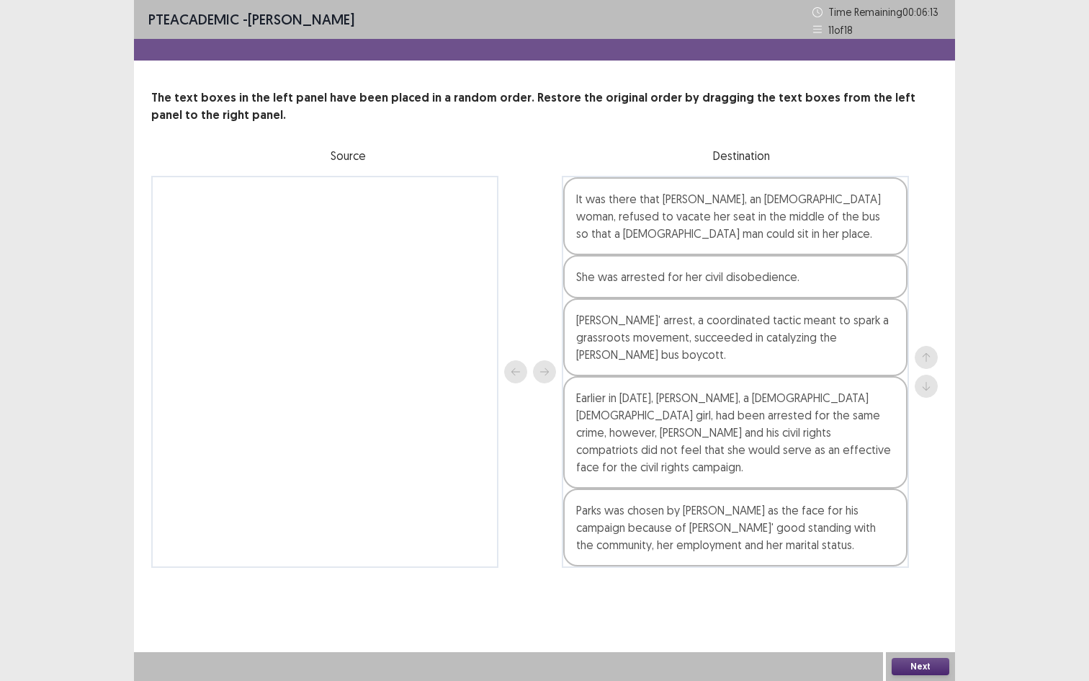
click at [768, 550] on div "PTE academic - [PERSON_NAME] Time Remaining 00 : 06 : 13 11 of 18 The text boxe…" at bounding box center [544, 340] width 821 height 681
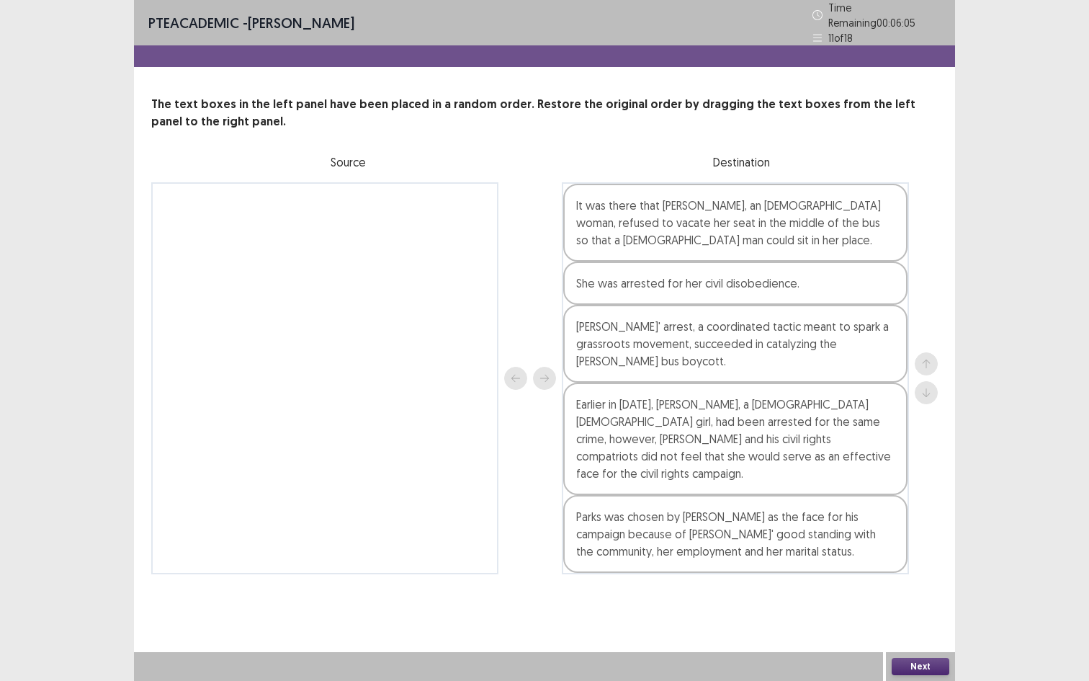
click at [936, 550] on button "Next" at bounding box center [921, 665] width 58 height 17
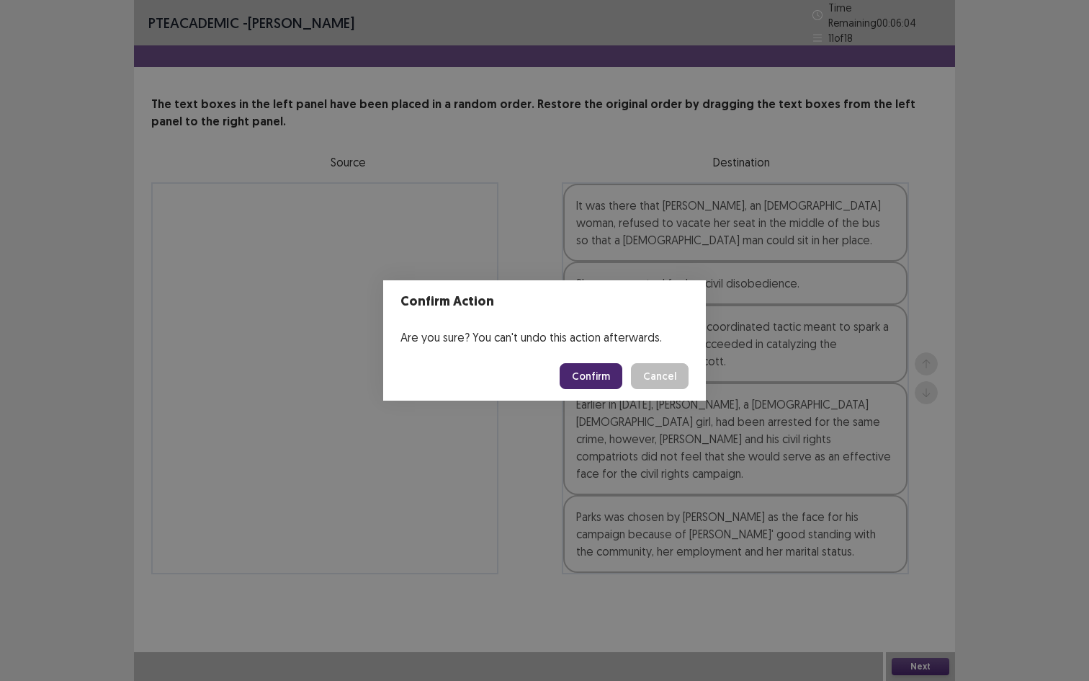
click at [587, 369] on button "Confirm" at bounding box center [591, 376] width 63 height 26
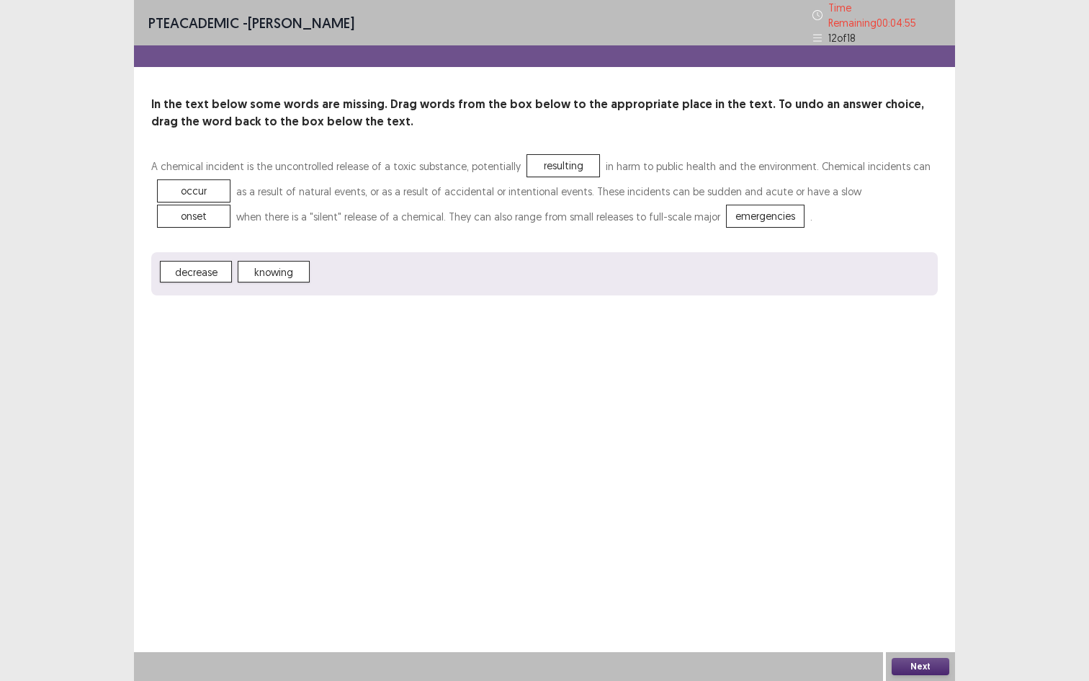
click at [913, 550] on button "Next" at bounding box center [921, 665] width 58 height 17
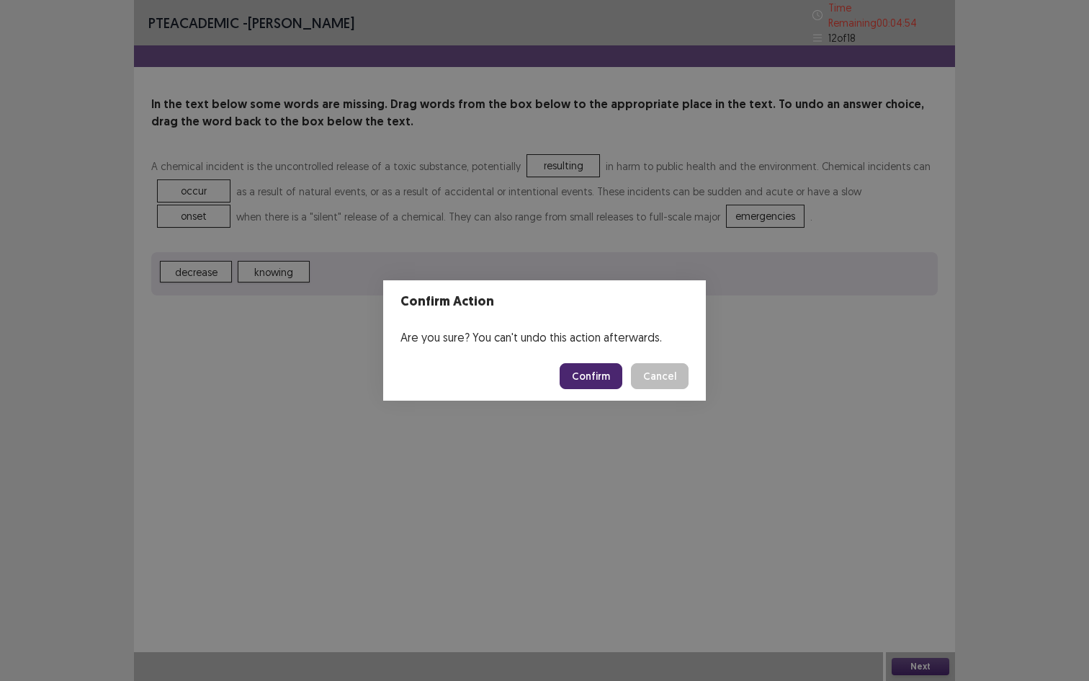
click at [586, 375] on button "Confirm" at bounding box center [591, 376] width 63 height 26
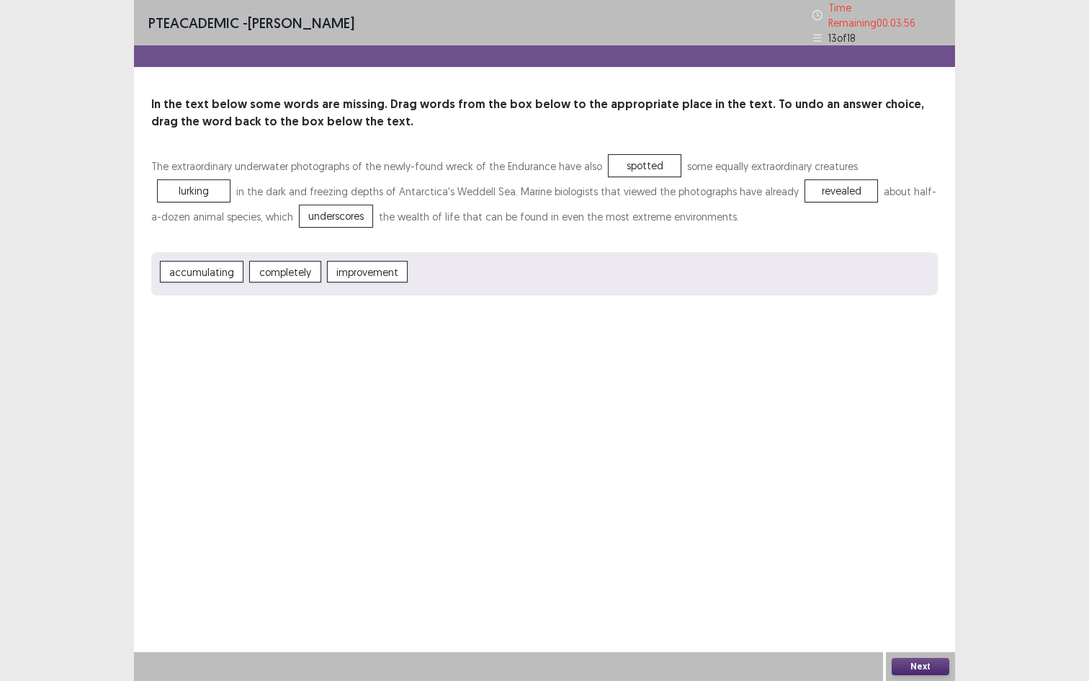
click at [927, 550] on button "Next" at bounding box center [921, 665] width 58 height 17
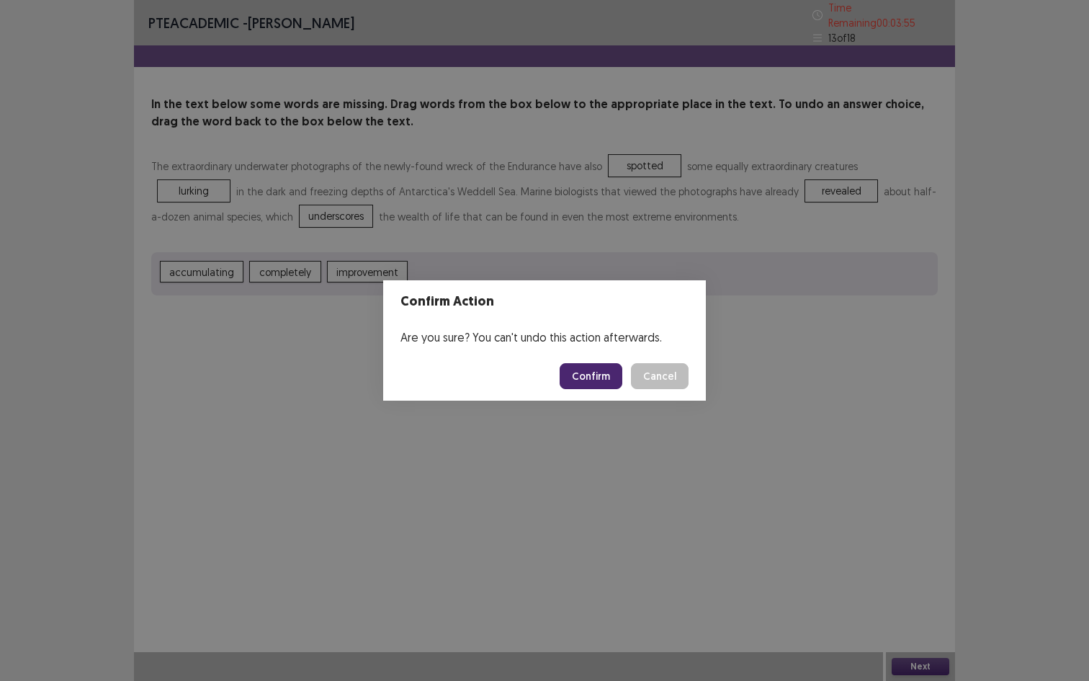
click at [600, 377] on button "Confirm" at bounding box center [591, 376] width 63 height 26
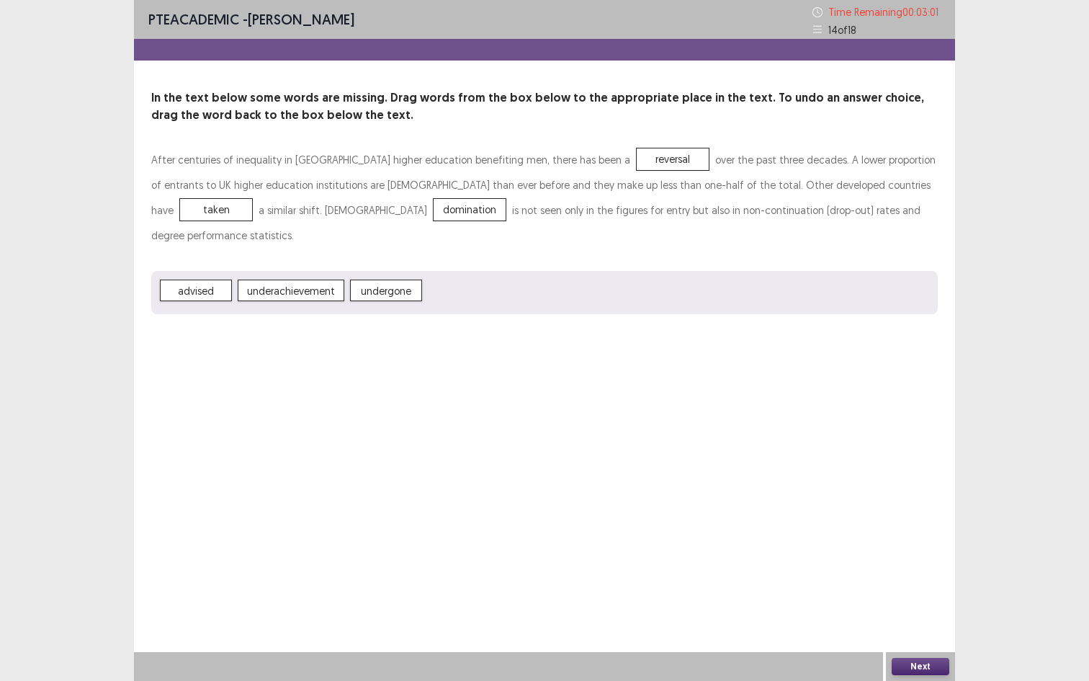
click at [918, 550] on button "Next" at bounding box center [921, 665] width 58 height 17
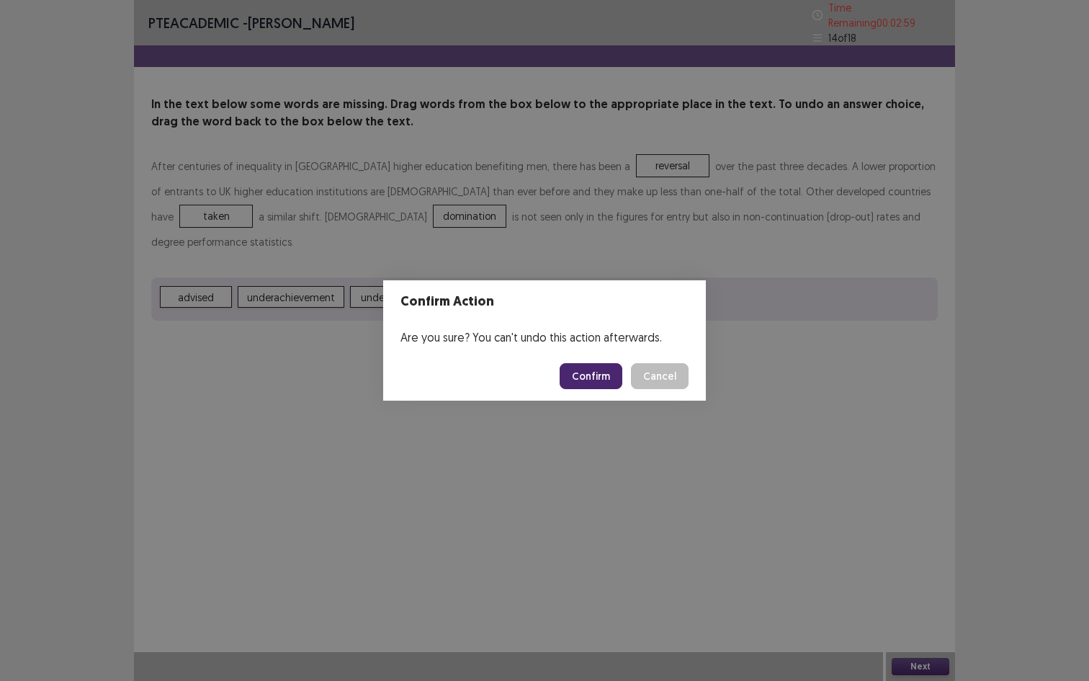
click at [596, 369] on button "Confirm" at bounding box center [591, 376] width 63 height 26
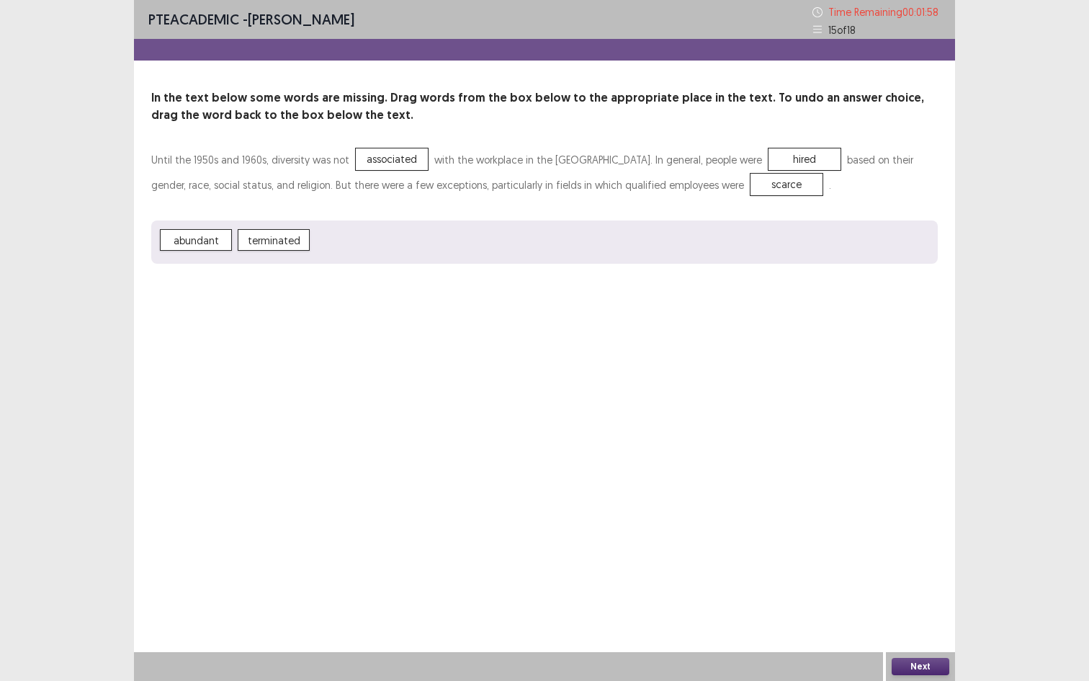
click at [912, 550] on button "Next" at bounding box center [921, 665] width 58 height 17
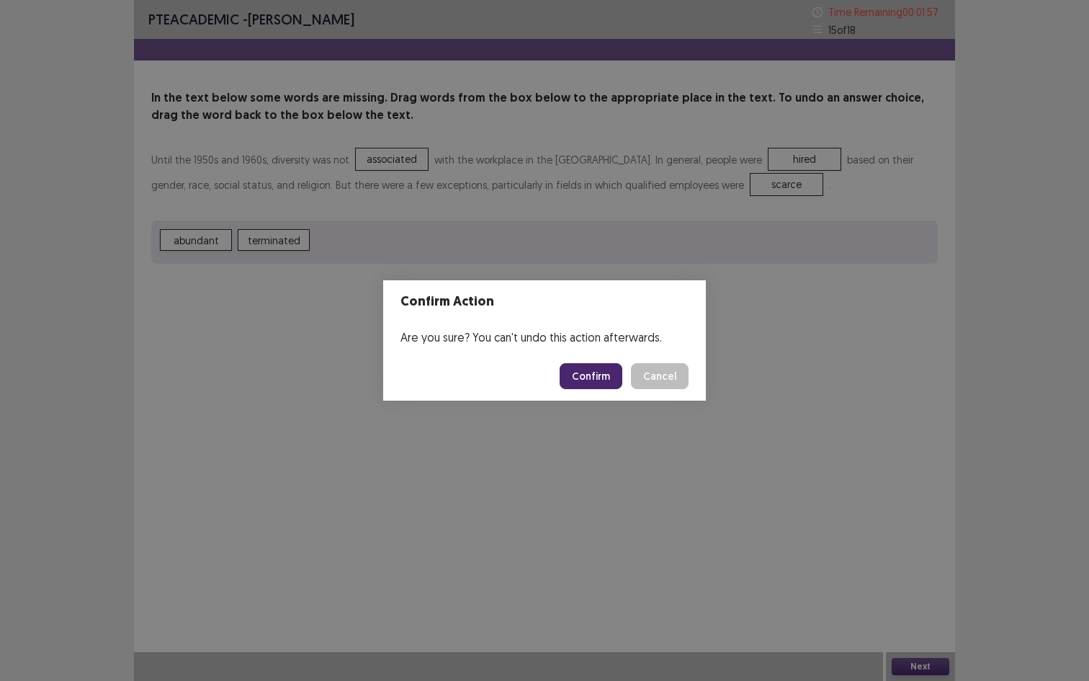
click at [589, 380] on button "Confirm" at bounding box center [591, 376] width 63 height 26
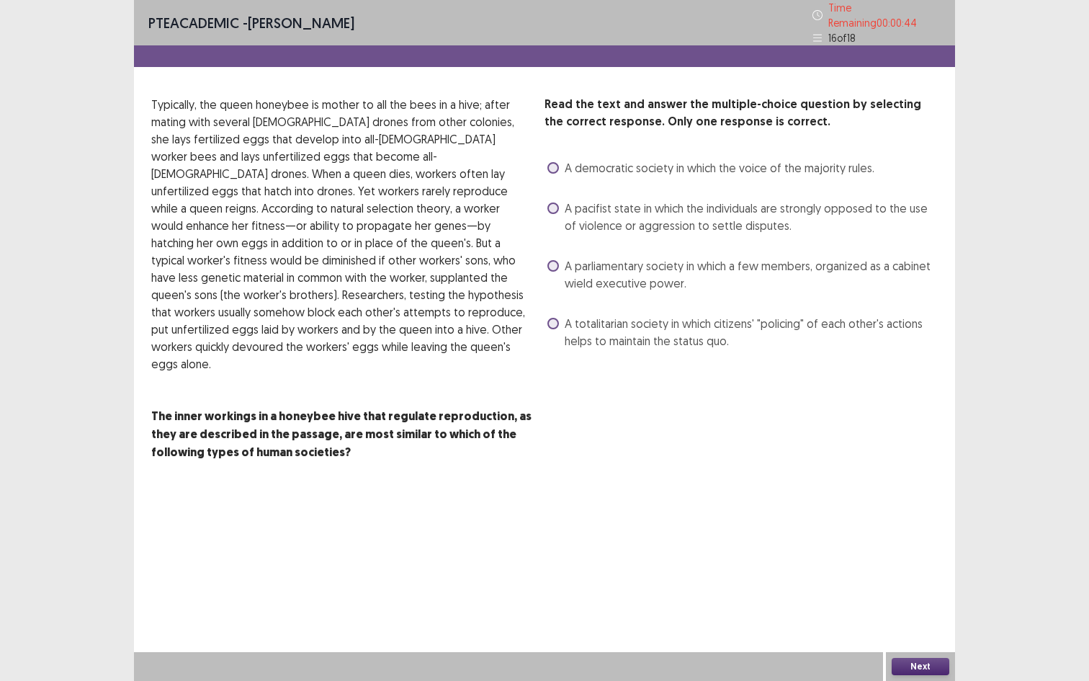
click at [658, 271] on span "A parliamentary society in which a few members, organized as a cabinet wield ex…" at bounding box center [751, 274] width 373 height 35
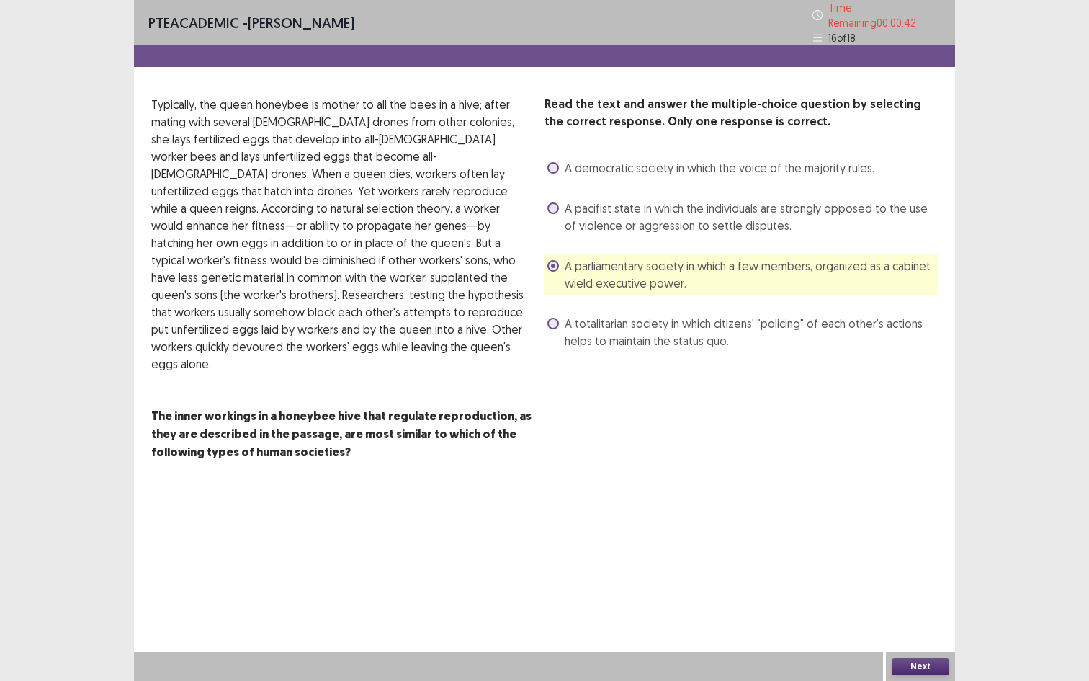
click at [693, 338] on span "A totalitarian society in which citizens' "policing" of each other's actions he…" at bounding box center [751, 332] width 373 height 35
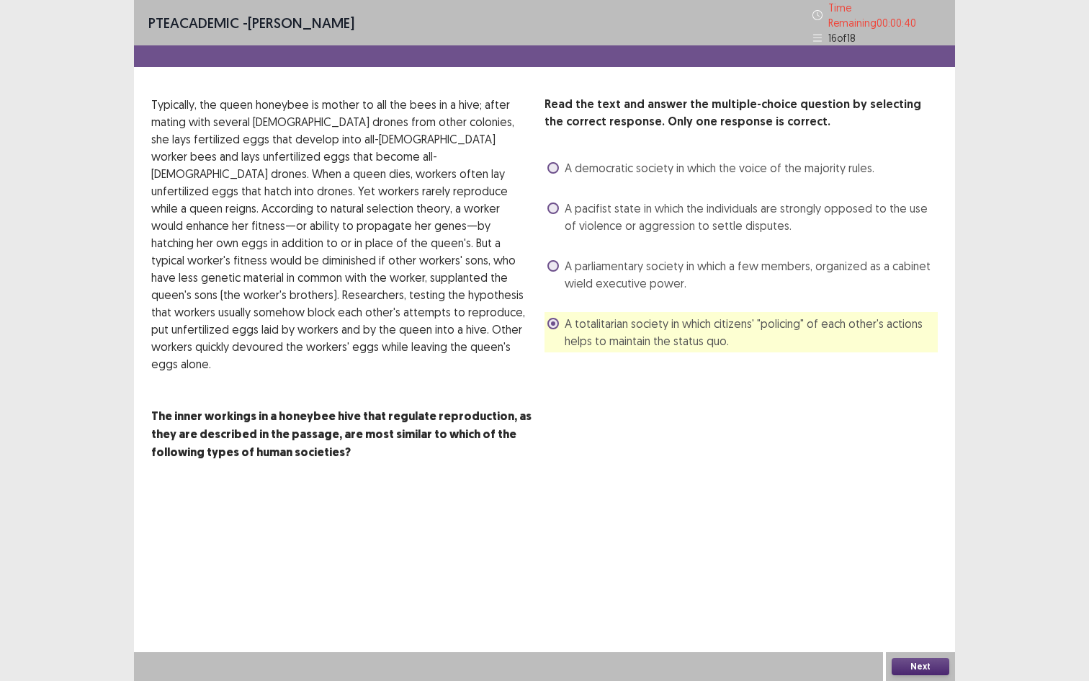
click at [921, 550] on button "Next" at bounding box center [921, 665] width 58 height 17
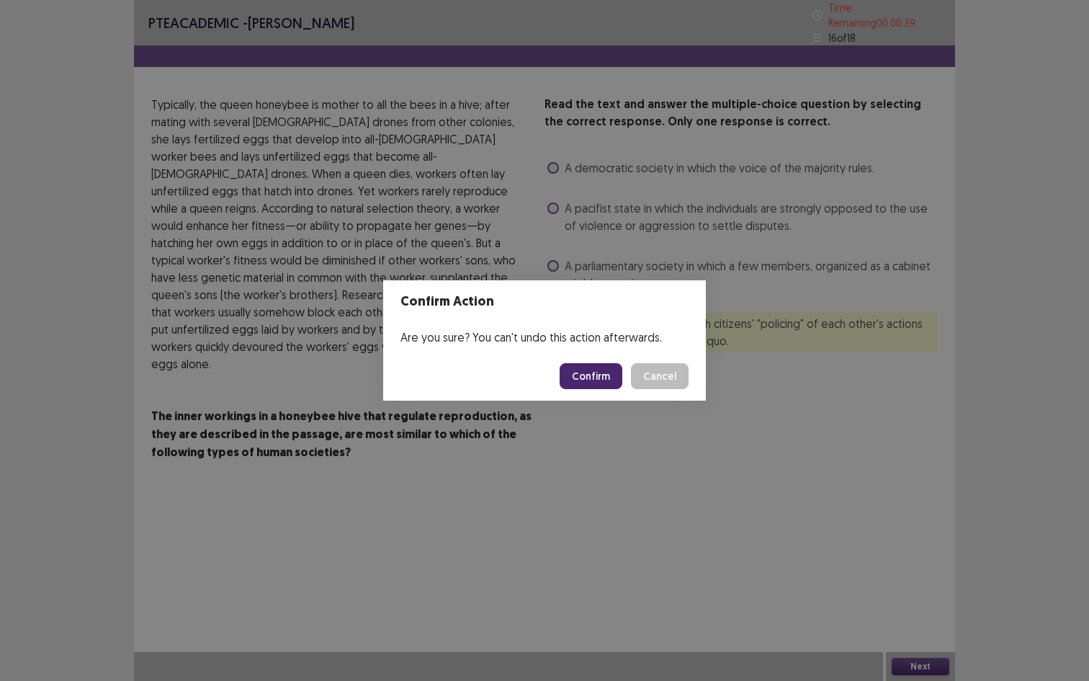
click at [596, 374] on button "Confirm" at bounding box center [591, 376] width 63 height 26
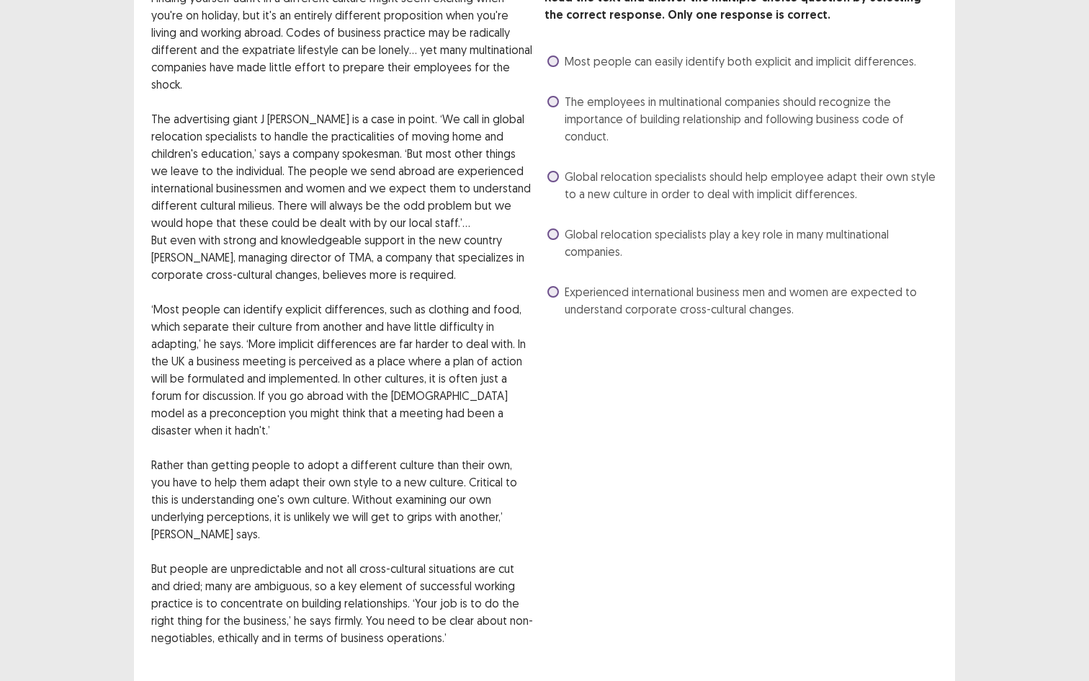
scroll to position [94, 0]
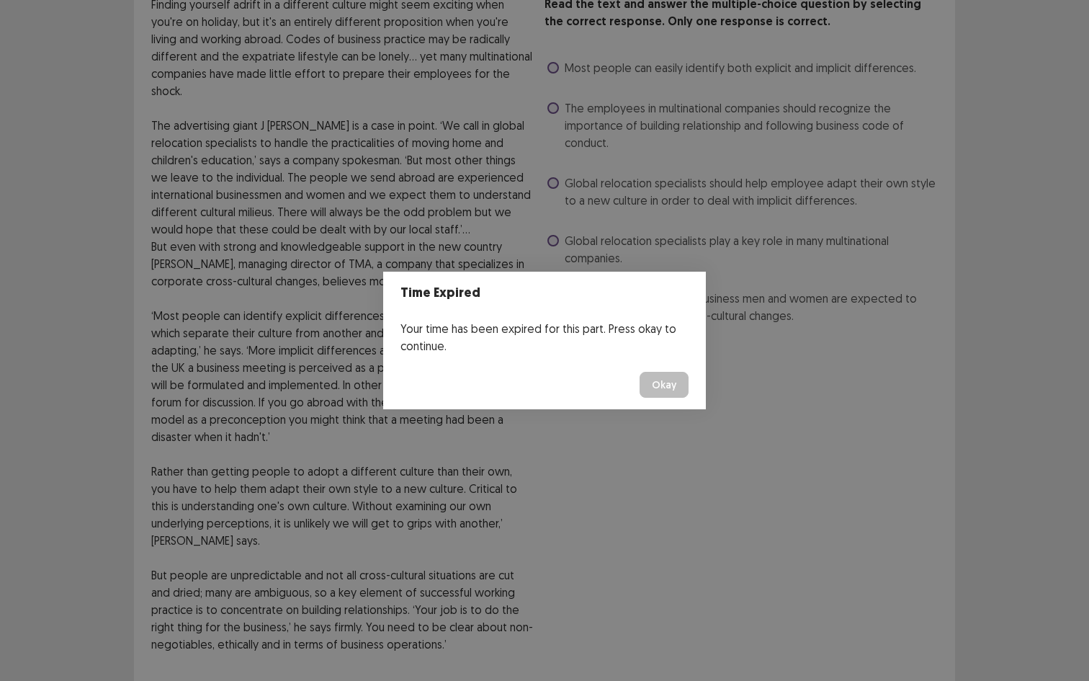
click at [673, 387] on button "Okay" at bounding box center [663, 385] width 49 height 26
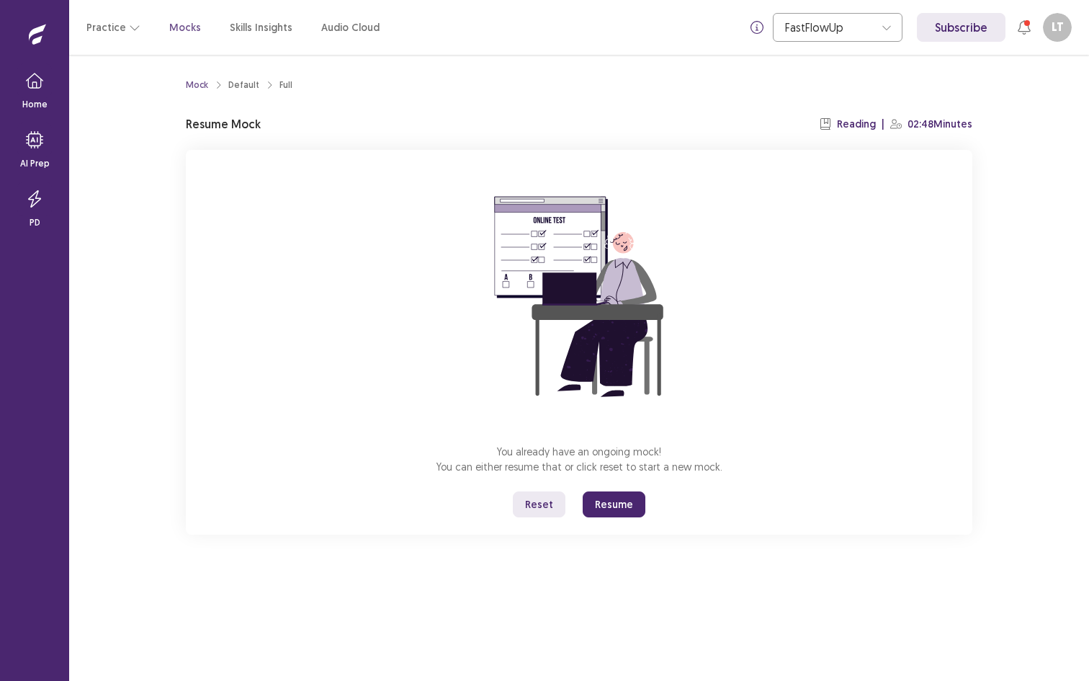
click at [623, 503] on button "Resume" at bounding box center [614, 504] width 63 height 26
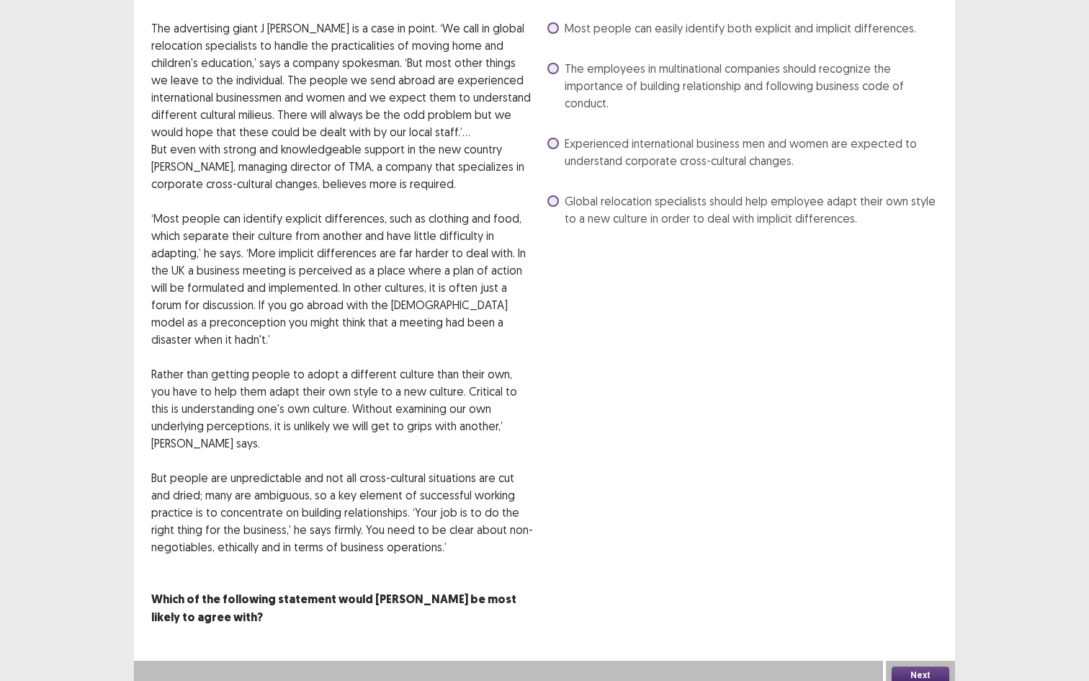
scroll to position [199, 0]
click at [930, 550] on button "Next" at bounding box center [921, 673] width 58 height 17
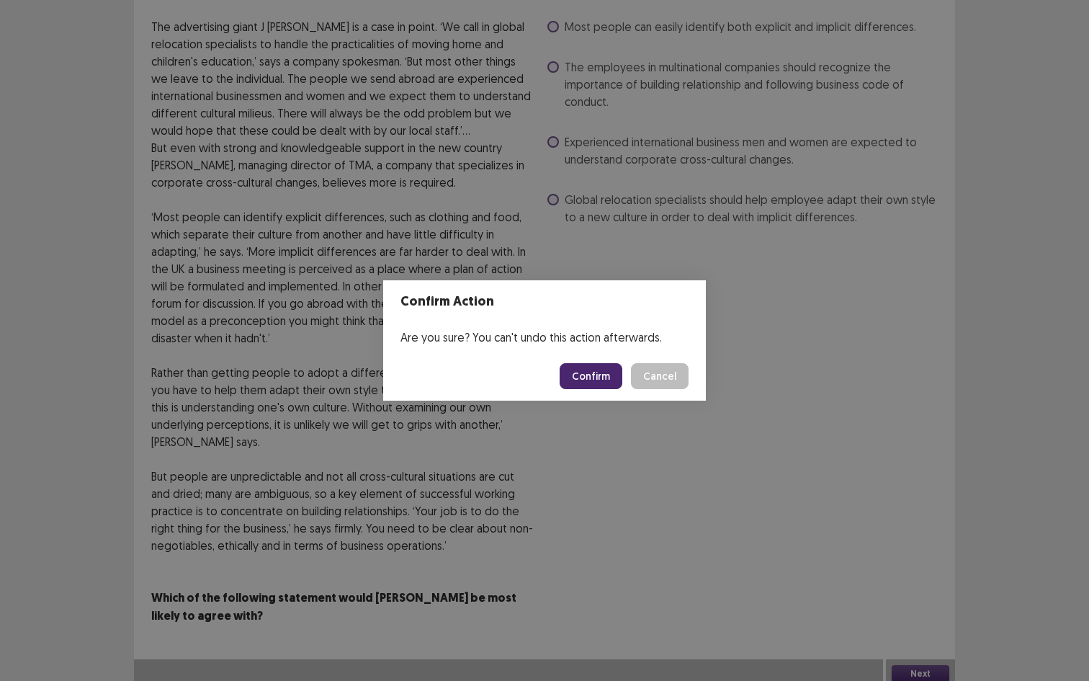
click at [600, 369] on button "Confirm" at bounding box center [591, 376] width 63 height 26
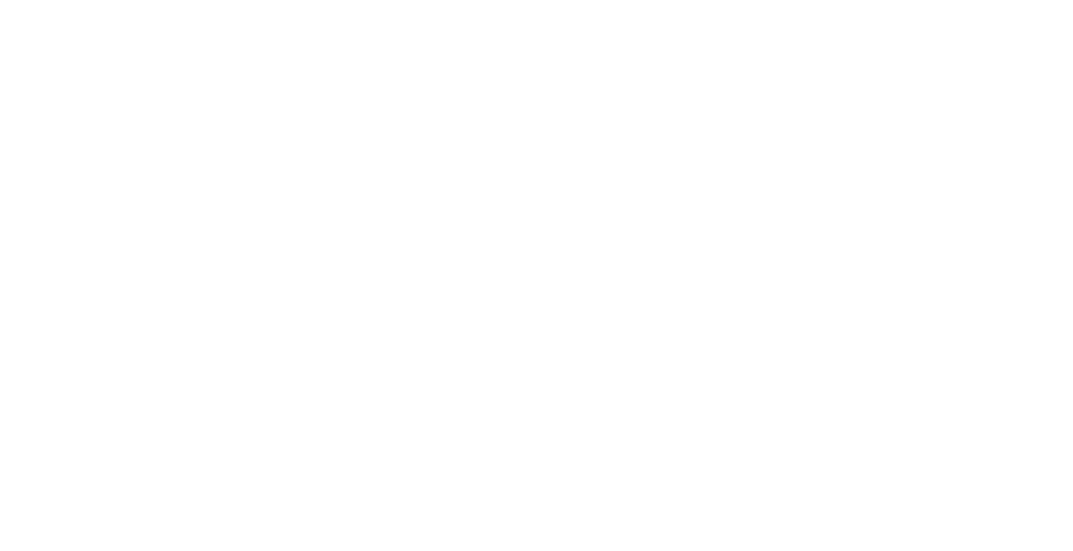
scroll to position [0, 0]
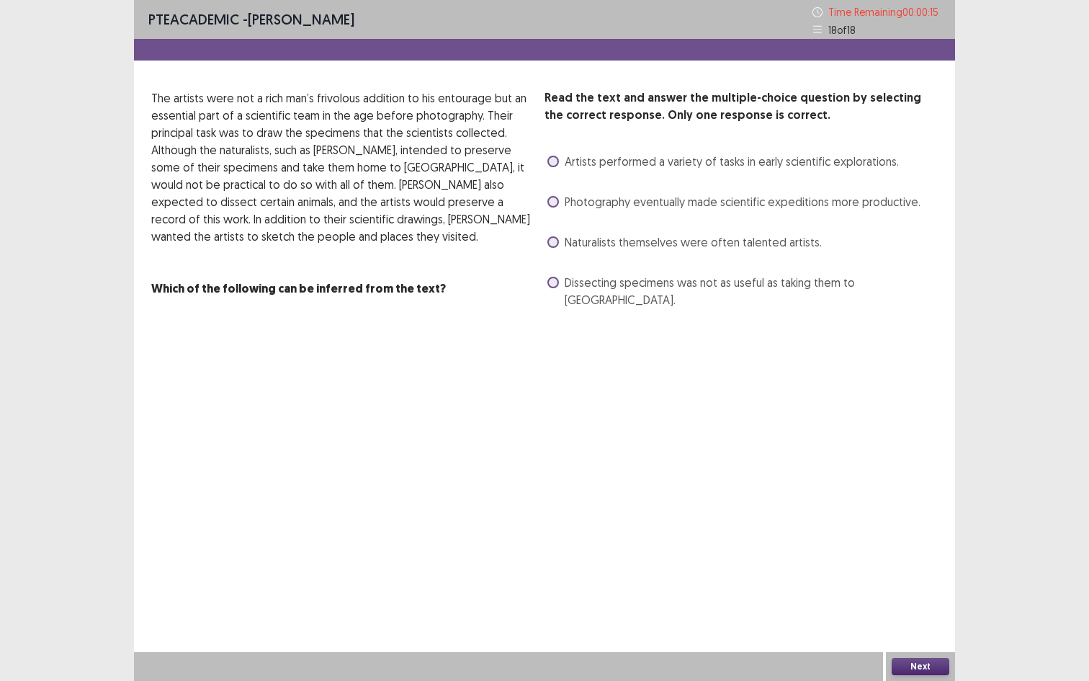
click at [681, 241] on span "Naturalists themselves were often talented artists." at bounding box center [693, 241] width 257 height 17
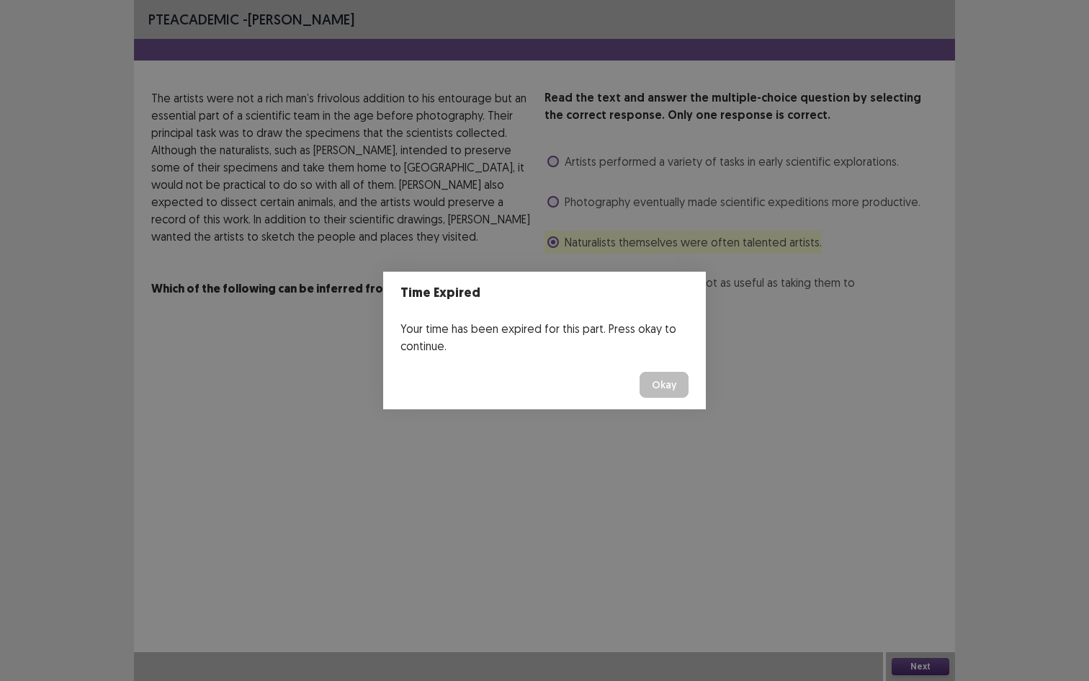
click at [667, 380] on button "Okay" at bounding box center [663, 385] width 49 height 26
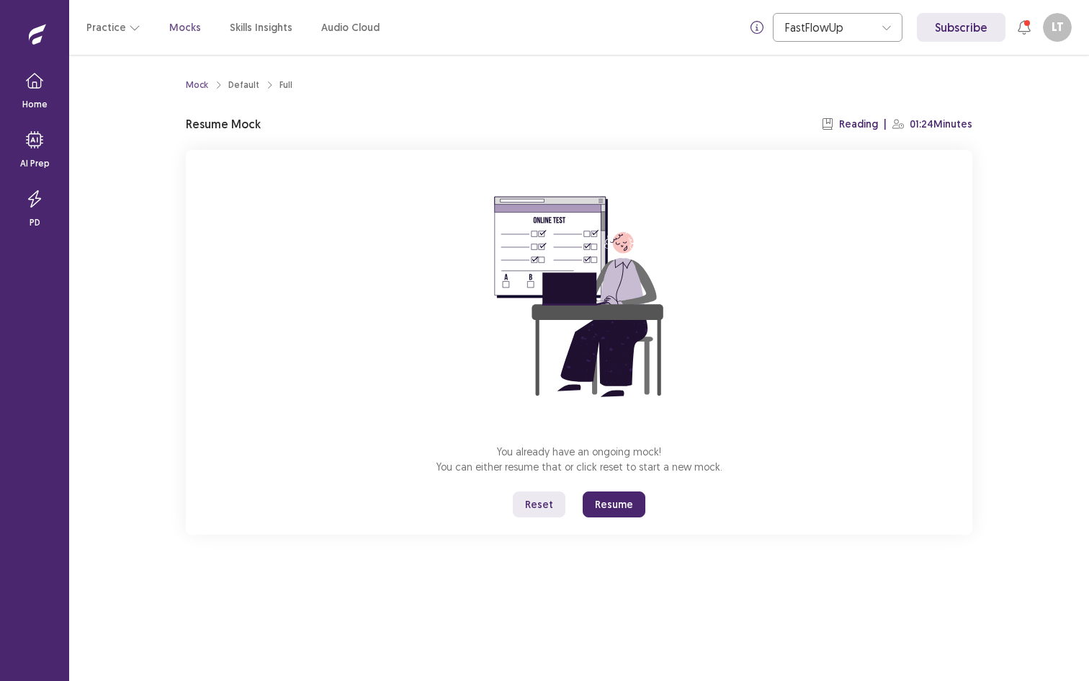
click at [622, 503] on button "Resume" at bounding box center [614, 504] width 63 height 26
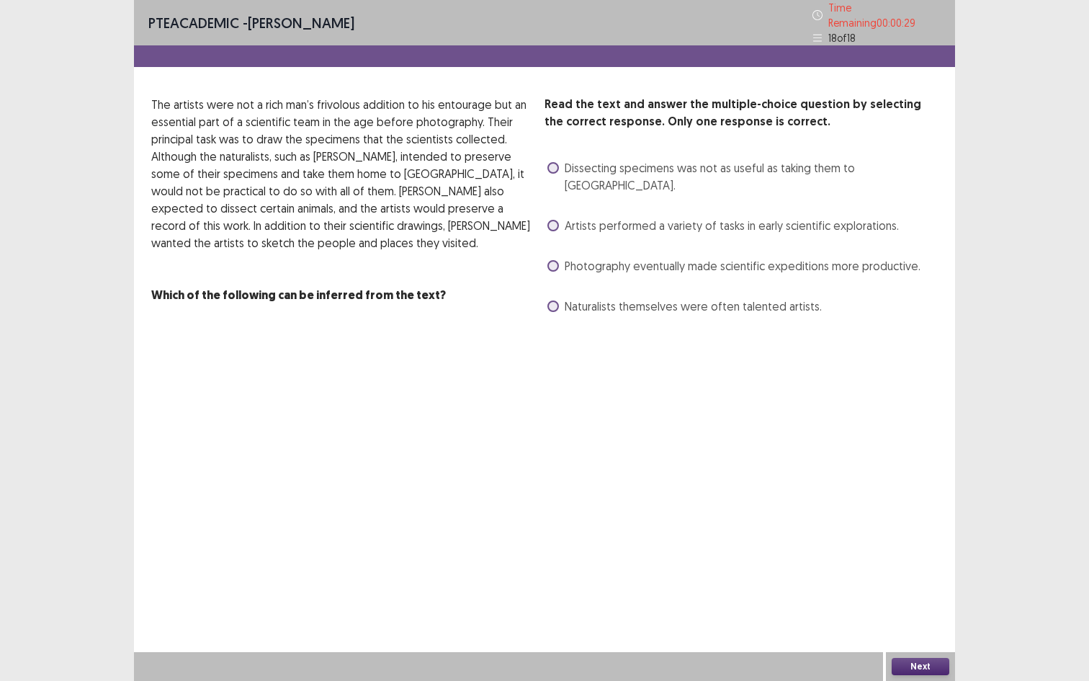
click at [712, 172] on div "Dissecting specimens was not as useful as taking them to [GEOGRAPHIC_DATA]." at bounding box center [740, 176] width 393 height 40
click at [681, 217] on span "Artists performed a variety of tasks in early scientific explorations." at bounding box center [732, 225] width 334 height 17
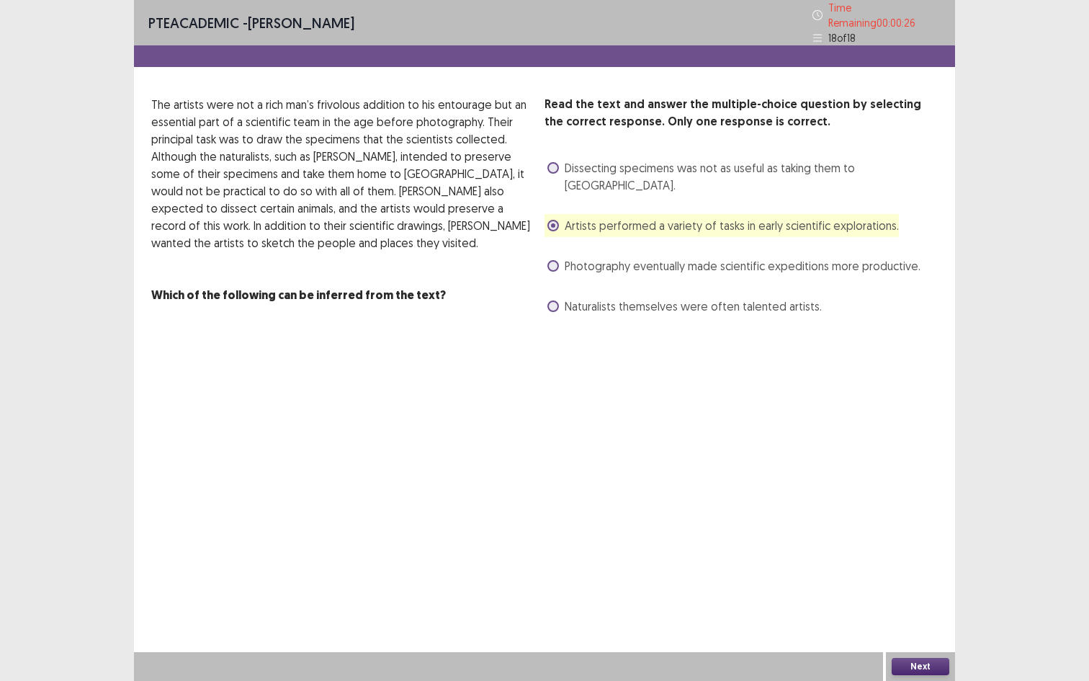
click at [920, 550] on button "Next" at bounding box center [921, 665] width 58 height 17
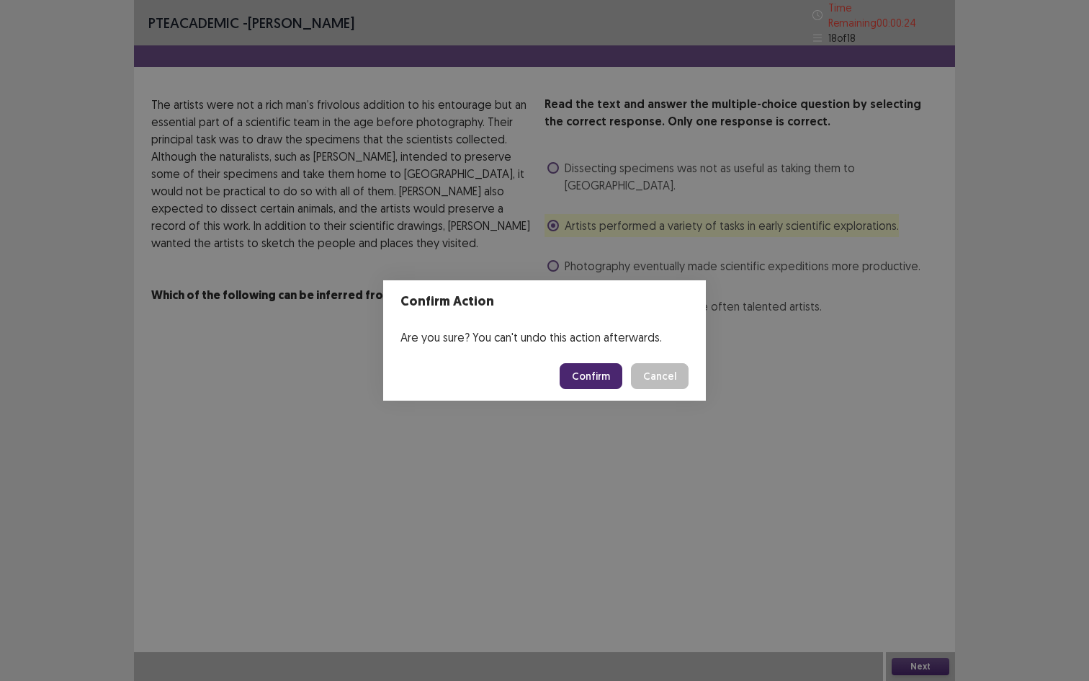
click at [604, 376] on button "Confirm" at bounding box center [591, 376] width 63 height 26
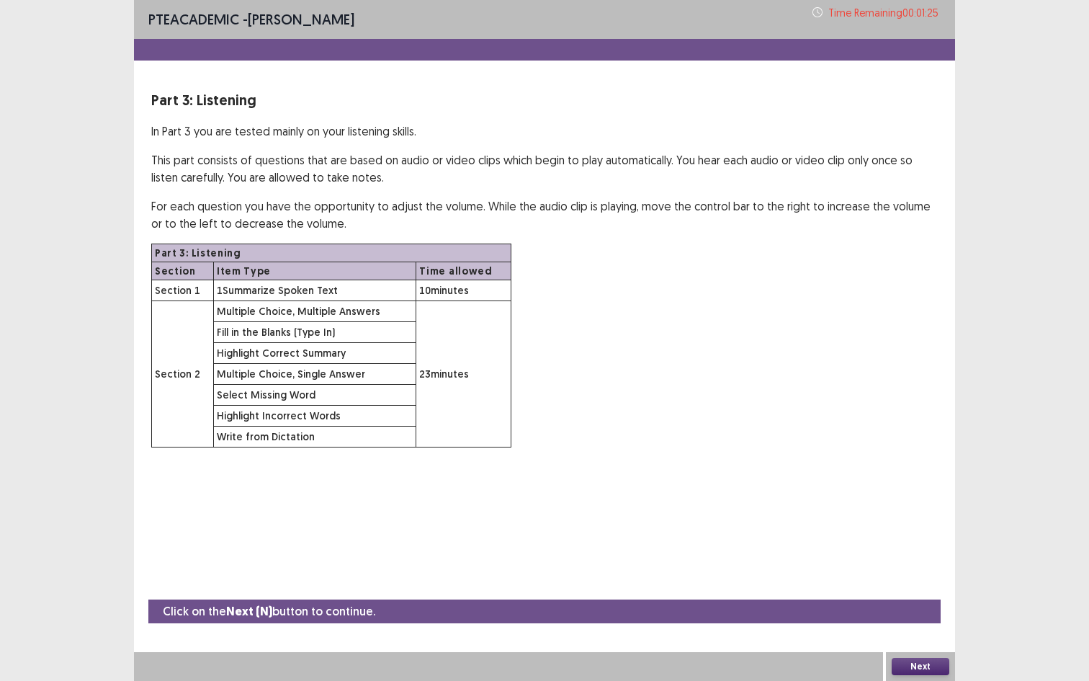
click at [927, 550] on button "Next" at bounding box center [921, 665] width 58 height 17
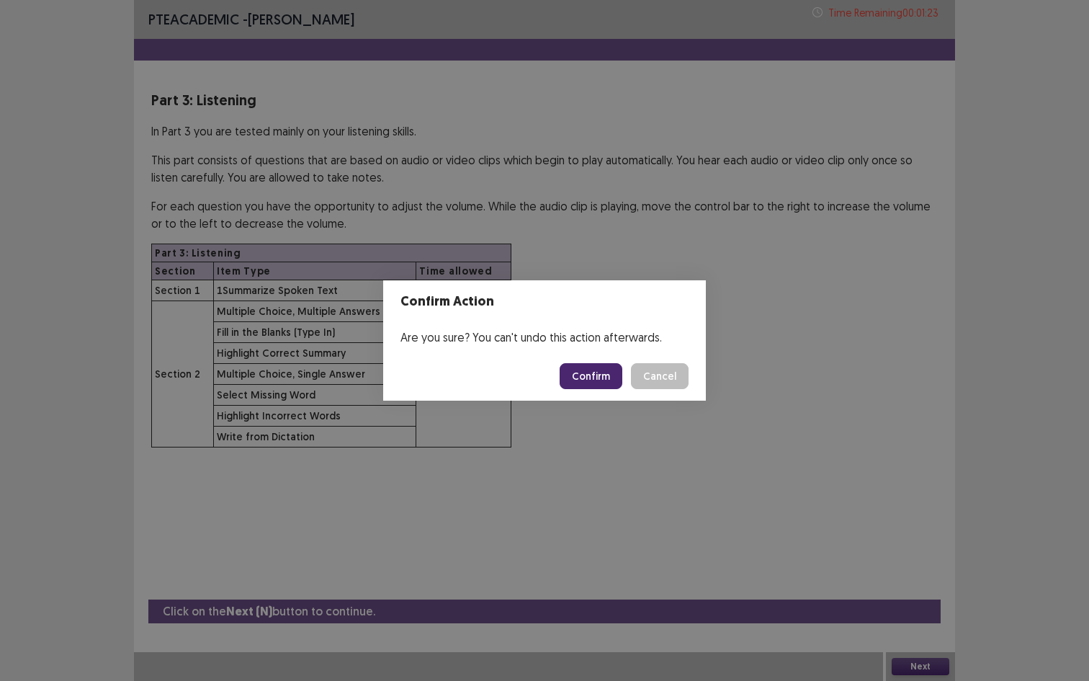
click at [587, 376] on button "Confirm" at bounding box center [591, 376] width 63 height 26
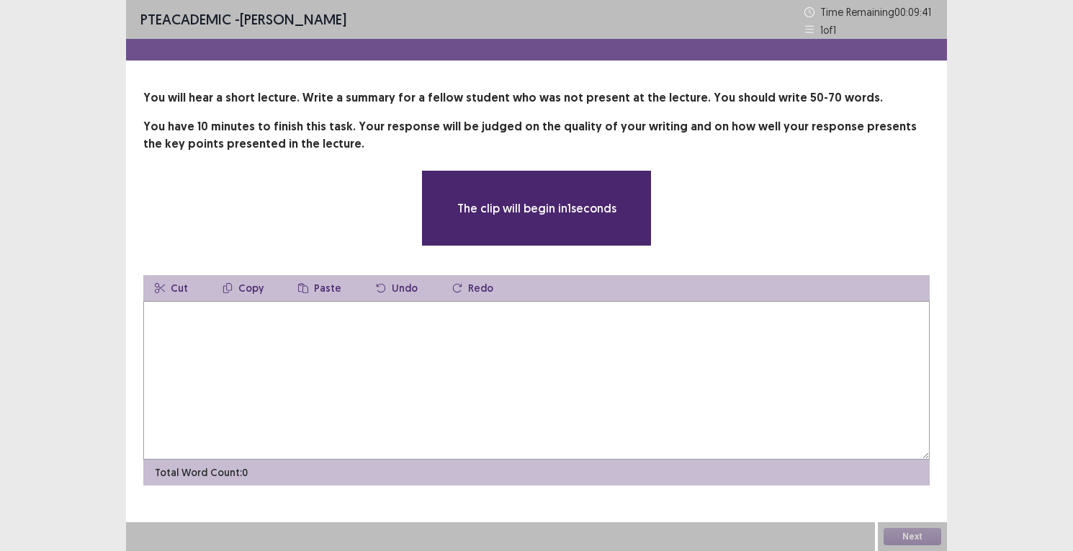
scroll to position [33, 0]
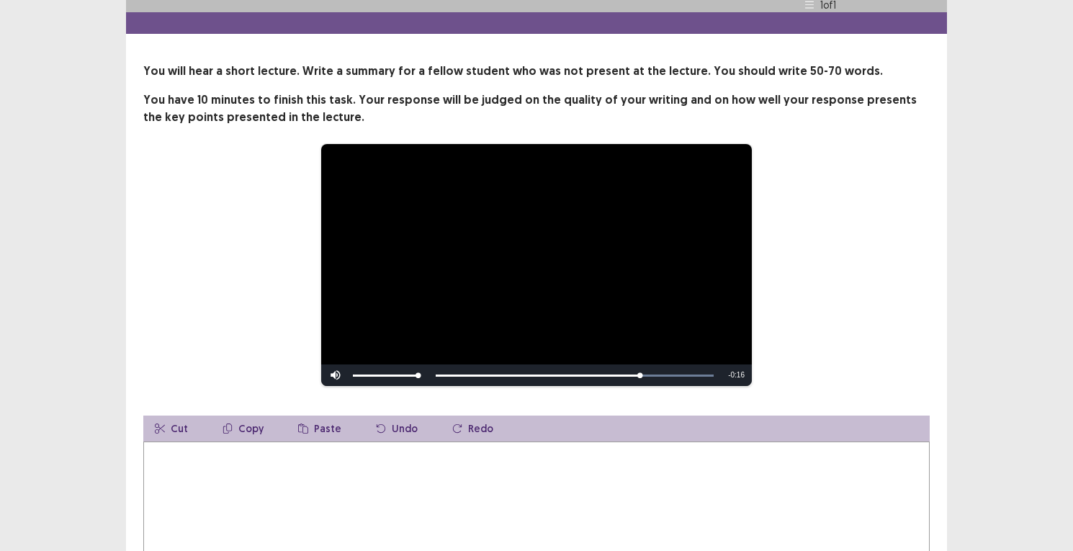
click at [611, 241] on video "Video Player" at bounding box center [536, 265] width 431 height 242
click at [526, 274] on video "Video Player" at bounding box center [536, 265] width 431 height 242
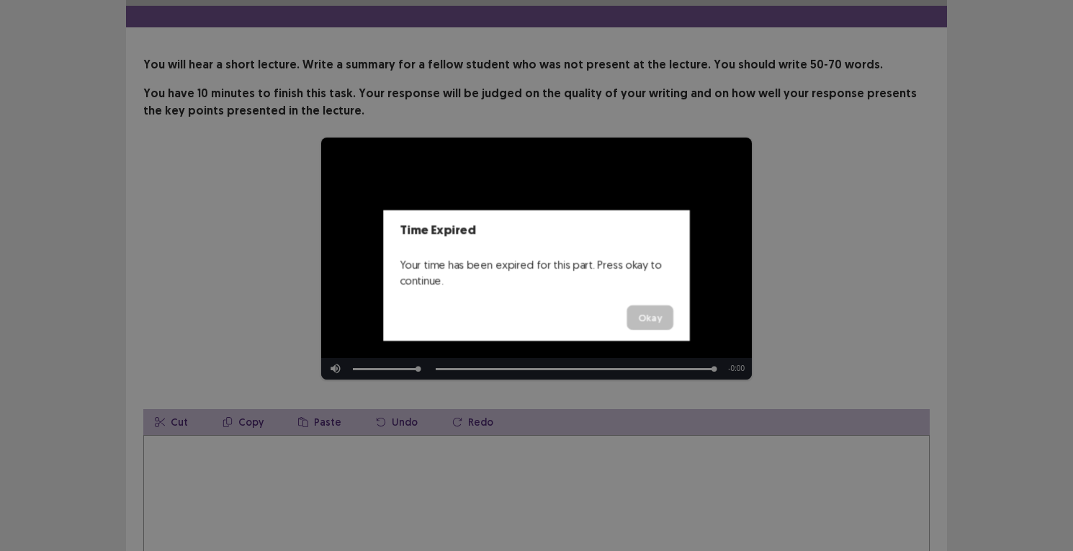
scroll to position [43, 0]
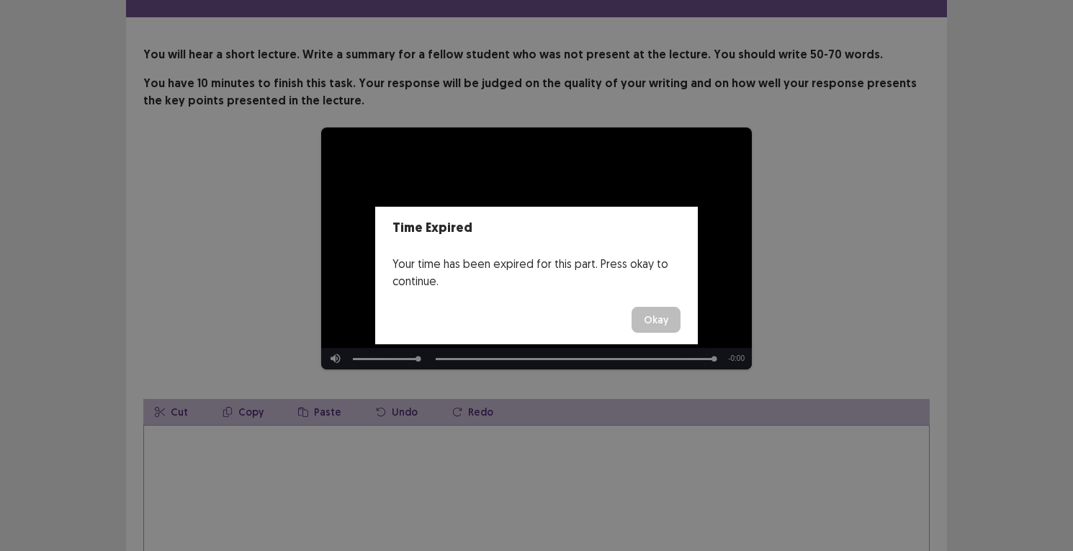
click at [639, 314] on button "Okay" at bounding box center [656, 320] width 49 height 26
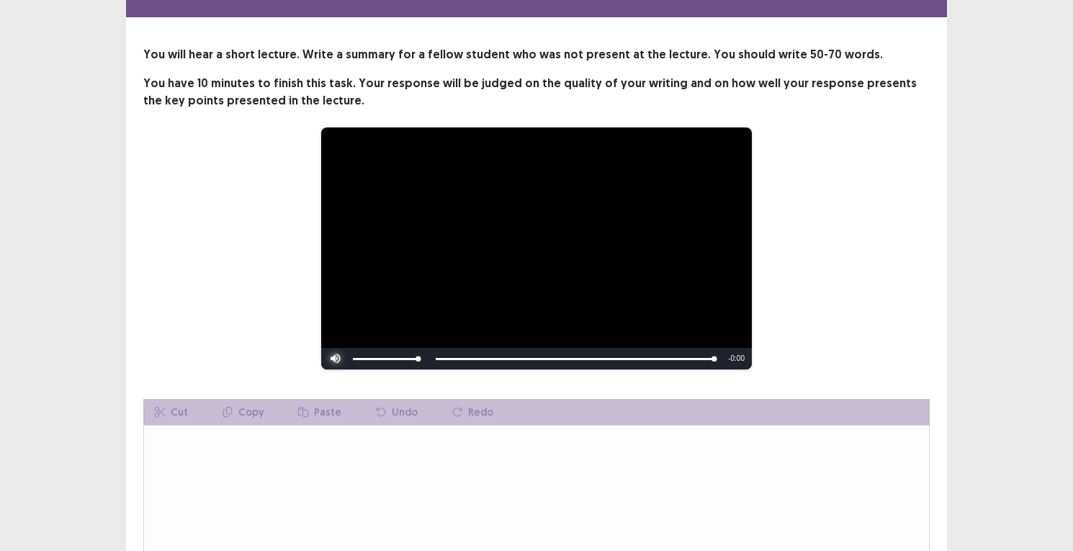
scroll to position [0, 0]
